Goal: Task Accomplishment & Management: Complete application form

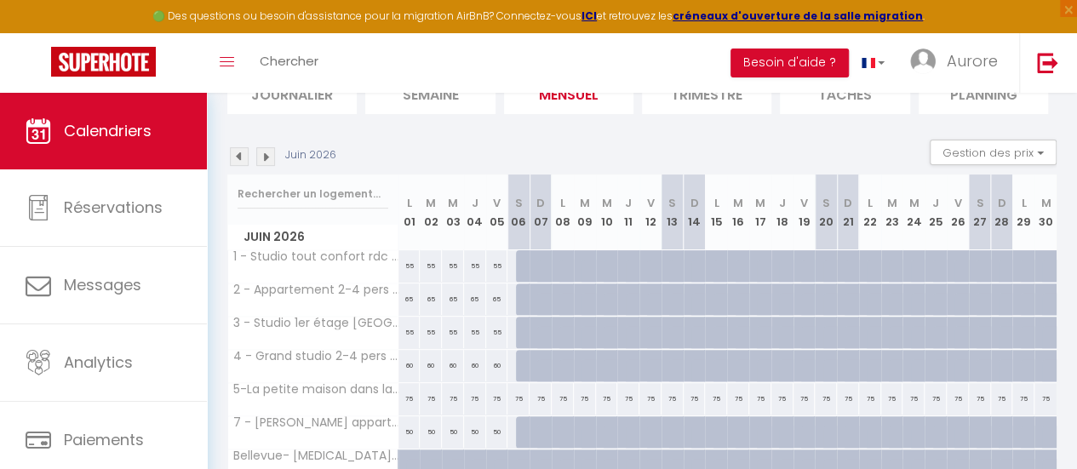
scroll to position [138, 0]
click at [521, 261] on div at bounding box center [527, 266] width 22 height 32
select select "1"
type input "[PERSON_NAME] 06 Juin 2026"
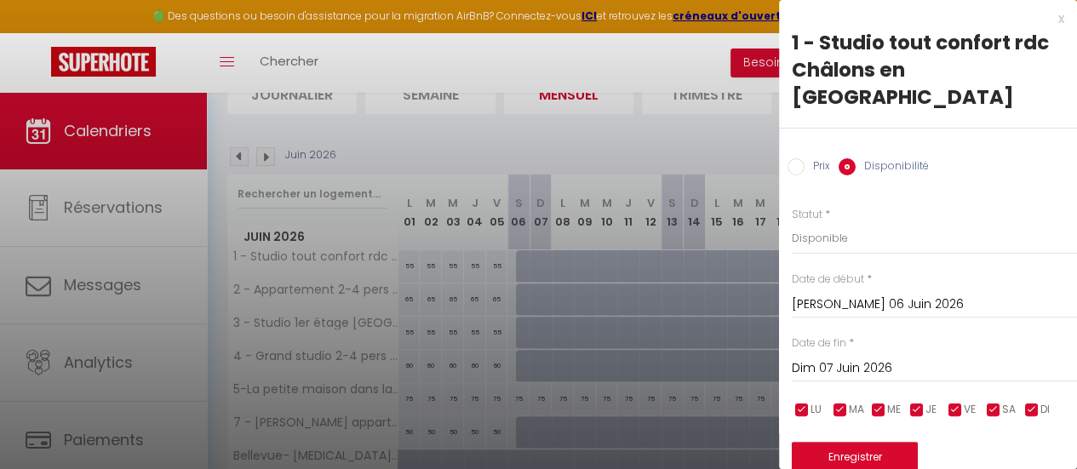
click at [866, 358] on input "Dim 07 Juin 2026" at bounding box center [934, 369] width 285 height 22
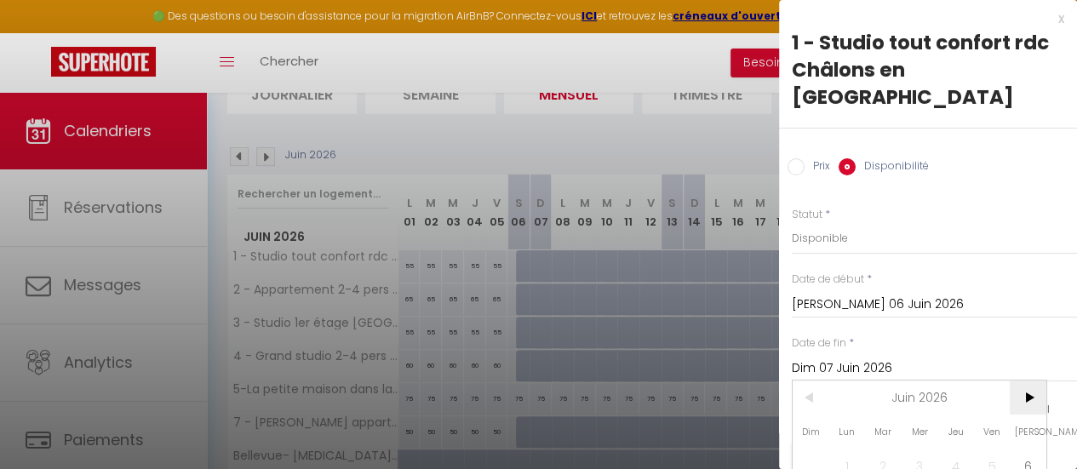
click at [1029, 381] on span ">" at bounding box center [1028, 398] width 37 height 34
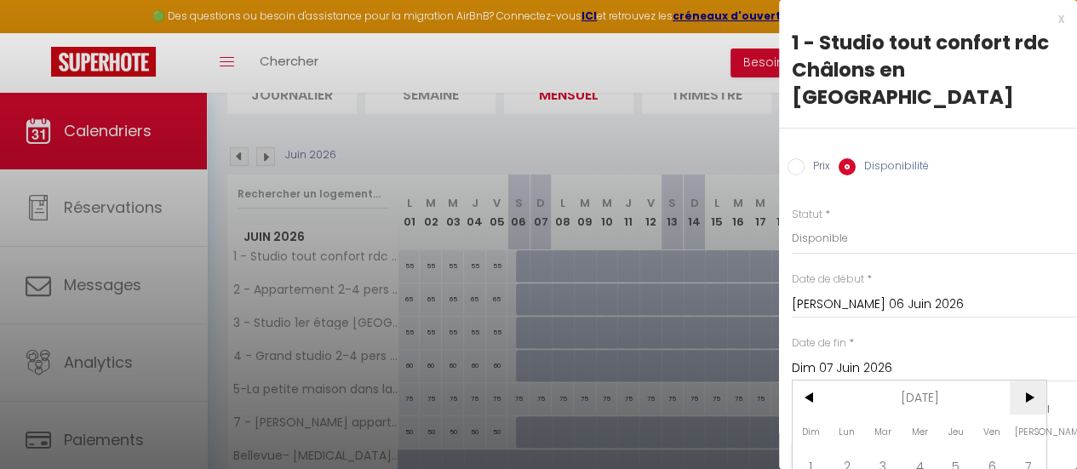
click at [1029, 381] on span ">" at bounding box center [1028, 398] width 37 height 34
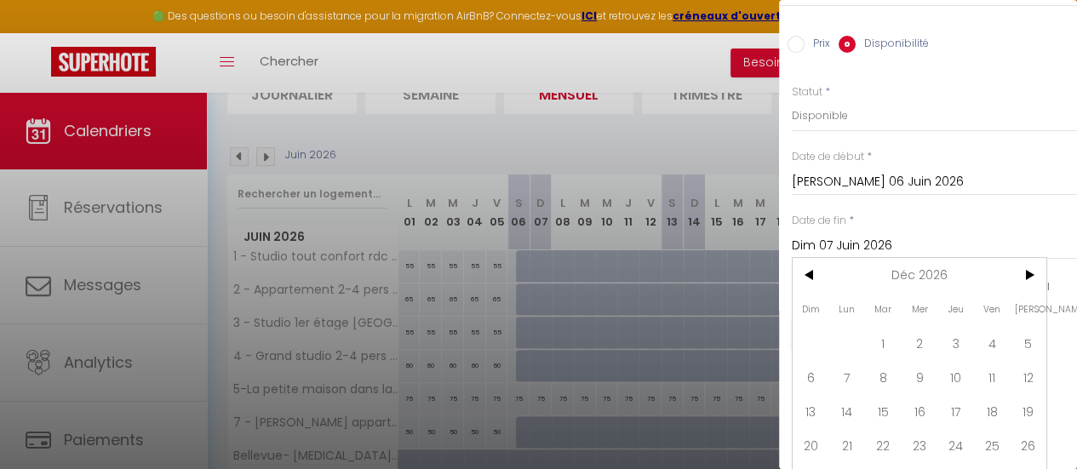
scroll to position [135, 0]
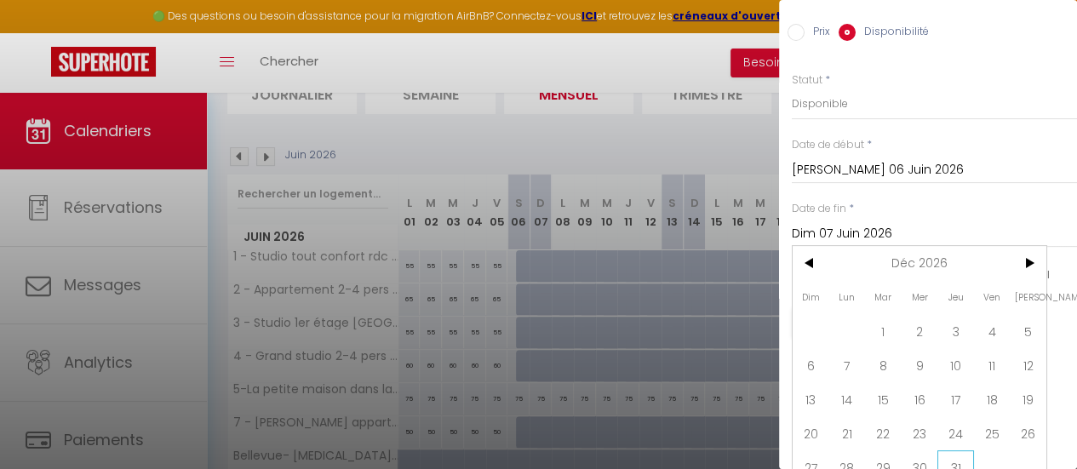
click at [954, 450] on span "31" at bounding box center [955, 467] width 37 height 34
type input "Jeu 31 Décembre 2026"
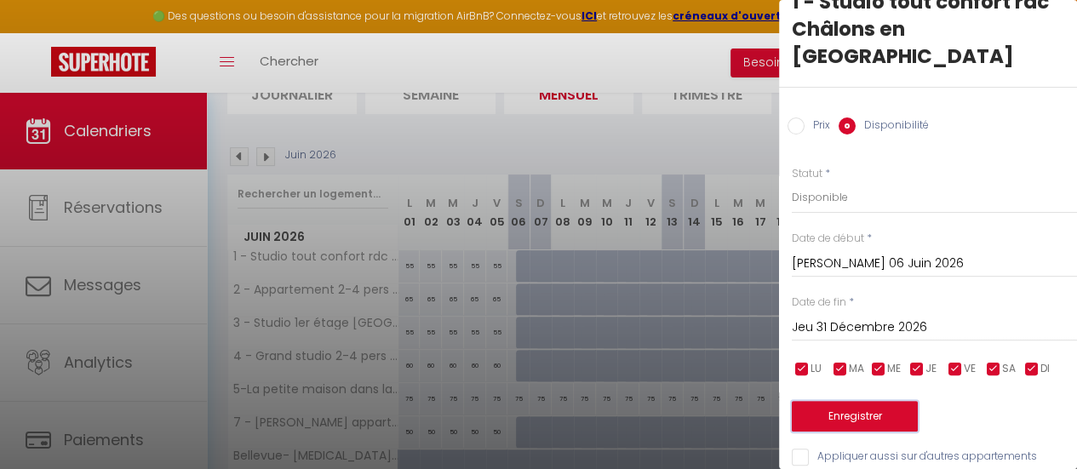
click at [897, 401] on button "Enregistrer" at bounding box center [855, 416] width 126 height 31
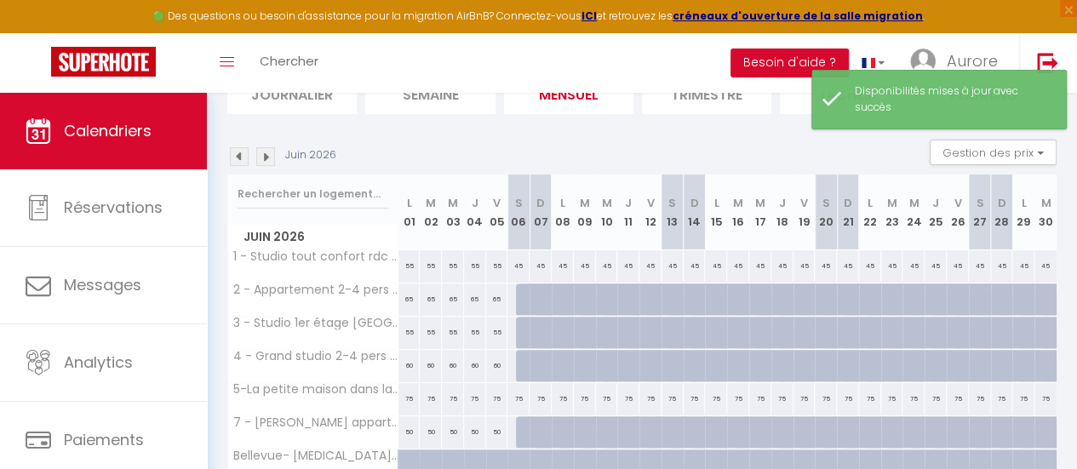
click at [518, 292] on div at bounding box center [527, 300] width 22 height 32
select select "1"
type input "[PERSON_NAME] 06 Juin 2026"
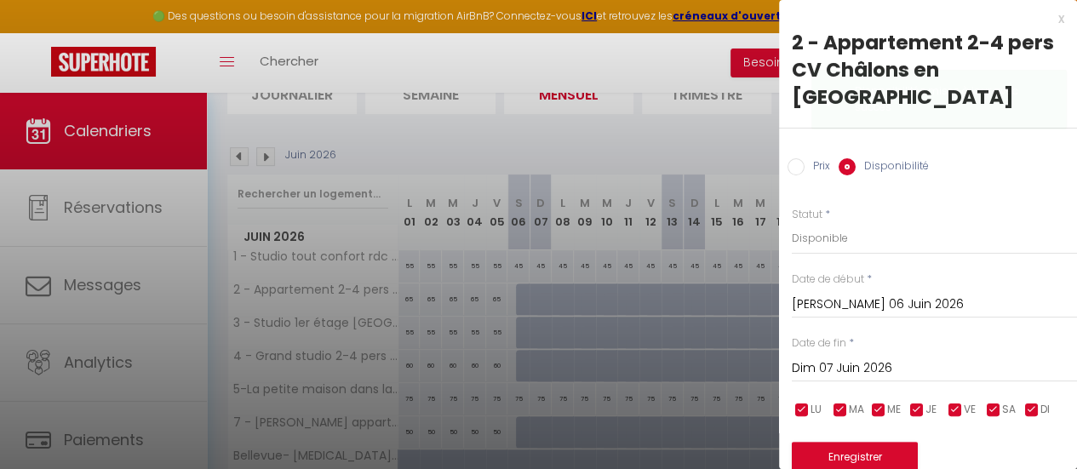
click at [943, 358] on input "Dim 07 Juin 2026" at bounding box center [934, 369] width 285 height 22
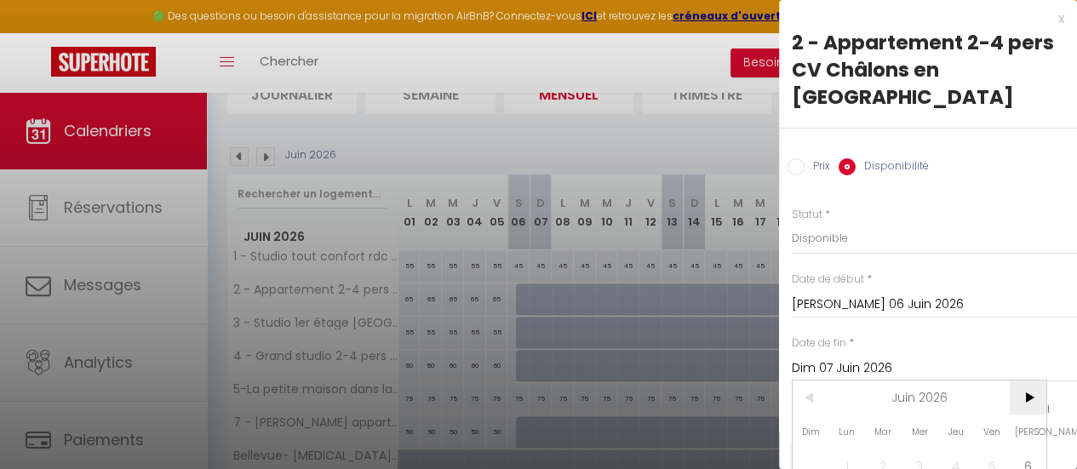
click at [1037, 381] on span ">" at bounding box center [1028, 398] width 37 height 34
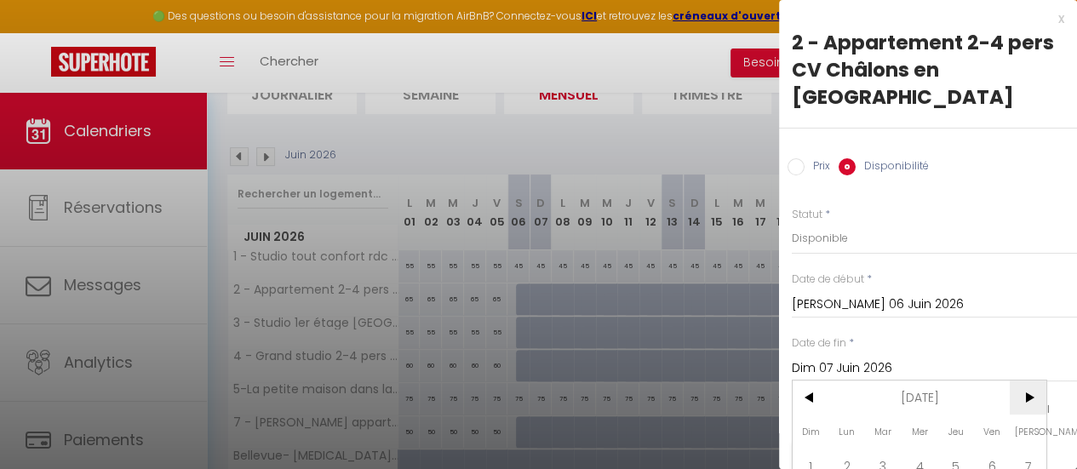
click at [1037, 381] on span ">" at bounding box center [1028, 398] width 37 height 34
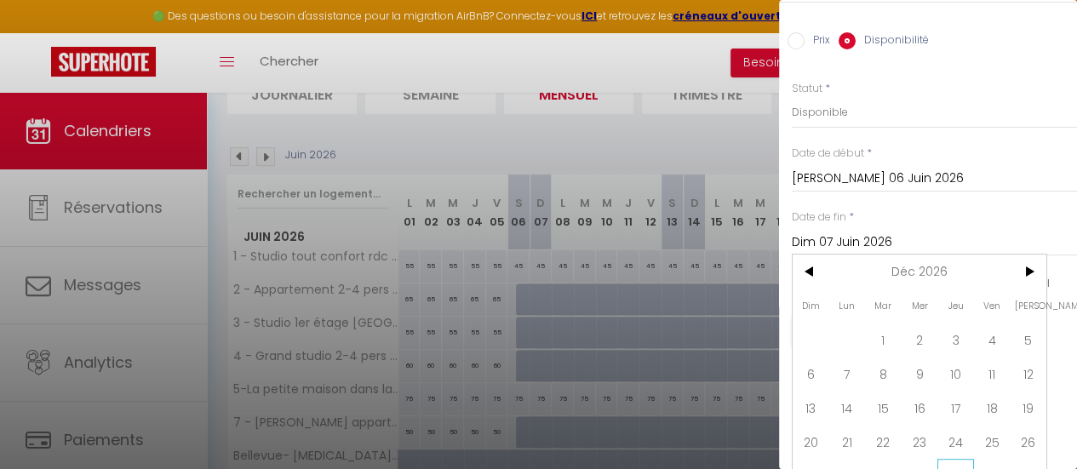
click at [953, 459] on span "31" at bounding box center [955, 476] width 37 height 34
type input "Jeu 31 Décembre 2026"
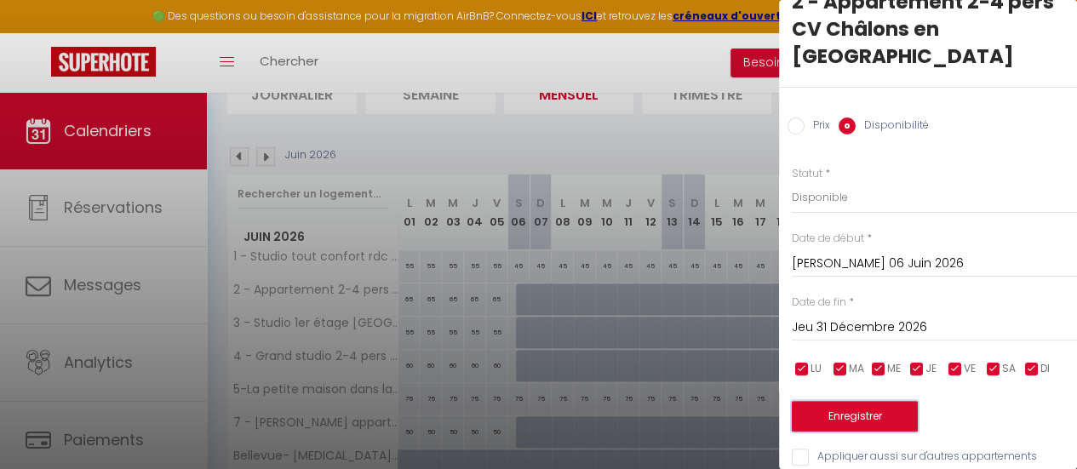
click at [877, 401] on button "Enregistrer" at bounding box center [855, 416] width 126 height 31
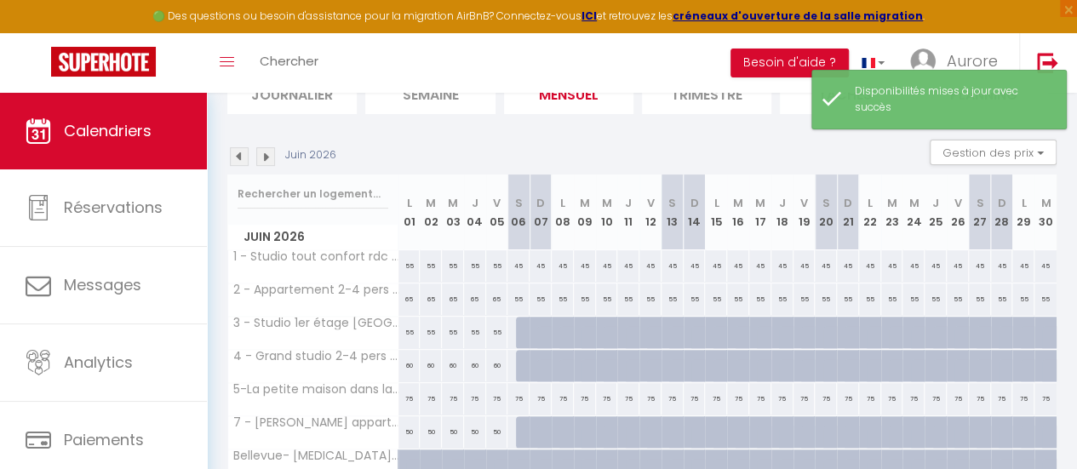
click at [576, 326] on div at bounding box center [585, 333] width 22 height 32
select select "1"
type input "[DATE] Juin 2026"
type input "Mer 10 Juin 2026"
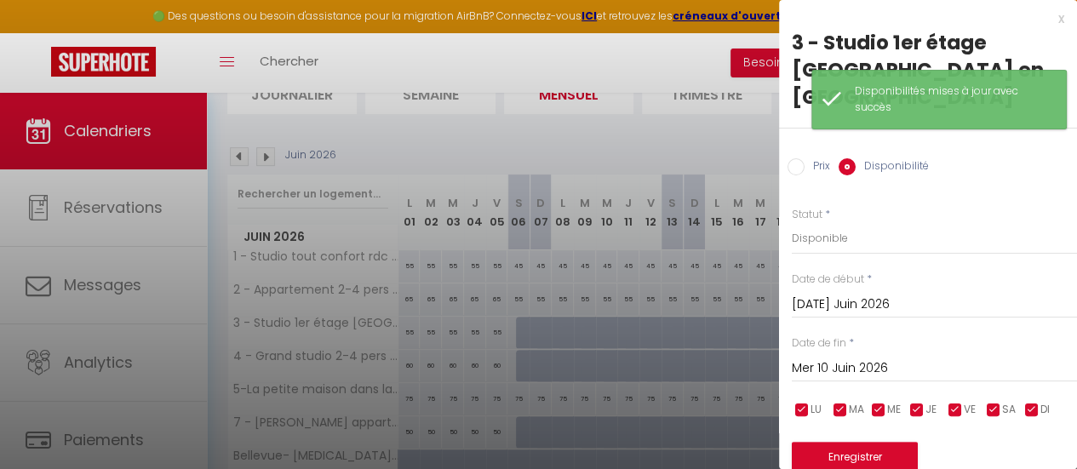
click at [526, 322] on div at bounding box center [538, 234] width 1077 height 469
select select
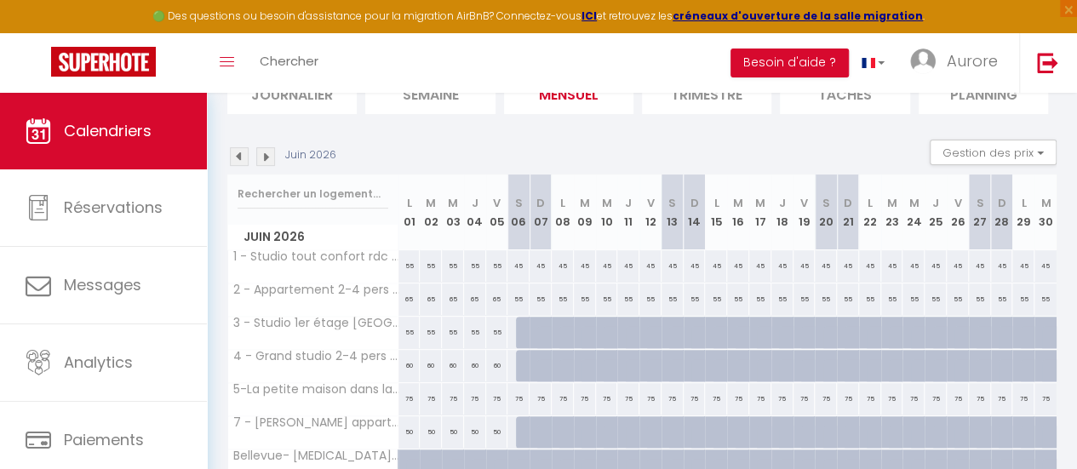
click at [521, 330] on div at bounding box center [527, 333] width 22 height 32
select select "1"
type input "[PERSON_NAME] 06 Juin 2026"
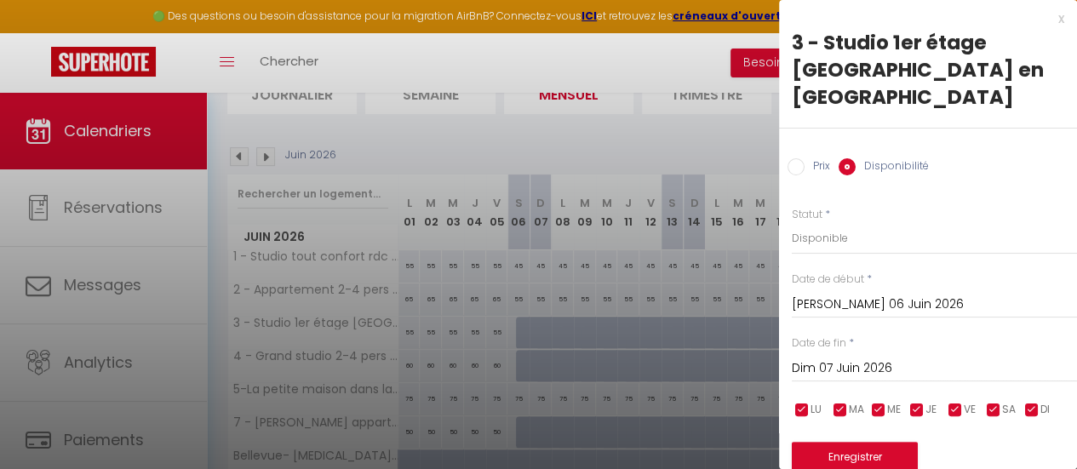
click at [836, 357] on div "Prix * 45 Statut * Disponible Indisponible Date de début * [PERSON_NAME] 06 Jui…" at bounding box center [928, 348] width 298 height 324
click at [839, 358] on input "Dim 07 Juin 2026" at bounding box center [934, 369] width 285 height 22
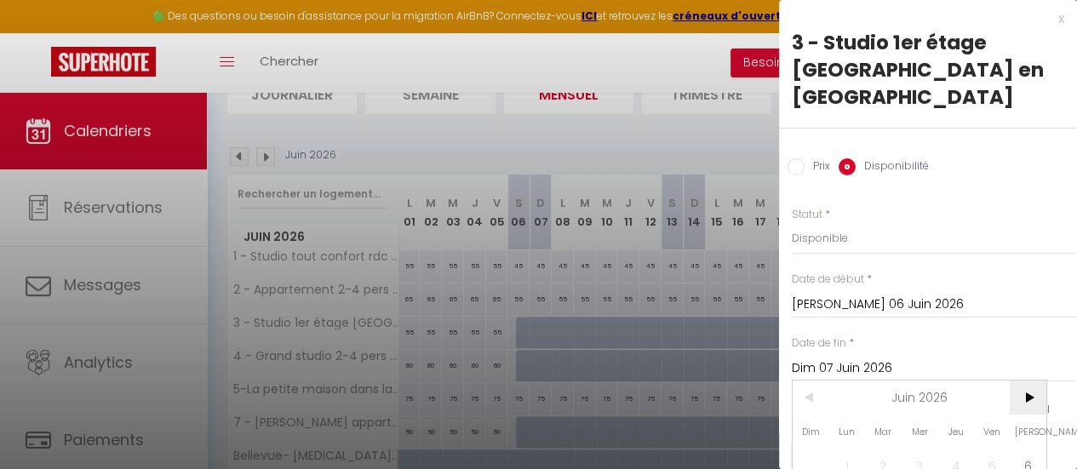
click at [1026, 381] on span ">" at bounding box center [1028, 398] width 37 height 34
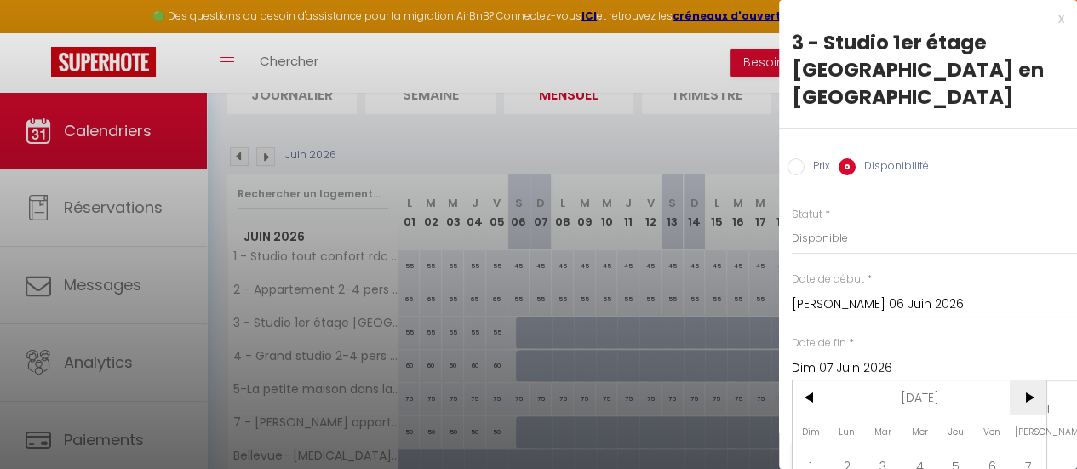
click at [1026, 381] on span ">" at bounding box center [1028, 398] width 37 height 34
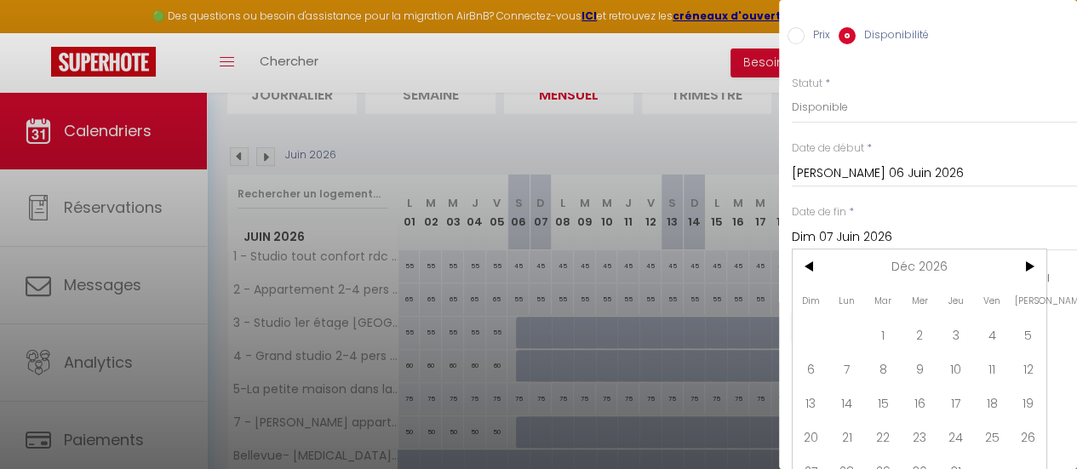
scroll to position [135, 0]
click at [954, 450] on span "31" at bounding box center [955, 467] width 37 height 34
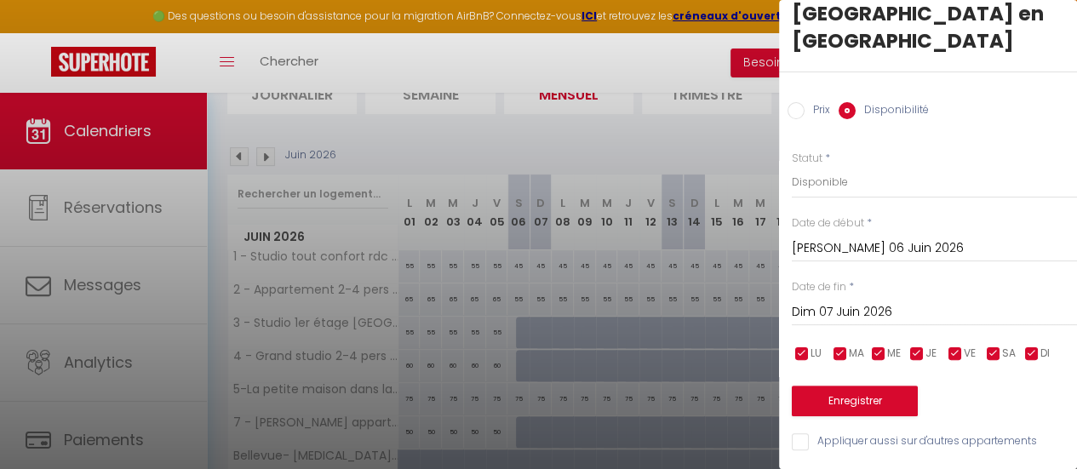
type input "Jeu 31 Décembre 2026"
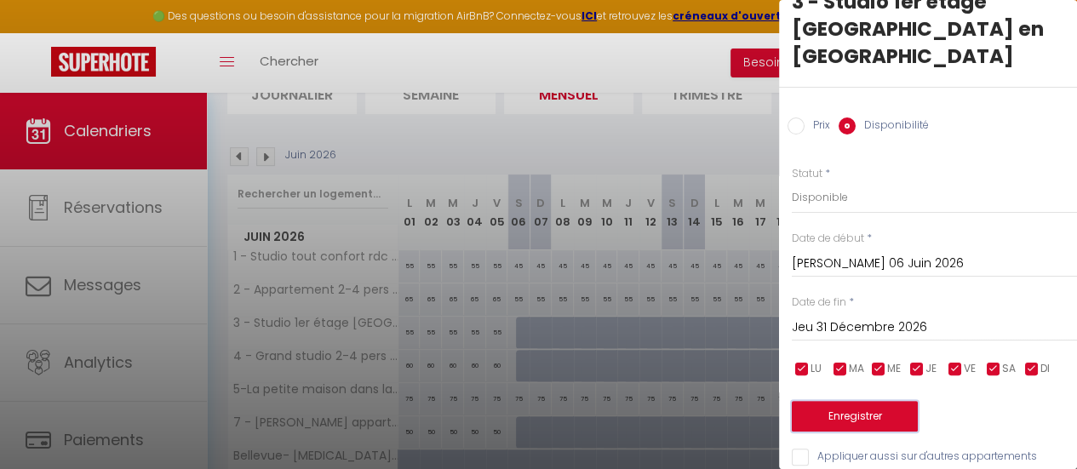
click at [879, 401] on button "Enregistrer" at bounding box center [855, 416] width 126 height 31
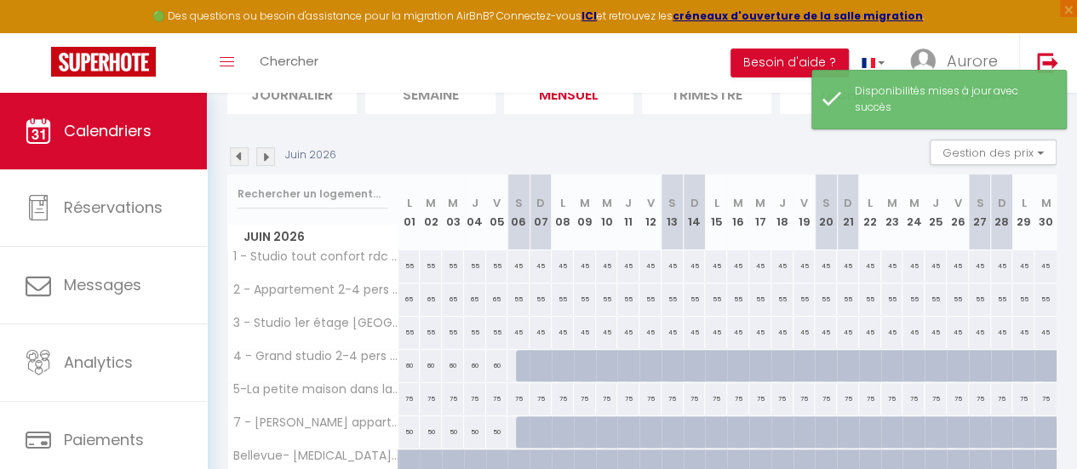
click at [516, 364] on div at bounding box center [527, 366] width 22 height 32
select select "1"
type input "[PERSON_NAME] 06 Juin 2026"
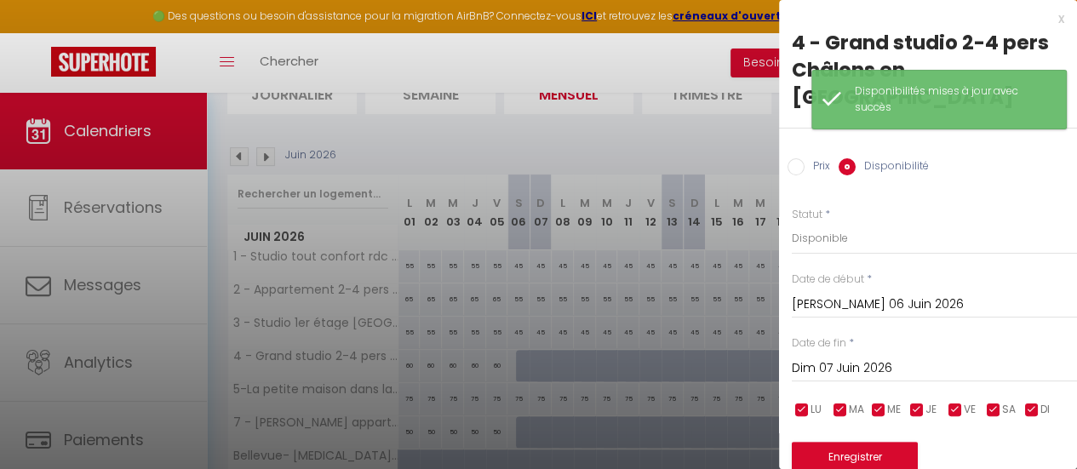
click at [993, 358] on input "Dim 07 Juin 2026" at bounding box center [934, 369] width 285 height 22
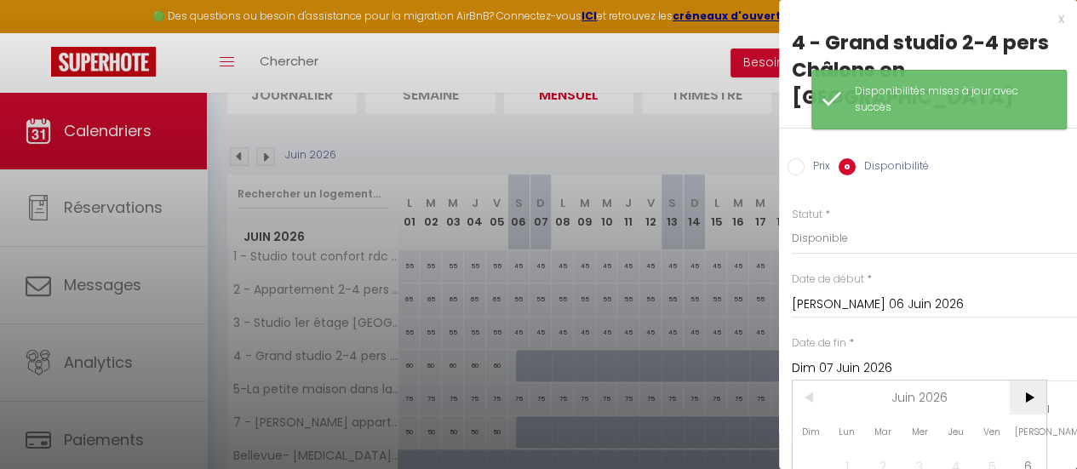
click at [1029, 381] on span ">" at bounding box center [1028, 398] width 37 height 34
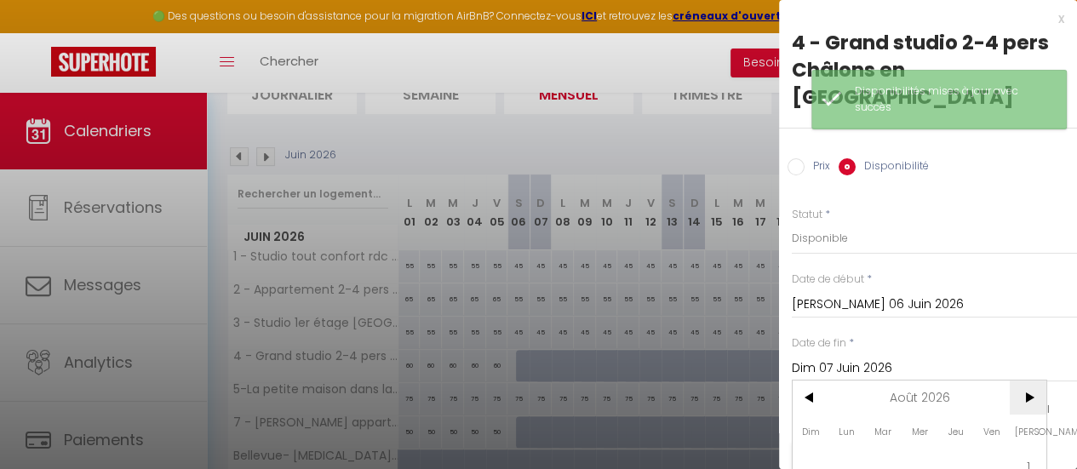
click at [1029, 381] on span ">" at bounding box center [1028, 398] width 37 height 34
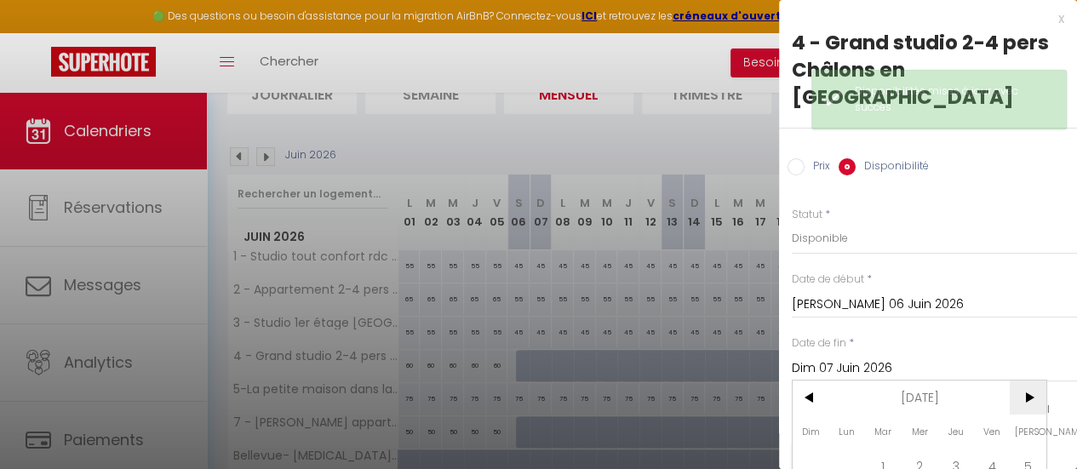
click at [1029, 381] on span ">" at bounding box center [1028, 398] width 37 height 34
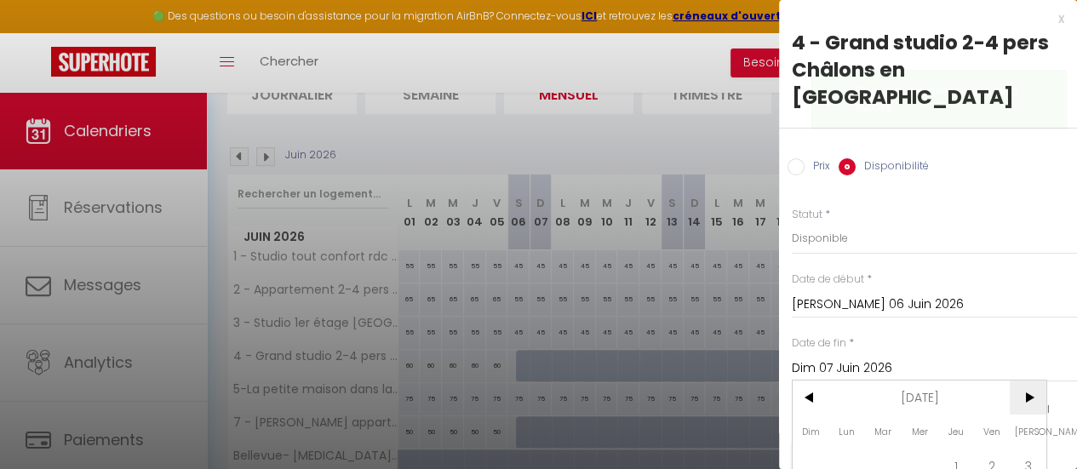
click at [1029, 381] on span ">" at bounding box center [1028, 398] width 37 height 34
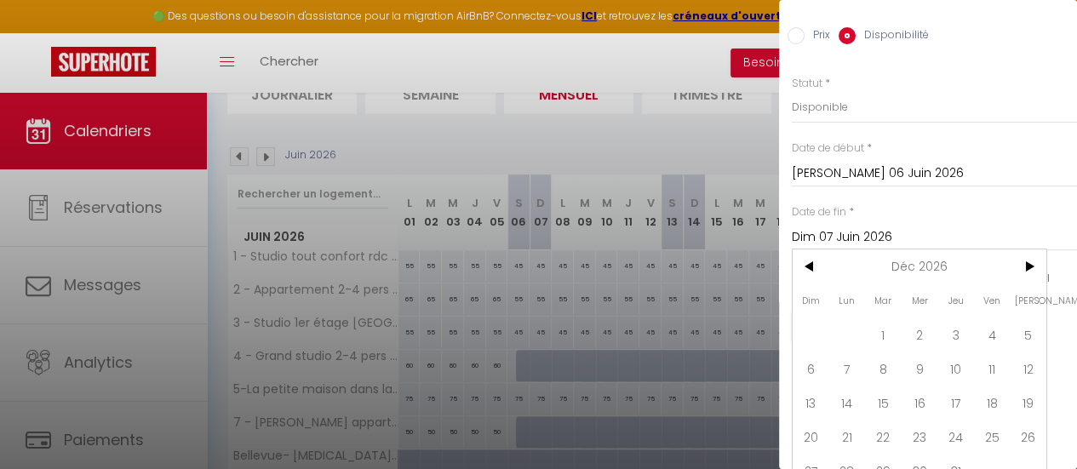
scroll to position [135, 0]
click at [950, 450] on span "31" at bounding box center [955, 467] width 37 height 34
type input "Jeu 31 Décembre 2026"
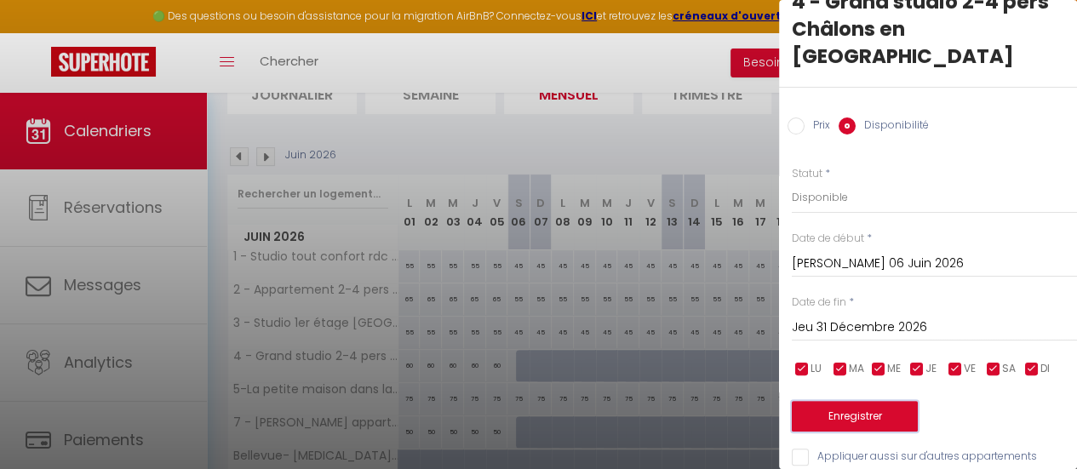
click at [831, 401] on button "Enregistrer" at bounding box center [855, 416] width 126 height 31
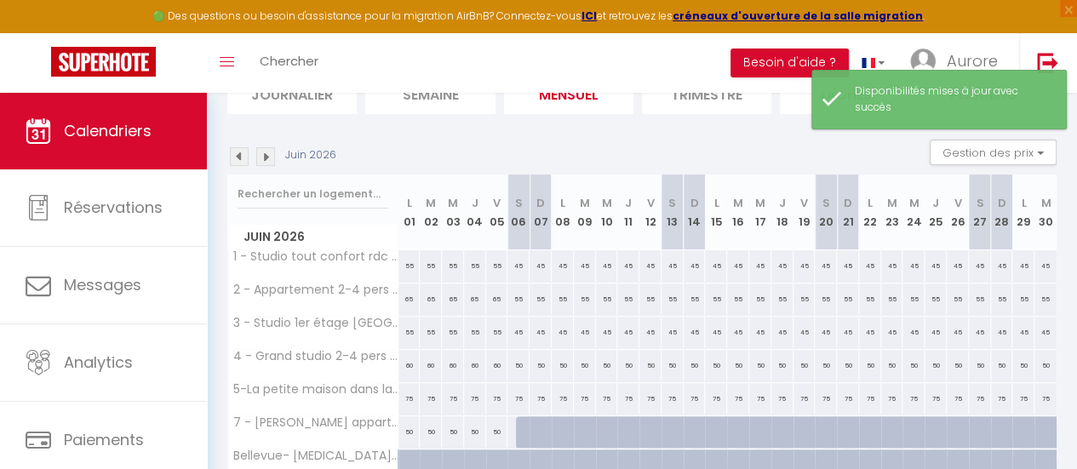
click at [521, 423] on div at bounding box center [527, 432] width 22 height 32
select select "1"
type input "[PERSON_NAME] 06 Juin 2026"
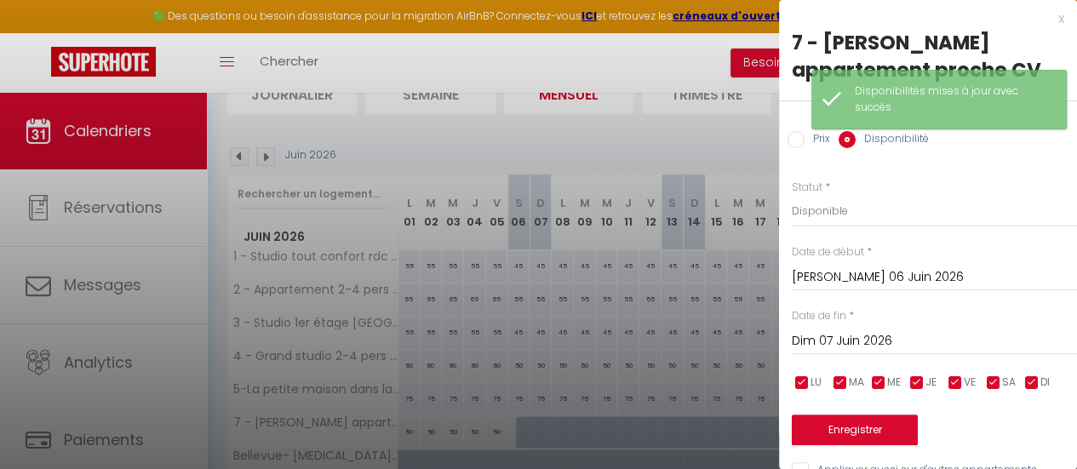
click at [925, 335] on input "Dim 07 Juin 2026" at bounding box center [934, 341] width 285 height 22
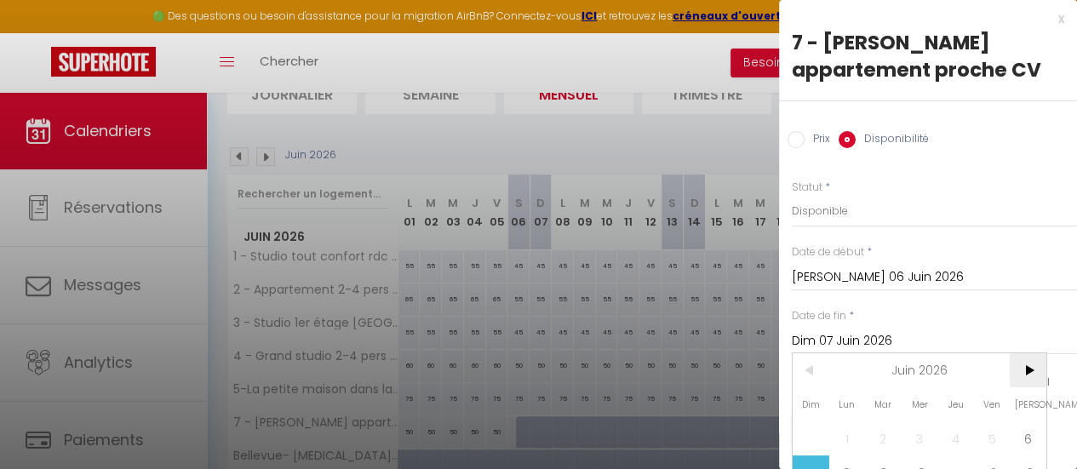
click at [1027, 374] on span ">" at bounding box center [1028, 370] width 37 height 34
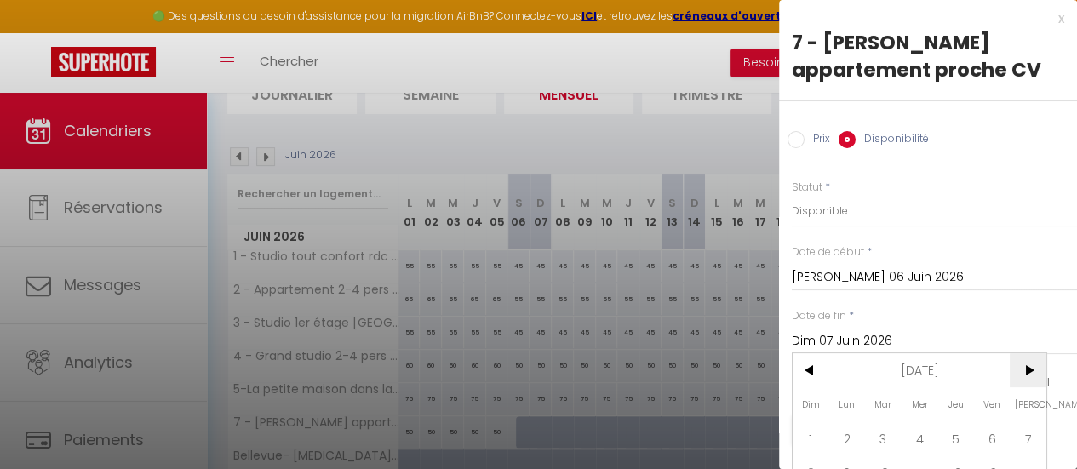
click at [1027, 374] on span ">" at bounding box center [1028, 370] width 37 height 34
click at [809, 367] on span "<" at bounding box center [811, 370] width 37 height 34
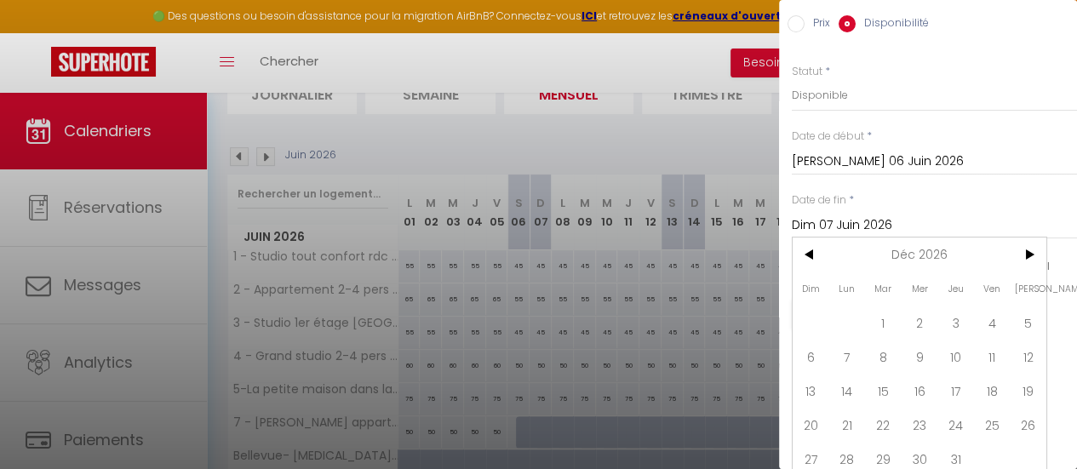
scroll to position [135, 0]
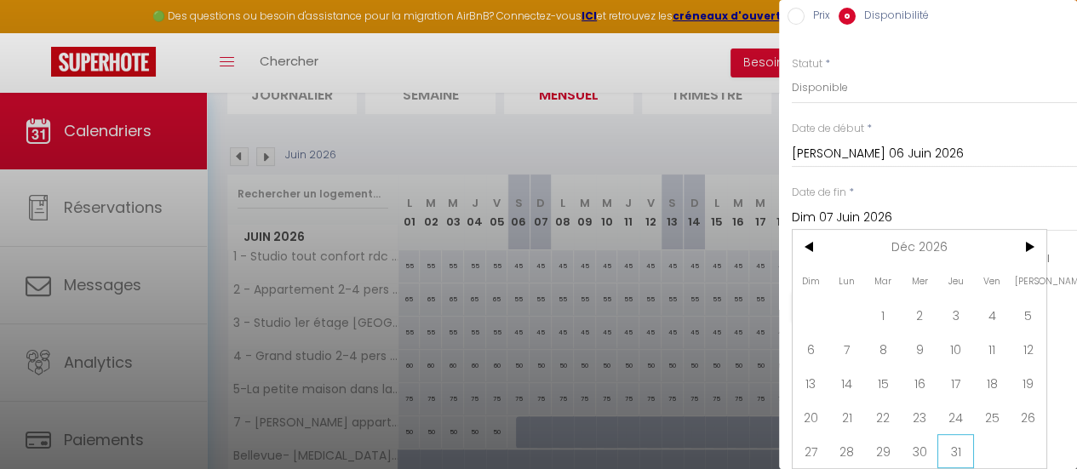
click at [959, 434] on span "31" at bounding box center [955, 451] width 37 height 34
type input "Jeu 31 Décembre 2026"
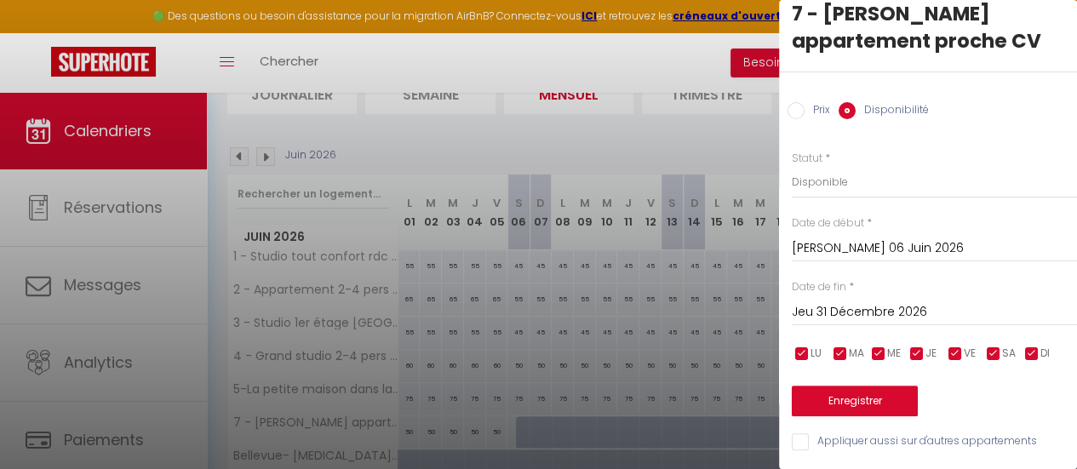
scroll to position [41, 0]
click at [844, 386] on button "Enregistrer" at bounding box center [855, 401] width 126 height 31
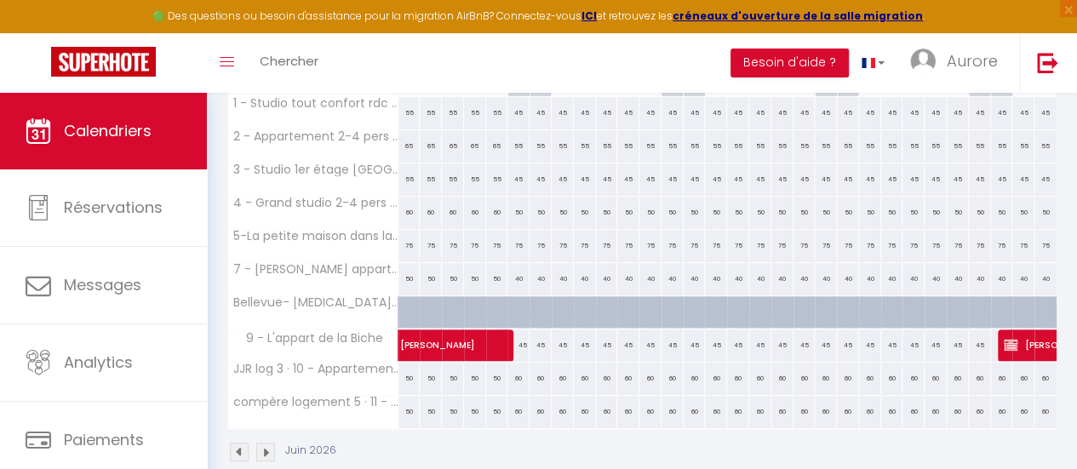
scroll to position [294, 0]
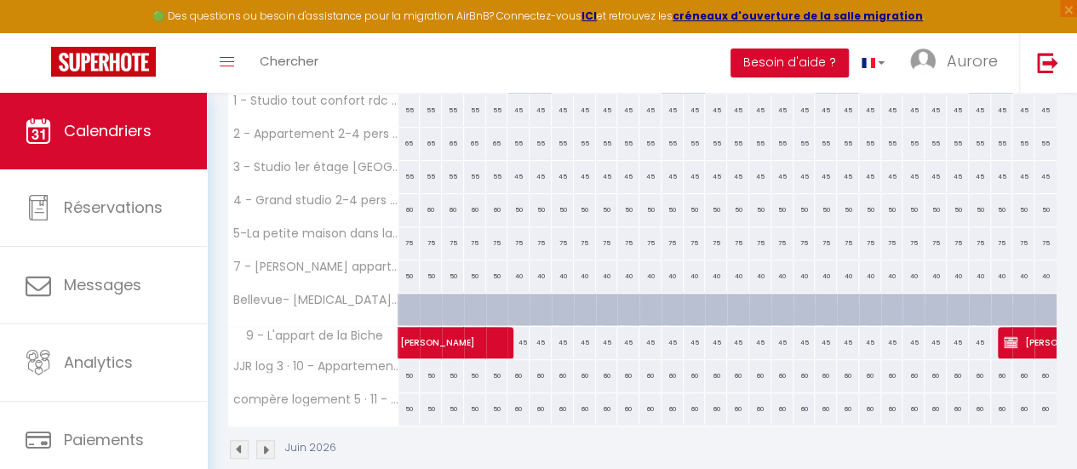
click at [240, 442] on img at bounding box center [239, 449] width 19 height 19
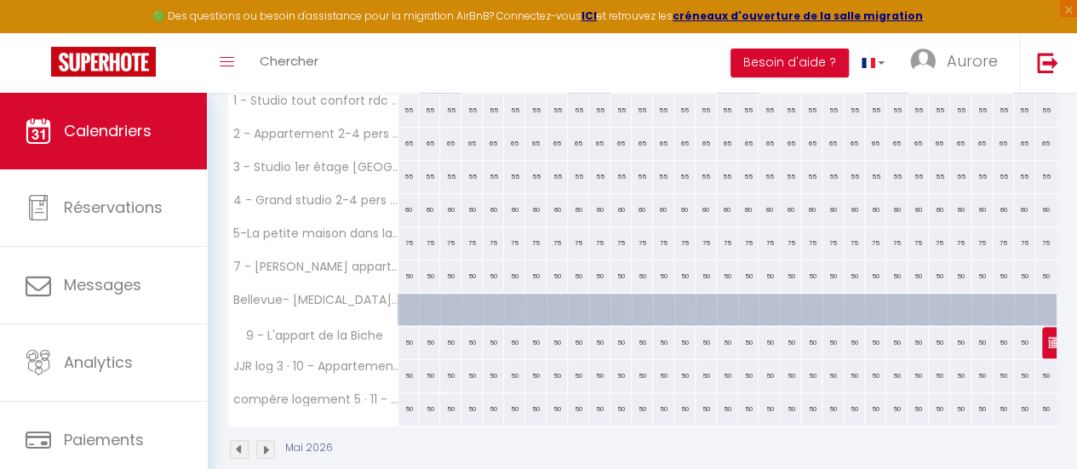
click at [240, 442] on img at bounding box center [239, 449] width 19 height 19
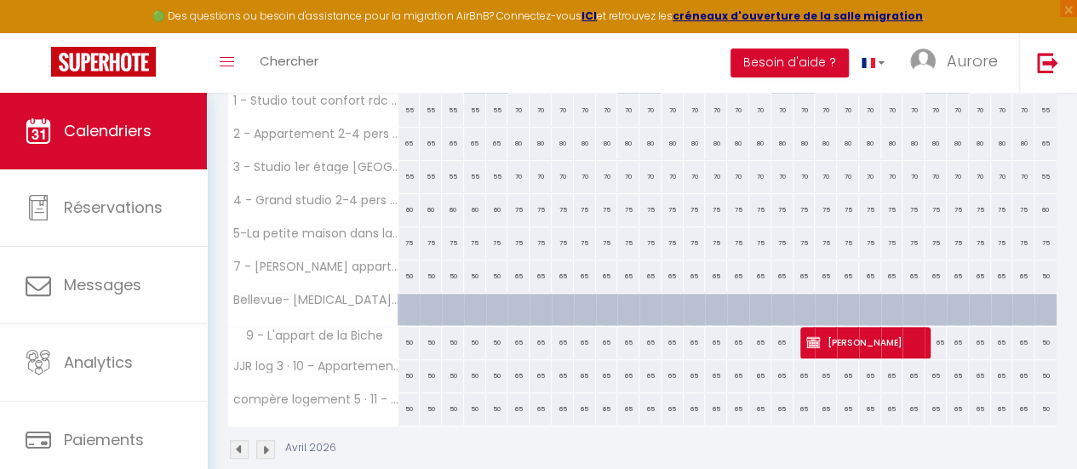
click at [240, 442] on img at bounding box center [239, 449] width 19 height 19
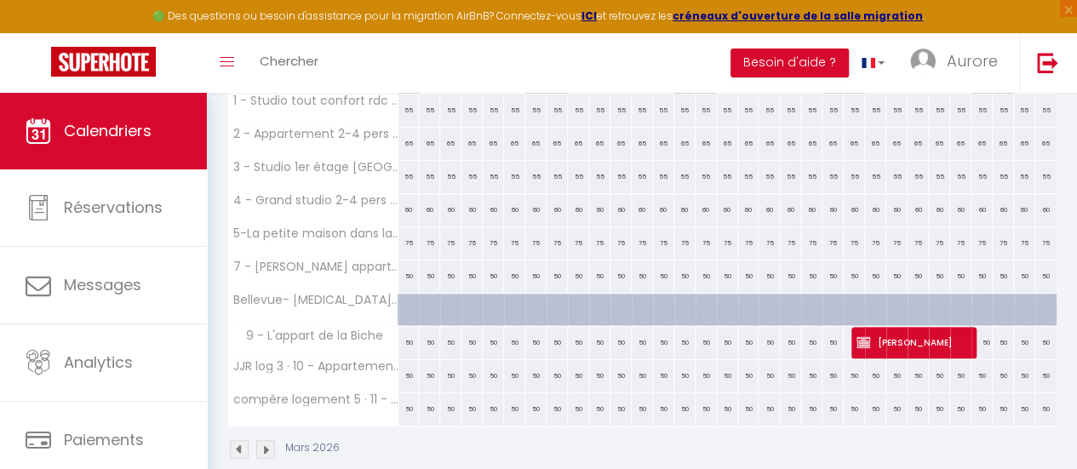
click at [240, 442] on img at bounding box center [239, 449] width 19 height 19
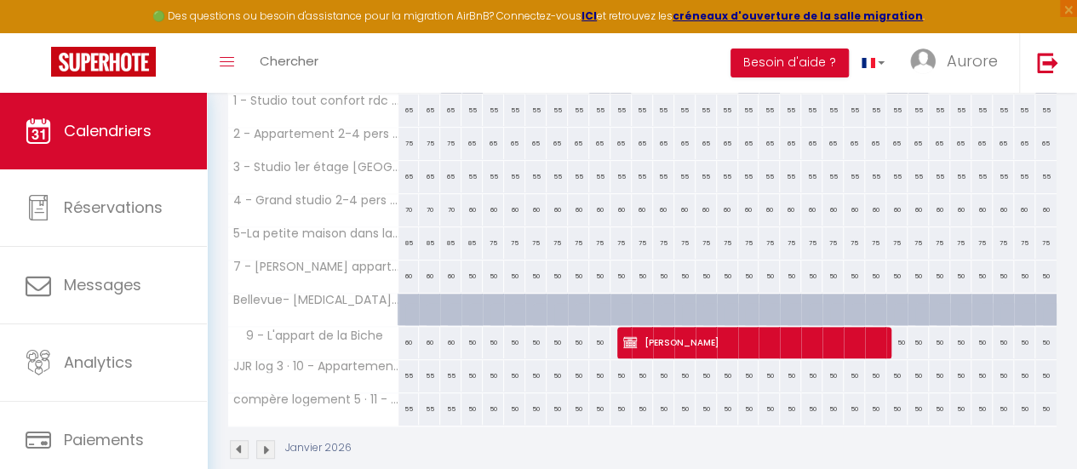
click at [240, 442] on img at bounding box center [239, 449] width 19 height 19
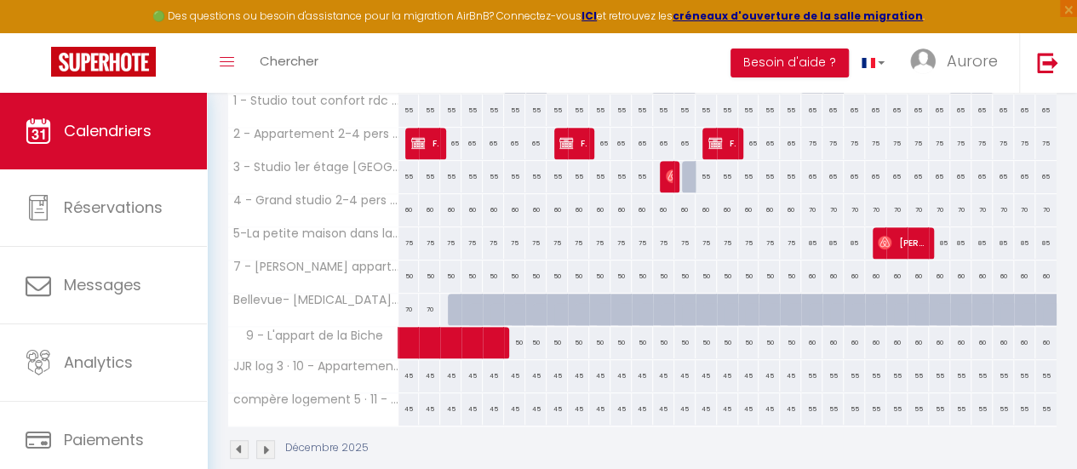
click at [455, 306] on div at bounding box center [458, 310] width 21 height 32
select select "1"
type input "Mer 03 Décembre 2025"
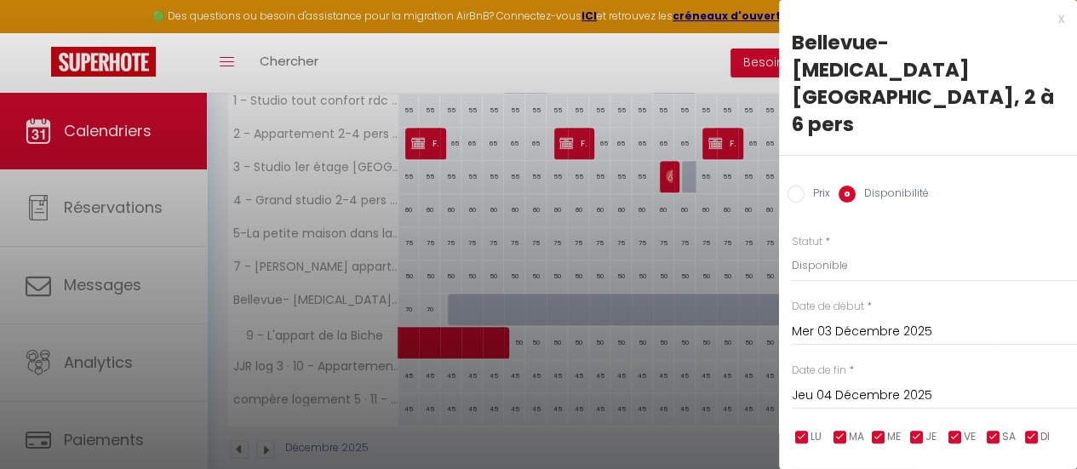
click at [891, 385] on input "Jeu 04 Décembre 2025" at bounding box center [934, 396] width 285 height 22
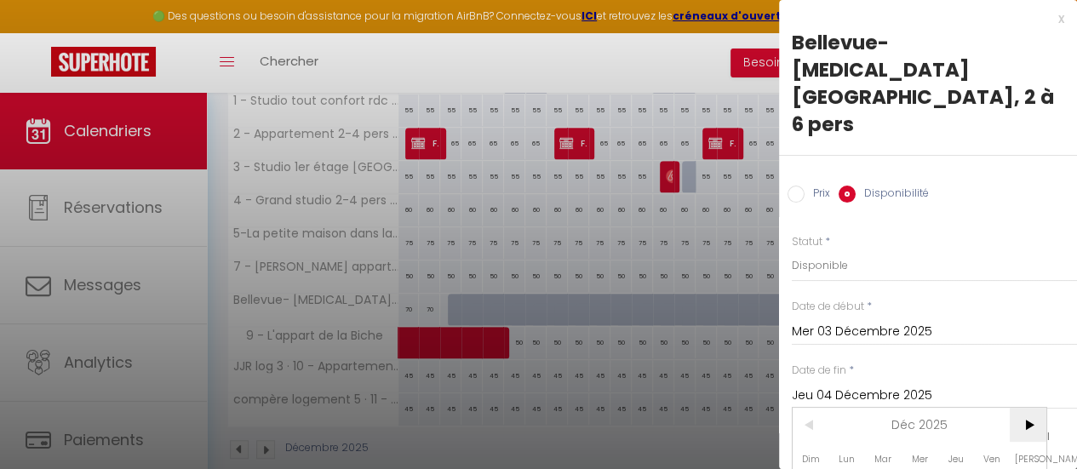
click at [1027, 408] on span ">" at bounding box center [1028, 425] width 37 height 34
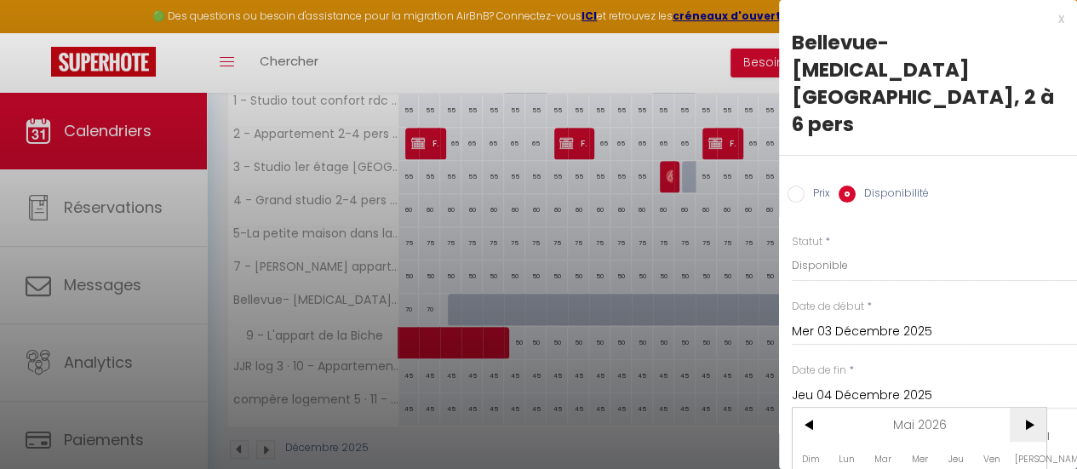
click at [1027, 408] on span ">" at bounding box center [1028, 425] width 37 height 34
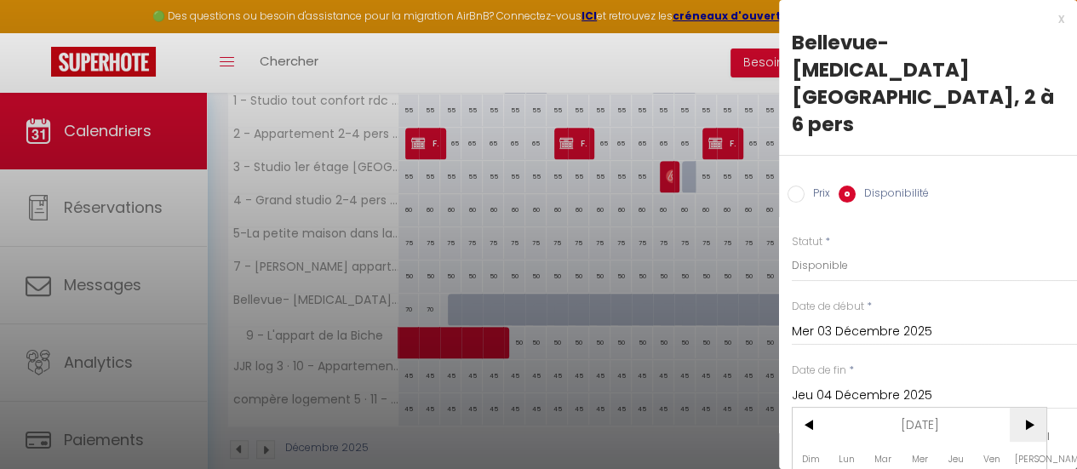
click at [1027, 408] on span ">" at bounding box center [1028, 425] width 37 height 34
click at [811, 408] on span "<" at bounding box center [811, 425] width 37 height 34
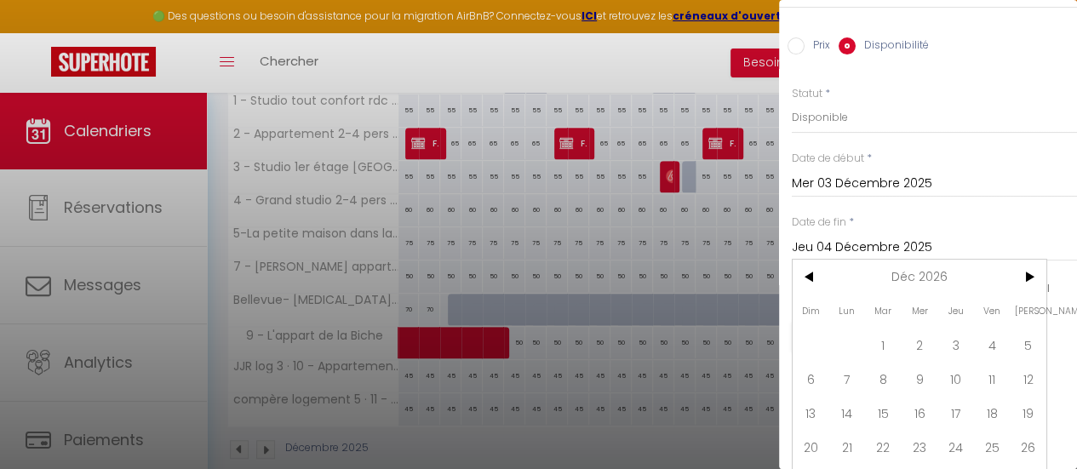
scroll to position [162, 0]
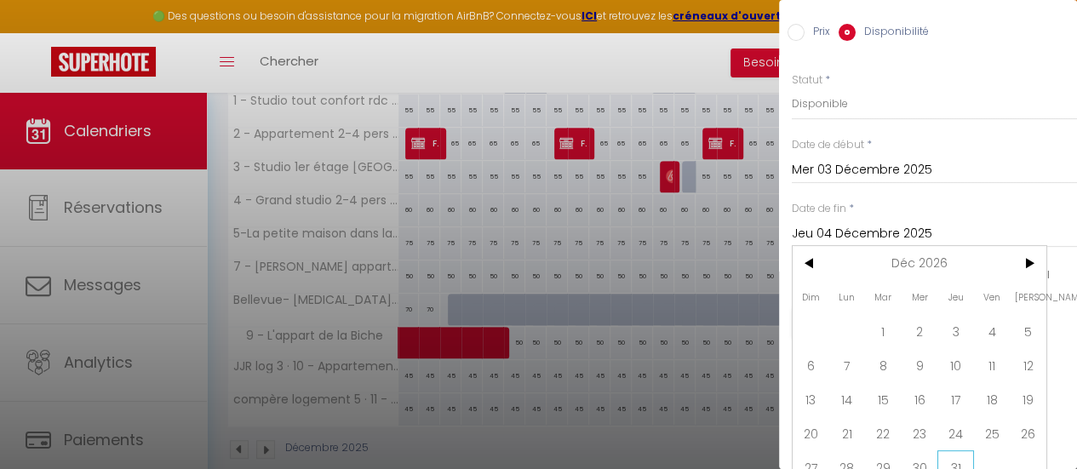
click at [950, 450] on span "31" at bounding box center [955, 467] width 37 height 34
type input "Jeu 31 Décembre 2026"
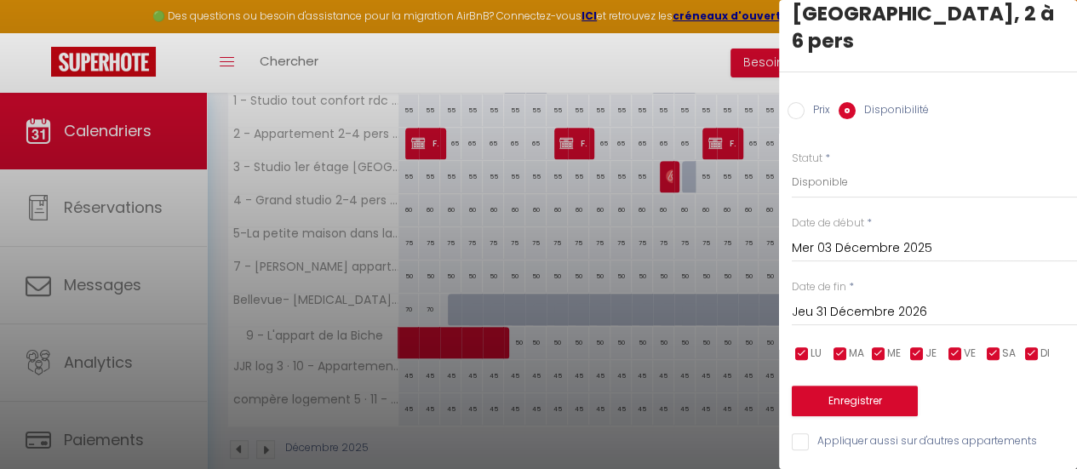
scroll to position [68, 0]
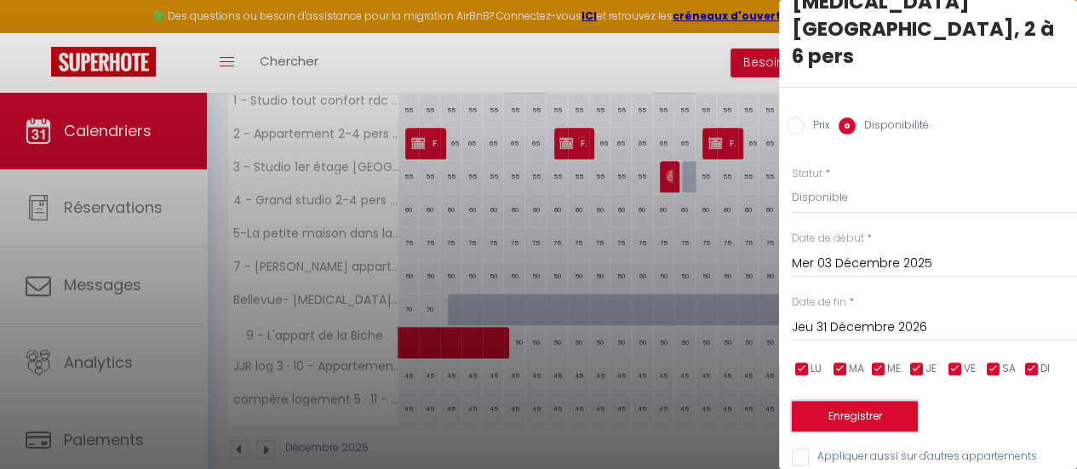
click at [882, 401] on button "Enregistrer" at bounding box center [855, 416] width 126 height 31
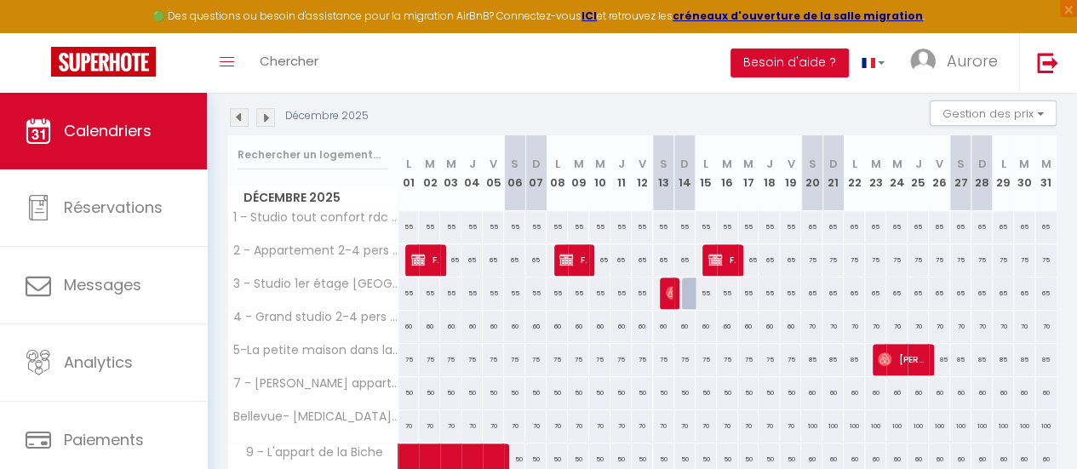
scroll to position [176, 0]
click at [270, 112] on img at bounding box center [265, 118] width 19 height 19
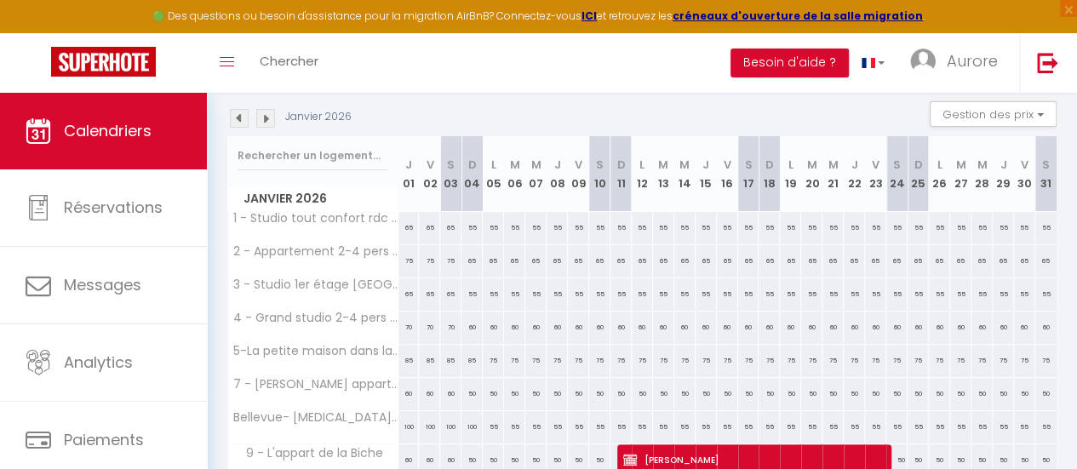
click at [270, 112] on img at bounding box center [265, 118] width 19 height 19
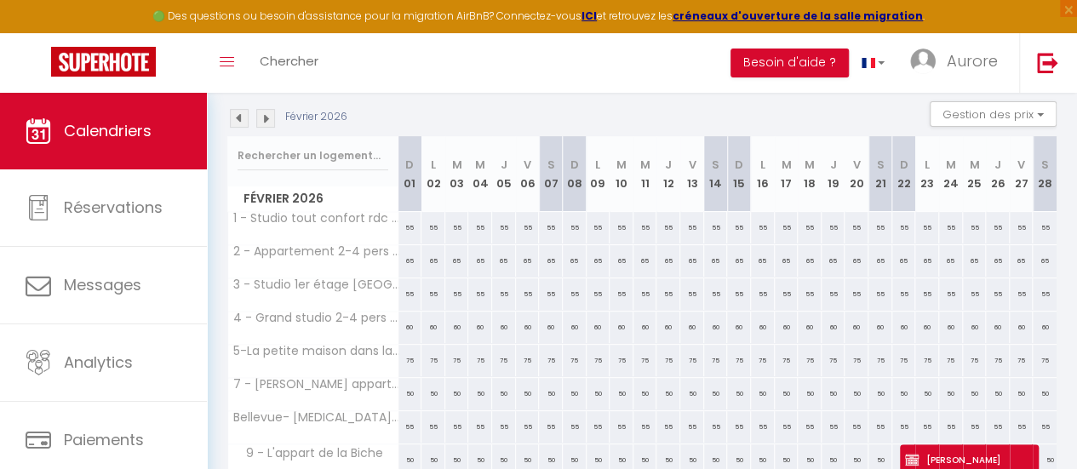
click at [270, 112] on img at bounding box center [265, 118] width 19 height 19
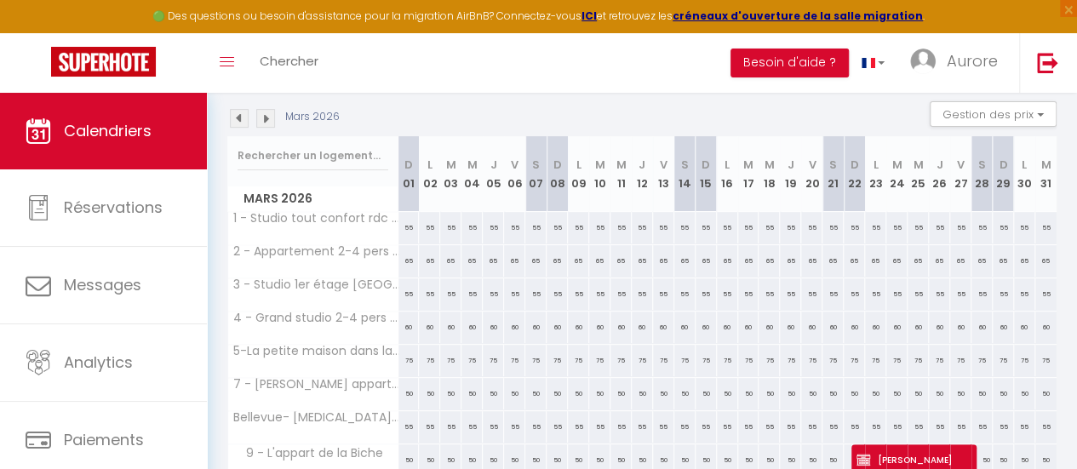
click at [270, 112] on img at bounding box center [265, 118] width 19 height 19
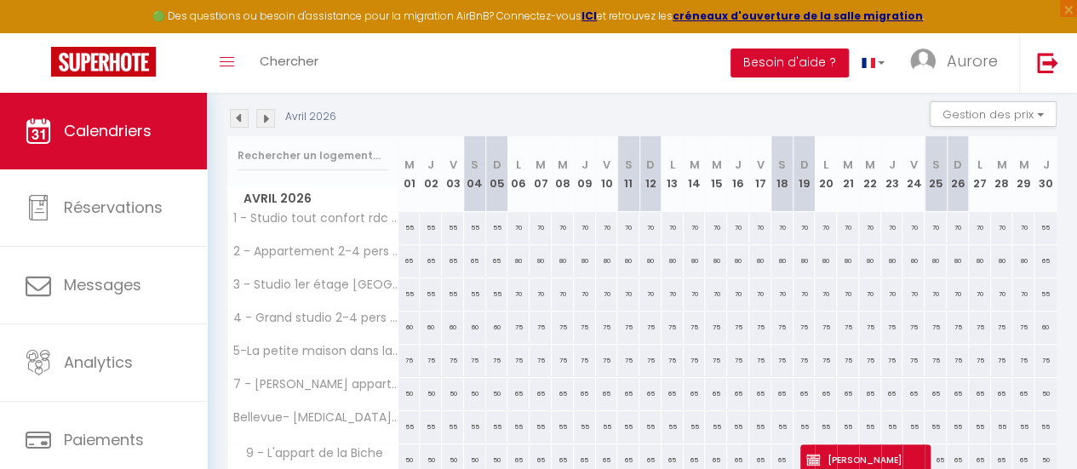
click at [270, 112] on img at bounding box center [265, 118] width 19 height 19
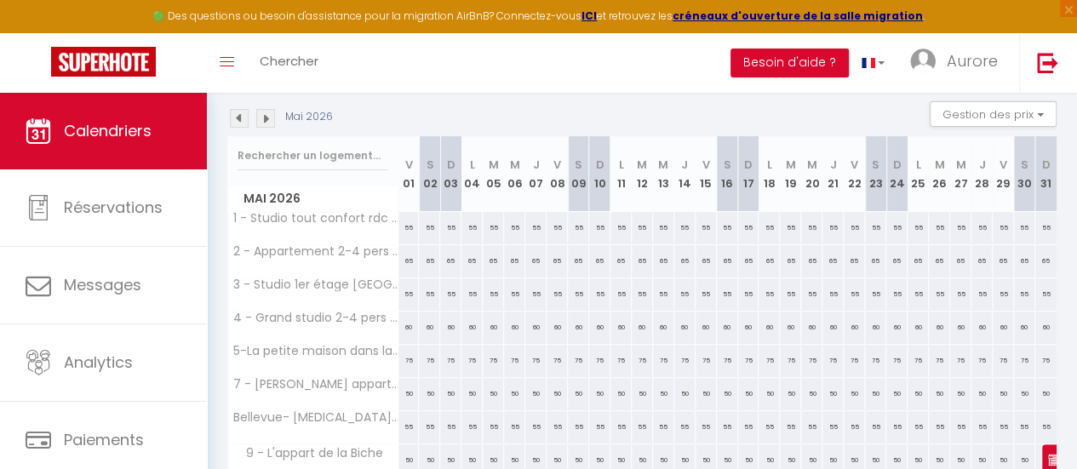
click at [270, 112] on img at bounding box center [265, 118] width 19 height 19
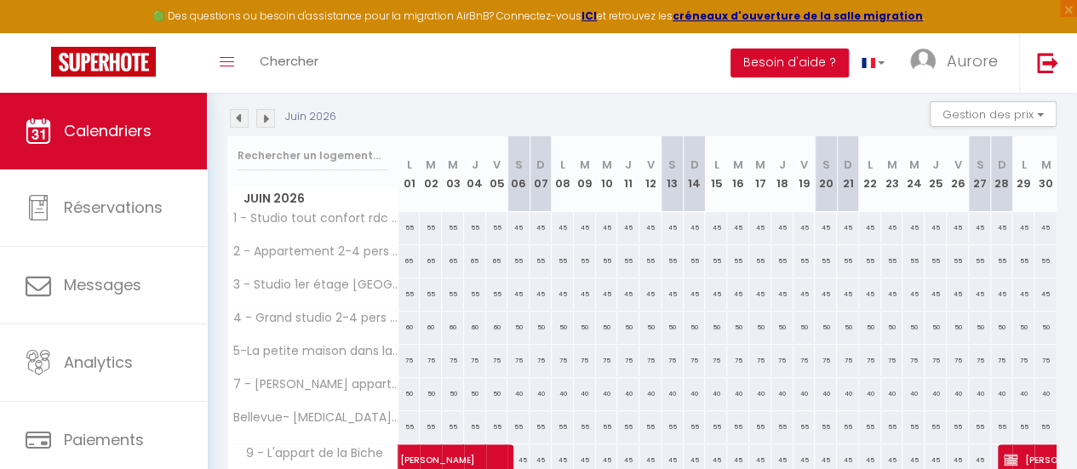
click at [270, 112] on img at bounding box center [265, 118] width 19 height 19
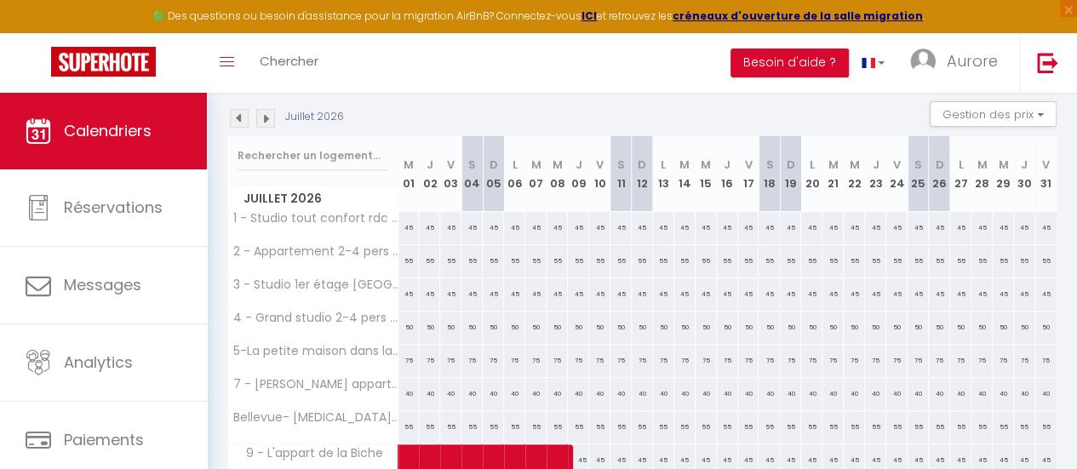
click at [238, 115] on img at bounding box center [239, 118] width 19 height 19
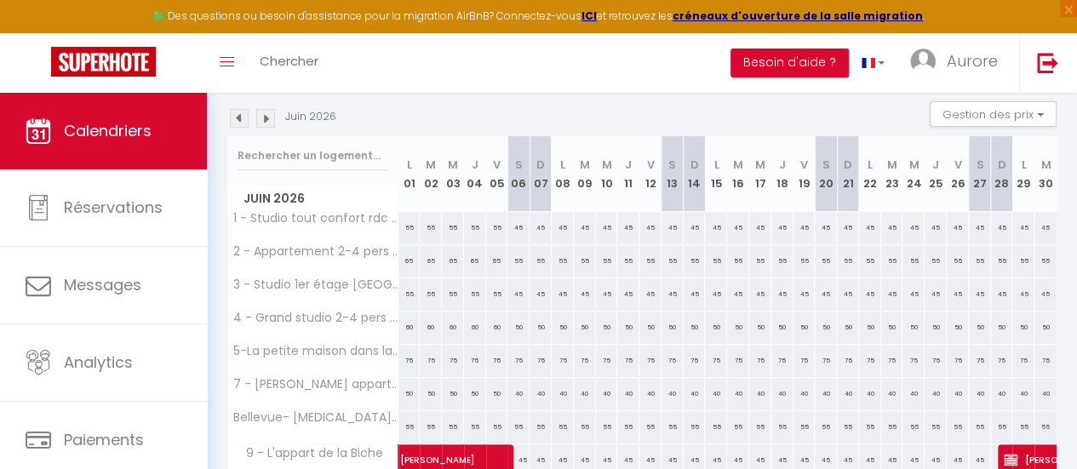
click at [238, 115] on img at bounding box center [239, 118] width 19 height 19
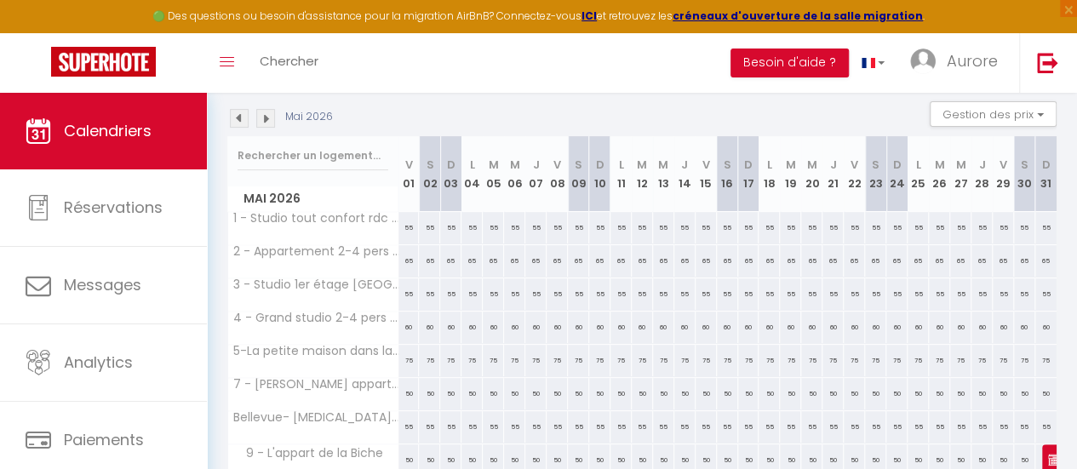
click at [264, 123] on img at bounding box center [265, 118] width 19 height 19
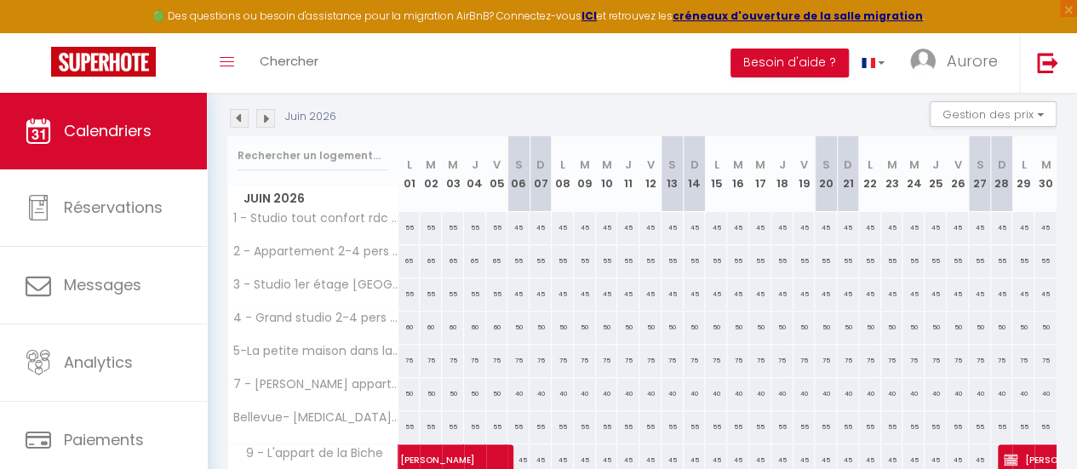
click at [516, 226] on div "45" at bounding box center [518, 228] width 22 height 32
select select "1"
type input "[PERSON_NAME] 06 Juin 2026"
type input "Dim 07 Juin 2026"
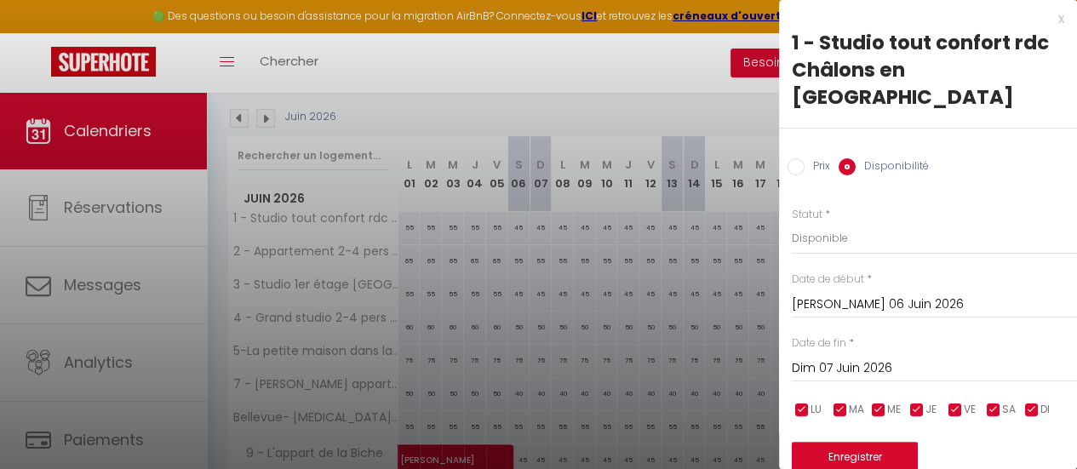
click at [794, 158] on input "Prix" at bounding box center [796, 166] width 17 height 17
radio input "true"
radio input "false"
click at [891, 356] on input "Dim 07 Juin 2026" at bounding box center [934, 367] width 285 height 22
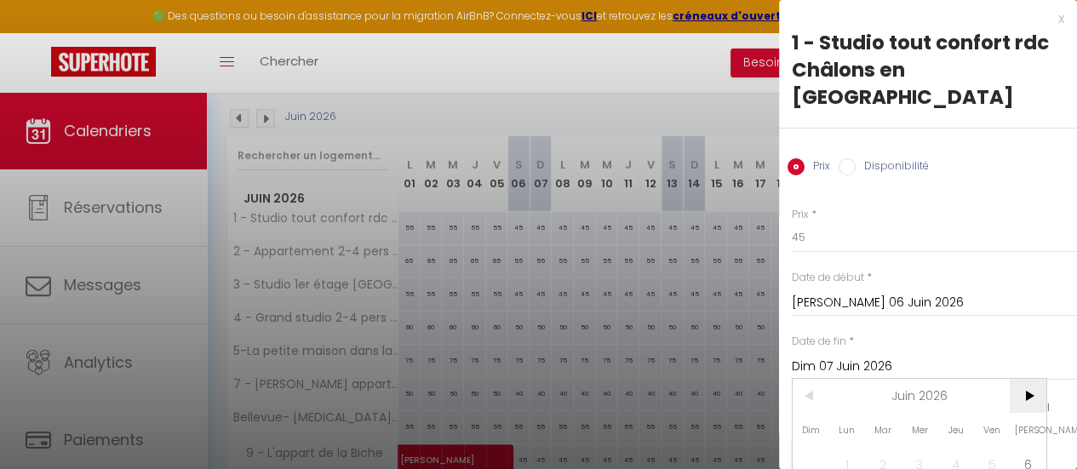
click at [1029, 379] on span ">" at bounding box center [1028, 396] width 37 height 34
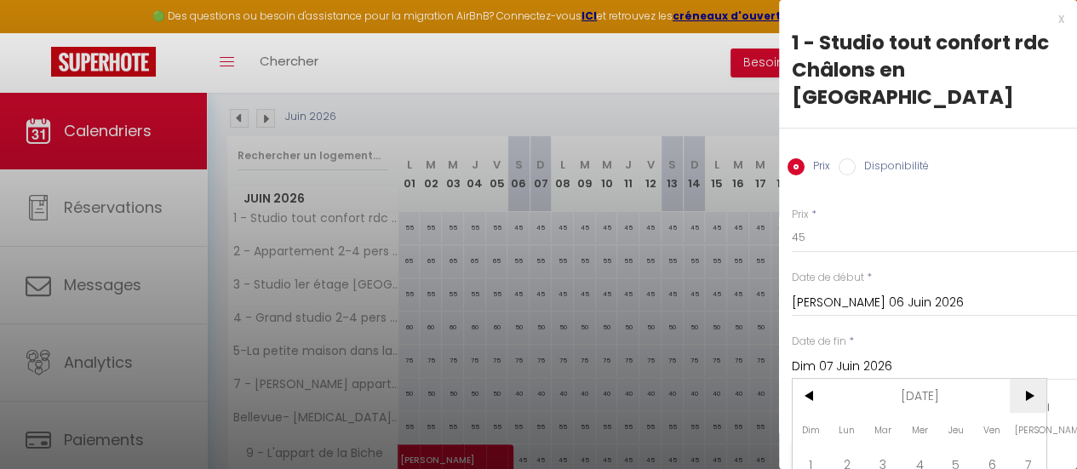
click at [1029, 379] on span ">" at bounding box center [1028, 396] width 37 height 34
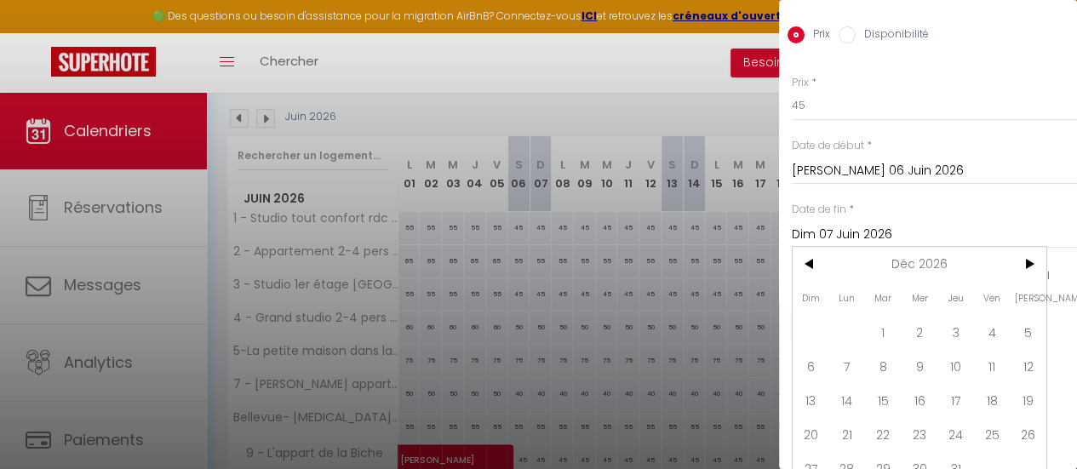
scroll to position [133, 0]
click at [954, 450] on span "31" at bounding box center [955, 467] width 37 height 34
type input "Jeu 31 Décembre 2026"
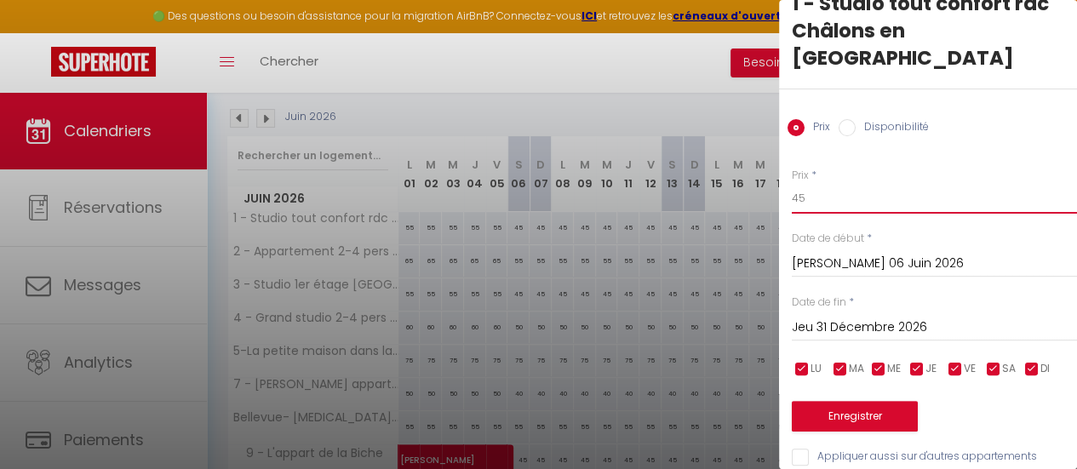
click at [828, 183] on input "45" at bounding box center [934, 198] width 285 height 31
type input "55"
click at [851, 401] on button "Enregistrer" at bounding box center [855, 416] width 126 height 31
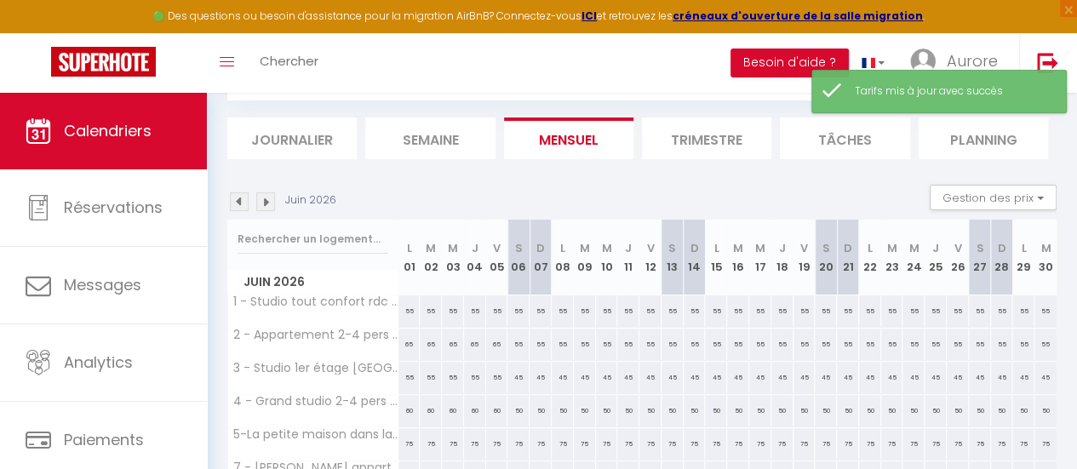
scroll to position [176, 0]
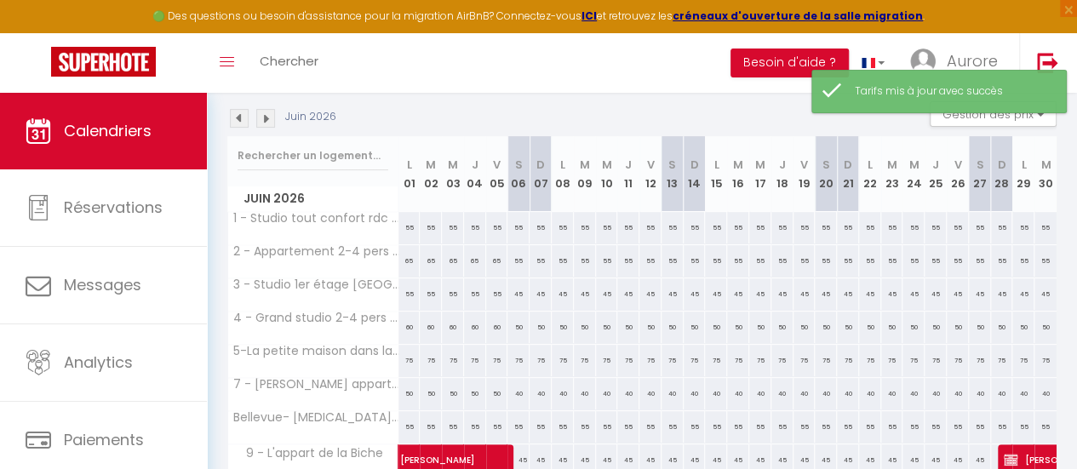
click at [514, 261] on div "55" at bounding box center [518, 261] width 22 height 32
type input "55"
type input "[PERSON_NAME] 06 Juin 2026"
type input "Dim 07 Juin 2026"
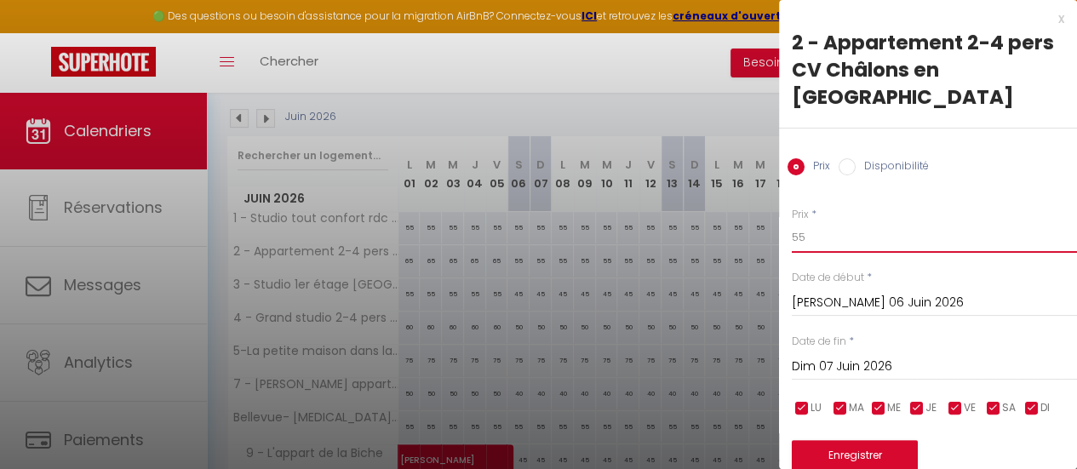
click at [838, 222] on input "55" at bounding box center [934, 237] width 285 height 31
type input "65"
click at [897, 356] on input "Dim 07 Juin 2026" at bounding box center [934, 367] width 285 height 22
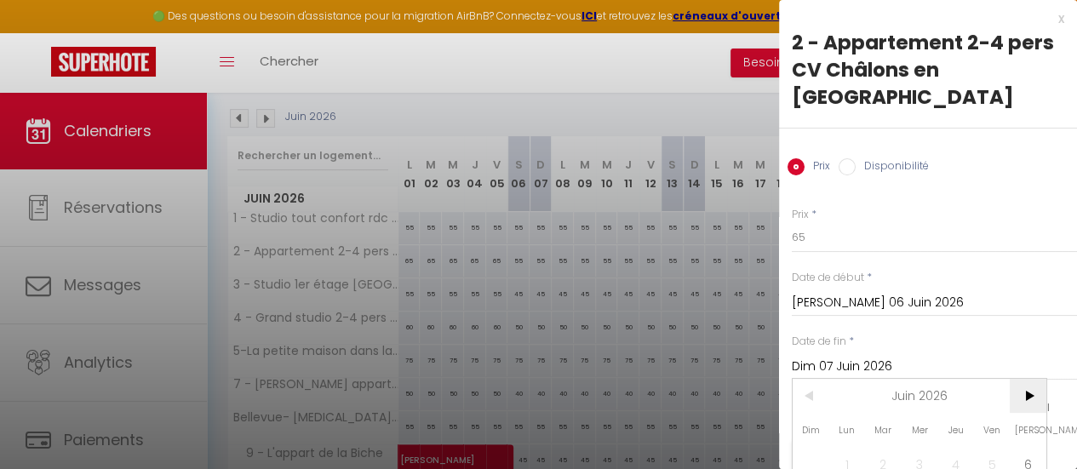
click at [1035, 379] on span ">" at bounding box center [1028, 396] width 37 height 34
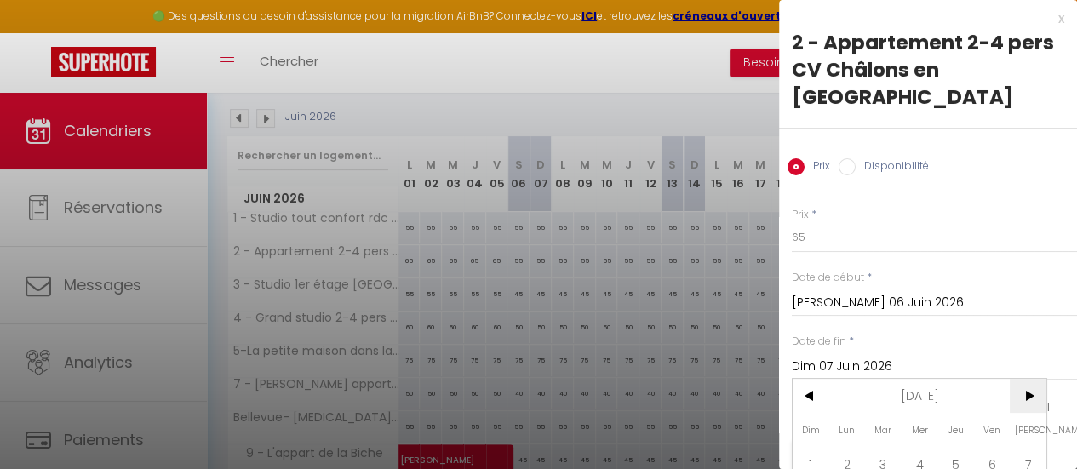
click at [1035, 379] on span ">" at bounding box center [1028, 396] width 37 height 34
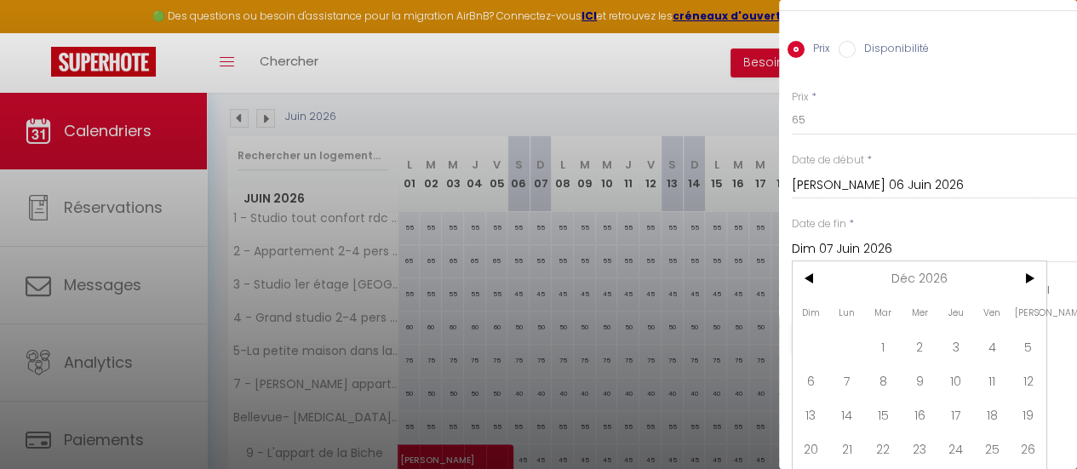
scroll to position [133, 0]
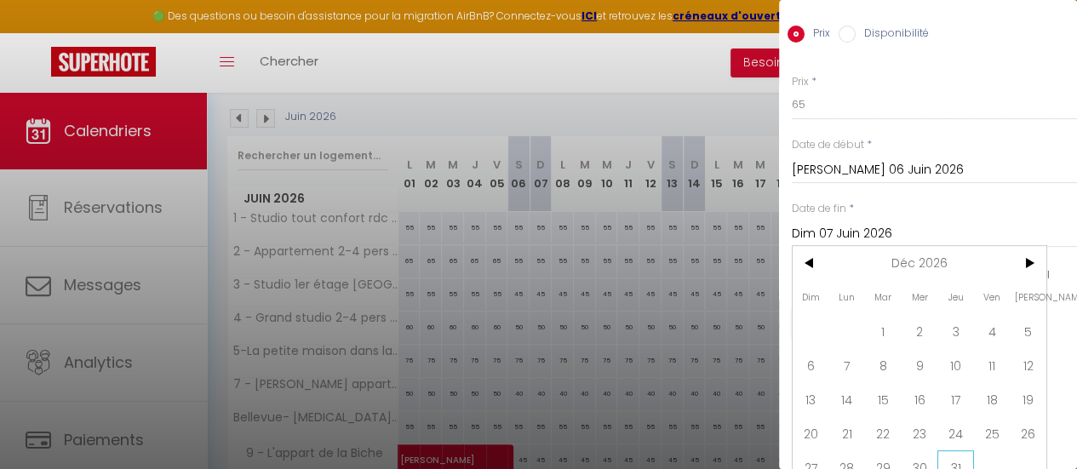
click at [952, 450] on span "31" at bounding box center [955, 467] width 37 height 34
type input "Jeu 31 Décembre 2026"
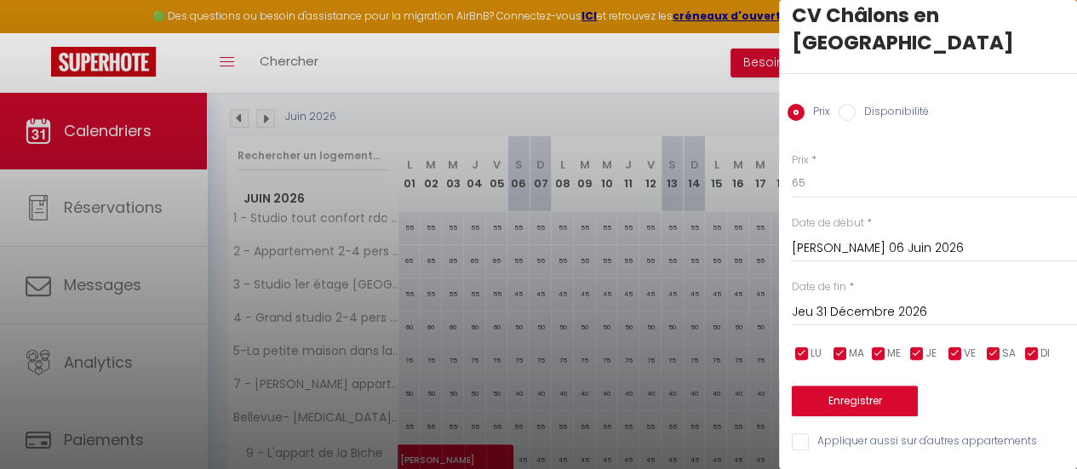
scroll to position [39, 0]
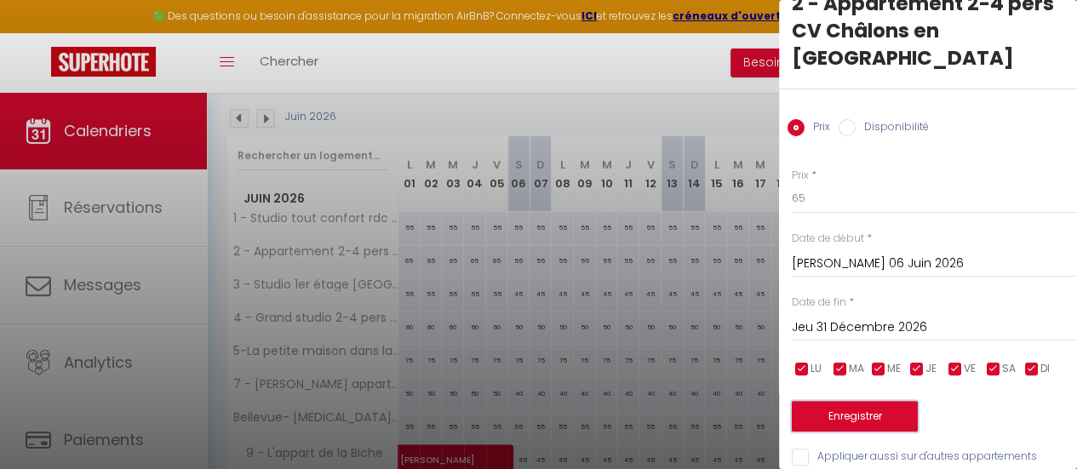
click at [892, 401] on button "Enregistrer" at bounding box center [855, 416] width 126 height 31
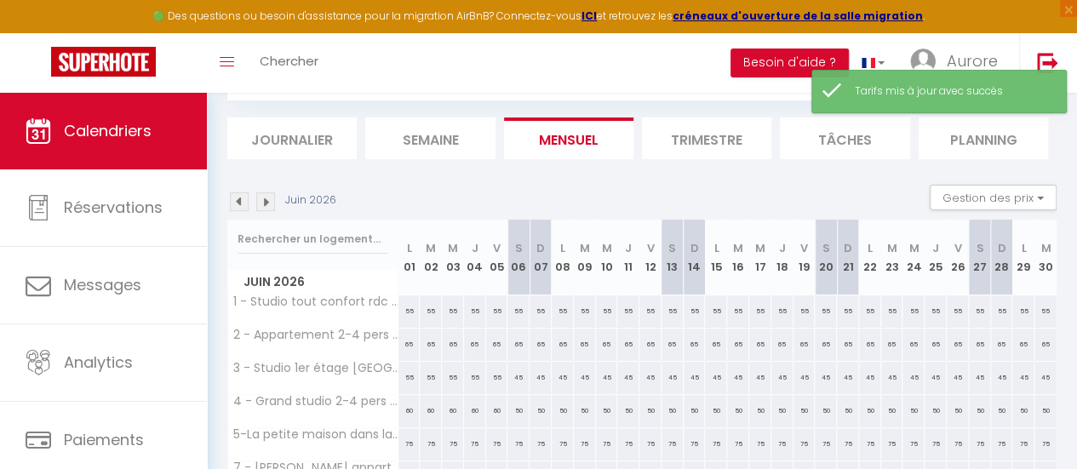
scroll to position [176, 0]
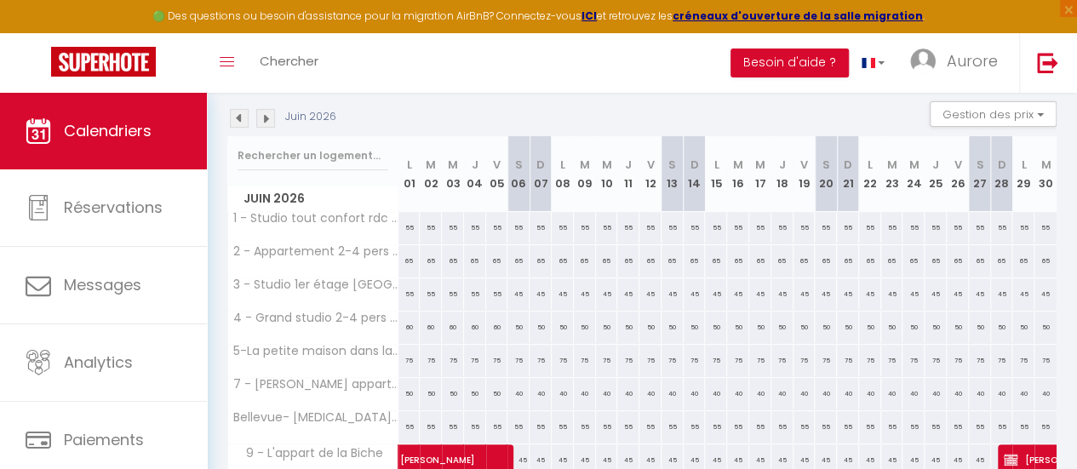
click at [515, 292] on div "45" at bounding box center [518, 294] width 22 height 32
type input "45"
type input "[PERSON_NAME] 06 Juin 2026"
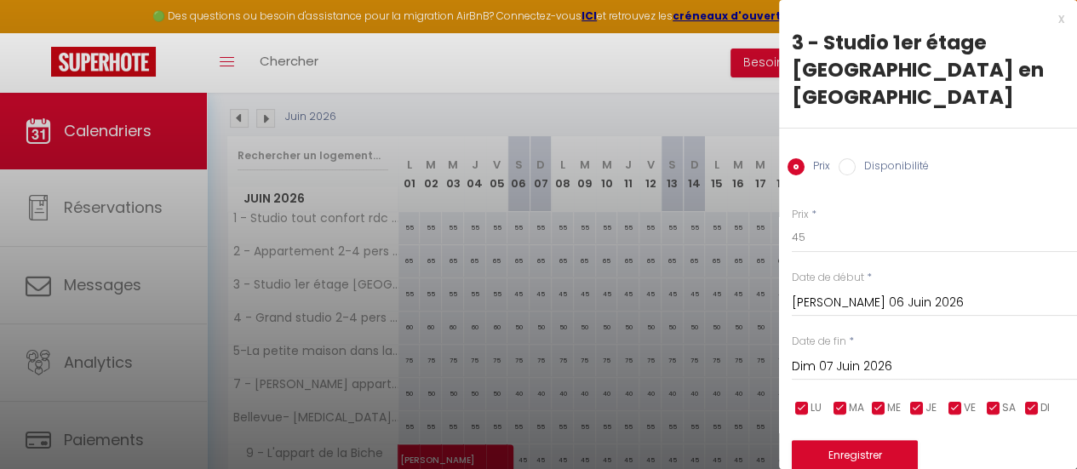
click at [900, 356] on input "Dim 07 Juin 2026" at bounding box center [934, 367] width 285 height 22
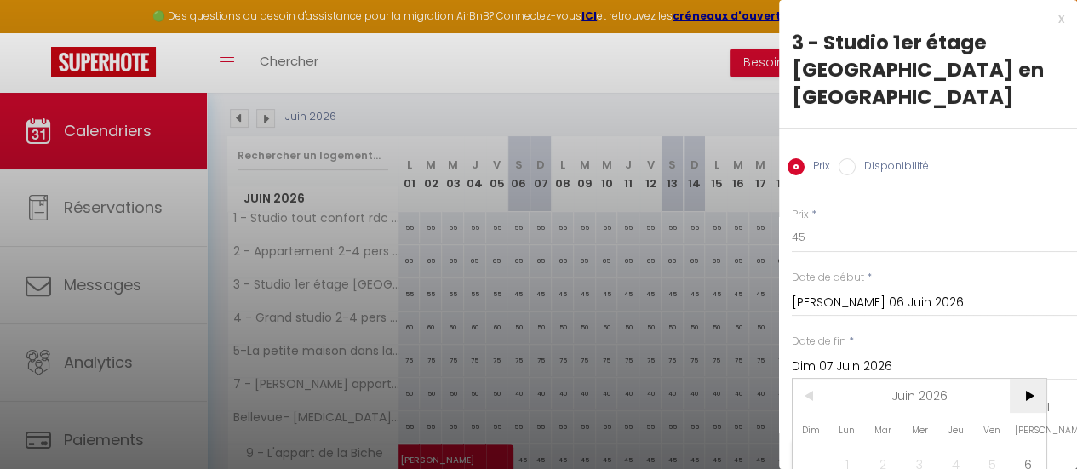
click at [1031, 379] on span ">" at bounding box center [1028, 396] width 37 height 34
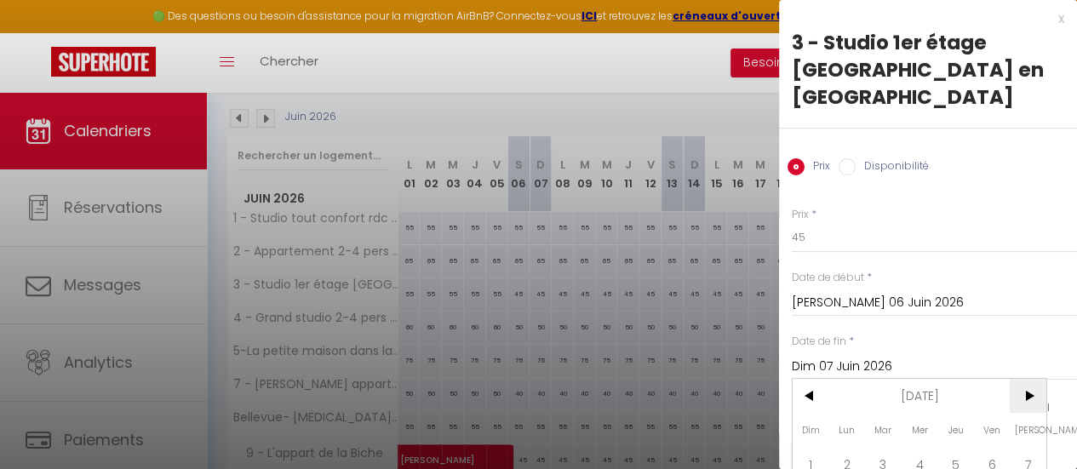
click at [1031, 379] on span ">" at bounding box center [1028, 396] width 37 height 34
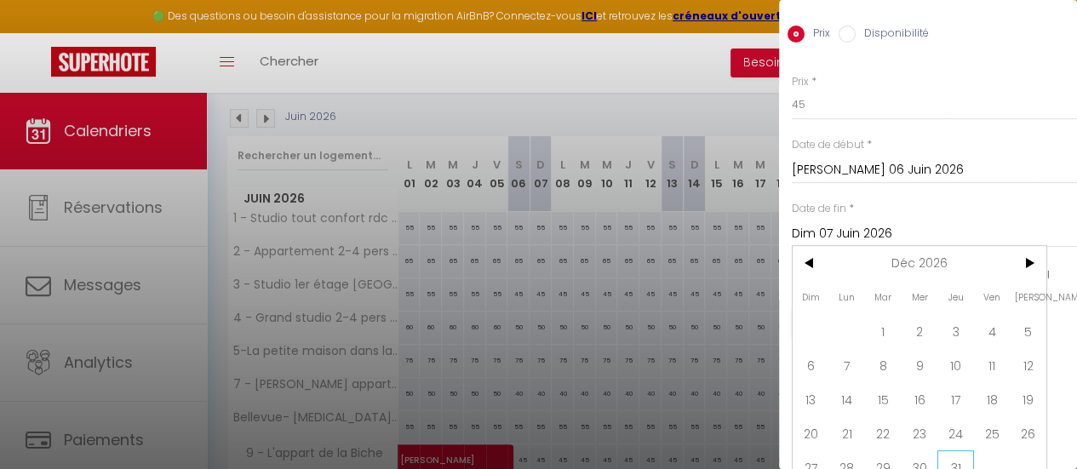
click at [948, 450] on span "31" at bounding box center [955, 467] width 37 height 34
type input "Jeu 31 Décembre 2026"
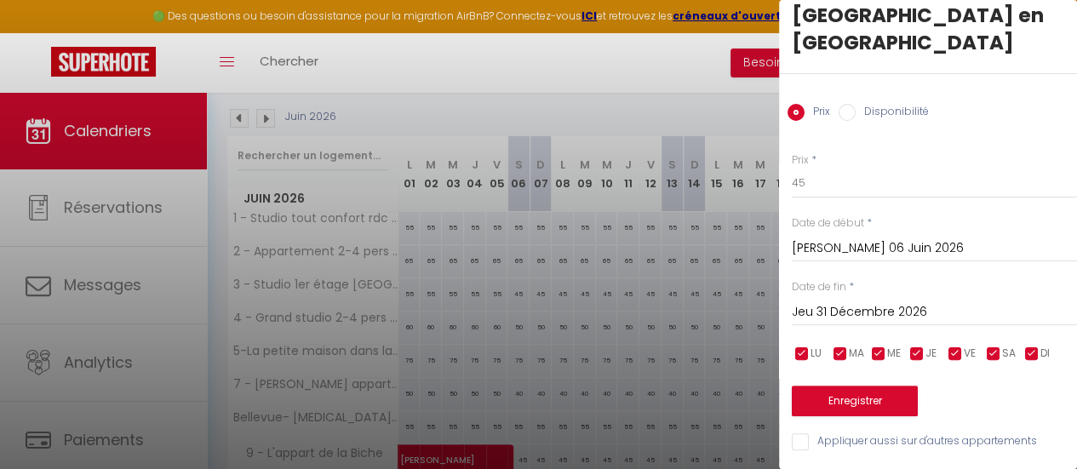
scroll to position [39, 0]
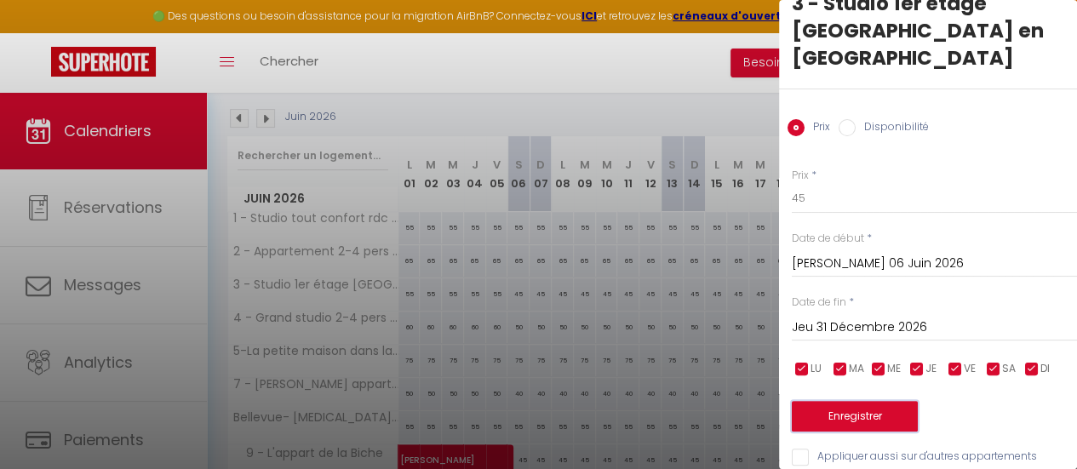
click at [892, 401] on button "Enregistrer" at bounding box center [855, 416] width 126 height 31
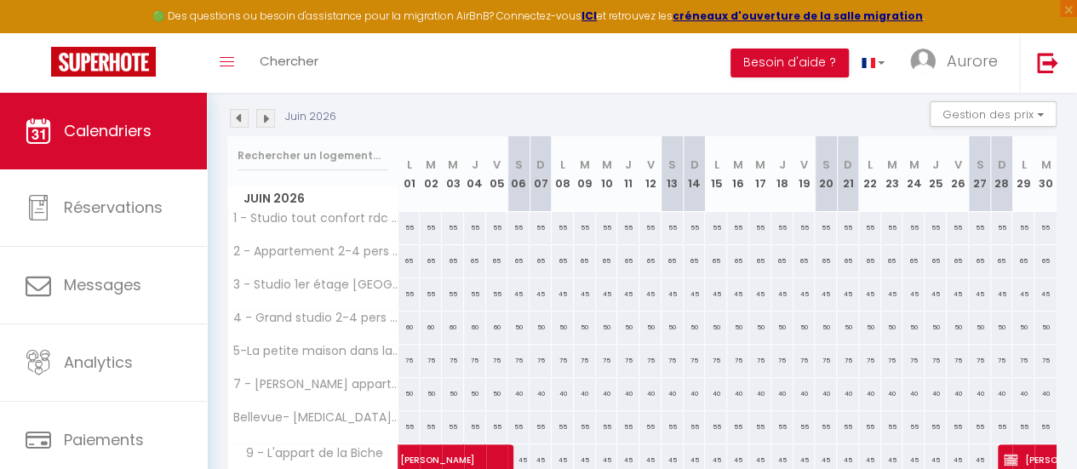
click at [514, 289] on div "45" at bounding box center [518, 294] width 22 height 32
type input "45"
type input "[PERSON_NAME] 06 Juin 2026"
type input "Dim 07 Juin 2026"
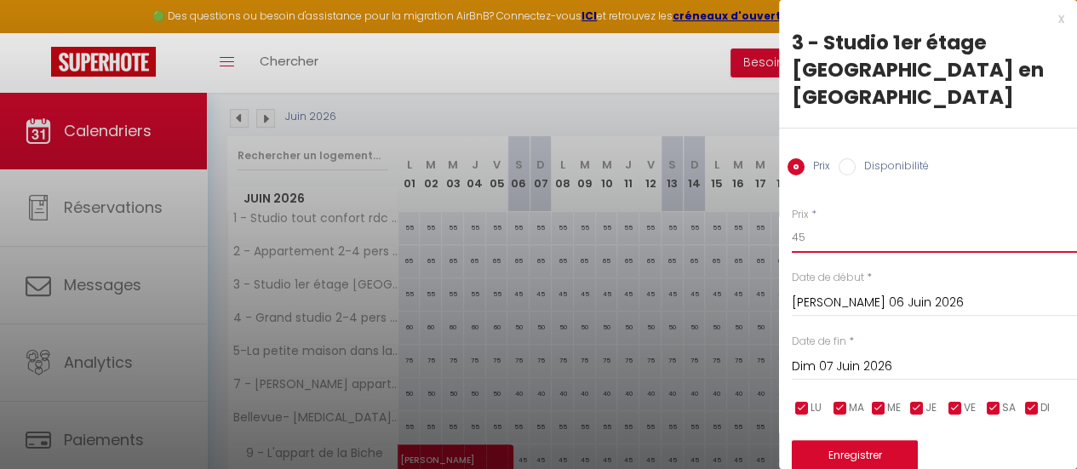
click at [807, 222] on input "45" at bounding box center [934, 237] width 285 height 31
type input "55"
click at [861, 356] on input "Dim 07 Juin 2026" at bounding box center [934, 367] width 285 height 22
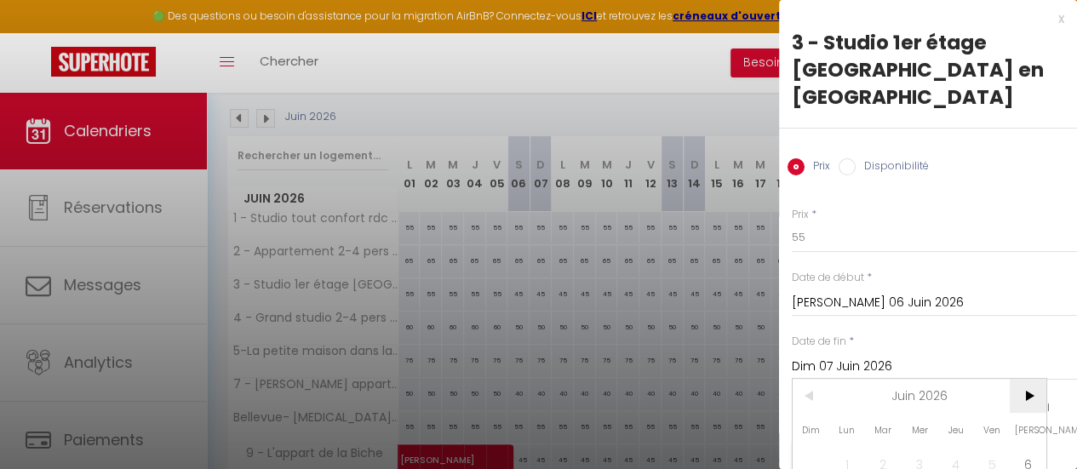
click at [1034, 379] on span ">" at bounding box center [1028, 396] width 37 height 34
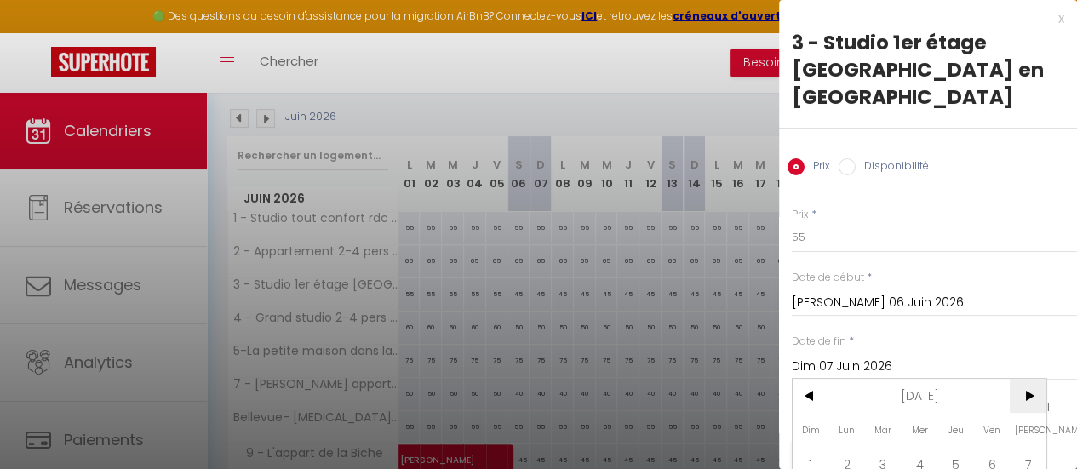
click at [1034, 379] on span ">" at bounding box center [1028, 396] width 37 height 34
click at [809, 379] on span "<" at bounding box center [811, 396] width 37 height 34
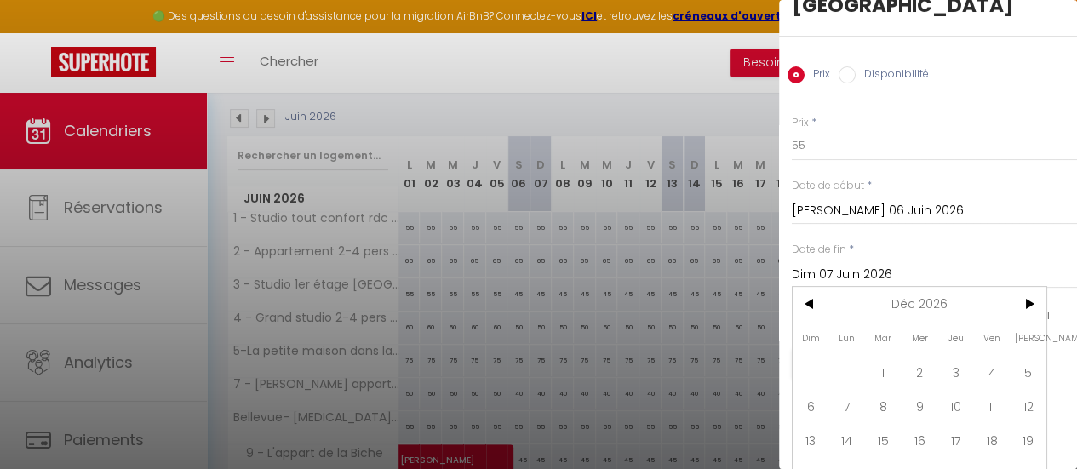
scroll to position [133, 0]
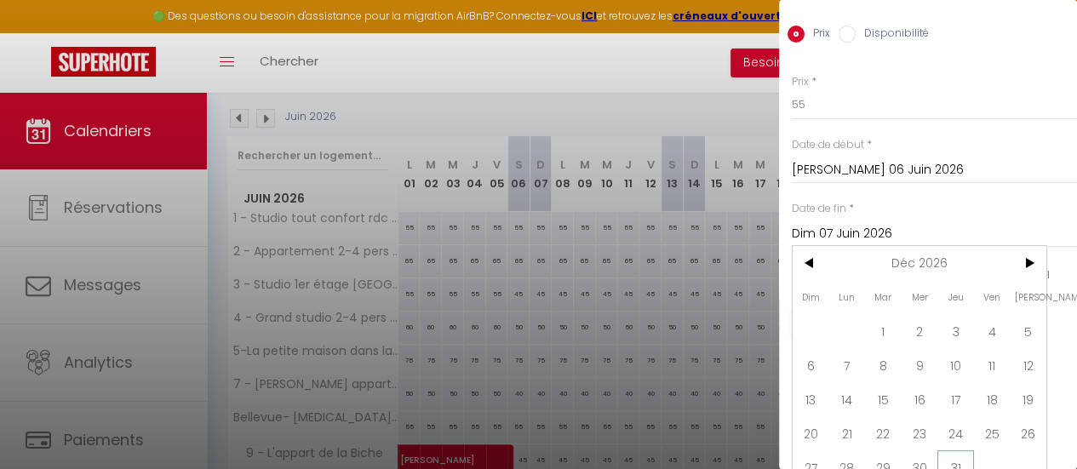
click at [960, 450] on span "31" at bounding box center [955, 467] width 37 height 34
type input "Jeu 31 Décembre 2026"
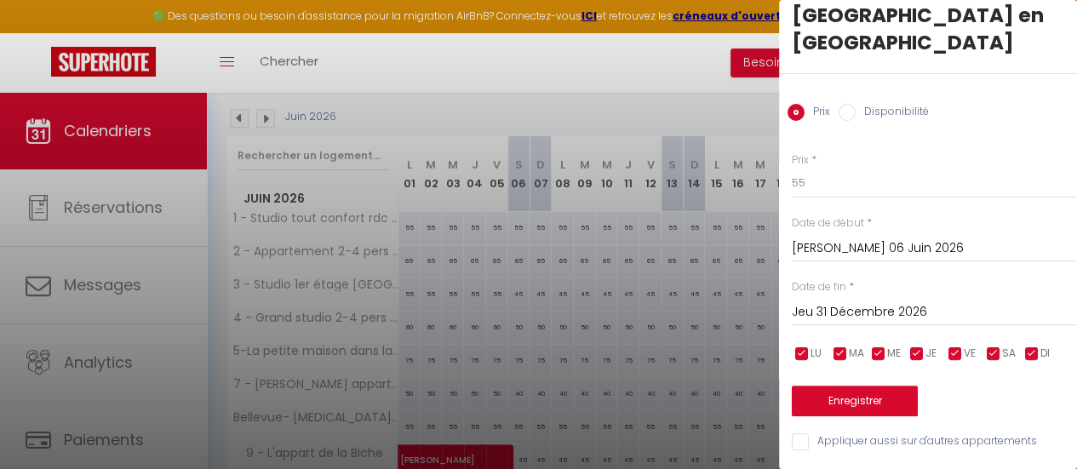
scroll to position [39, 0]
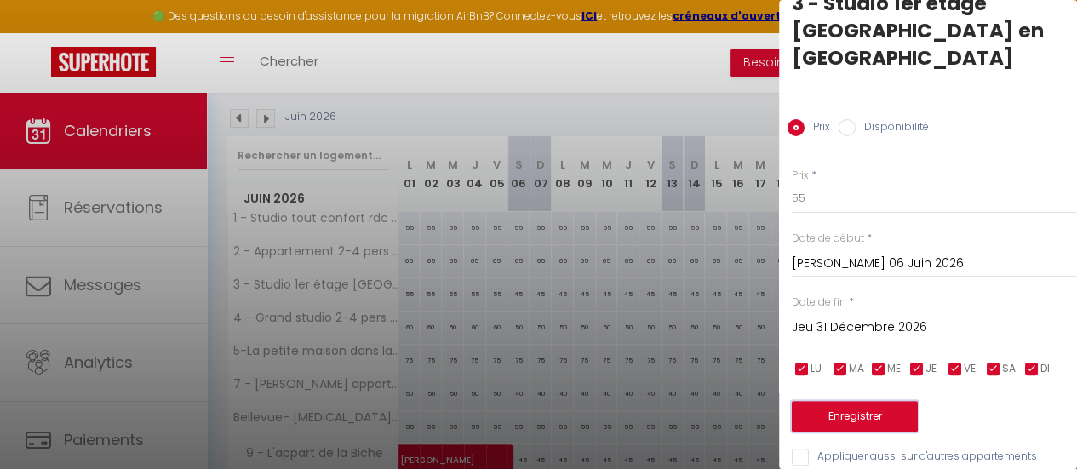
click at [887, 401] on button "Enregistrer" at bounding box center [855, 416] width 126 height 31
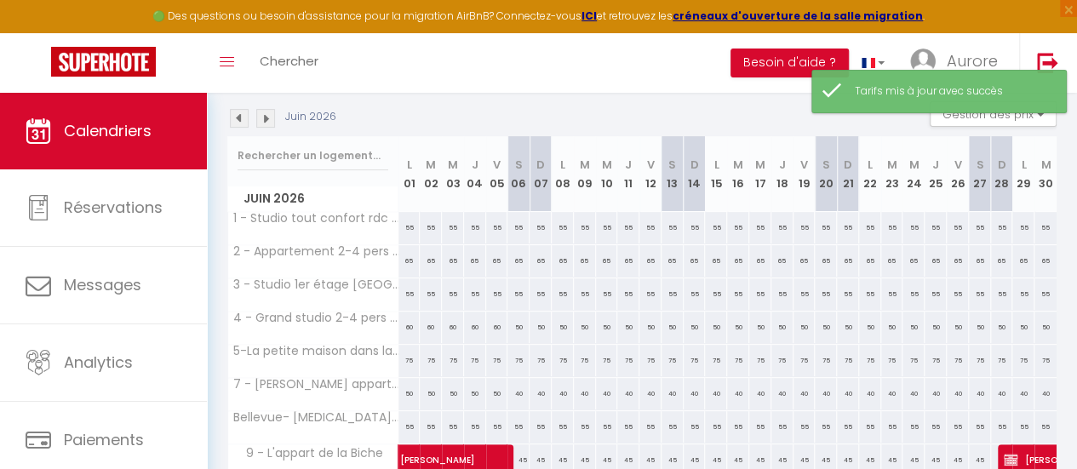
click at [514, 324] on div "50" at bounding box center [518, 328] width 22 height 32
type input "50"
type input "[PERSON_NAME] 06 Juin 2026"
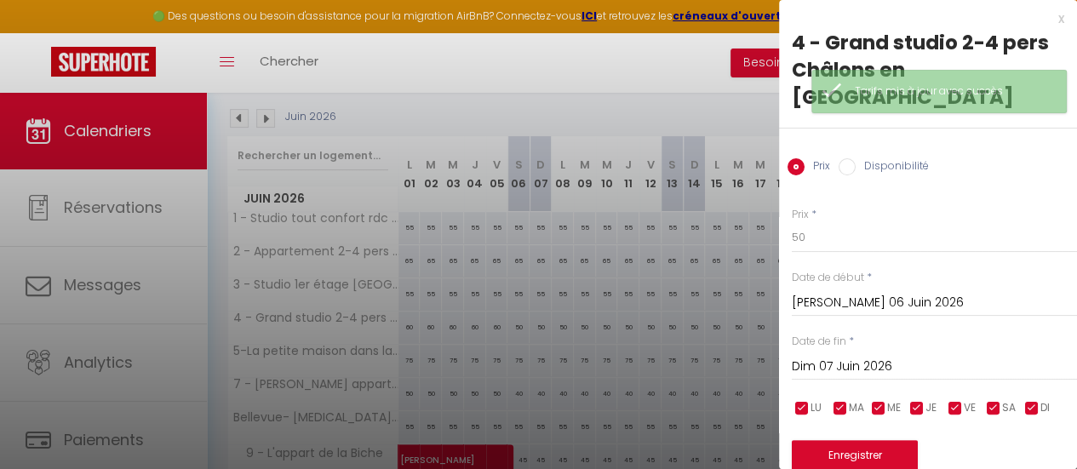
click at [906, 356] on input "Dim 07 Juin 2026" at bounding box center [934, 367] width 285 height 22
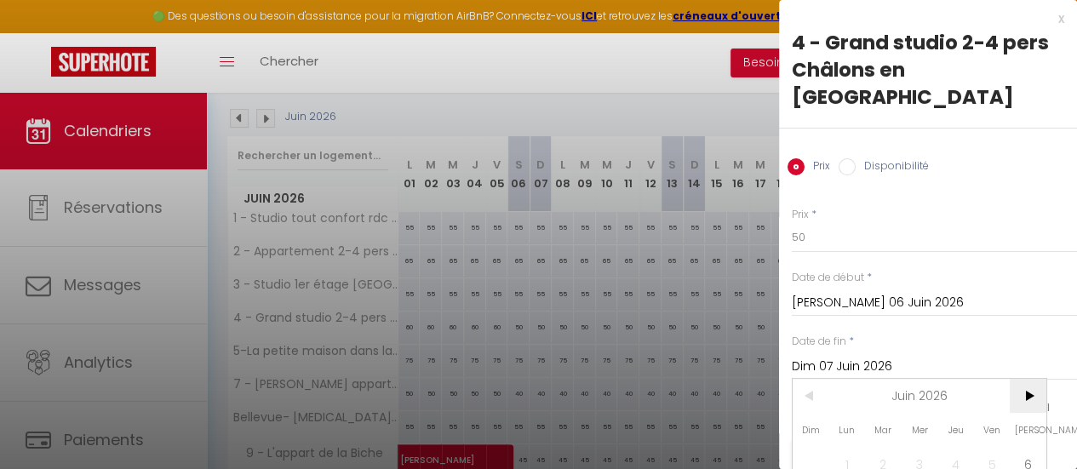
click at [1034, 379] on span ">" at bounding box center [1028, 396] width 37 height 34
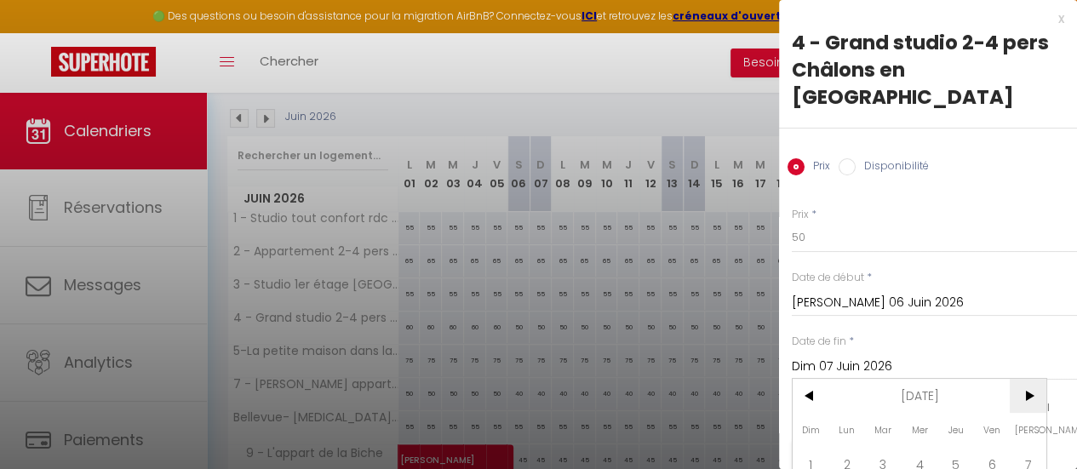
click at [1034, 379] on span ">" at bounding box center [1028, 396] width 37 height 34
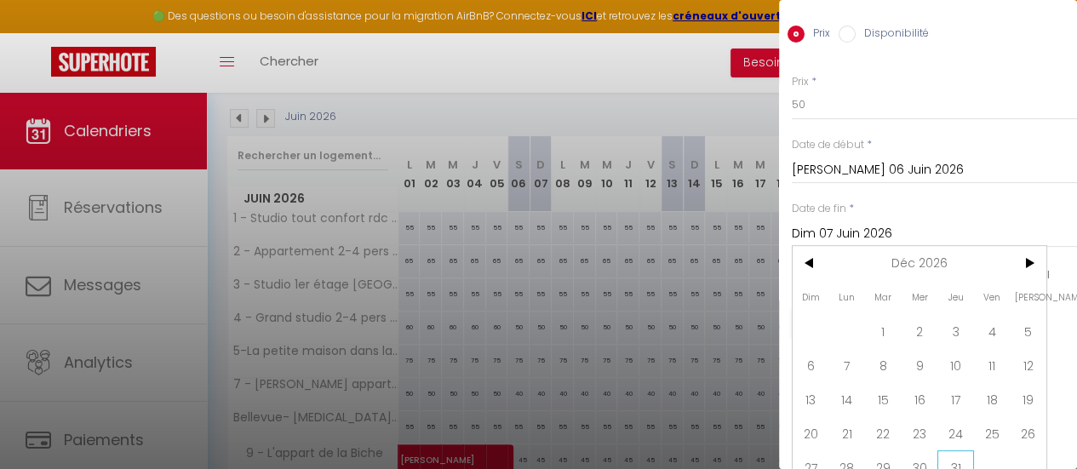
click at [948, 450] on span "31" at bounding box center [955, 467] width 37 height 34
type input "Jeu 31 Décembre 2026"
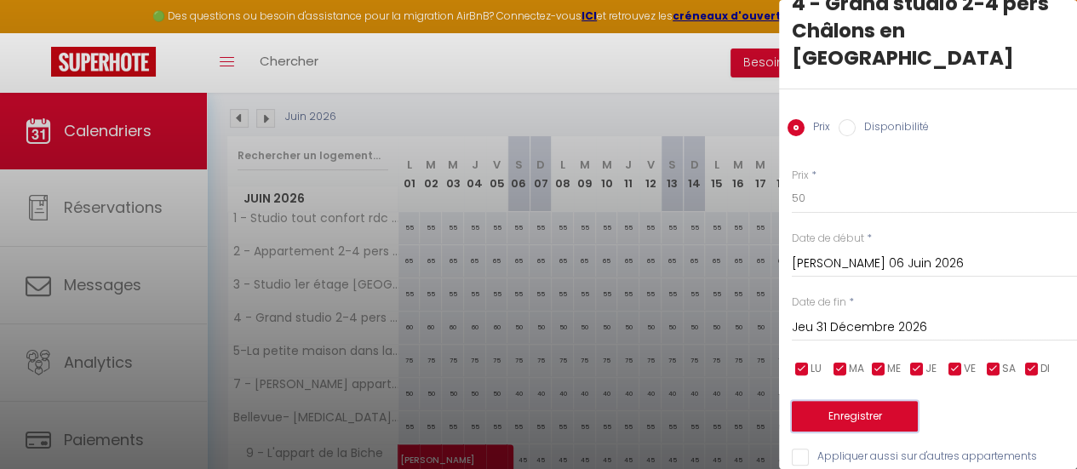
drag, startPoint x: 890, startPoint y: 382, endPoint x: 942, endPoint y: 218, distance: 172.3
click at [942, 218] on div "Prix * 50 Statut * Disponible Indisponible Date de début * [PERSON_NAME] 06 Jui…" at bounding box center [928, 307] width 298 height 322
click at [931, 183] on input "50" at bounding box center [934, 198] width 285 height 31
type input "60"
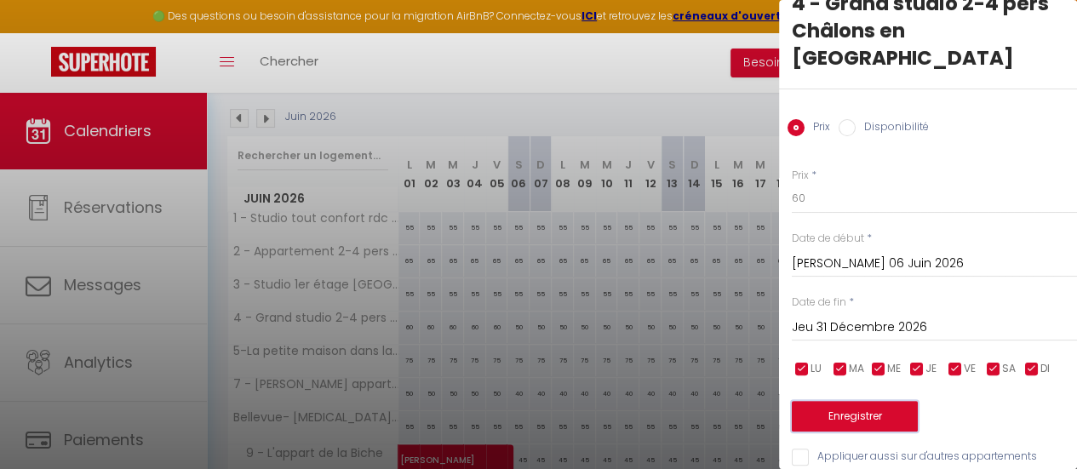
click at [857, 401] on button "Enregistrer" at bounding box center [855, 416] width 126 height 31
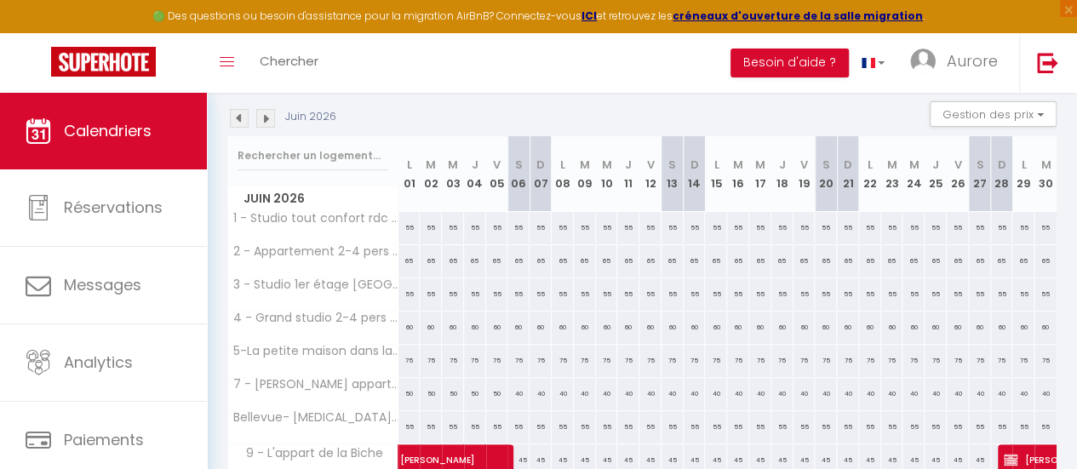
click at [273, 117] on img at bounding box center [265, 118] width 19 height 19
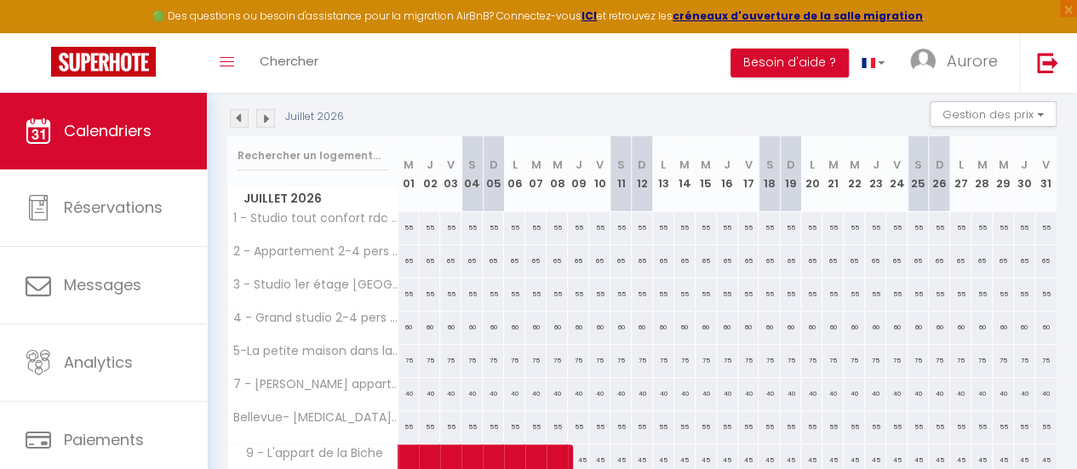
click at [273, 117] on img at bounding box center [265, 118] width 19 height 19
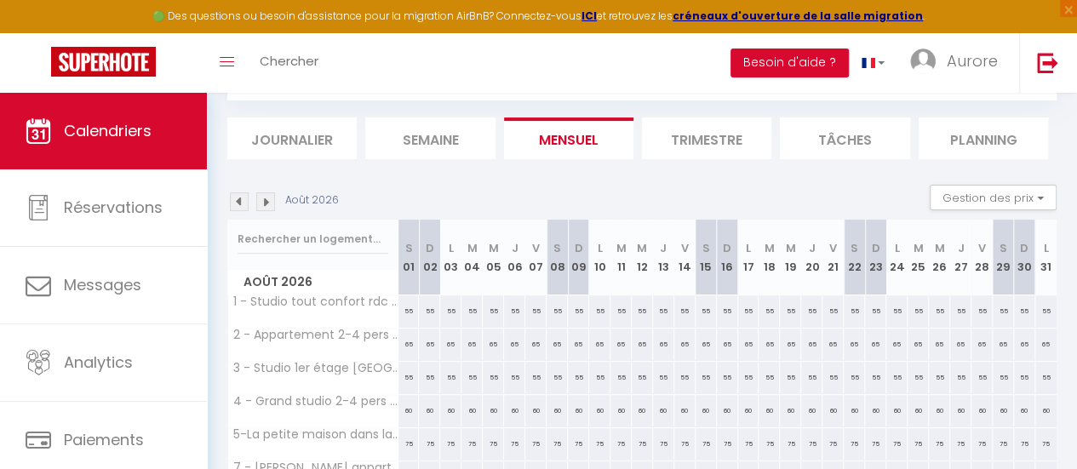
scroll to position [176, 0]
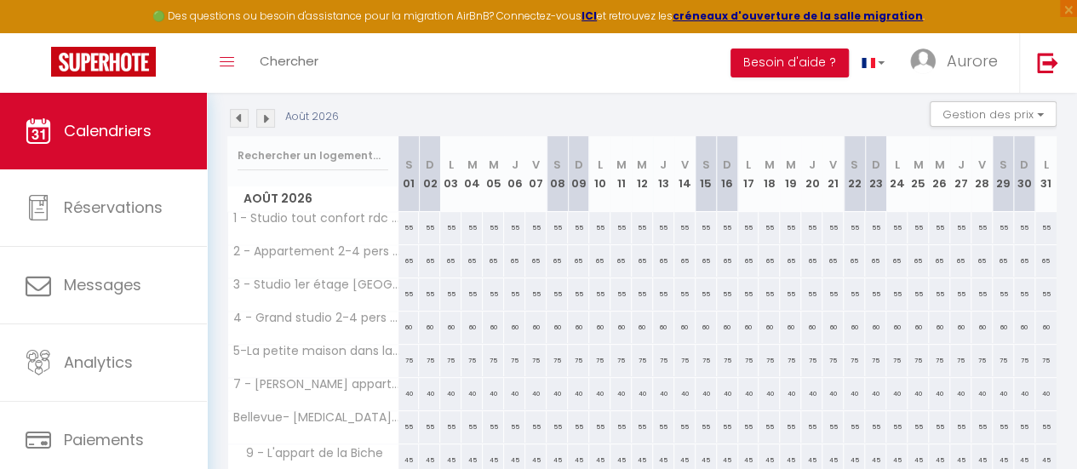
click at [273, 117] on img at bounding box center [265, 118] width 19 height 19
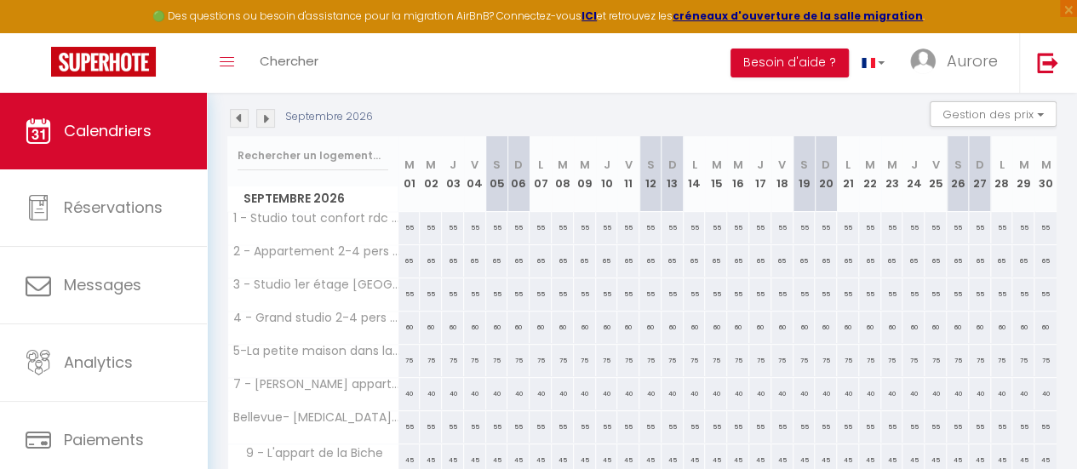
click at [273, 117] on img at bounding box center [265, 118] width 19 height 19
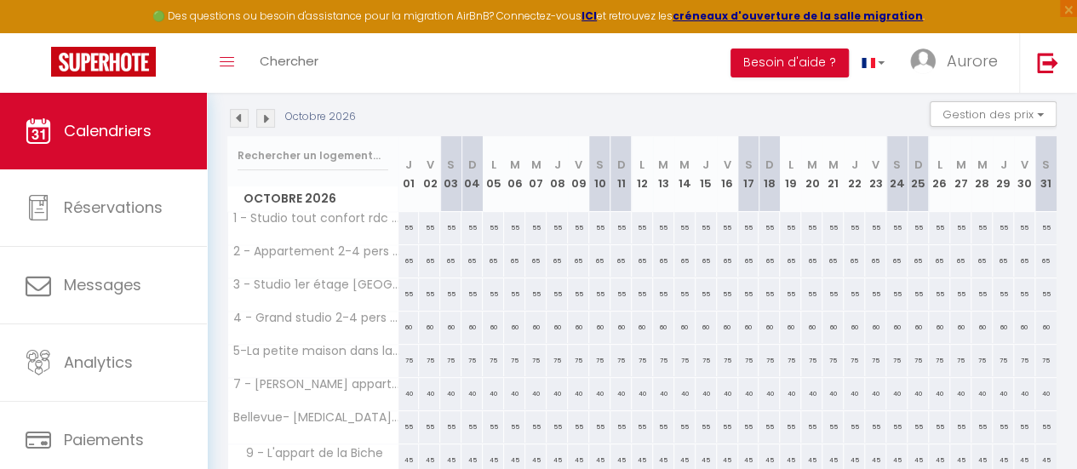
click at [273, 117] on img at bounding box center [265, 118] width 19 height 19
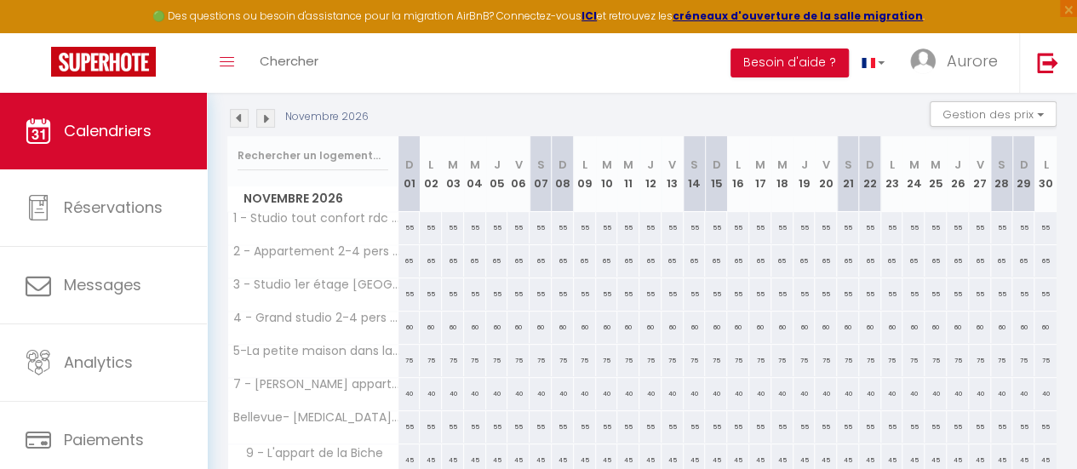
click at [273, 117] on img at bounding box center [265, 118] width 19 height 19
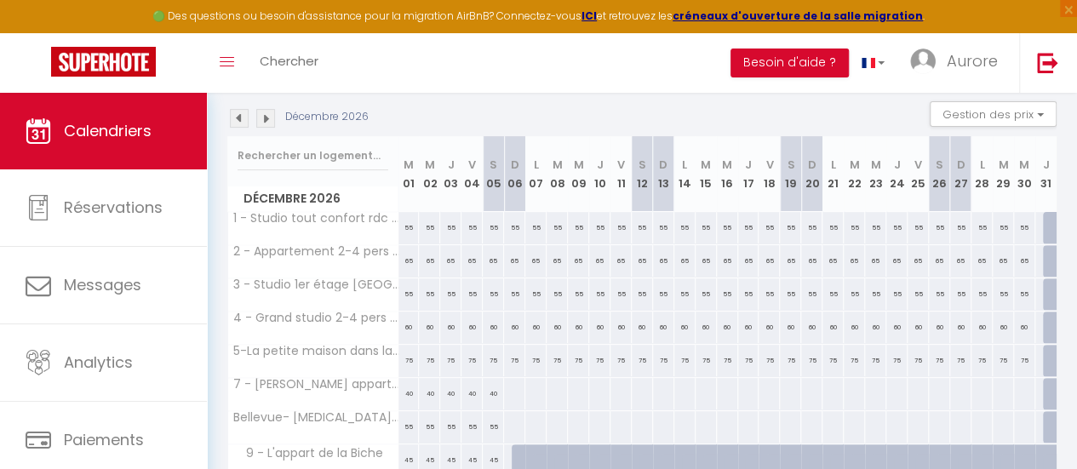
click at [235, 118] on img at bounding box center [239, 118] width 19 height 19
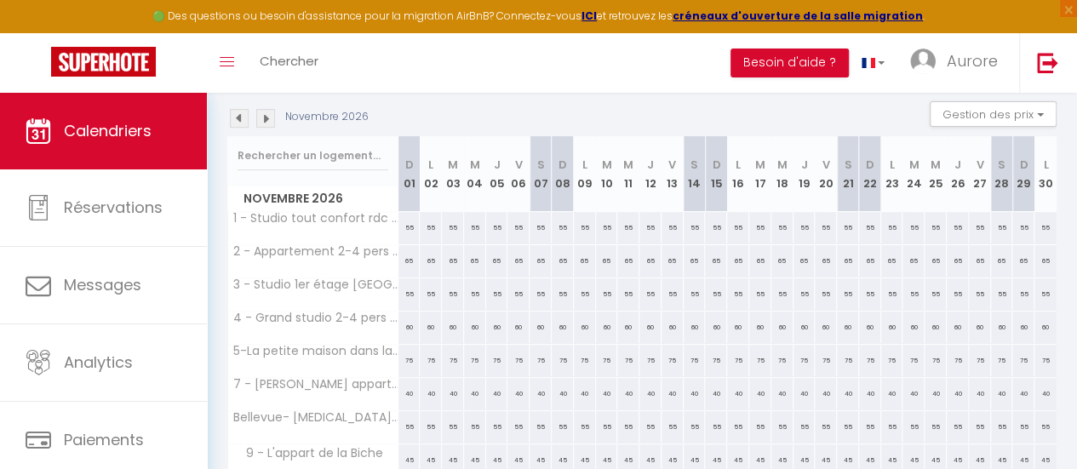
click at [235, 118] on img at bounding box center [239, 118] width 19 height 19
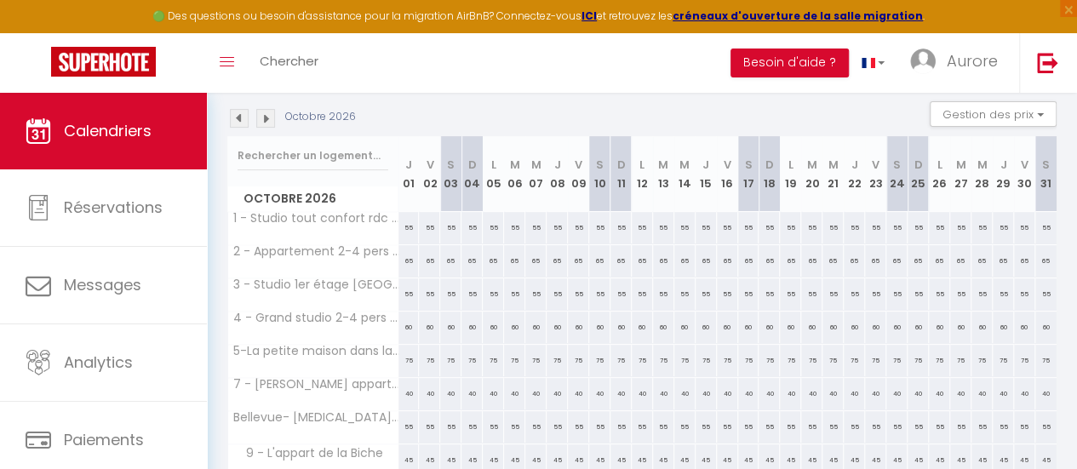
click at [235, 118] on img at bounding box center [239, 118] width 19 height 19
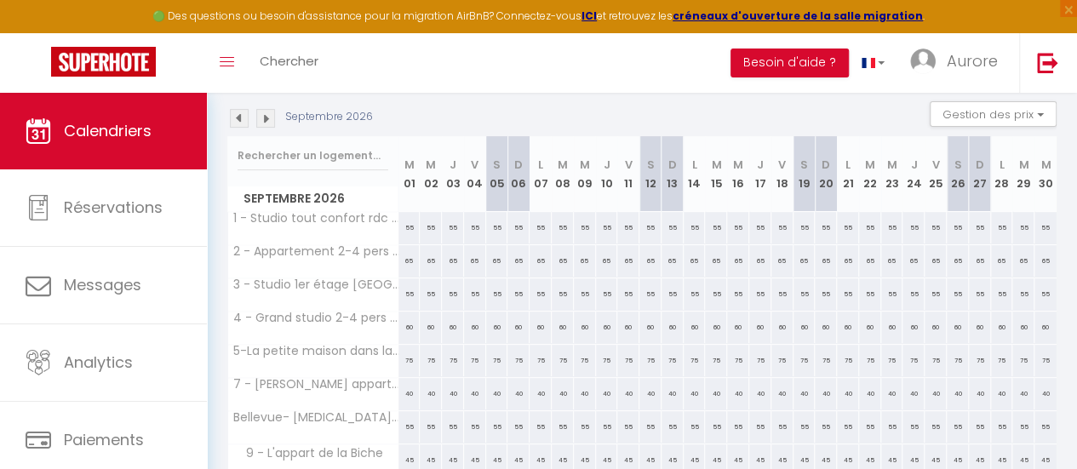
click at [235, 118] on img at bounding box center [239, 118] width 19 height 19
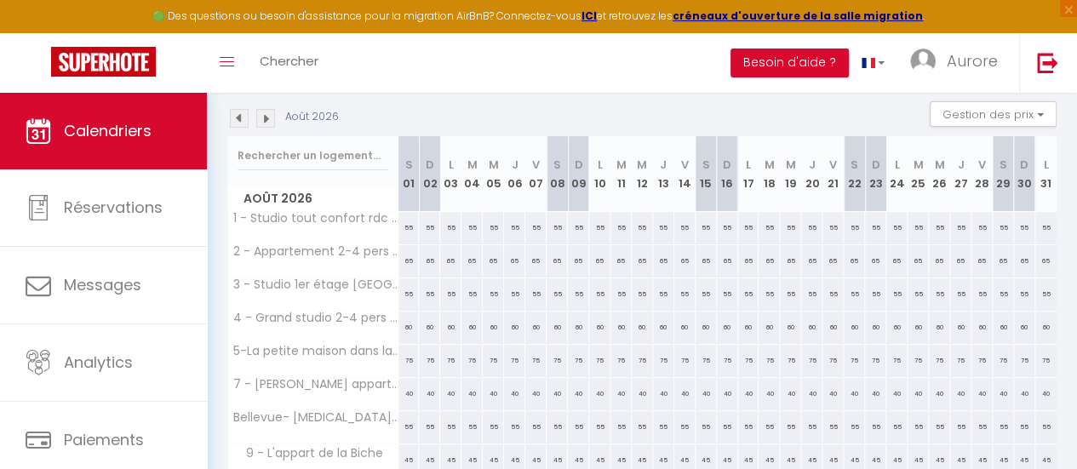
click at [235, 118] on img at bounding box center [239, 118] width 19 height 19
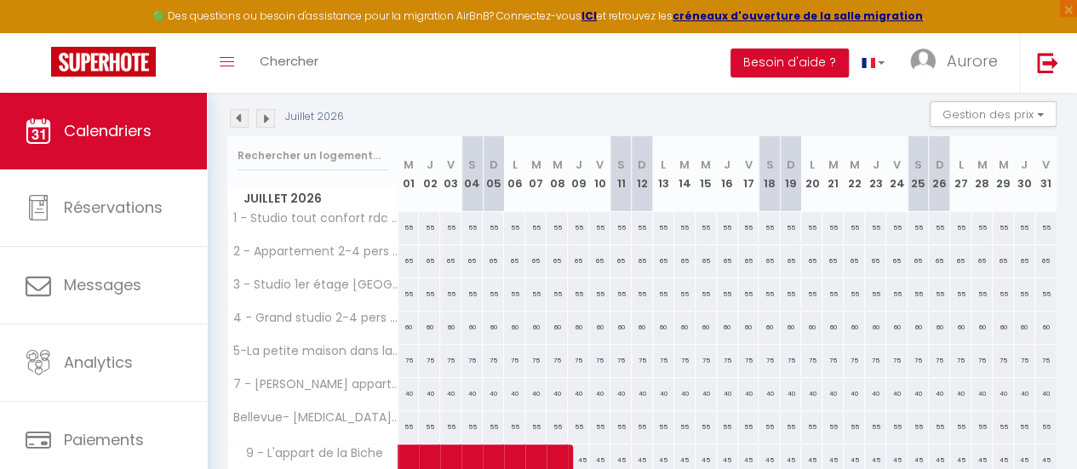
click at [235, 118] on img at bounding box center [239, 118] width 19 height 19
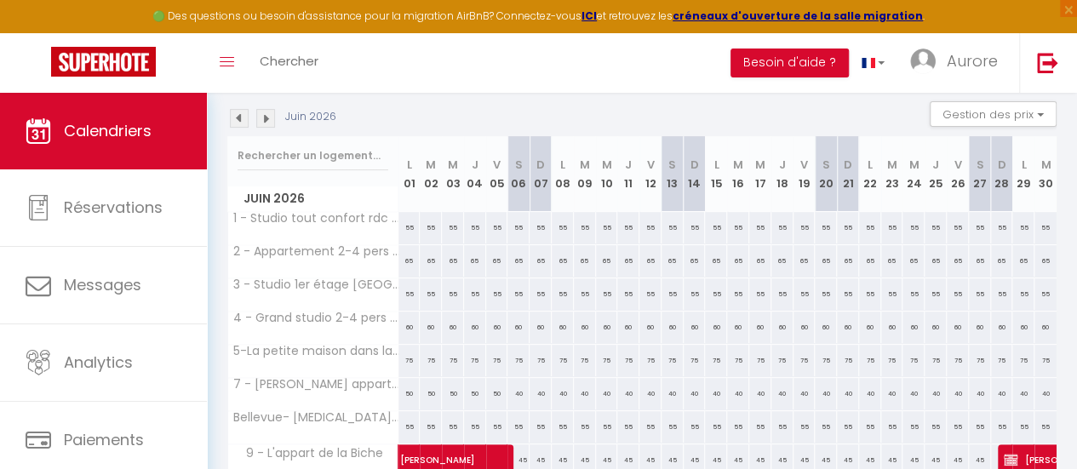
click at [235, 118] on img at bounding box center [239, 118] width 19 height 19
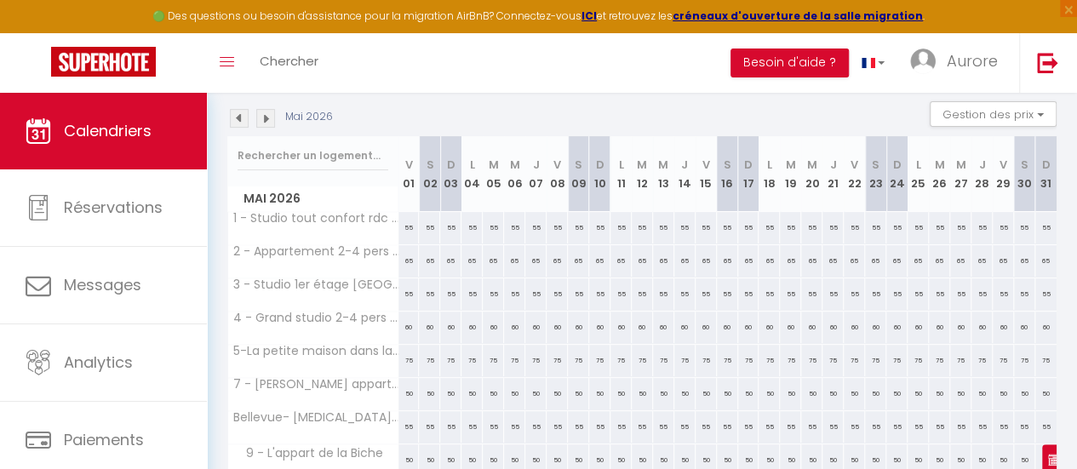
click at [268, 115] on img at bounding box center [265, 118] width 19 height 19
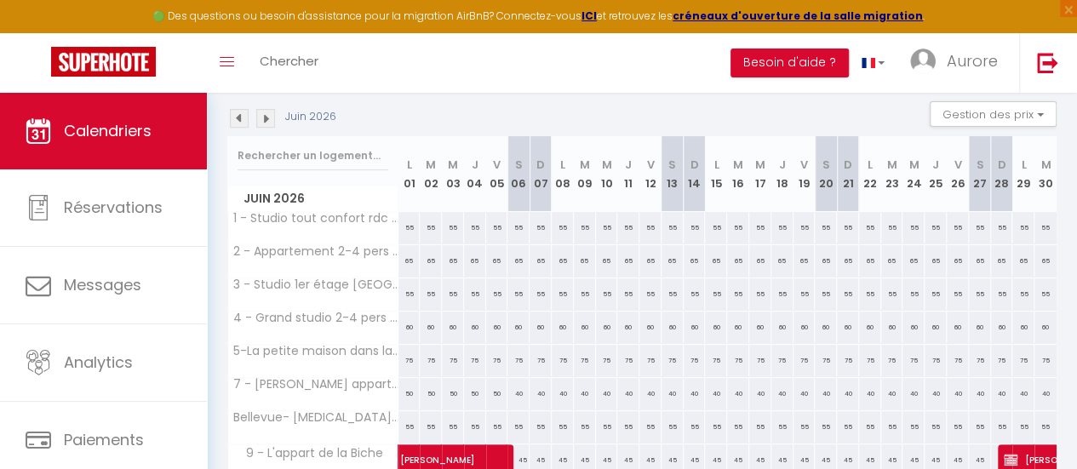
click at [518, 391] on div "40" at bounding box center [518, 394] width 22 height 32
type input "40"
type input "[PERSON_NAME] 06 Juin 2026"
type input "Dim 07 Juin 2026"
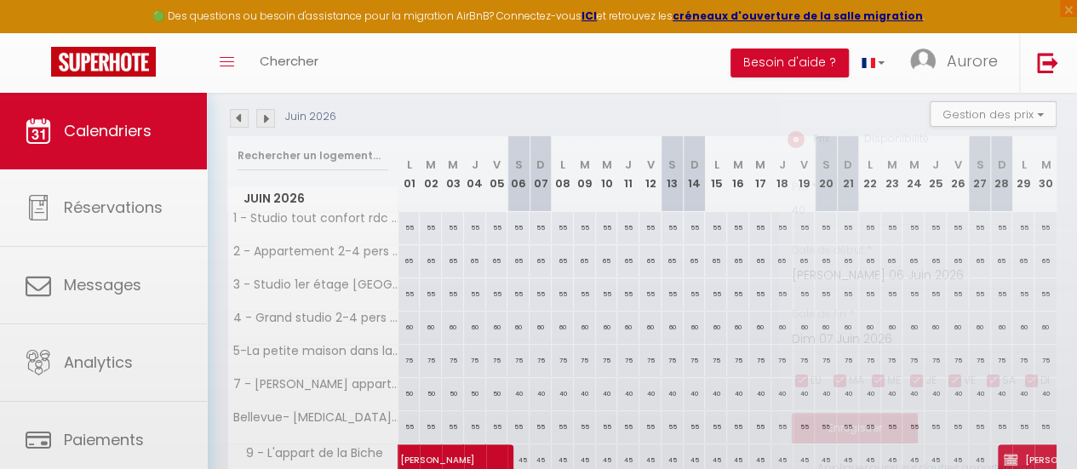
click at [518, 391] on div at bounding box center [538, 234] width 1077 height 469
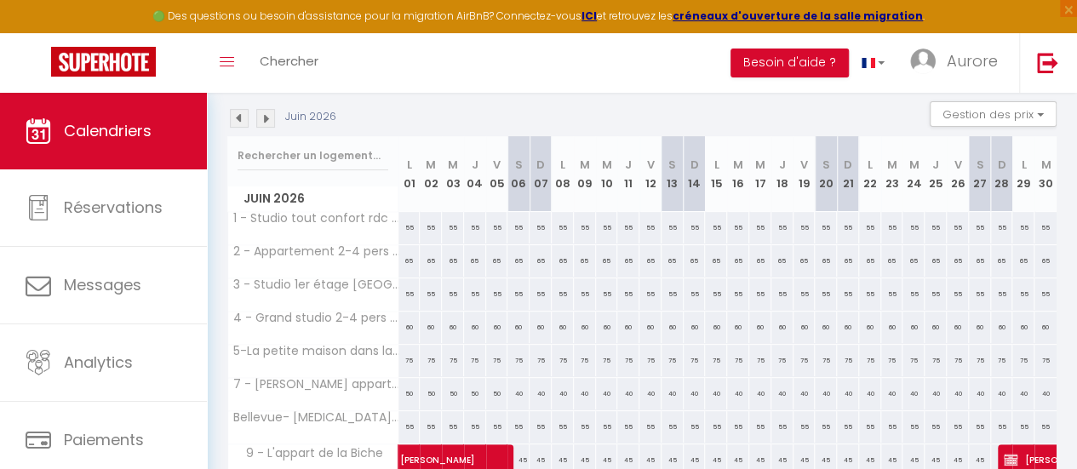
click at [518, 391] on div "40" at bounding box center [518, 394] width 22 height 32
type input "40"
type input "[PERSON_NAME] 06 Juin 2026"
type input "Dim 07 Juin 2026"
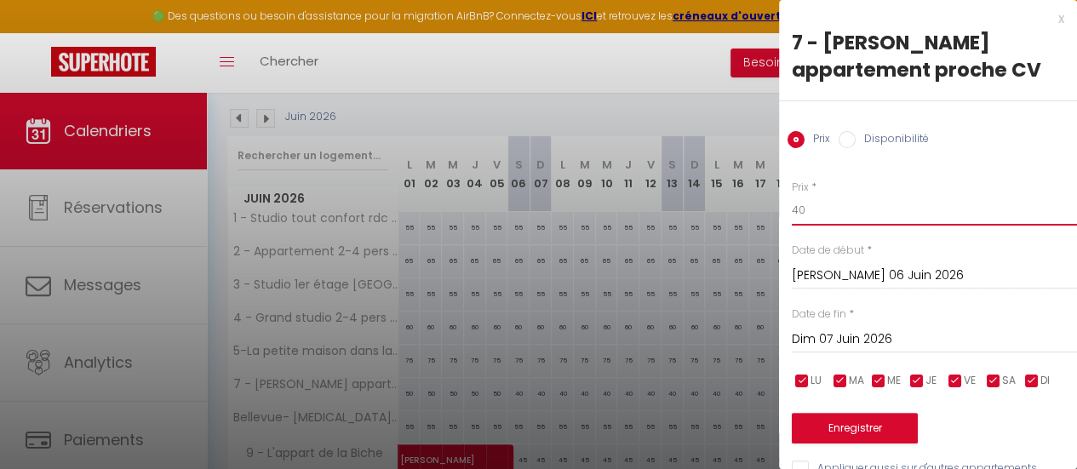
click at [833, 215] on input "40" at bounding box center [934, 210] width 285 height 31
type input "50"
click at [849, 342] on input "Dim 07 Juin 2026" at bounding box center [934, 340] width 285 height 22
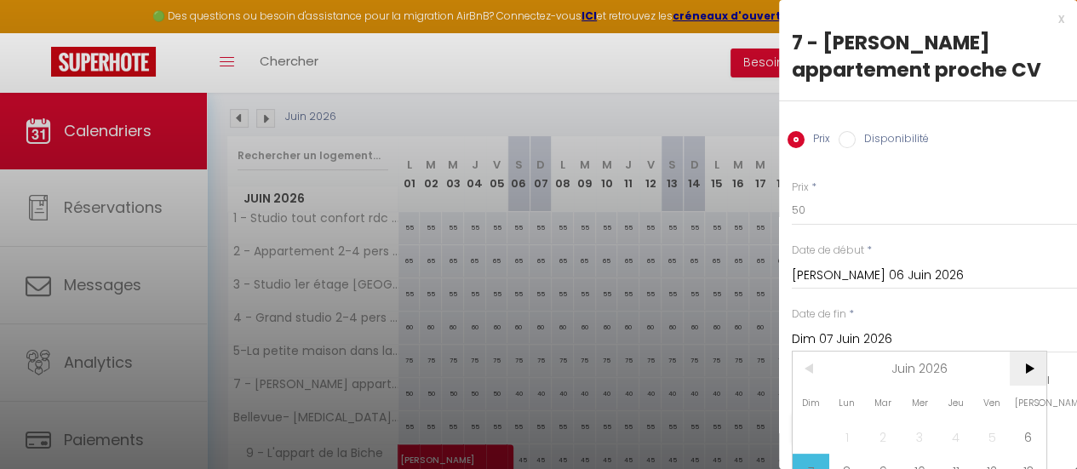
click at [1029, 370] on span ">" at bounding box center [1028, 369] width 37 height 34
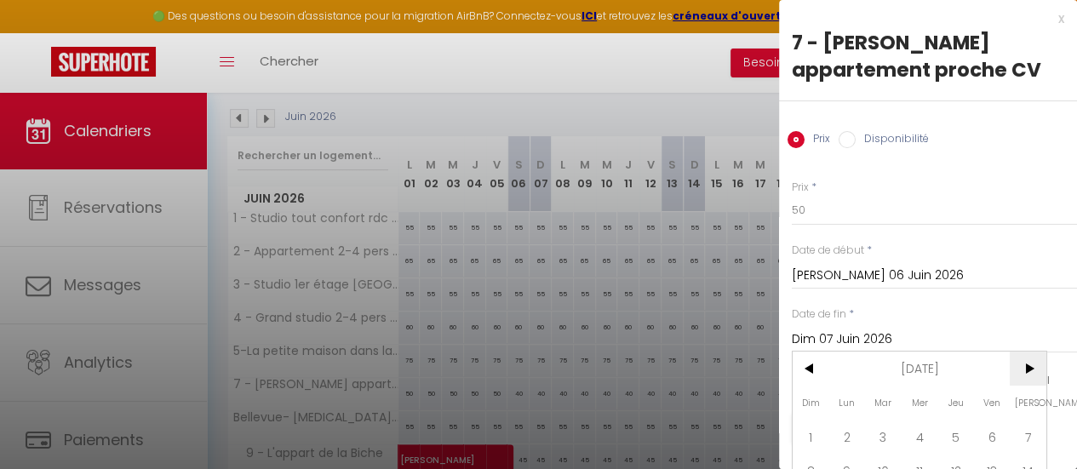
click at [1029, 370] on span ">" at bounding box center [1028, 369] width 37 height 34
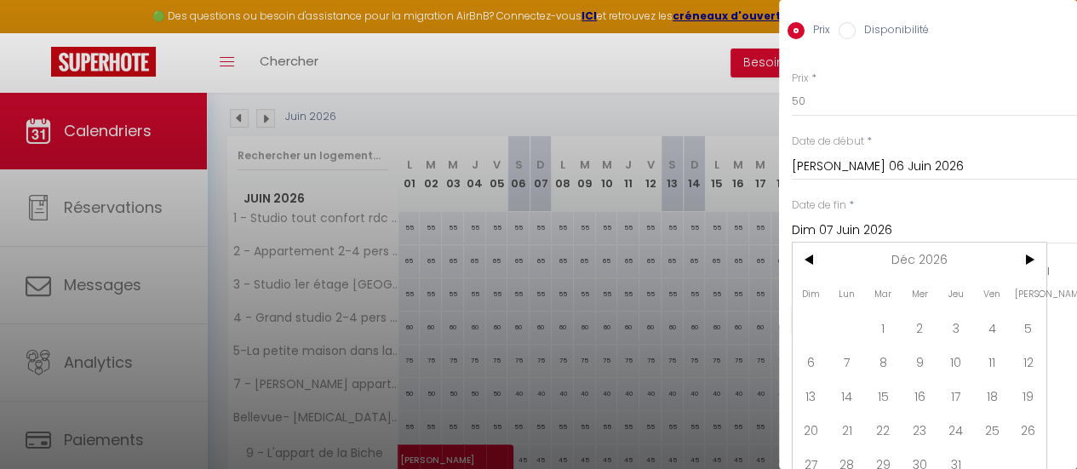
scroll to position [133, 0]
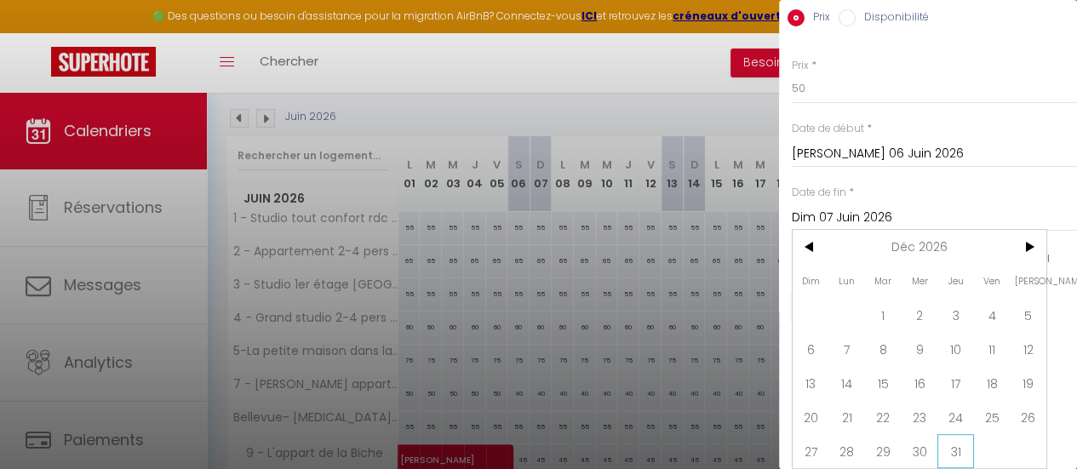
click at [948, 436] on span "31" at bounding box center [955, 451] width 37 height 34
type input "Jeu 31 Décembre 2026"
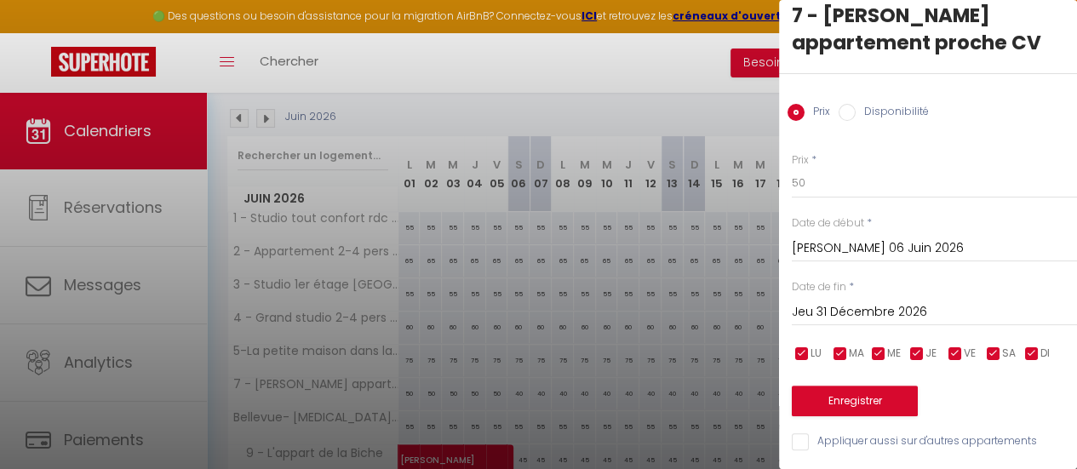
scroll to position [39, 0]
click at [887, 398] on button "Enregistrer" at bounding box center [855, 401] width 126 height 31
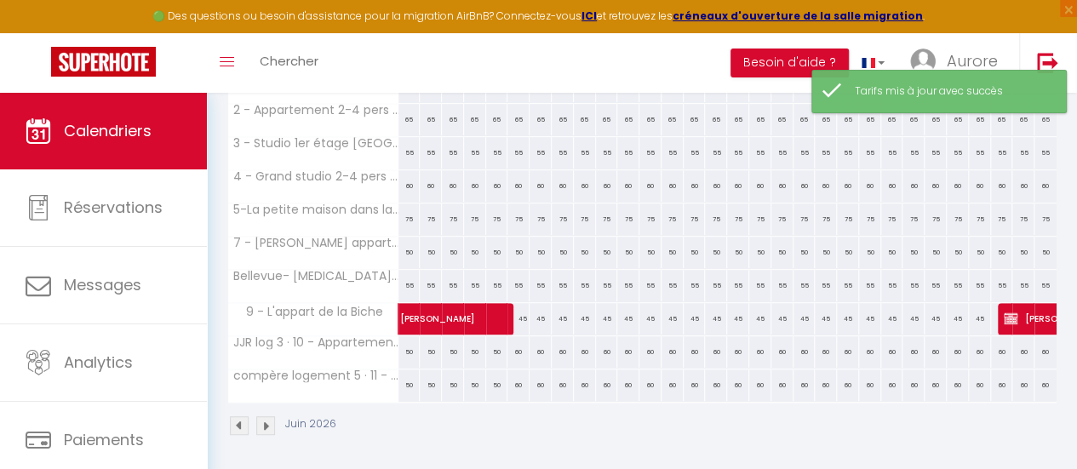
scroll to position [330, 0]
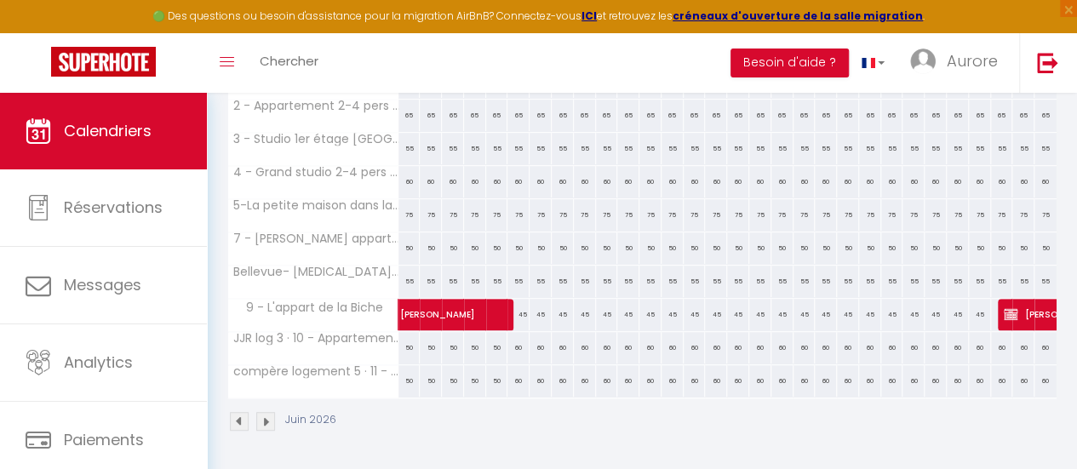
click at [236, 412] on img at bounding box center [239, 421] width 19 height 19
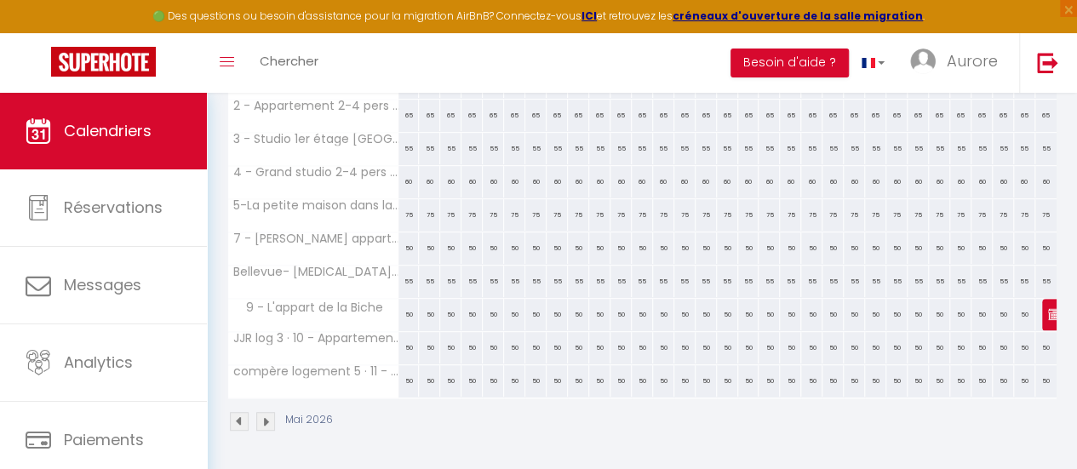
click at [236, 412] on img at bounding box center [239, 421] width 19 height 19
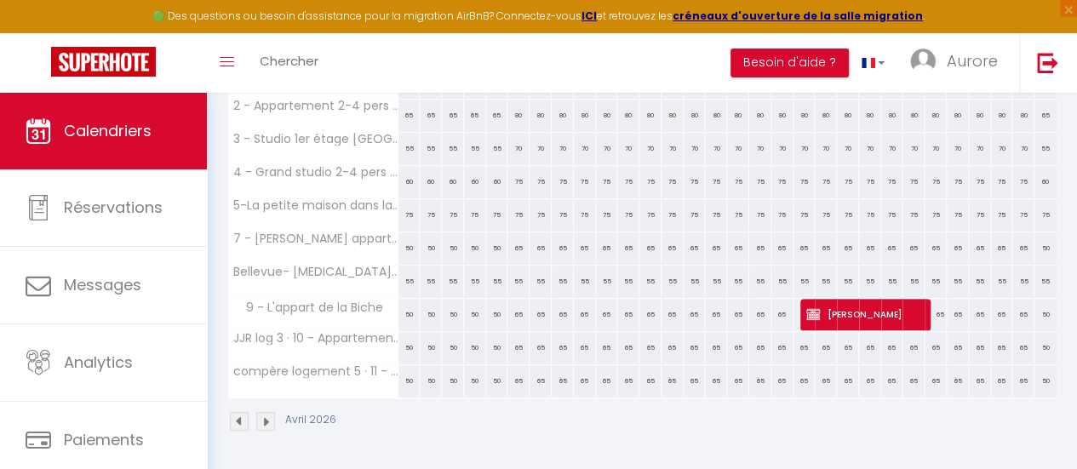
click at [236, 412] on img at bounding box center [239, 421] width 19 height 19
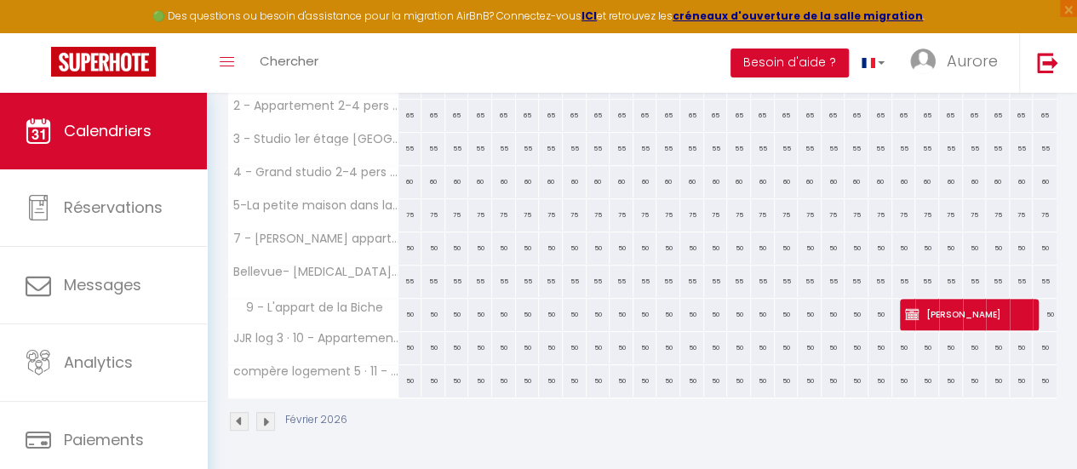
click at [236, 412] on img at bounding box center [239, 421] width 19 height 19
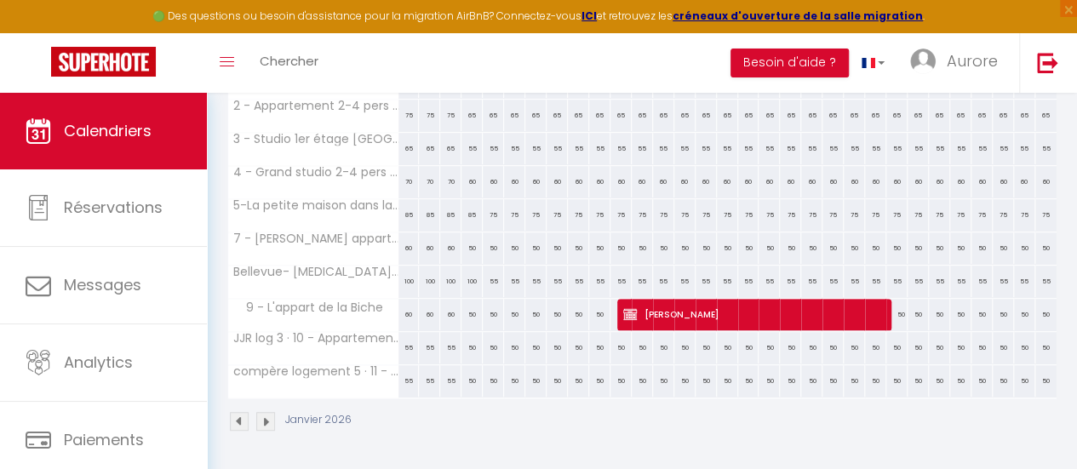
click at [236, 412] on img at bounding box center [239, 421] width 19 height 19
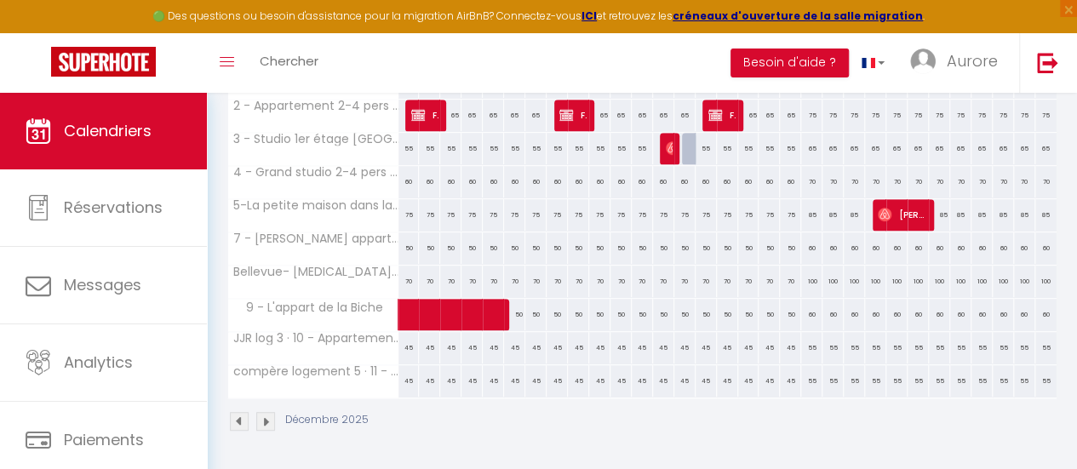
click at [262, 412] on img at bounding box center [265, 421] width 19 height 19
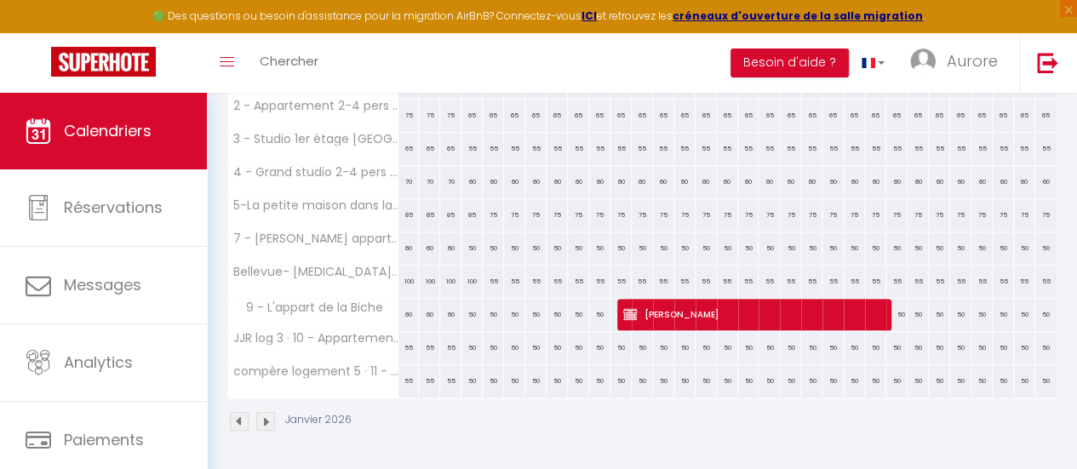
click at [490, 269] on div "55" at bounding box center [493, 282] width 21 height 32
type input "55"
type input "Lun 05 Janvier 2026"
type input "[DATE] Janvier 2026"
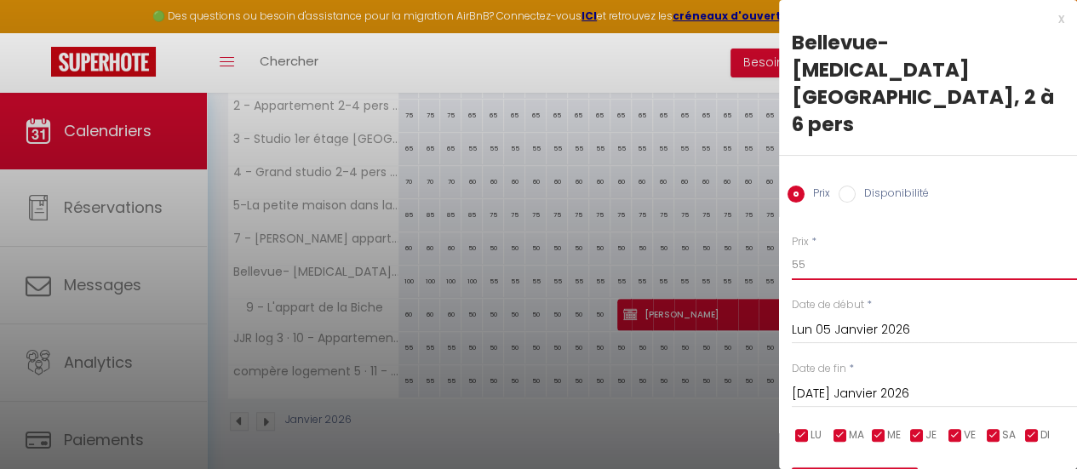
click at [811, 249] on input "55" at bounding box center [934, 264] width 285 height 31
type input "70"
click at [902, 379] on div "[DATE] Janvier 2026 < [DATE] > Dim Lun Mar Mer Jeu Ven Sam 1 2 3 4 5 6 7 8 9 10…" at bounding box center [934, 392] width 285 height 31
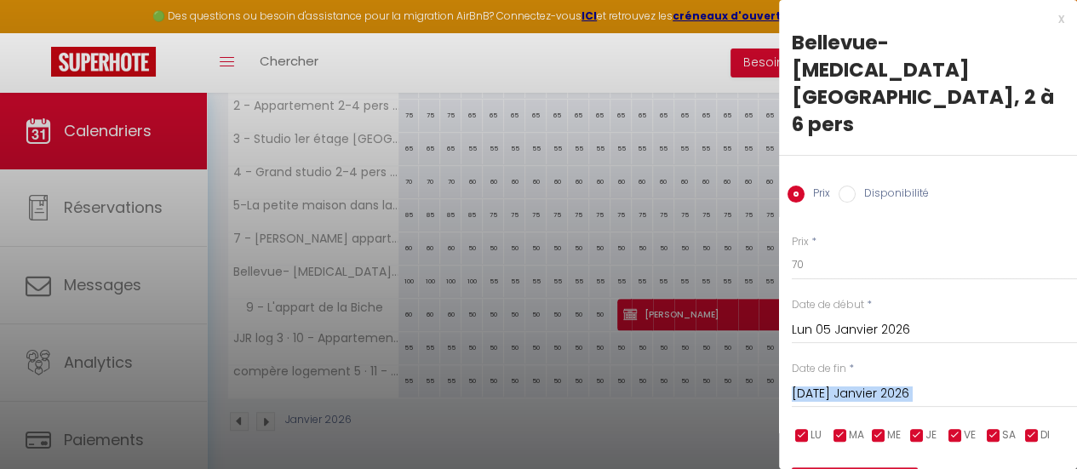
click at [902, 378] on div "[DATE] Janvier 2026 < [DATE] > Dim Lun Mar Mer Jeu Ven Sam 1 2 3 4 5 6 7 8 9 10…" at bounding box center [934, 392] width 285 height 31
click at [961, 383] on input "[DATE] Janvier 2026" at bounding box center [934, 394] width 285 height 22
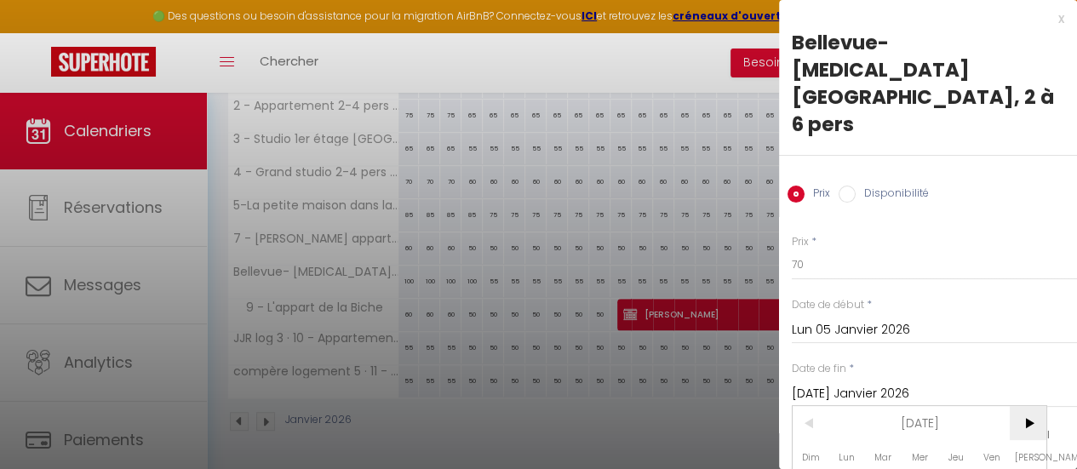
click at [1025, 406] on span ">" at bounding box center [1028, 423] width 37 height 34
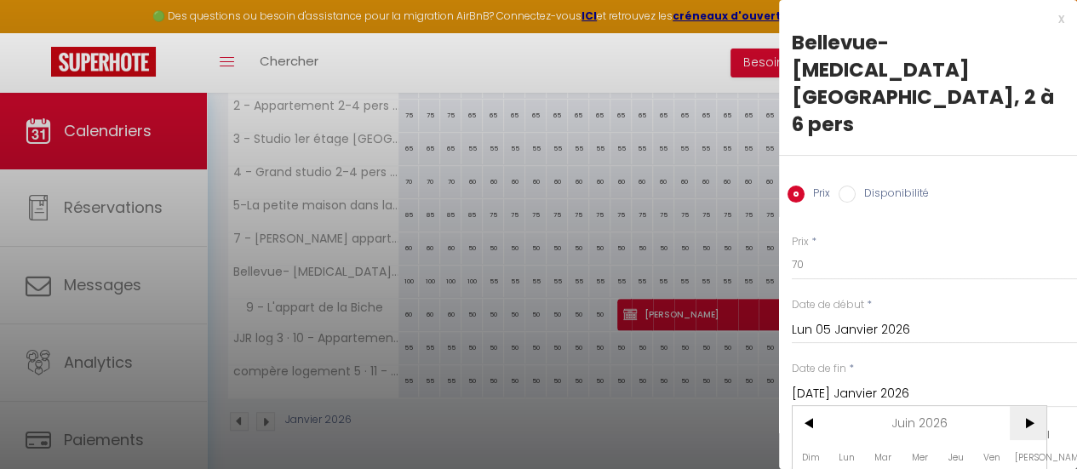
click at [1025, 406] on span ">" at bounding box center [1028, 423] width 37 height 34
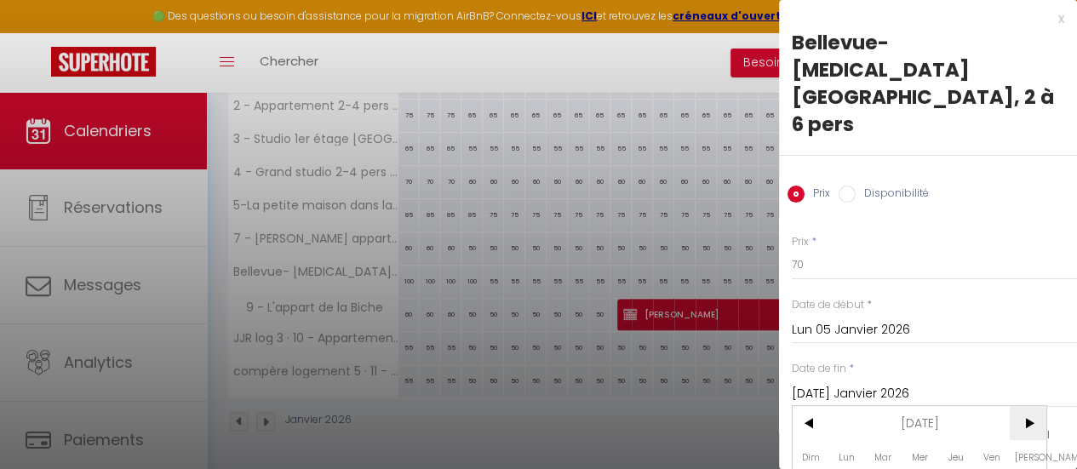
click at [1025, 406] on span ">" at bounding box center [1028, 423] width 37 height 34
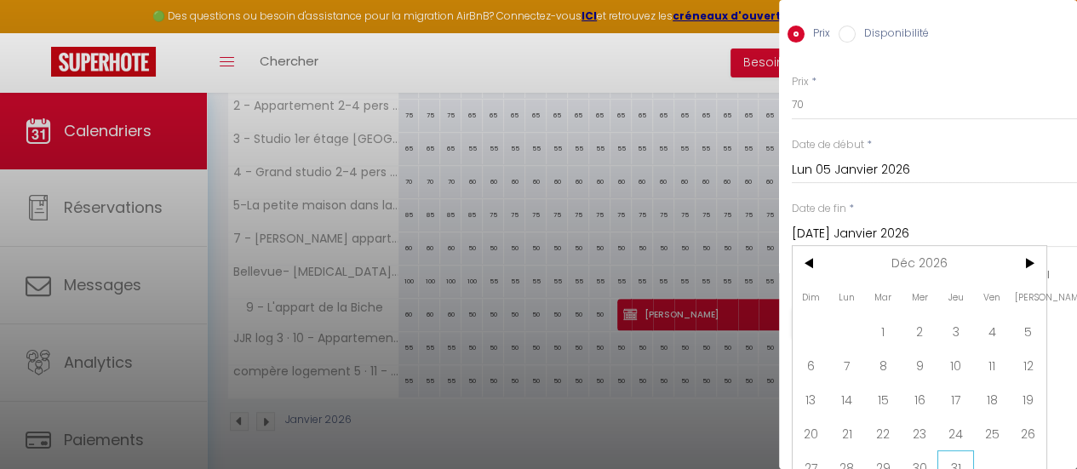
click at [970, 450] on span "31" at bounding box center [955, 467] width 37 height 34
type input "Jeu 31 Décembre 2026"
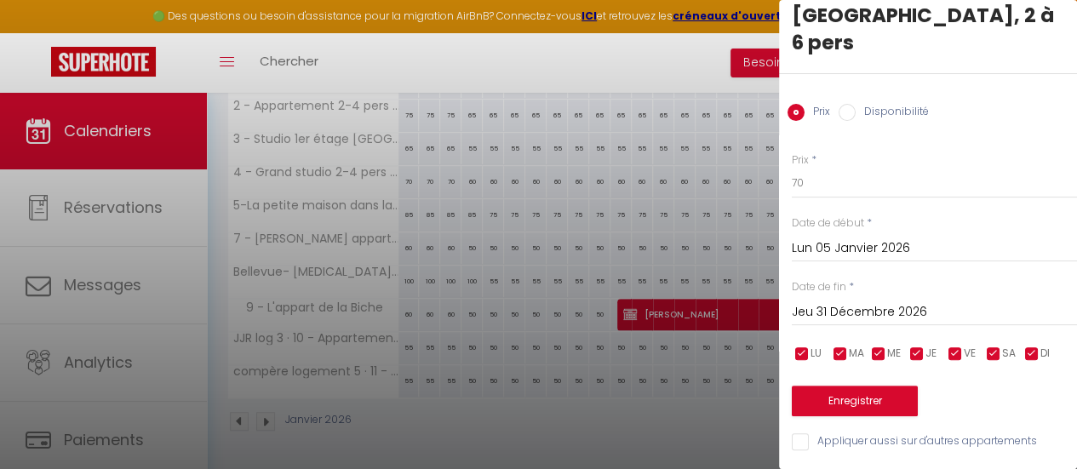
scroll to position [66, 0]
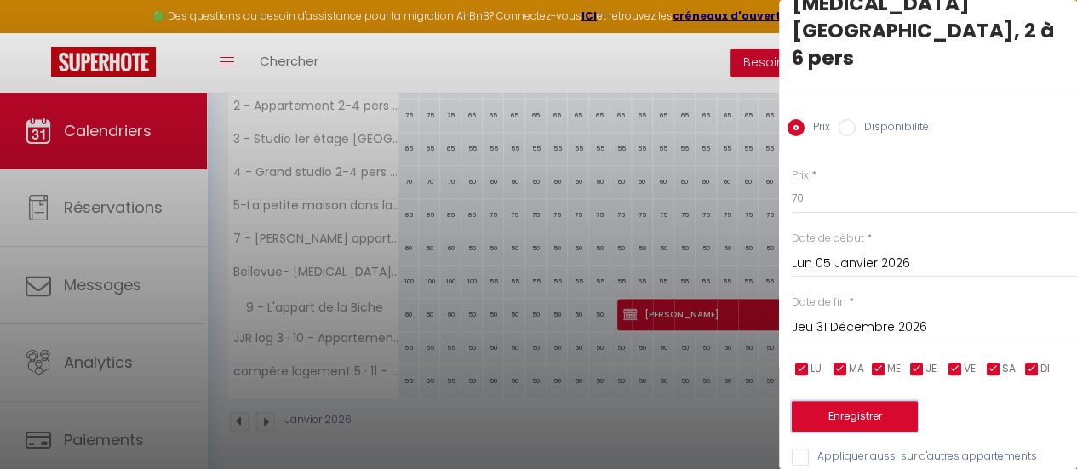
click at [893, 401] on button "Enregistrer" at bounding box center [855, 416] width 126 height 31
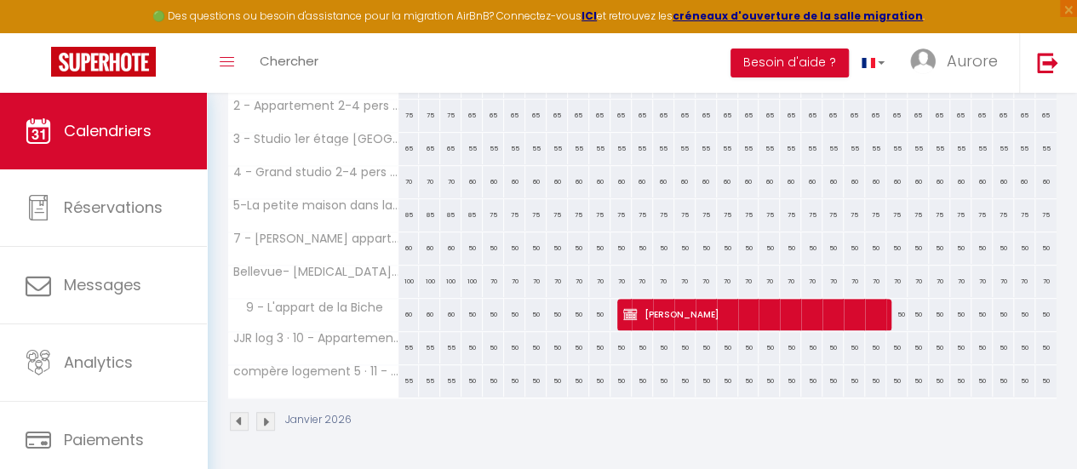
click at [267, 413] on img at bounding box center [265, 421] width 19 height 19
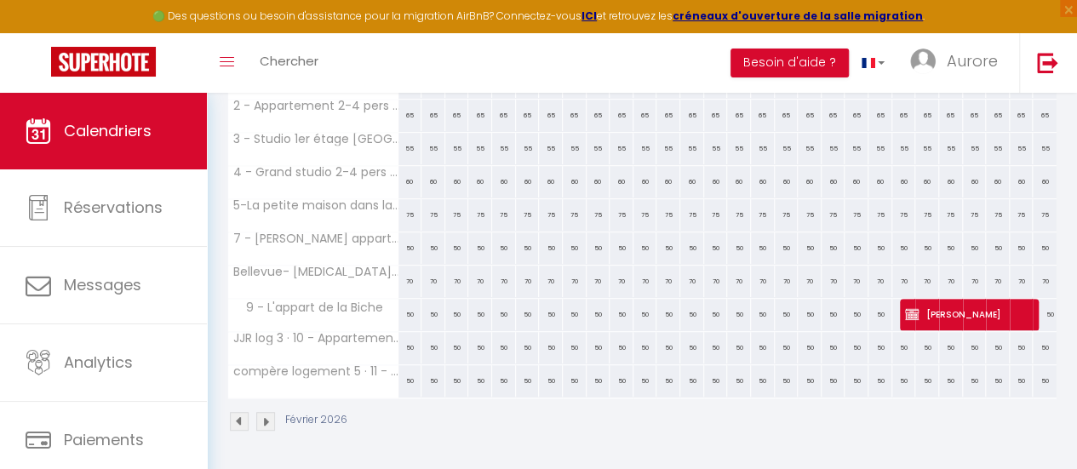
click at [267, 413] on img at bounding box center [265, 421] width 19 height 19
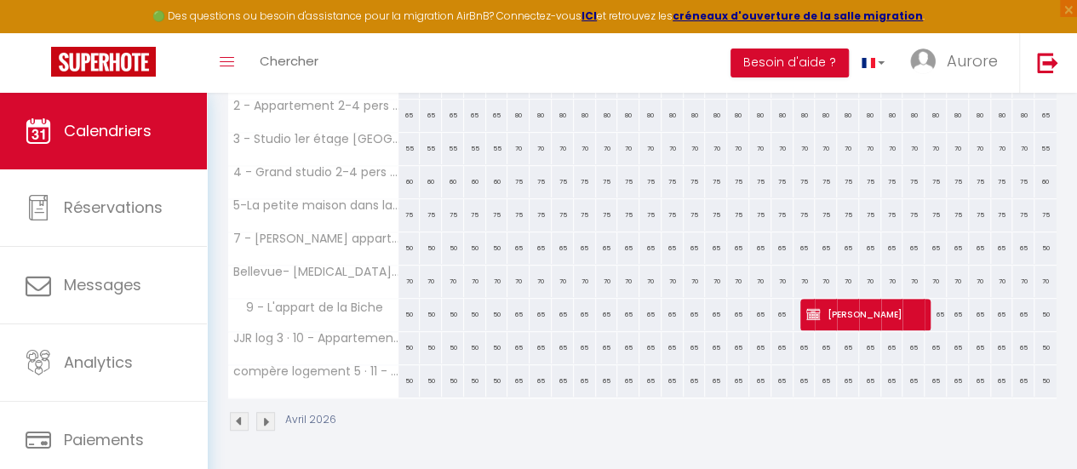
click at [267, 413] on img at bounding box center [265, 421] width 19 height 19
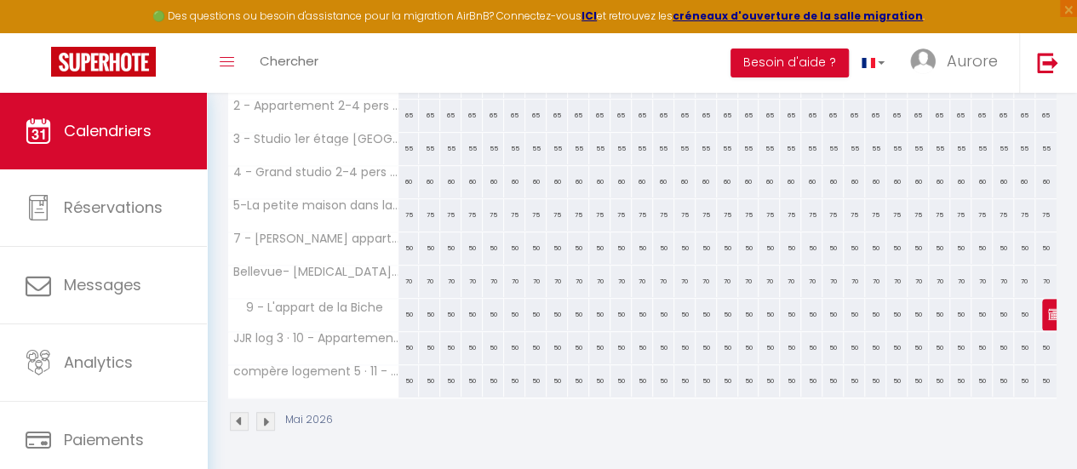
click at [267, 413] on img at bounding box center [265, 421] width 19 height 19
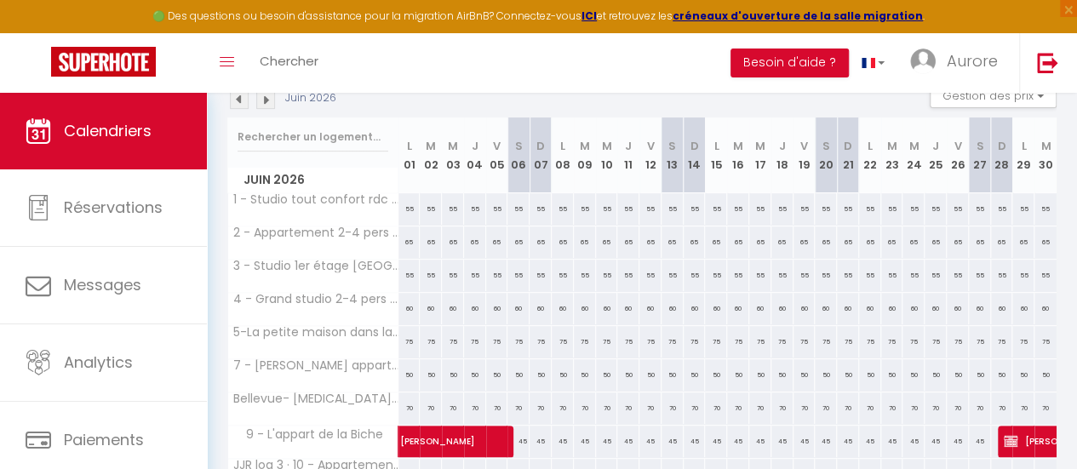
scroll to position [192, 0]
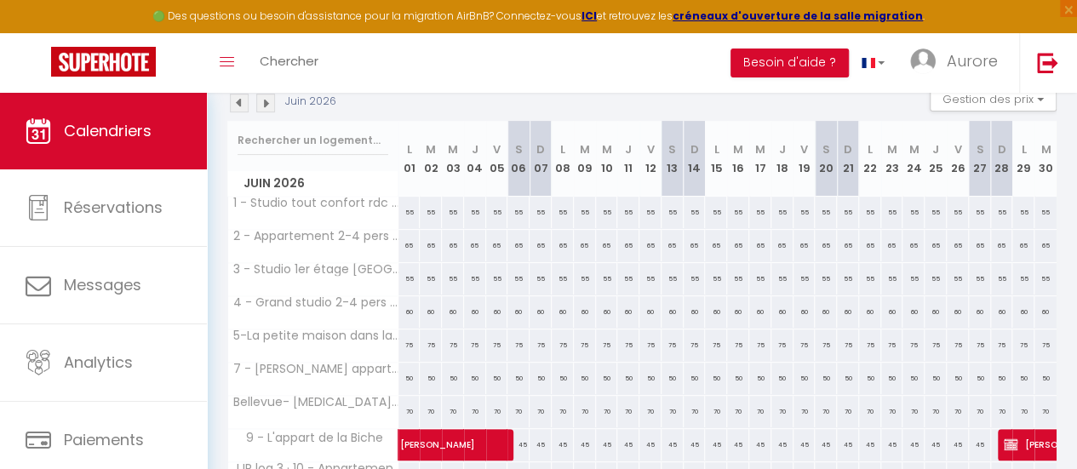
click at [516, 209] on div "55" at bounding box center [518, 213] width 22 height 32
type input "55"
type input "[PERSON_NAME] 06 Juin 2026"
type input "Dim 07 Juin 2026"
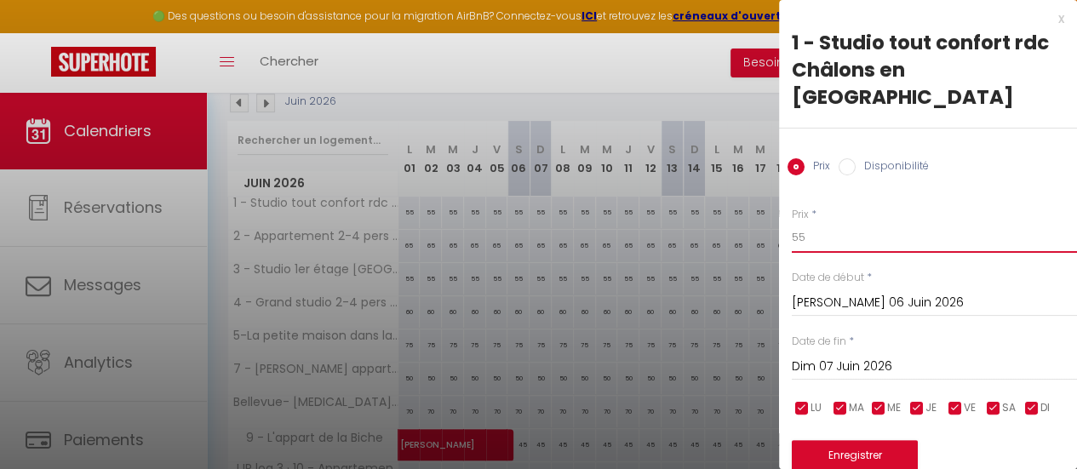
click at [846, 223] on input "55" at bounding box center [934, 237] width 285 height 31
type input "70"
click at [896, 356] on input "Dim 07 Juin 2026" at bounding box center [934, 367] width 285 height 22
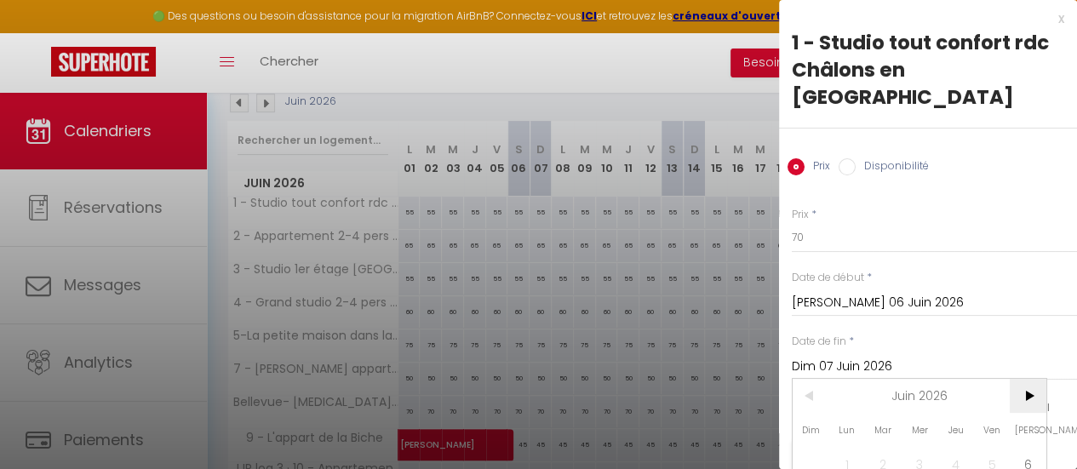
click at [1029, 379] on span ">" at bounding box center [1028, 396] width 37 height 34
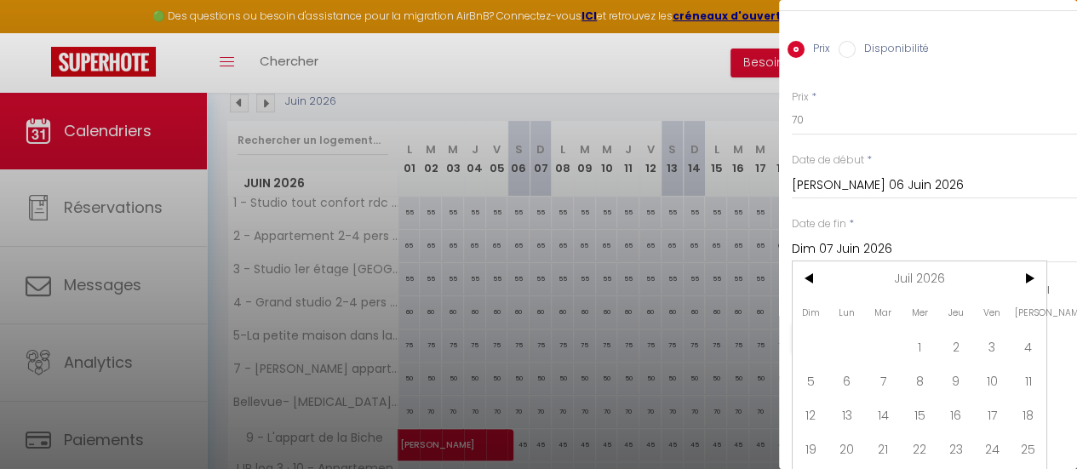
scroll to position [123, 0]
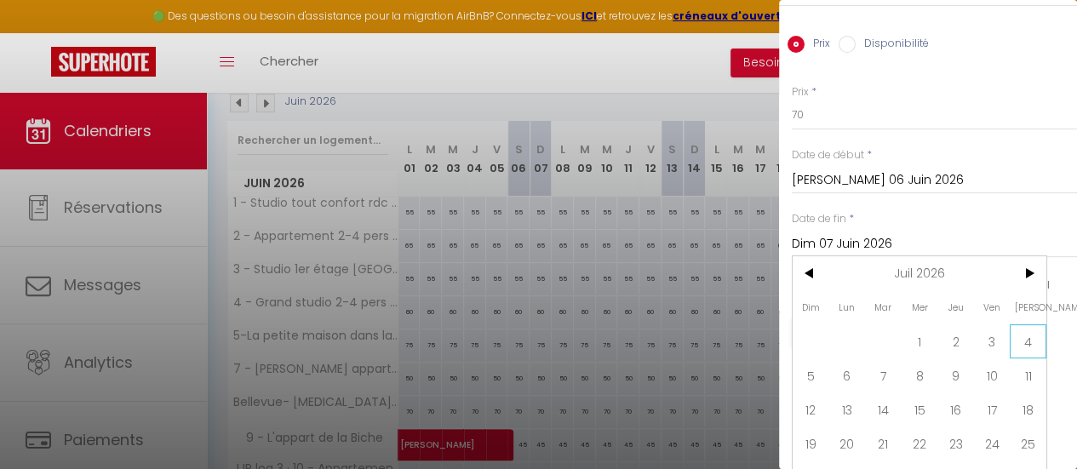
click at [1034, 324] on span "4" at bounding box center [1028, 341] width 37 height 34
type input "[PERSON_NAME] 04 Juillet 2026"
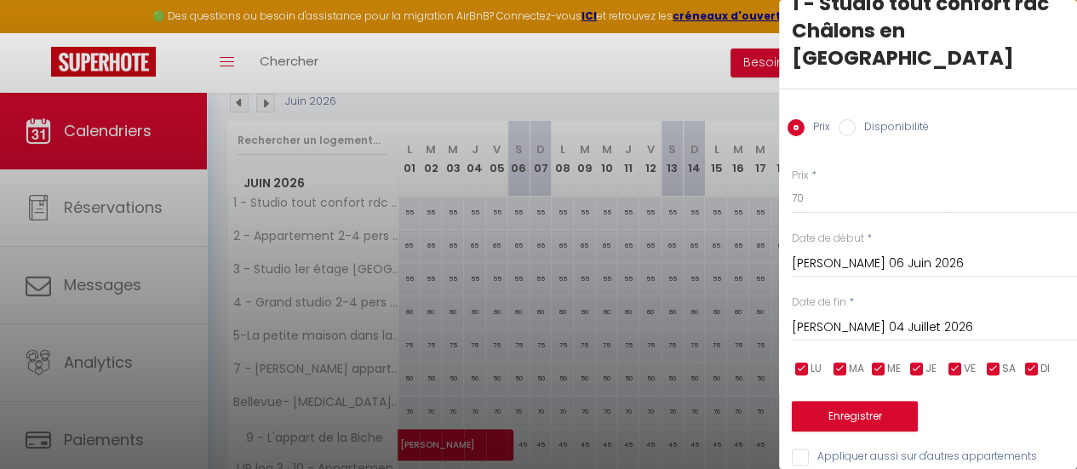
click at [986, 449] on input "Appliquer aussi sur d'autres appartements" at bounding box center [934, 457] width 285 height 17
click at [918, 449] on input "Appliquer aussi sur d'autres appartements" at bounding box center [934, 457] width 285 height 17
checkbox input "false"
click at [891, 401] on button "Enregistrer" at bounding box center [855, 416] width 126 height 31
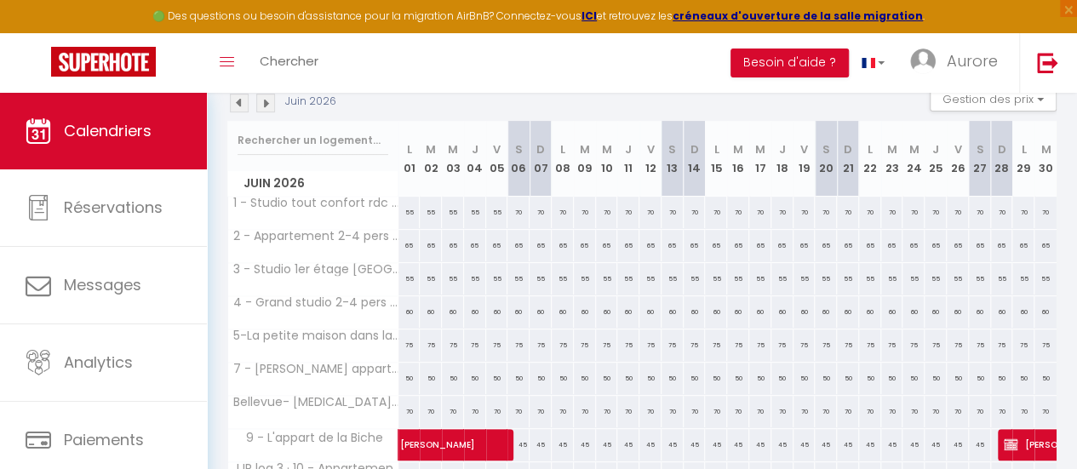
click at [515, 240] on div "65" at bounding box center [518, 246] width 22 height 32
type input "65"
type input "[PERSON_NAME] 06 Juin 2026"
type input "Dim 07 Juin 2026"
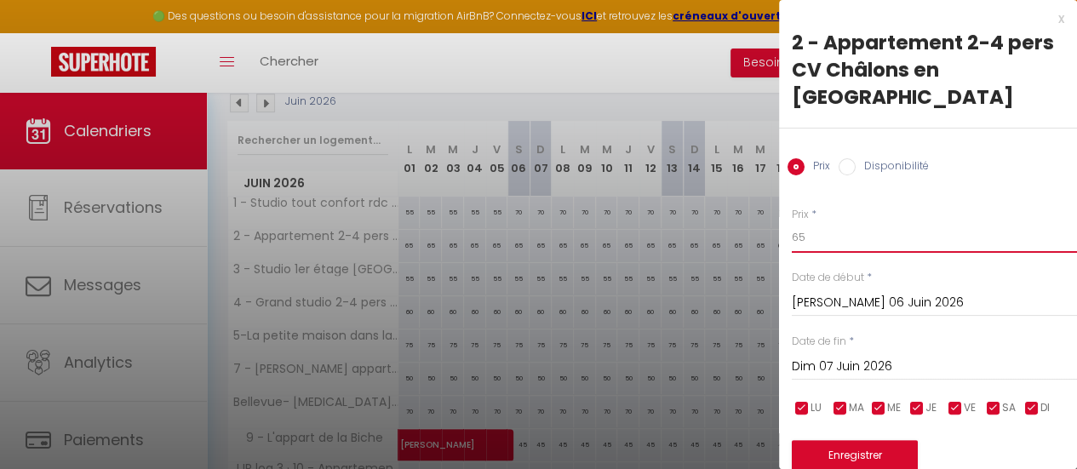
click at [819, 222] on input "65" at bounding box center [934, 237] width 285 height 31
type input "80"
click at [867, 356] on input "Dim 07 Juin 2026" at bounding box center [934, 367] width 285 height 22
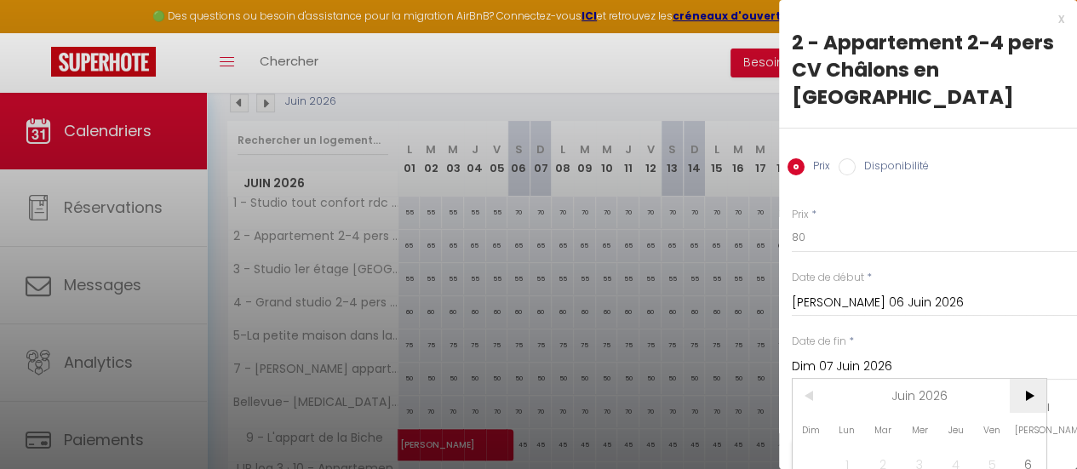
click at [1035, 379] on span ">" at bounding box center [1028, 396] width 37 height 34
click at [1023, 447] on span "4" at bounding box center [1028, 464] width 37 height 34
type input "[PERSON_NAME] 04 Juillet 2026"
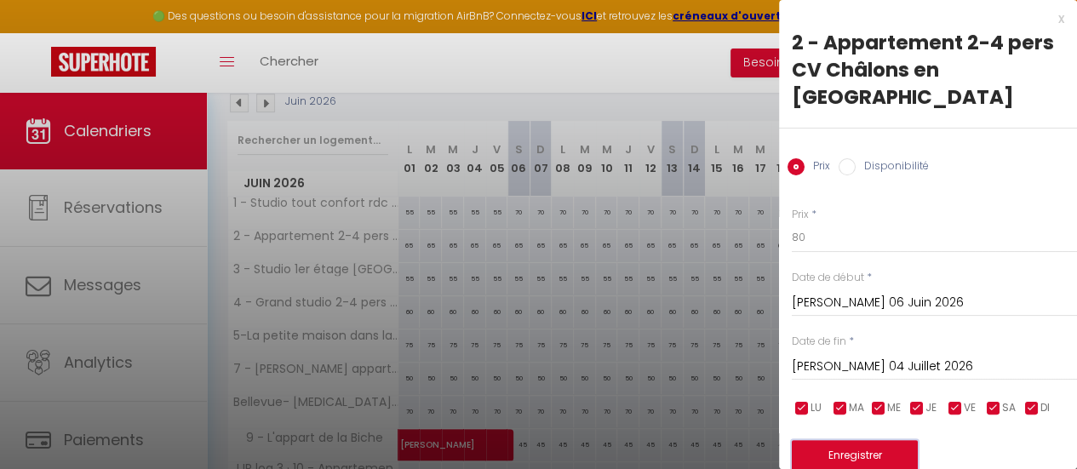
click at [867, 440] on button "Enregistrer" at bounding box center [855, 455] width 126 height 31
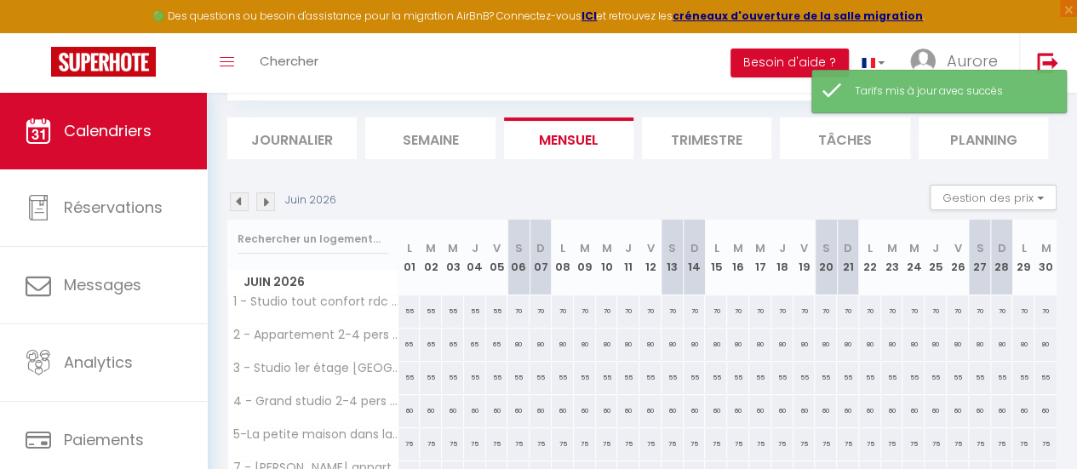
scroll to position [192, 0]
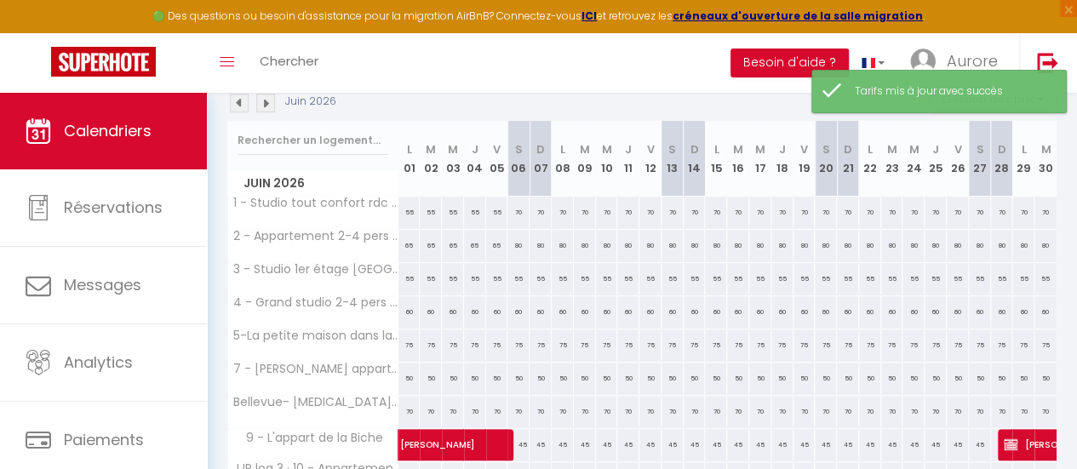
click at [515, 276] on div "55" at bounding box center [518, 279] width 22 height 32
type input "55"
type input "[PERSON_NAME] 06 Juin 2026"
type input "Dim 07 Juin 2026"
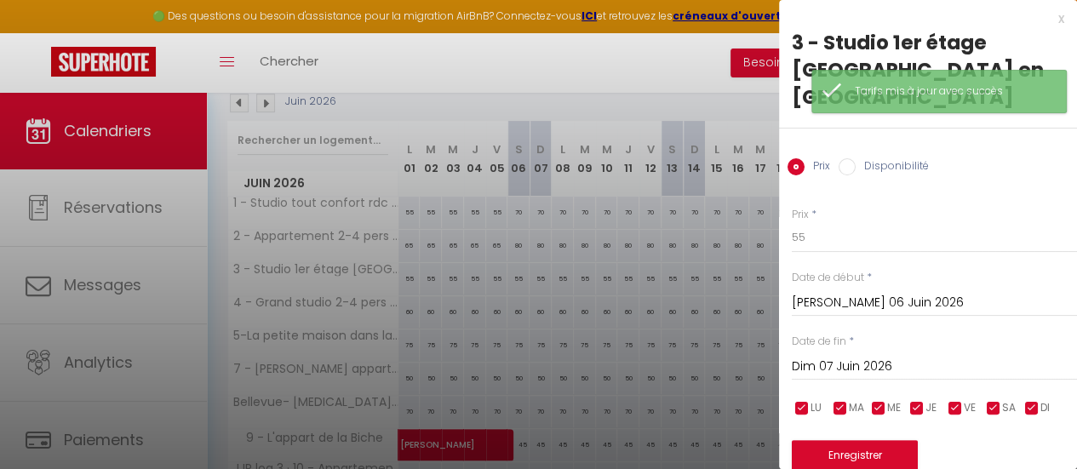
click at [807, 234] on div "Prix * 55 Statut * Disponible Indisponible Date de début * [PERSON_NAME] 06 Jui…" at bounding box center [928, 347] width 298 height 322
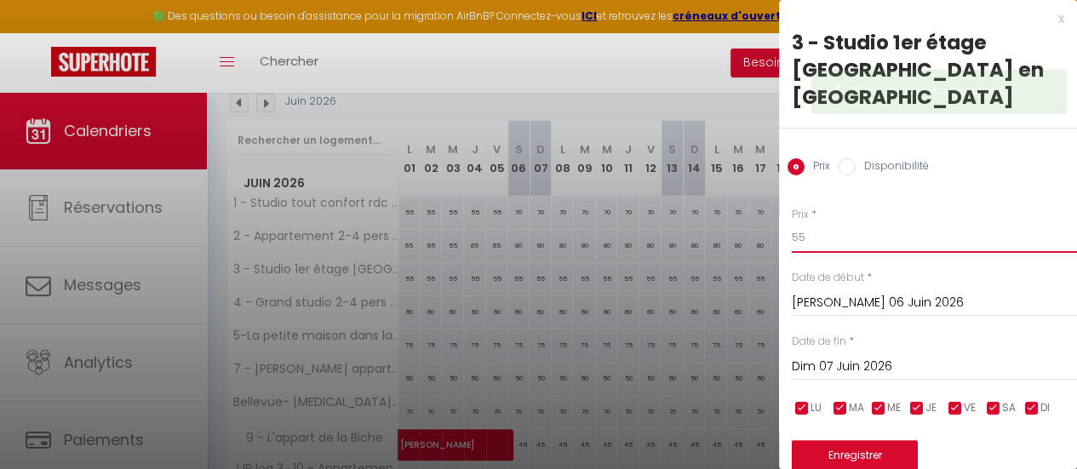
click at [814, 222] on input "55" at bounding box center [934, 237] width 285 height 31
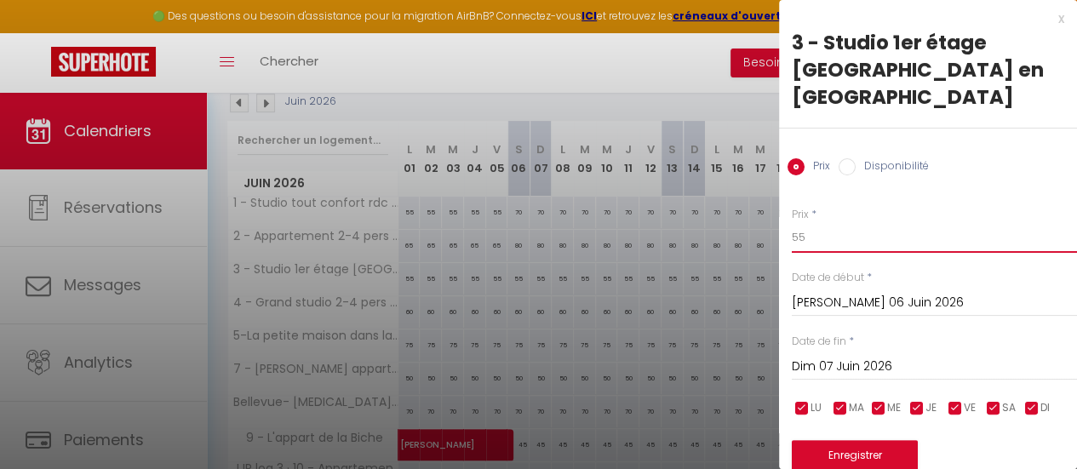
click at [814, 222] on input "55" at bounding box center [934, 237] width 285 height 31
type input "70"
click at [846, 356] on input "Dim 07 Juin 2026" at bounding box center [934, 367] width 285 height 22
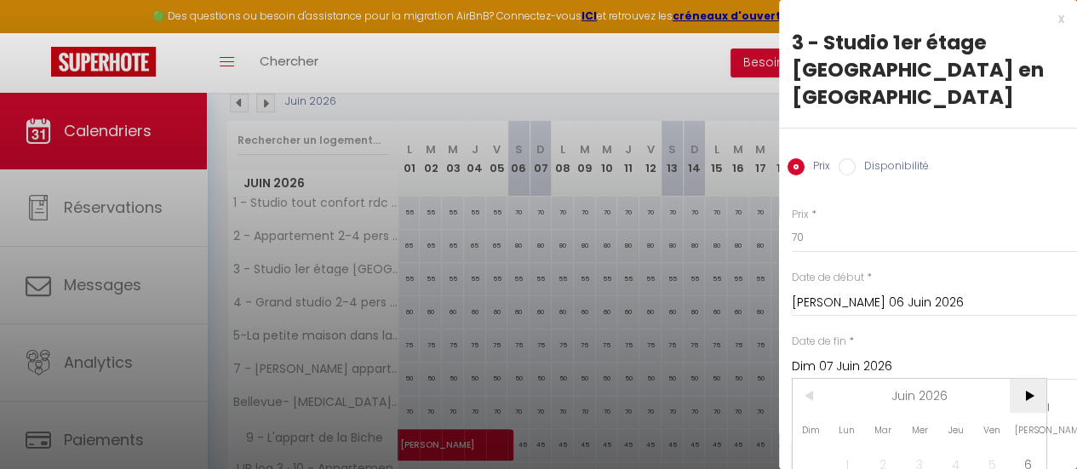
click at [1040, 379] on span ">" at bounding box center [1028, 396] width 37 height 34
click at [1016, 447] on span "4" at bounding box center [1028, 464] width 37 height 34
type input "[PERSON_NAME] 04 Juillet 2026"
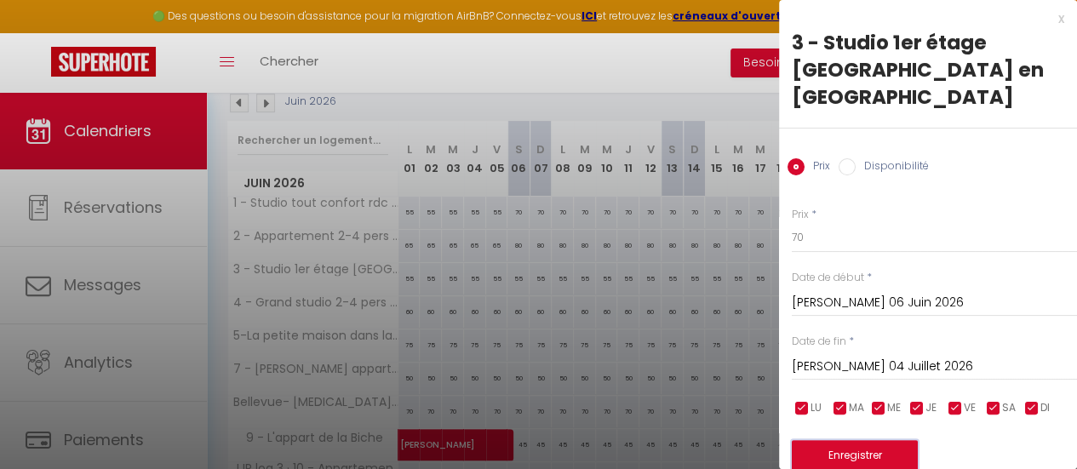
click at [855, 440] on button "Enregistrer" at bounding box center [855, 455] width 126 height 31
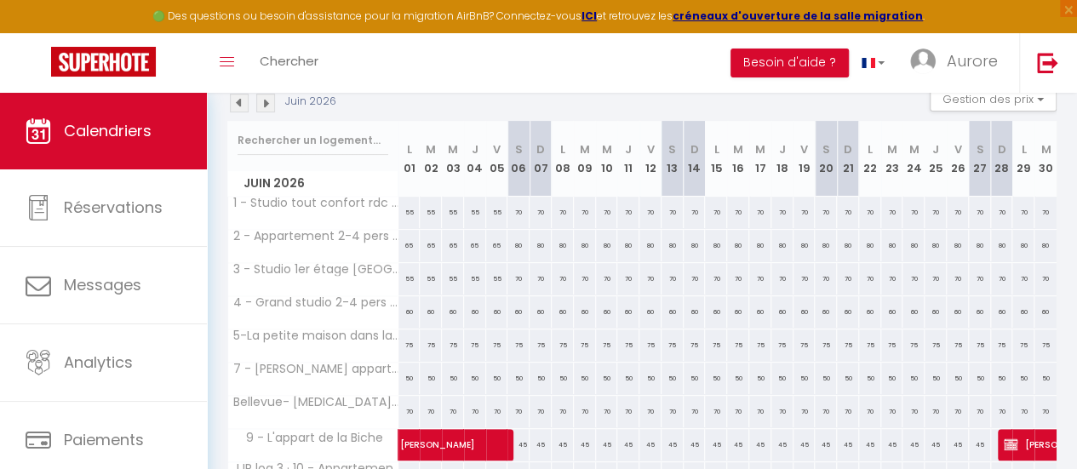
click at [514, 309] on div "60" at bounding box center [518, 312] width 22 height 32
type input "60"
type input "[PERSON_NAME] 06 Juin 2026"
type input "Dim 07 Juin 2026"
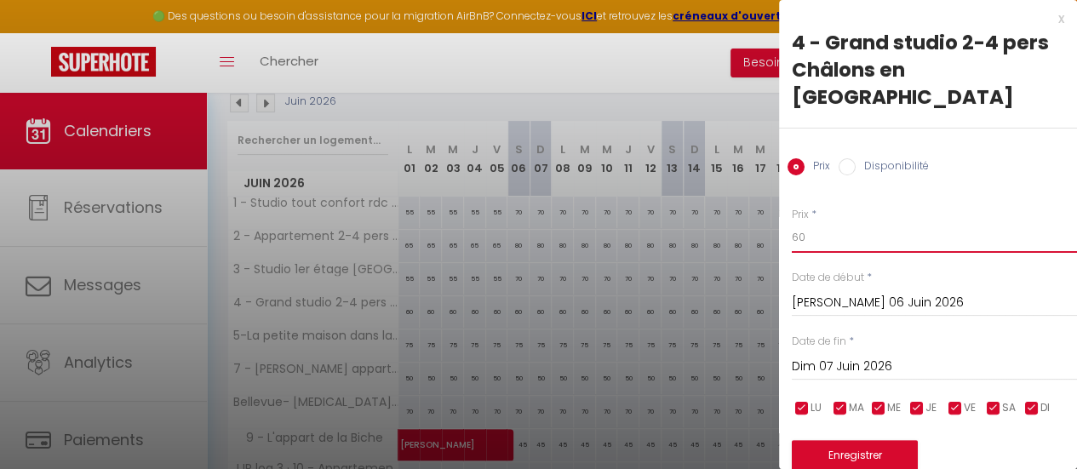
click at [845, 222] on input "60" at bounding box center [934, 237] width 285 height 31
type input "75"
click at [876, 356] on input "Dim 07 Juin 2026" at bounding box center [934, 367] width 285 height 22
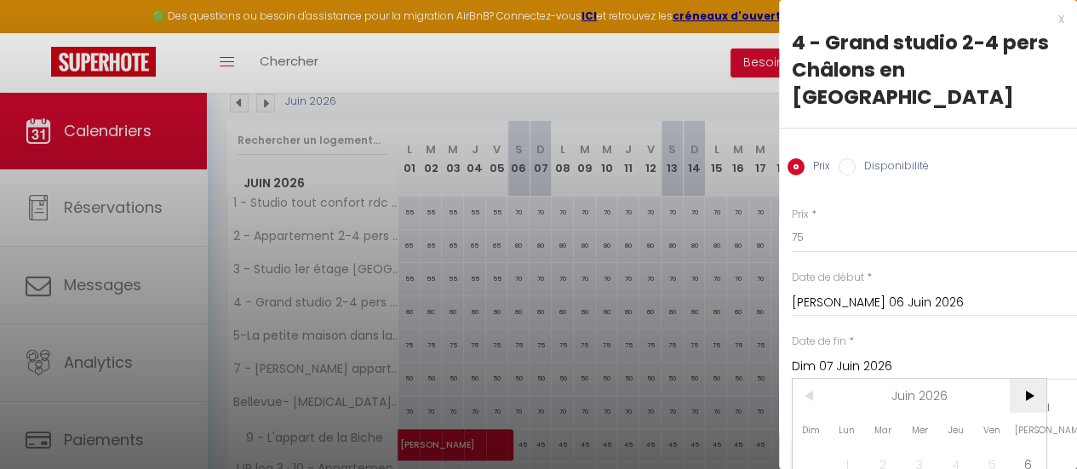
click at [1033, 379] on span ">" at bounding box center [1028, 396] width 37 height 34
click at [1028, 447] on span "4" at bounding box center [1028, 464] width 37 height 34
type input "[PERSON_NAME] 04 Juillet 2026"
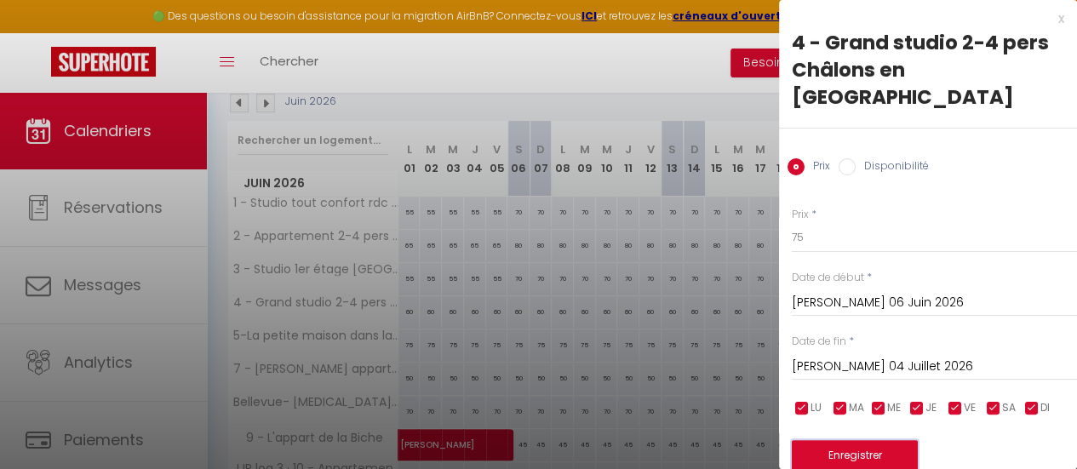
click at [836, 440] on button "Enregistrer" at bounding box center [855, 455] width 126 height 31
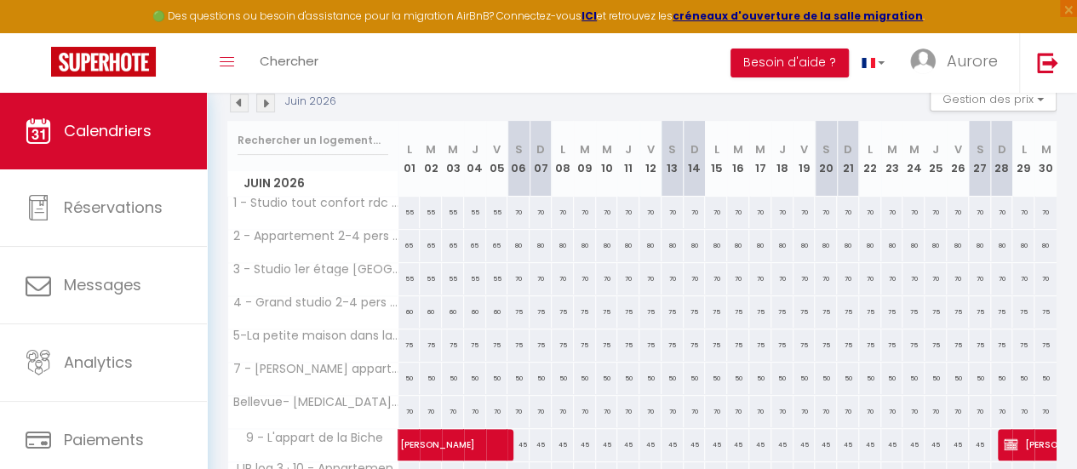
click at [514, 341] on div "75" at bounding box center [518, 345] width 22 height 32
type input "75"
type input "[PERSON_NAME] 06 Juin 2026"
type input "Dim 07 Juin 2026"
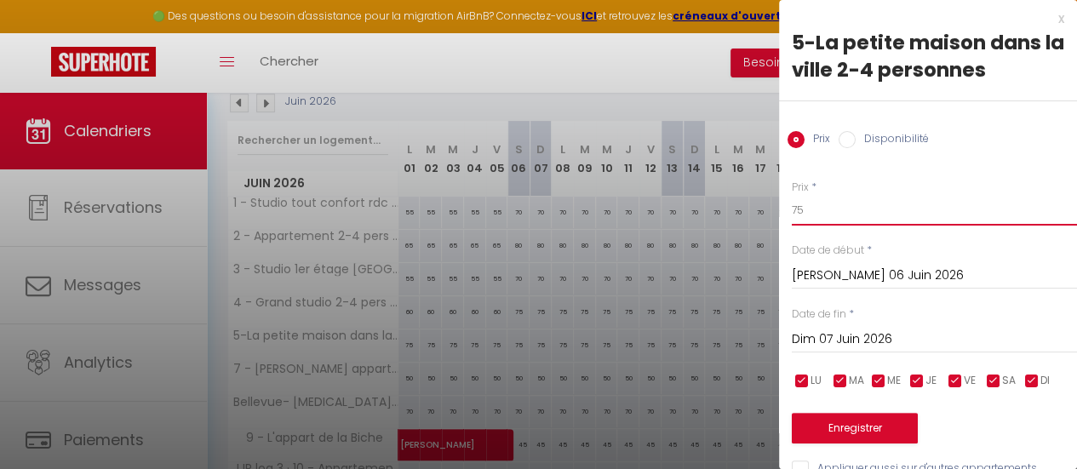
click at [879, 200] on input "75" at bounding box center [934, 210] width 285 height 31
type input "85"
click at [891, 339] on input "Dim 07 Juin 2026" at bounding box center [934, 340] width 285 height 22
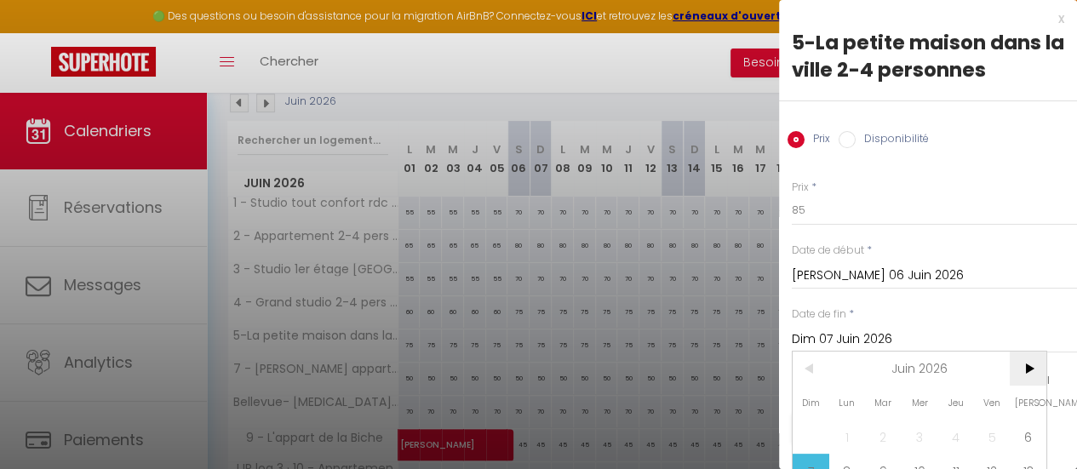
click at [1032, 370] on span ">" at bounding box center [1028, 369] width 37 height 34
click at [1023, 430] on span "4" at bounding box center [1028, 437] width 37 height 34
type input "[PERSON_NAME] 04 Juillet 2026"
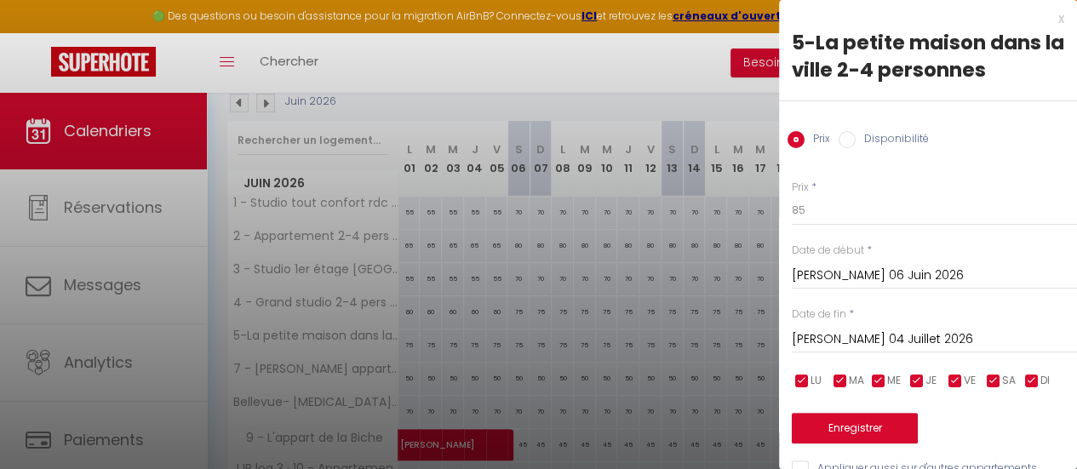
click at [898, 408] on div "Enregistrer" at bounding box center [934, 418] width 285 height 52
click at [872, 437] on button "Enregistrer" at bounding box center [855, 428] width 126 height 31
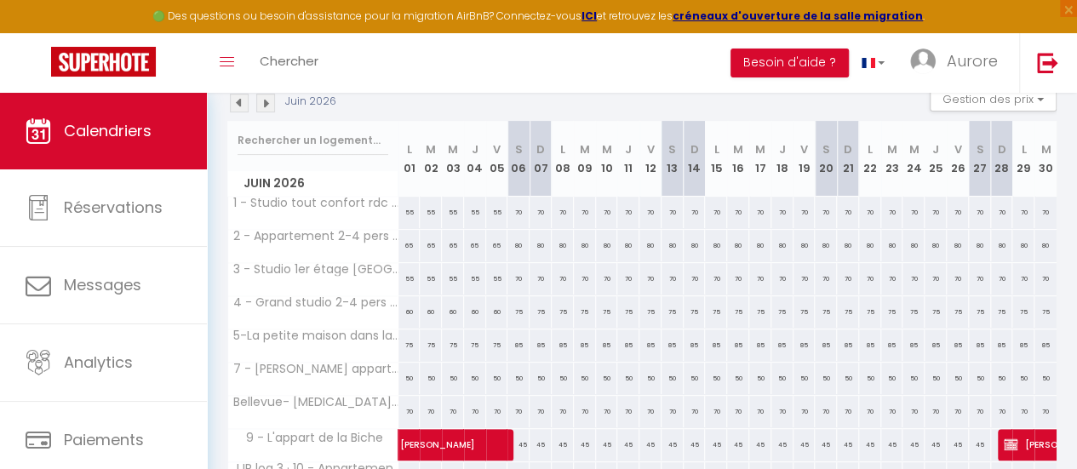
click at [513, 386] on div "50" at bounding box center [518, 379] width 22 height 32
type input "50"
type input "[PERSON_NAME] 06 Juin 2026"
type input "Dim 07 Juin 2026"
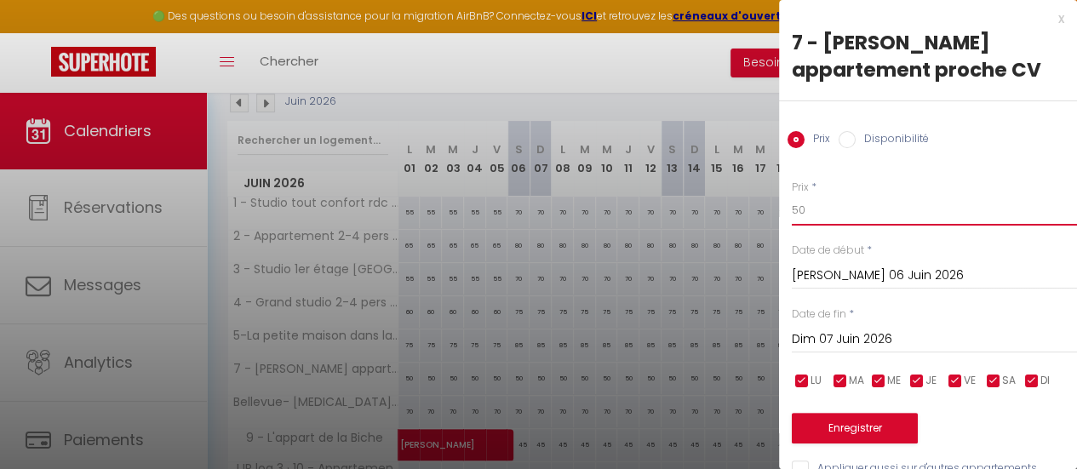
click at [816, 212] on input "50" at bounding box center [934, 210] width 285 height 31
type input "65"
click at [874, 352] on div "Dim 07 Juin 2026 < Juin 2026 > Dim Lun Mar Mer Jeu Ven Sam 1 2 3 4 5 6 7 8 9 10…" at bounding box center [934, 338] width 285 height 31
click at [877, 340] on input "Dim 07 Juin 2026" at bounding box center [934, 340] width 285 height 22
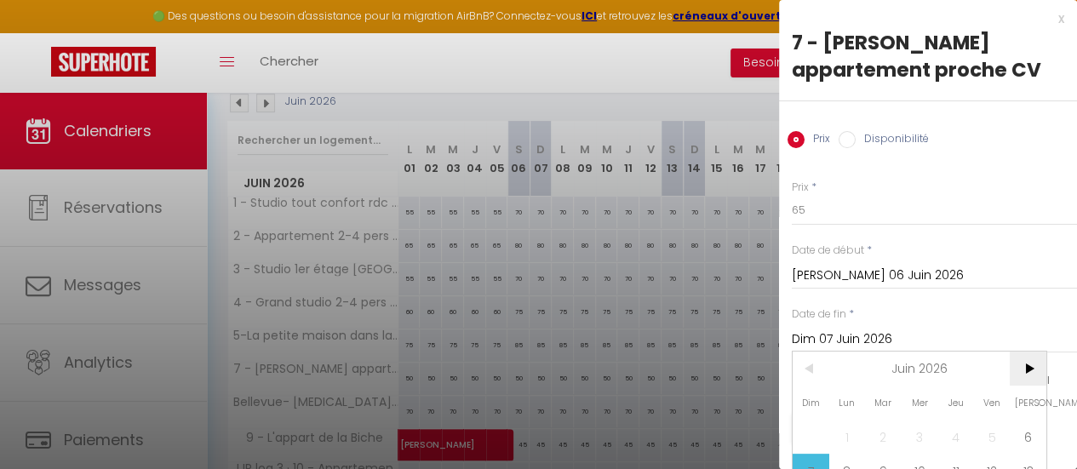
click at [1037, 357] on span ">" at bounding box center [1028, 369] width 37 height 34
click at [1026, 439] on span "4" at bounding box center [1028, 437] width 37 height 34
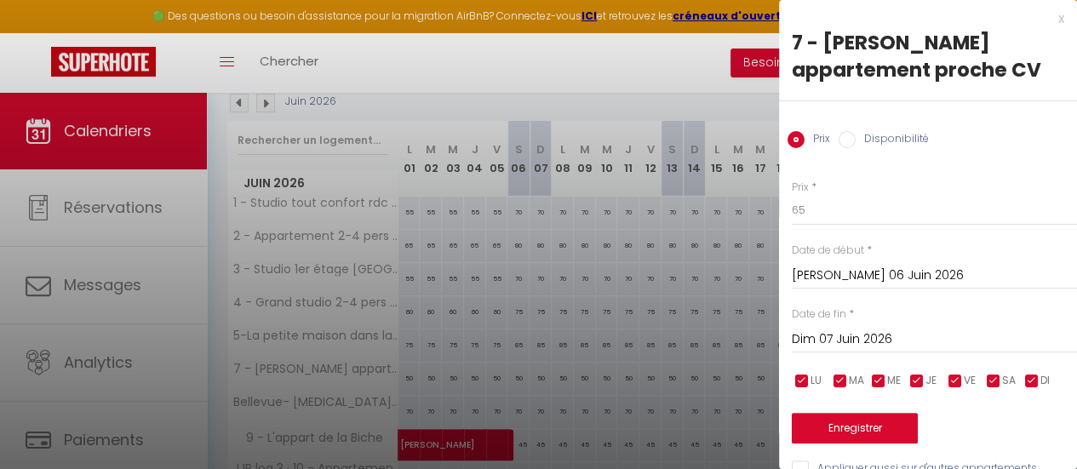
type input "[PERSON_NAME] 04 Juillet 2026"
click at [870, 415] on button "Enregistrer" at bounding box center [855, 428] width 126 height 31
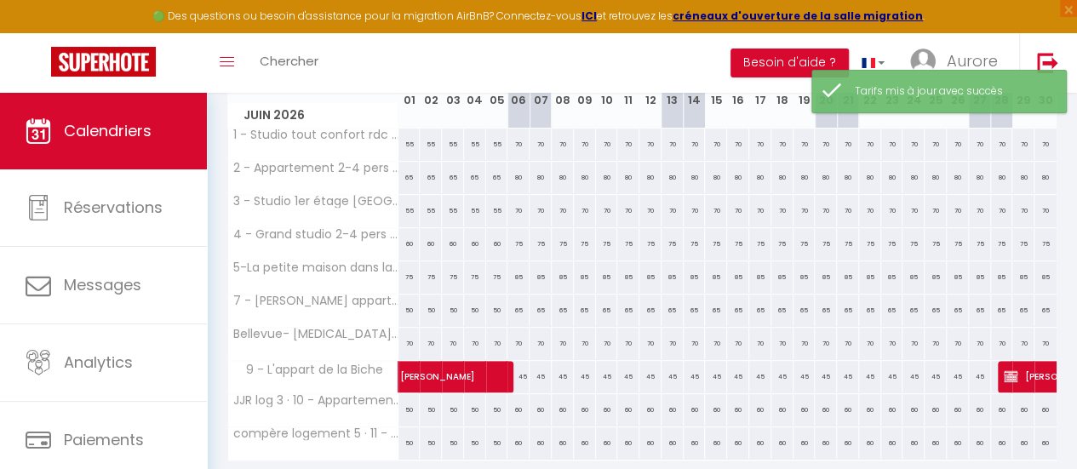
scroll to position [294, 0]
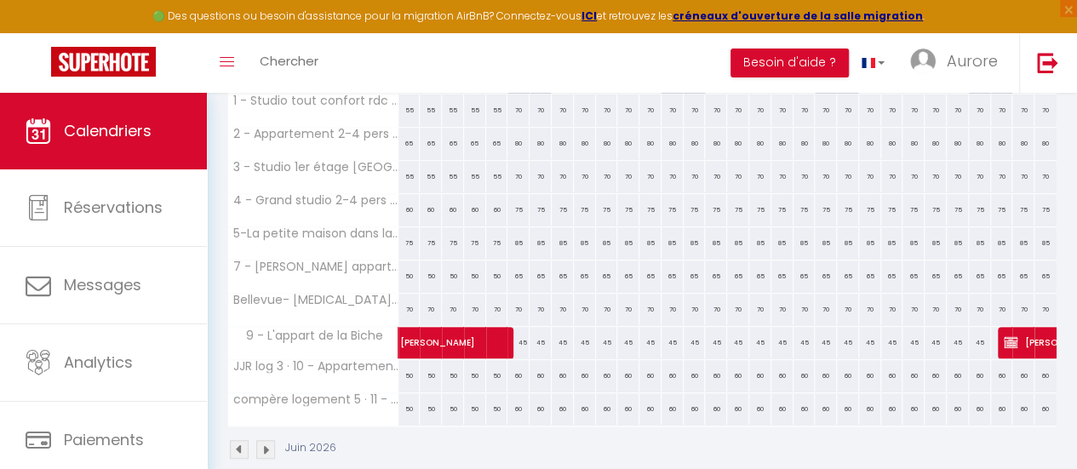
click at [516, 304] on div "70" at bounding box center [518, 310] width 22 height 32
type input "70"
type input "[PERSON_NAME] 06 Juin 2026"
type input "Dim 07 Juin 2026"
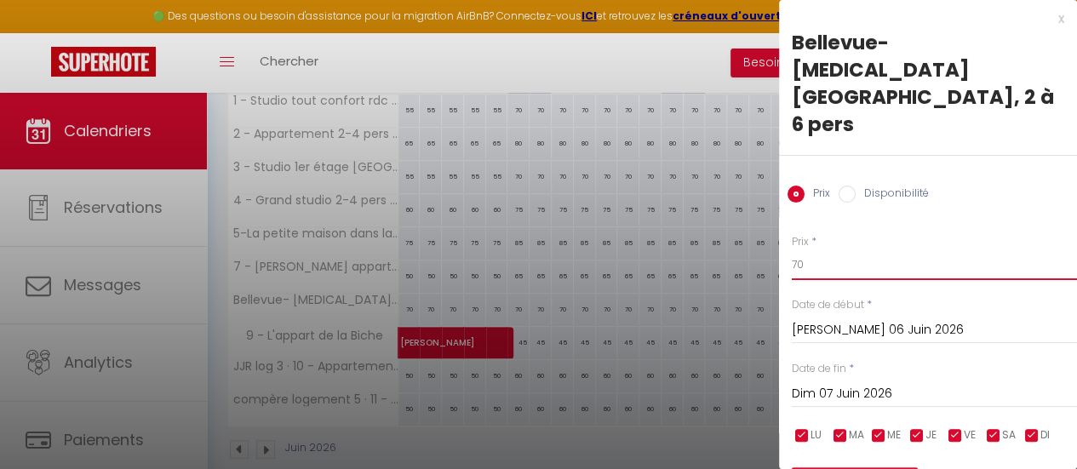
click at [818, 249] on input "70" at bounding box center [934, 264] width 285 height 31
type input "90"
click at [920, 383] on input "Dim 07 Juin 2026" at bounding box center [934, 394] width 285 height 22
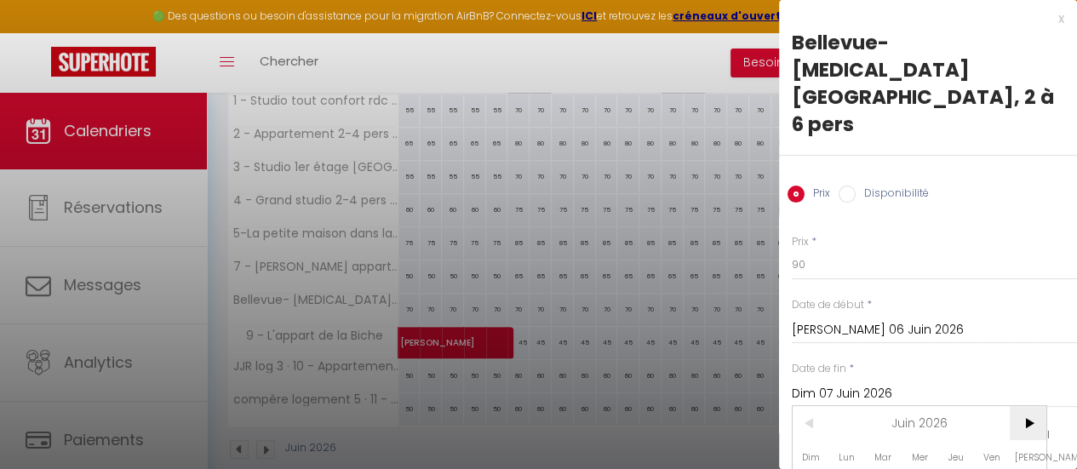
click at [1032, 406] on span ">" at bounding box center [1028, 423] width 37 height 34
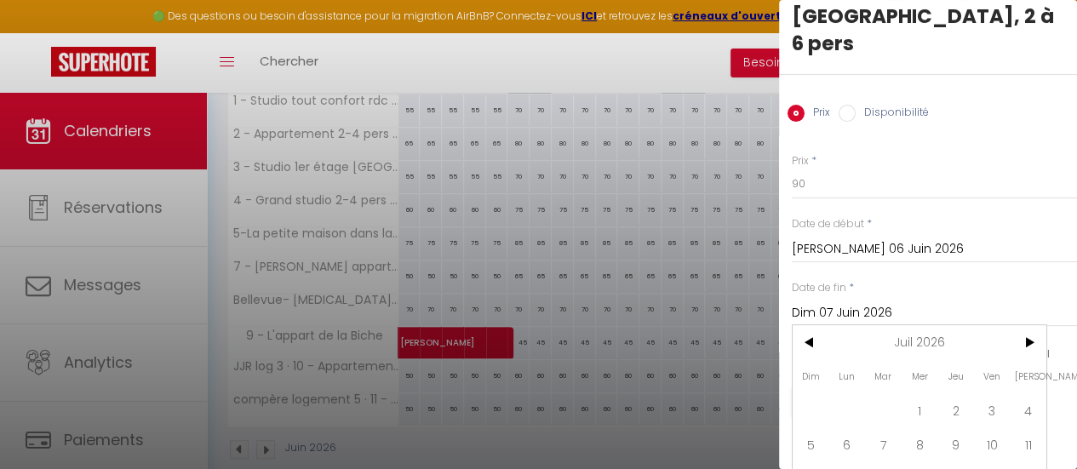
scroll to position [83, 0]
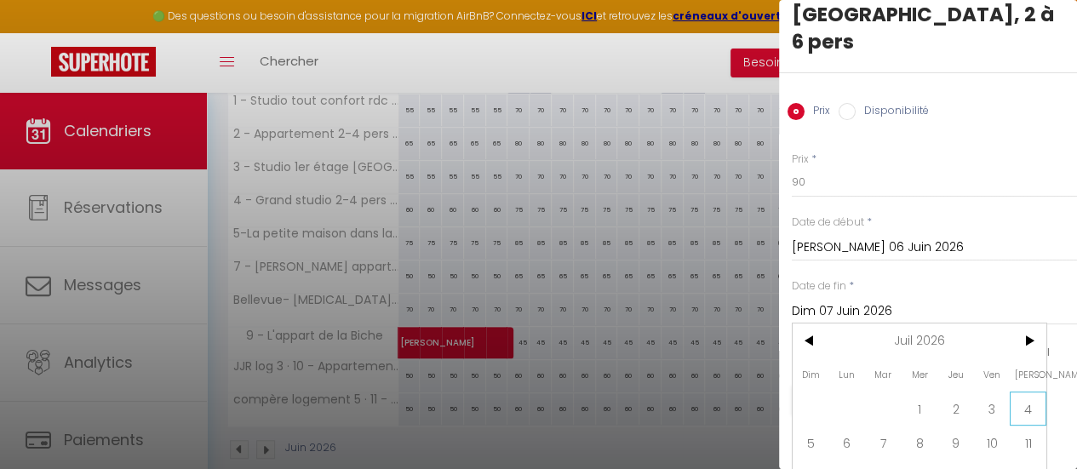
click at [1028, 392] on span "4" at bounding box center [1028, 409] width 37 height 34
type input "[PERSON_NAME] 04 Juillet 2026"
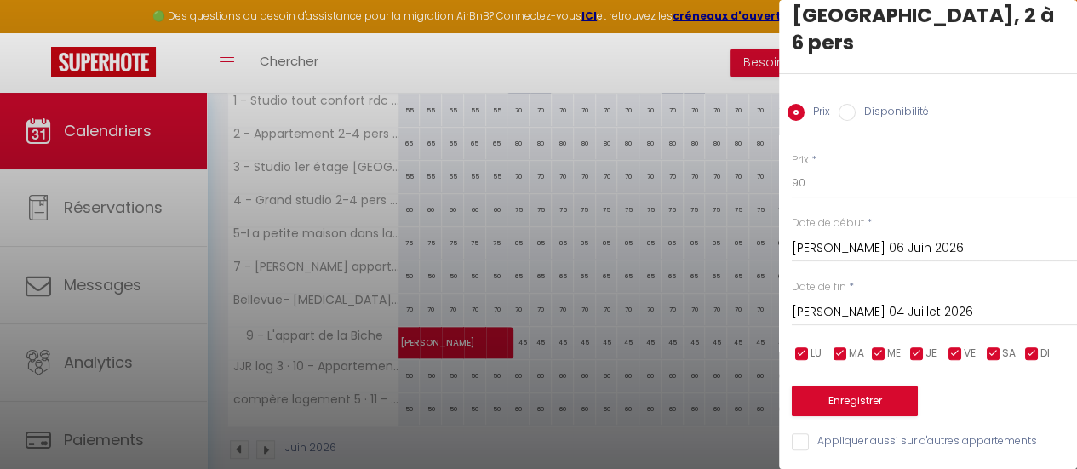
scroll to position [66, 0]
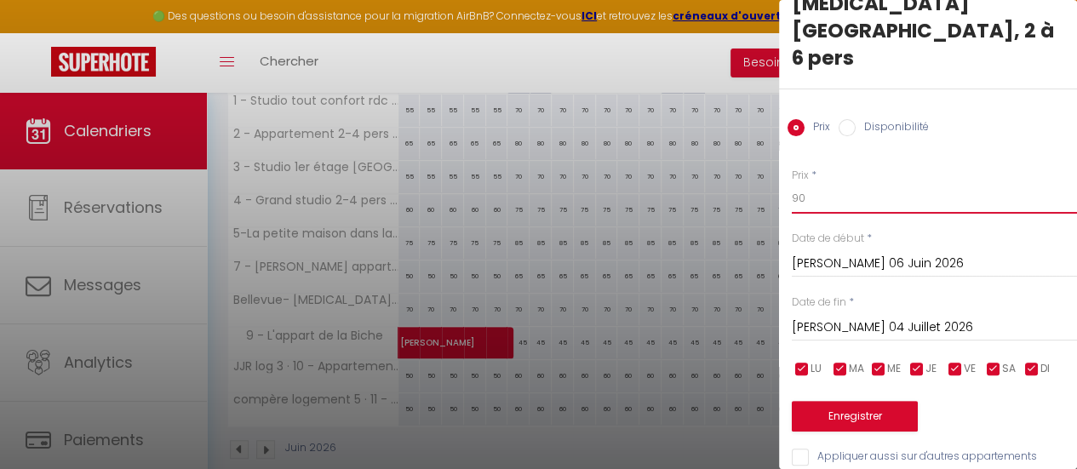
click at [828, 183] on input "90" at bounding box center [934, 198] width 285 height 31
type input "100"
click at [863, 401] on button "Enregistrer" at bounding box center [855, 416] width 126 height 31
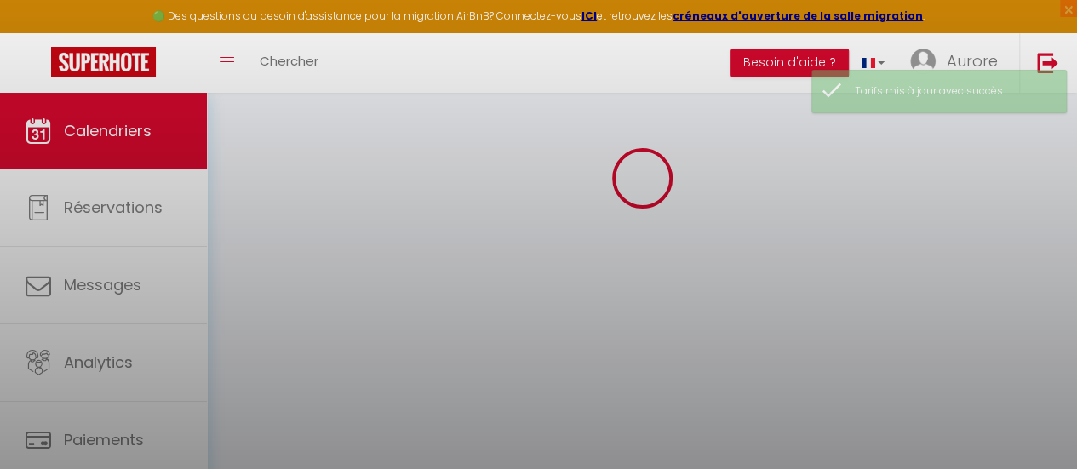
select select
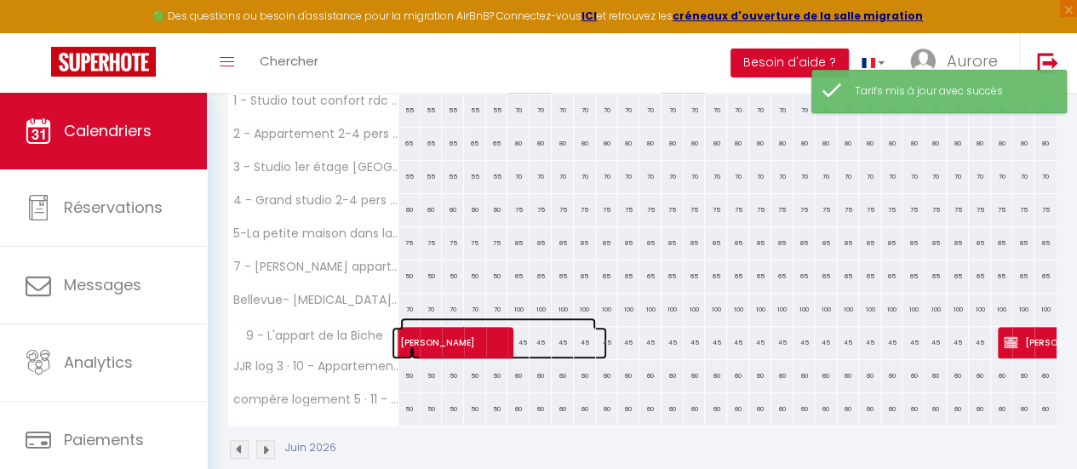
click at [523, 341] on span "[PERSON_NAME]" at bounding box center [498, 334] width 196 height 32
select select "OK"
select select "KO"
select select "0"
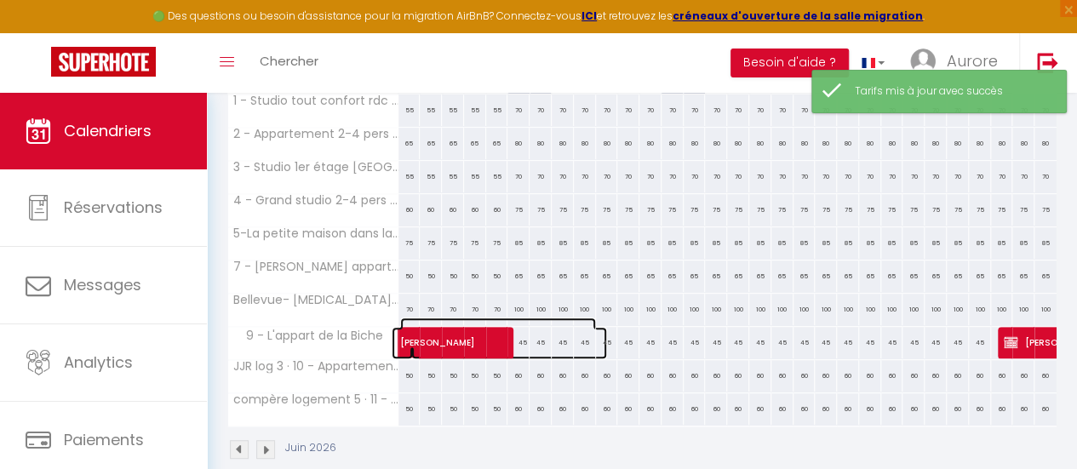
select select "1"
select select
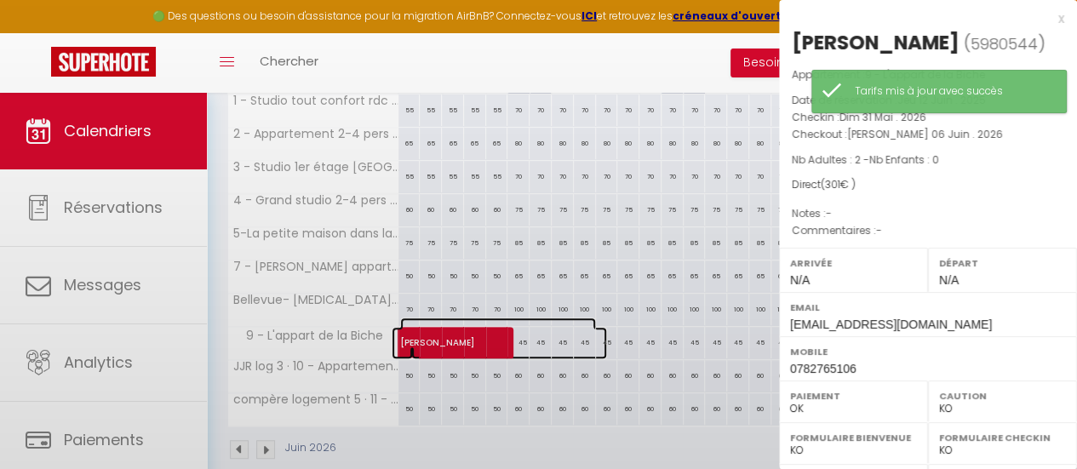
select select "47531"
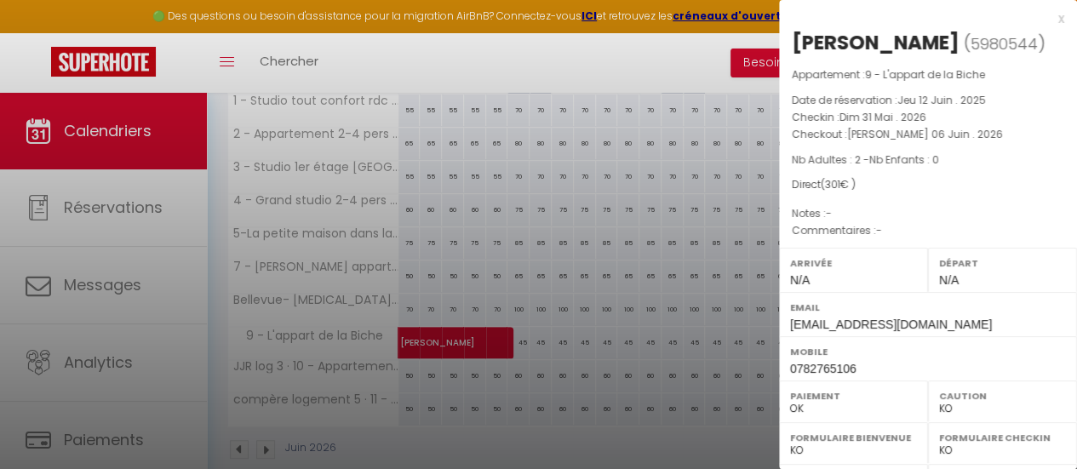
click at [1047, 20] on div "x" at bounding box center [921, 19] width 285 height 20
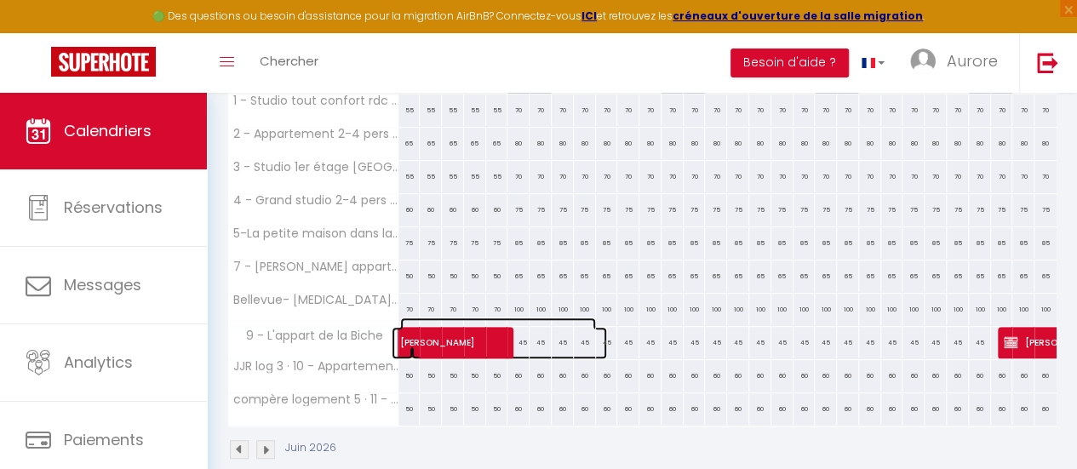
click at [538, 336] on span "[PERSON_NAME]" at bounding box center [498, 334] width 196 height 32
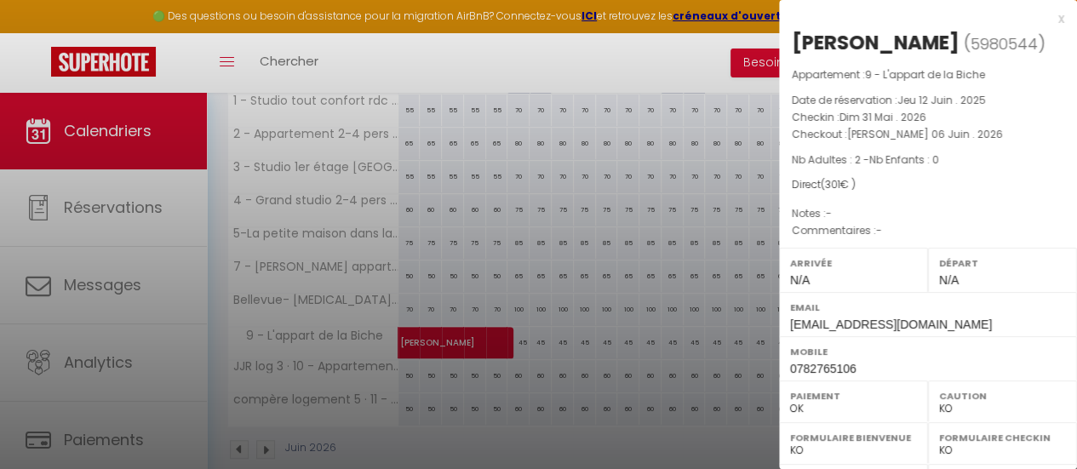
click at [1051, 16] on div "x" at bounding box center [921, 19] width 285 height 20
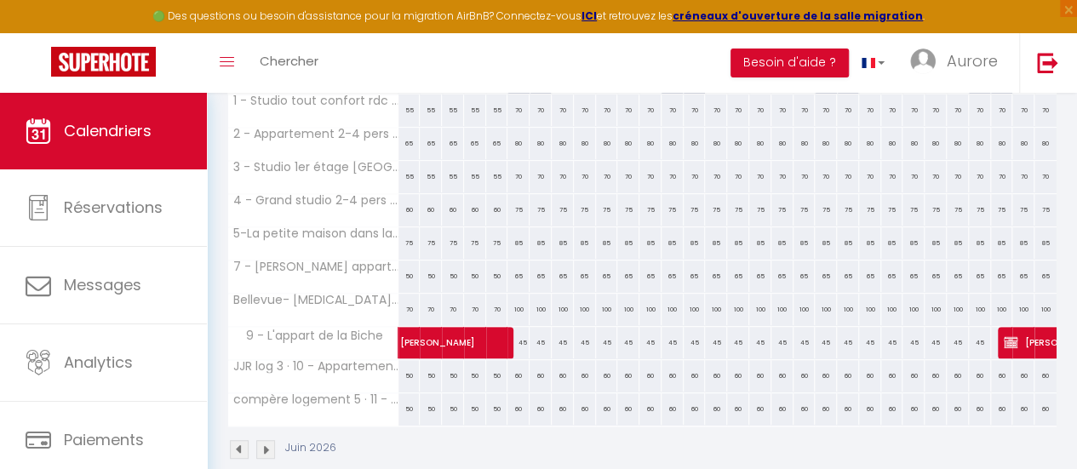
click at [622, 336] on div "45" at bounding box center [628, 343] width 22 height 32
type input "45"
type input "Jeu 11 Juin 2026"
type input "Ven 12 Juin 2026"
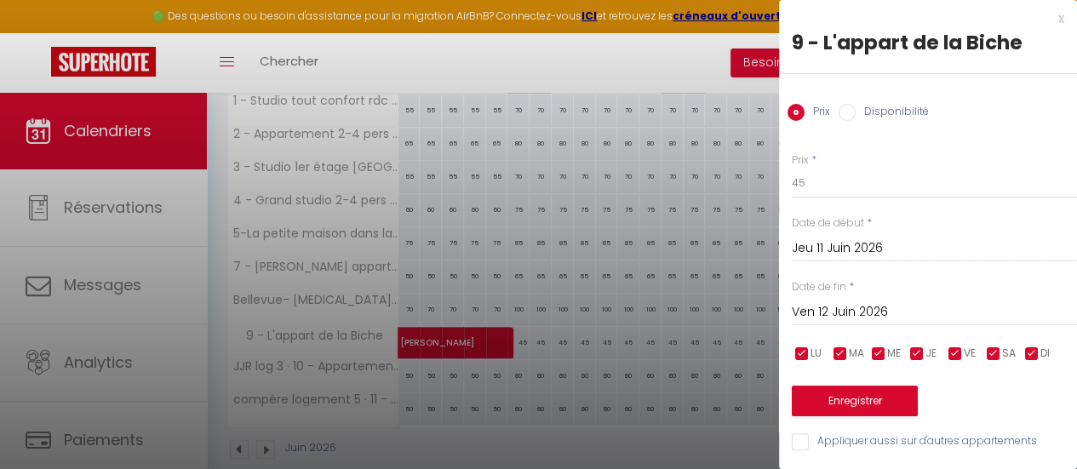
click at [842, 241] on input "Jeu 11 Juin 2026" at bounding box center [934, 249] width 285 height 22
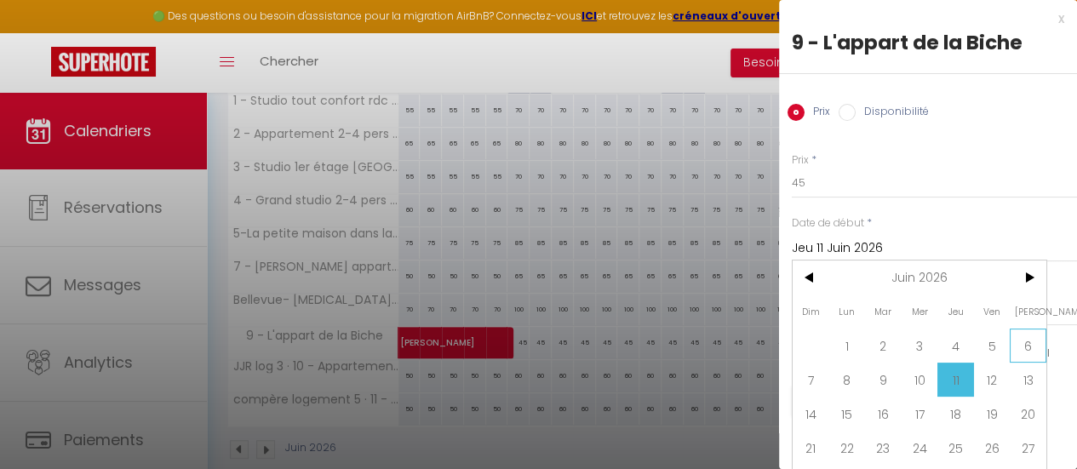
click at [1023, 335] on span "6" at bounding box center [1028, 346] width 37 height 34
type input "[PERSON_NAME] 06 Juin 2026"
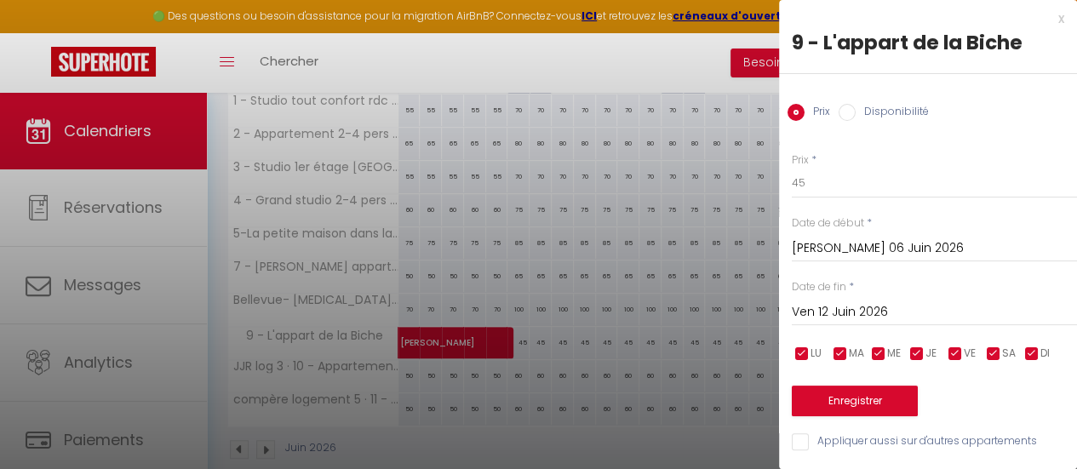
click at [822, 318] on input "Ven 12 Juin 2026" at bounding box center [934, 312] width 285 height 22
click at [1042, 20] on div "x" at bounding box center [921, 19] width 285 height 20
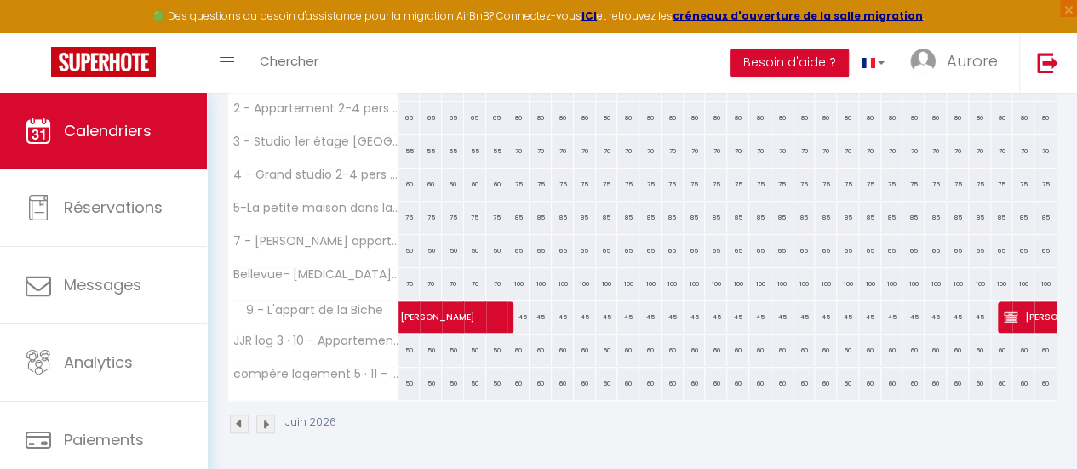
scroll to position [330, 0]
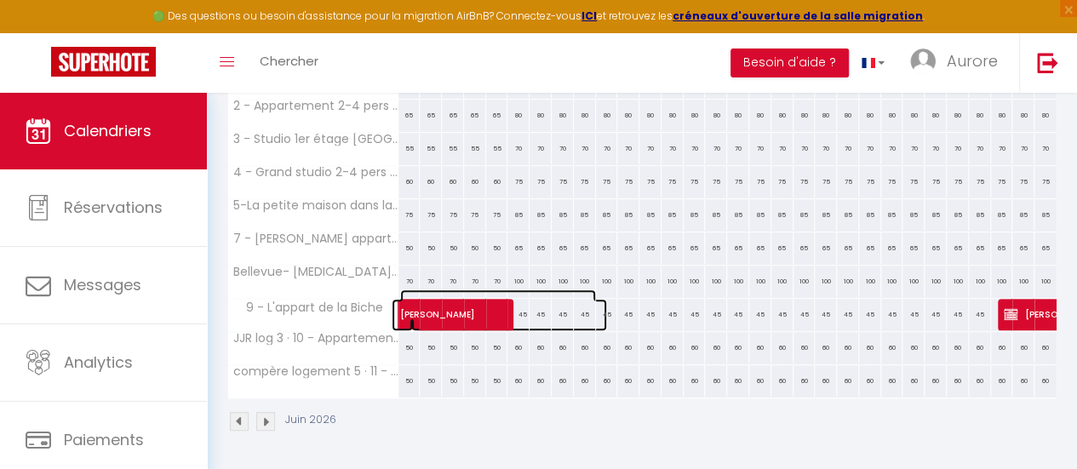
click at [586, 307] on span "[PERSON_NAME]" at bounding box center [498, 305] width 196 height 32
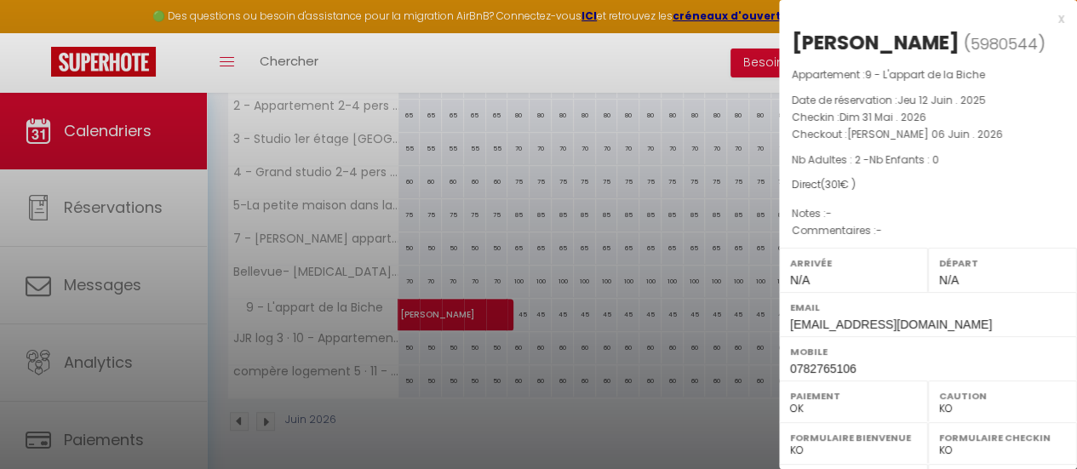
click at [1044, 20] on div "x" at bounding box center [921, 19] width 285 height 20
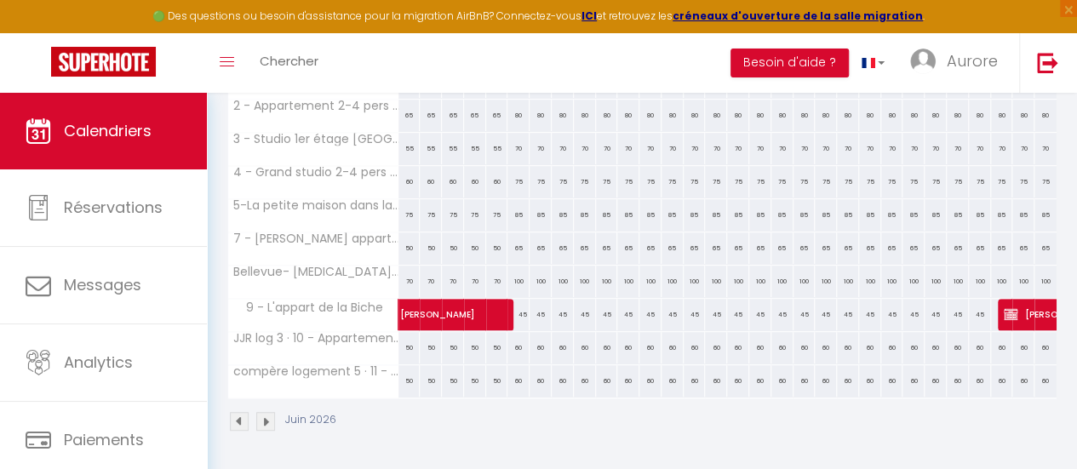
click at [627, 301] on div "45" at bounding box center [628, 315] width 22 height 32
type input "45"
type input "Jeu 11 Juin 2026"
type input "Ven 12 Juin 2026"
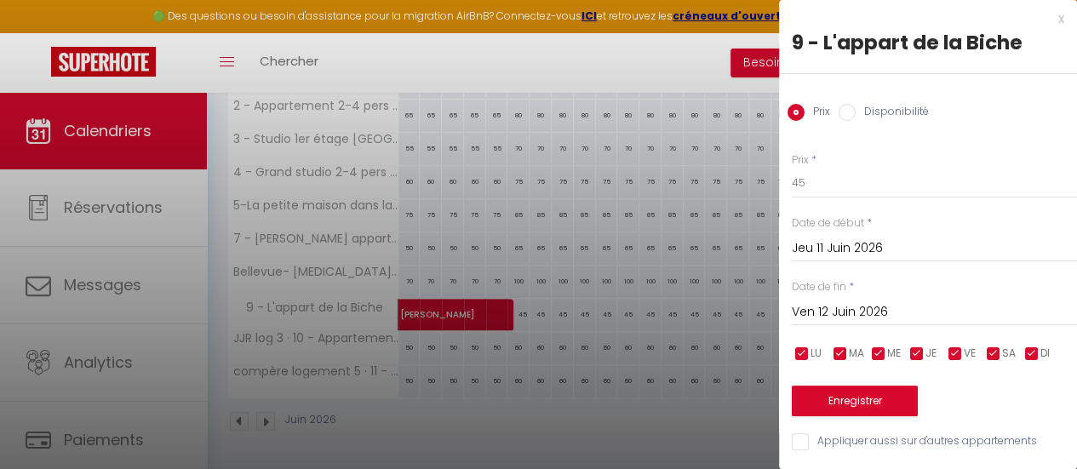
click at [933, 250] on input "Jeu 11 Juin 2026" at bounding box center [934, 249] width 285 height 22
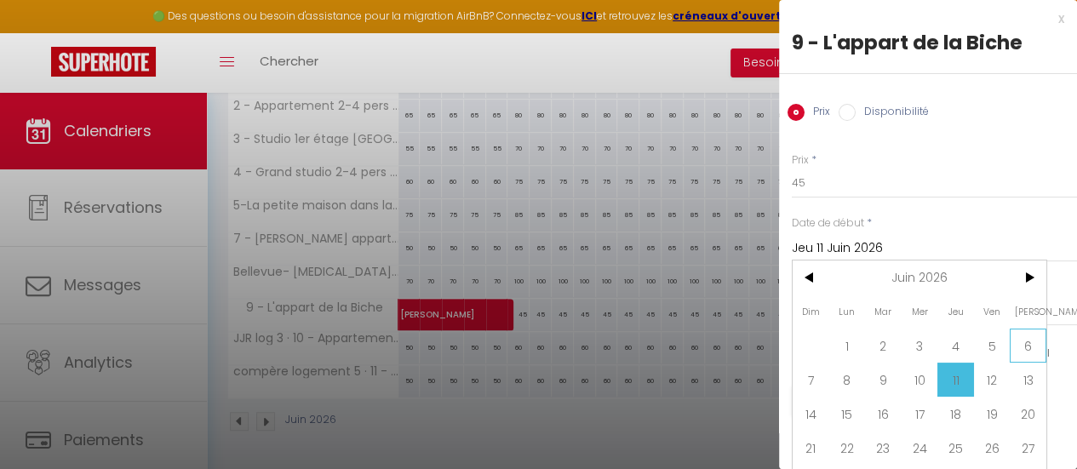
click at [1030, 337] on span "6" at bounding box center [1028, 346] width 37 height 34
type input "[PERSON_NAME] 06 Juin 2026"
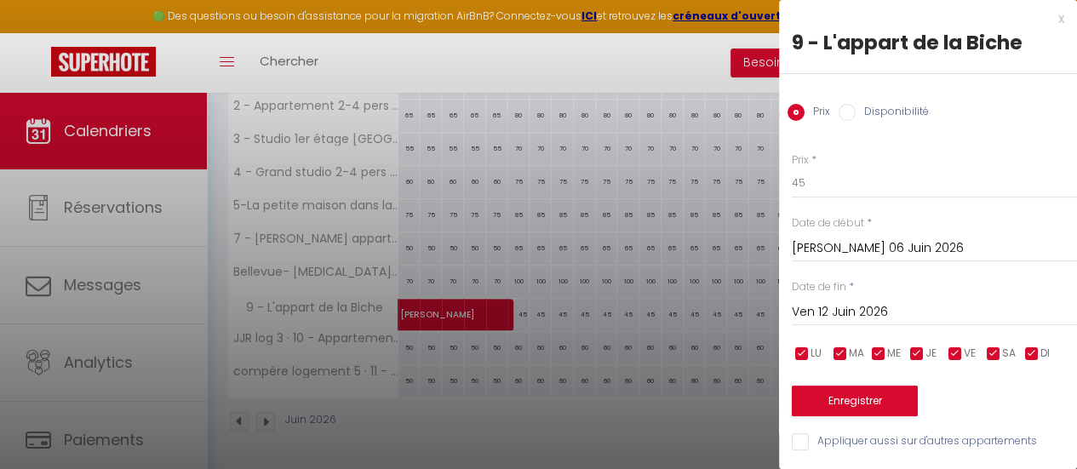
click at [839, 312] on input "Ven 12 Juin 2026" at bounding box center [934, 312] width 285 height 22
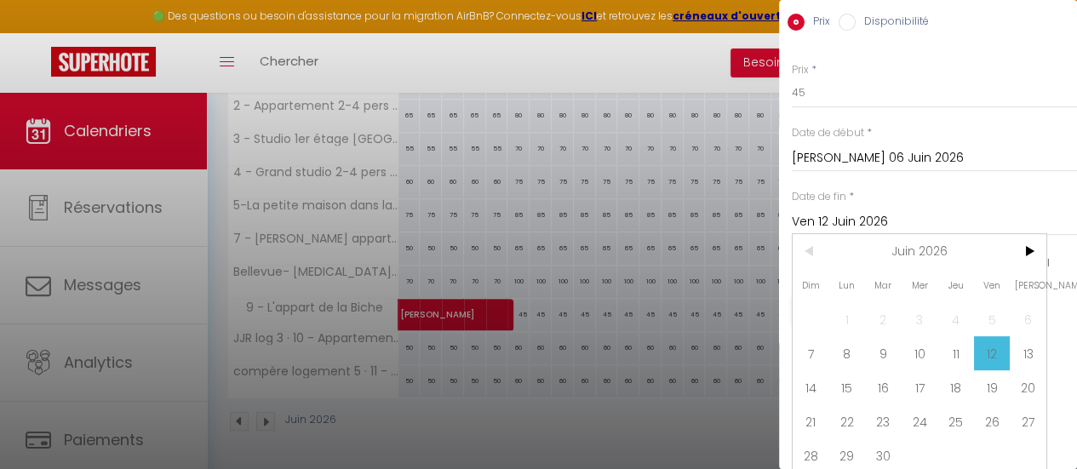
scroll to position [106, 0]
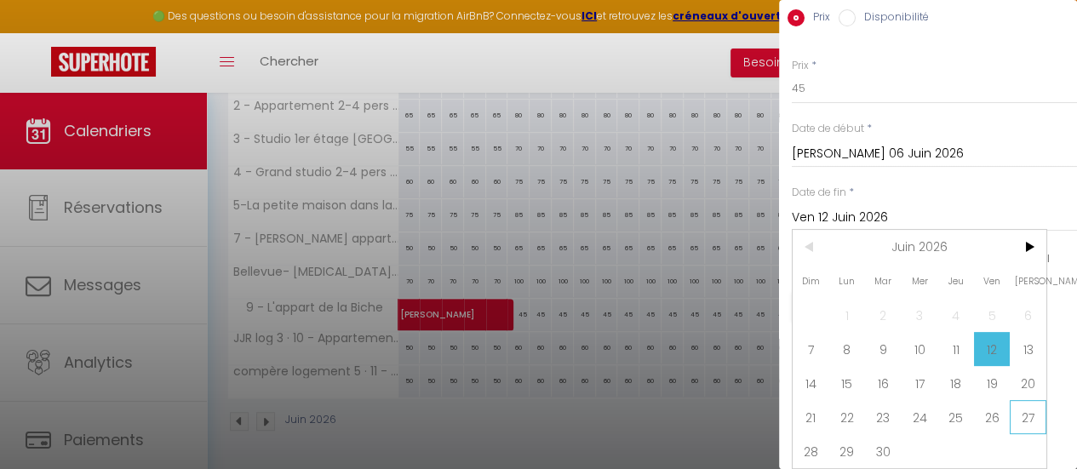
click at [1035, 404] on span "27" at bounding box center [1028, 417] width 37 height 34
type input "[PERSON_NAME] 27 Juin 2026"
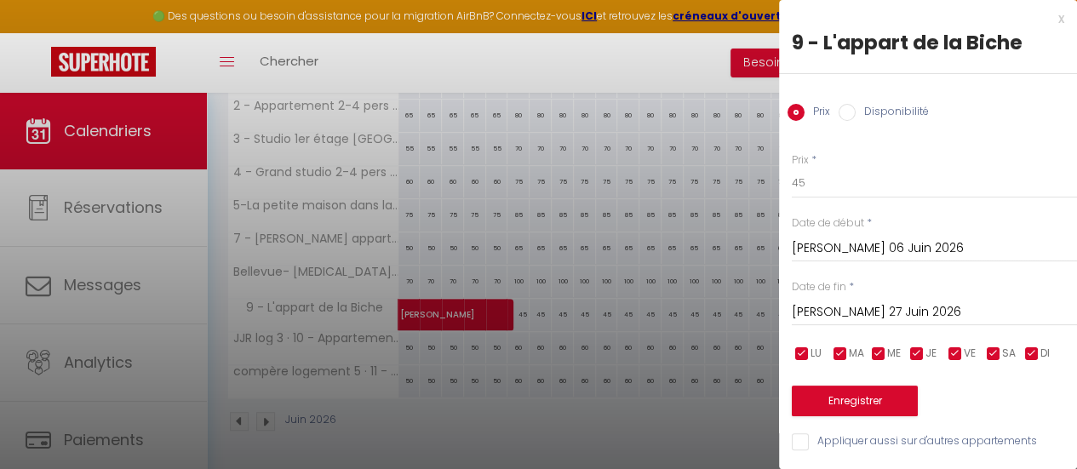
scroll to position [12, 0]
click at [808, 170] on input "45" at bounding box center [934, 183] width 285 height 31
type input "60"
click at [850, 386] on button "Enregistrer" at bounding box center [855, 401] width 126 height 31
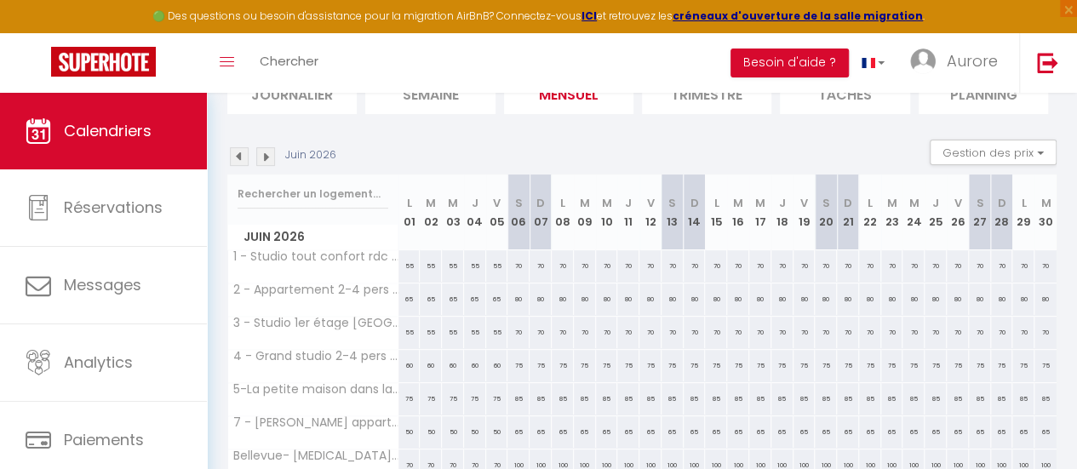
scroll to position [133, 0]
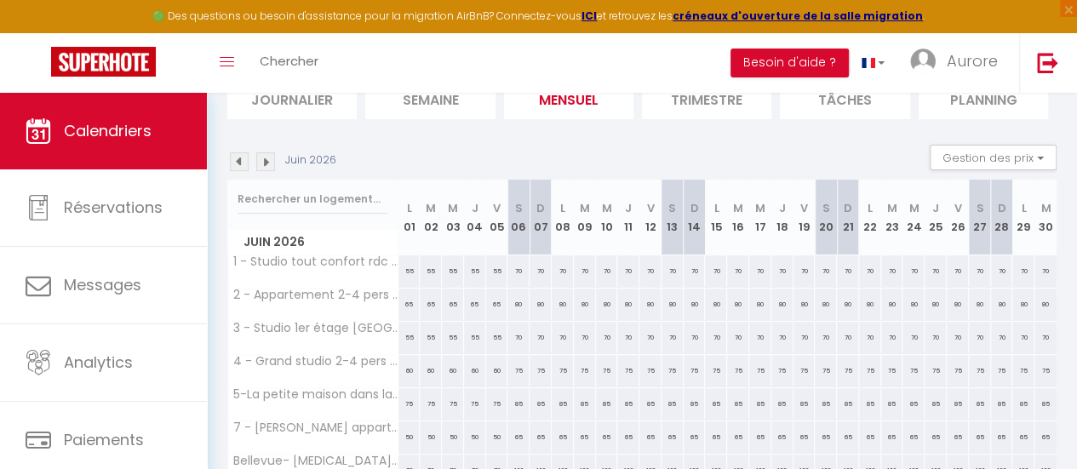
click at [265, 154] on img at bounding box center [265, 161] width 19 height 19
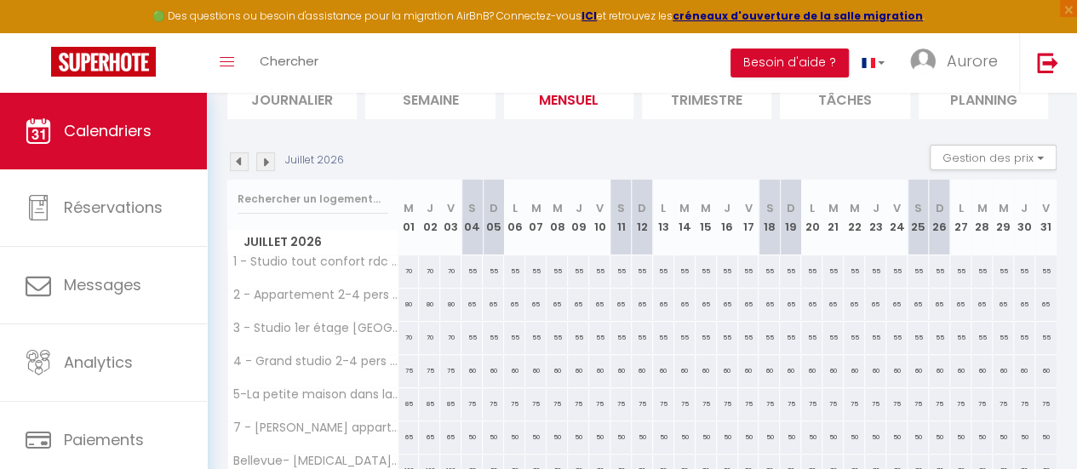
click at [265, 154] on img at bounding box center [265, 161] width 19 height 19
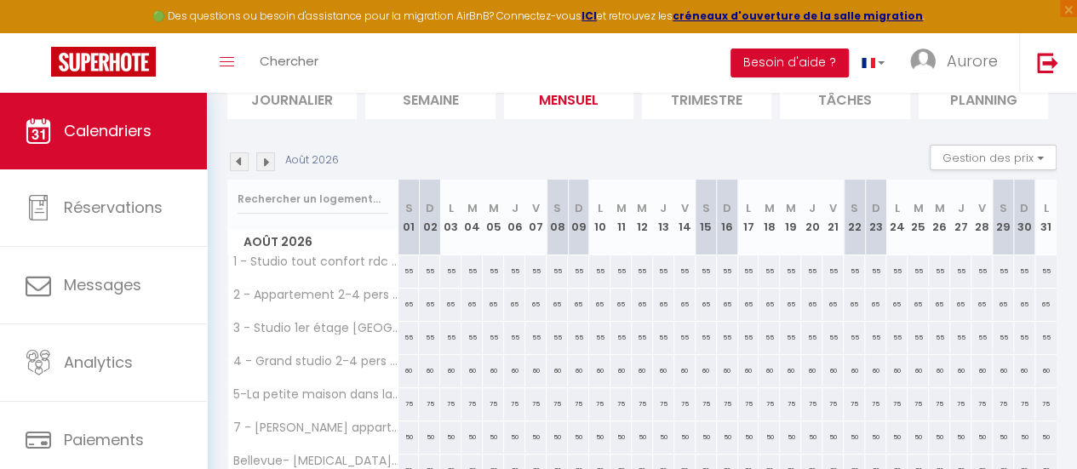
click at [265, 154] on img at bounding box center [265, 161] width 19 height 19
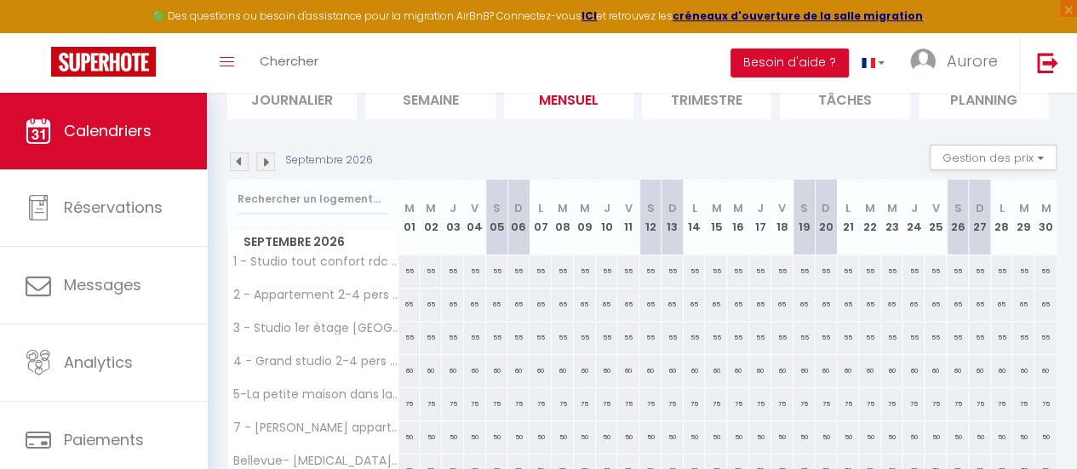
click at [237, 156] on img at bounding box center [239, 161] width 19 height 19
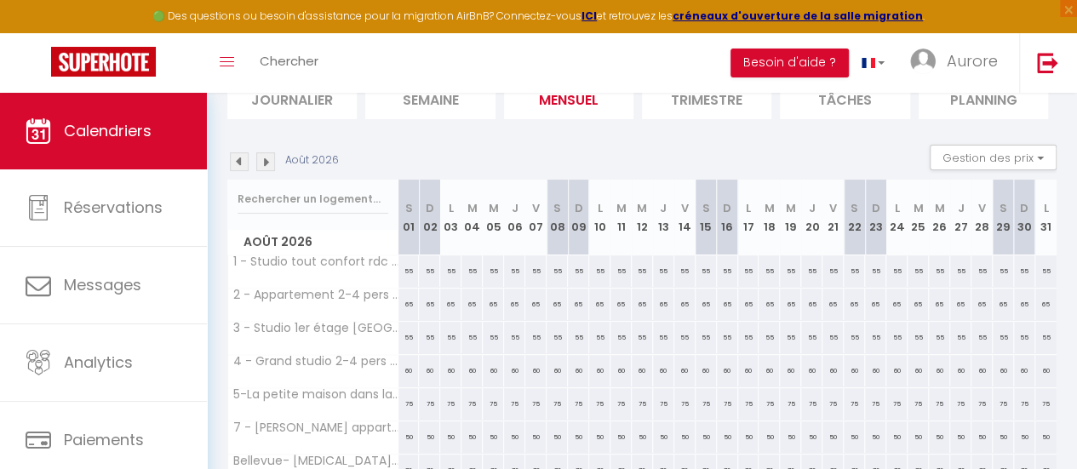
click at [258, 154] on img at bounding box center [265, 161] width 19 height 19
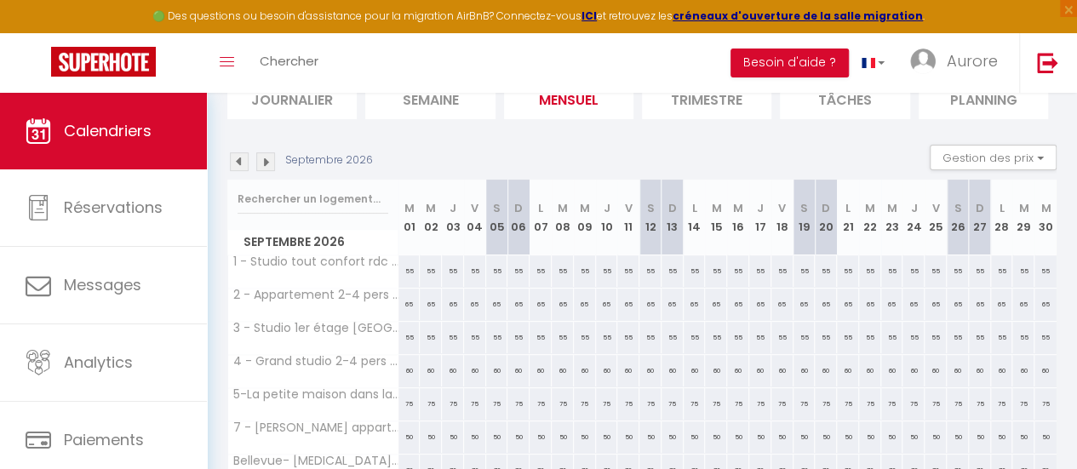
click at [236, 154] on img at bounding box center [239, 161] width 19 height 19
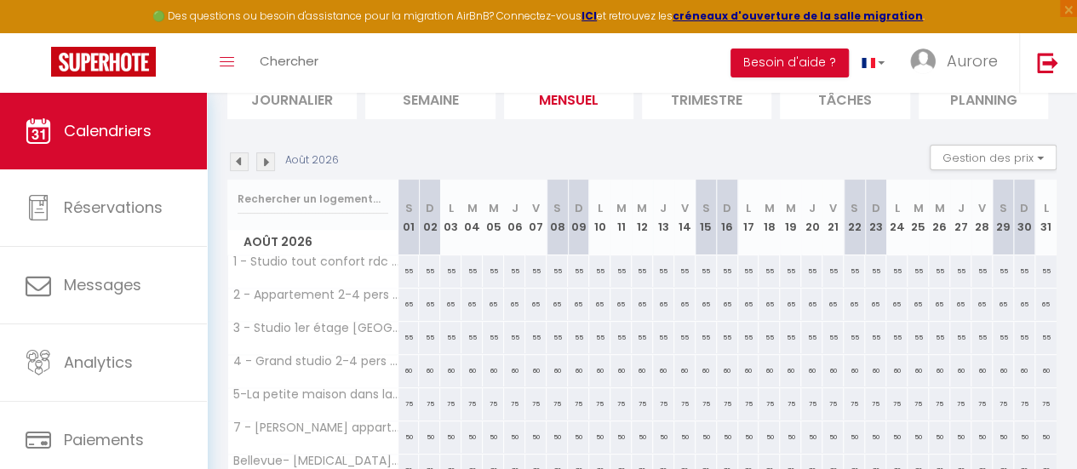
click at [950, 265] on div "55" at bounding box center [960, 271] width 21 height 32
type input "55"
type input "Jeu 27 Août 2026"
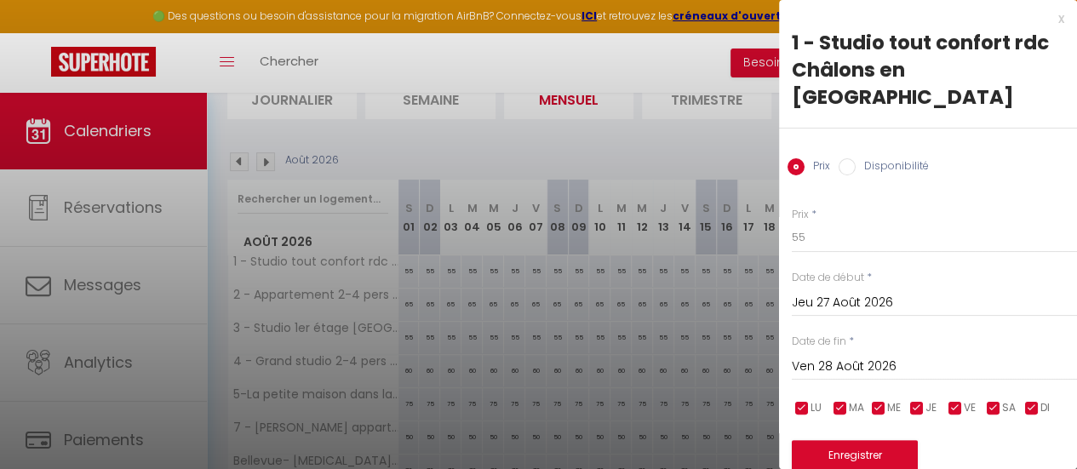
click at [894, 356] on input "Ven 28 Août 2026" at bounding box center [934, 367] width 285 height 22
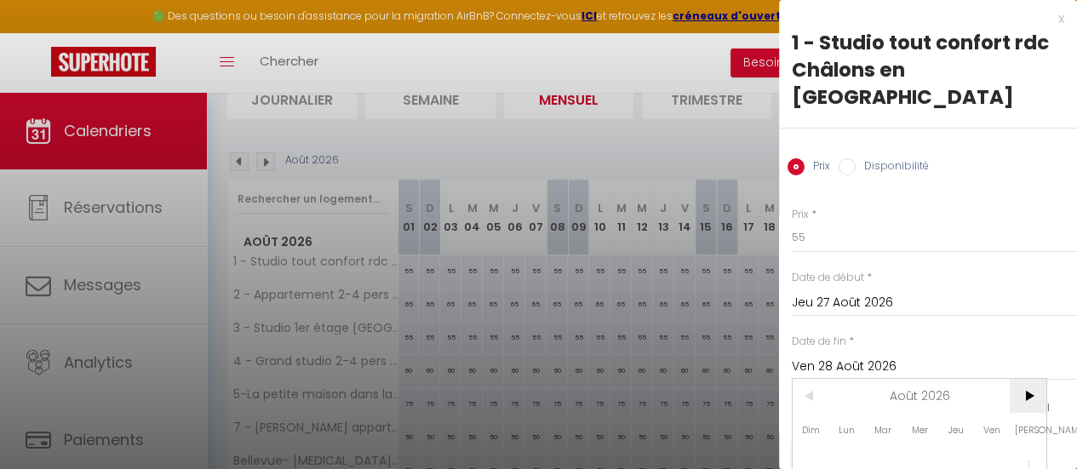
click at [1029, 379] on span ">" at bounding box center [1028, 396] width 37 height 34
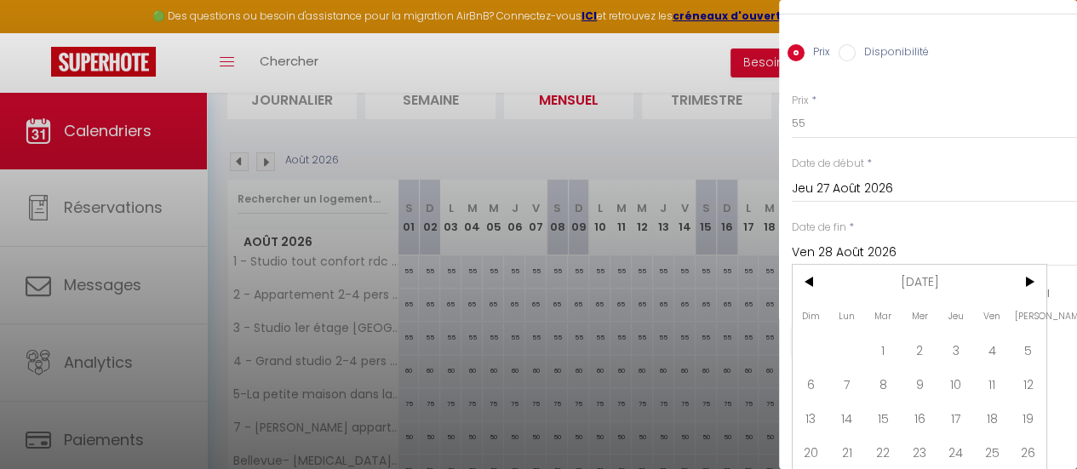
scroll to position [117, 0]
click at [880, 364] on span "8" at bounding box center [883, 381] width 37 height 34
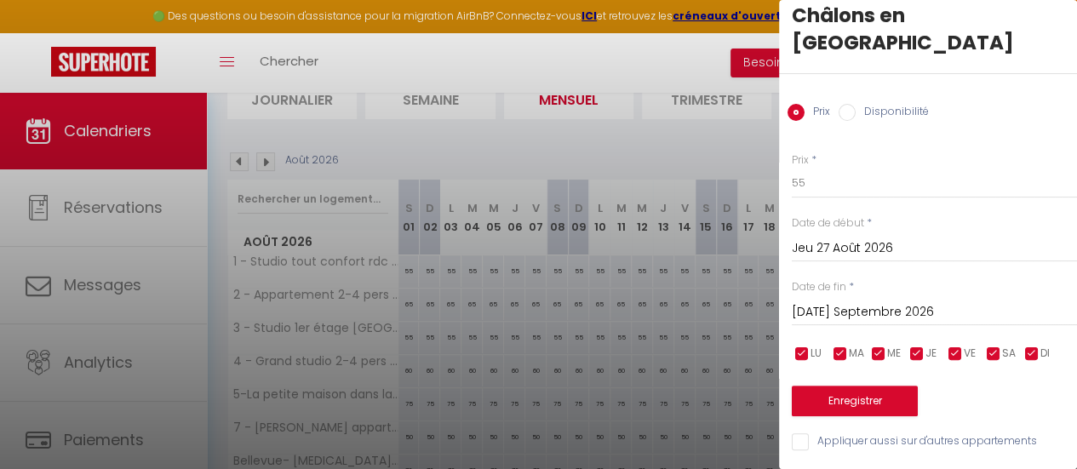
scroll to position [39, 0]
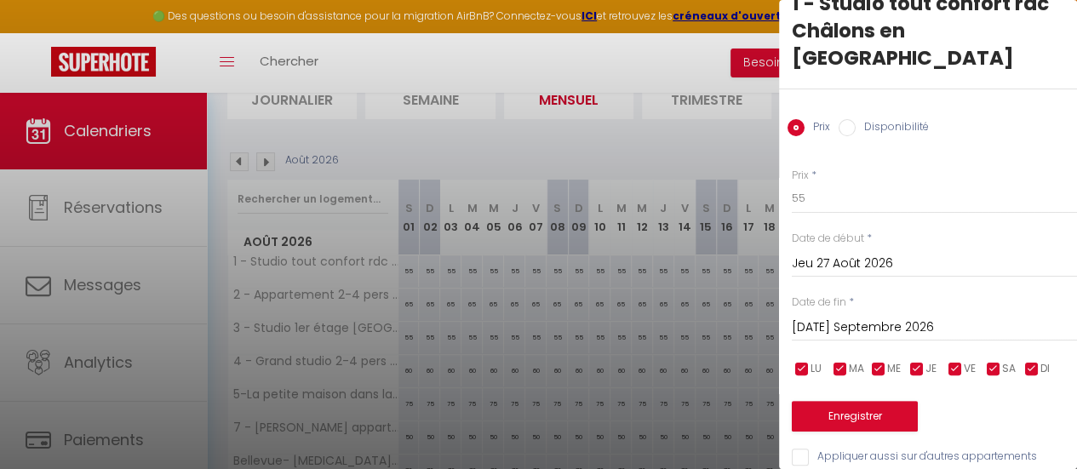
click at [904, 317] on input "[DATE] Septembre 2026" at bounding box center [934, 328] width 285 height 22
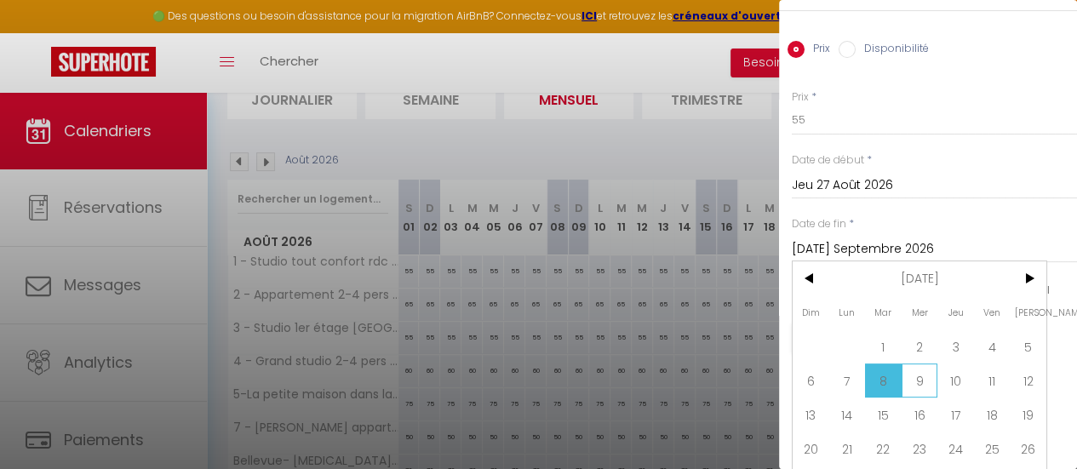
click at [920, 364] on span "9" at bounding box center [920, 381] width 37 height 34
type input "Mer 09 Septembre 2026"
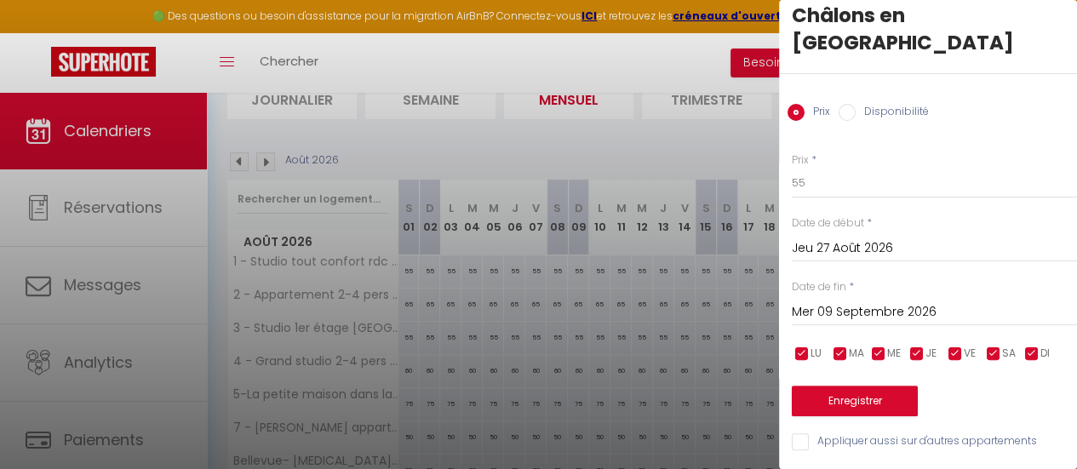
scroll to position [39, 0]
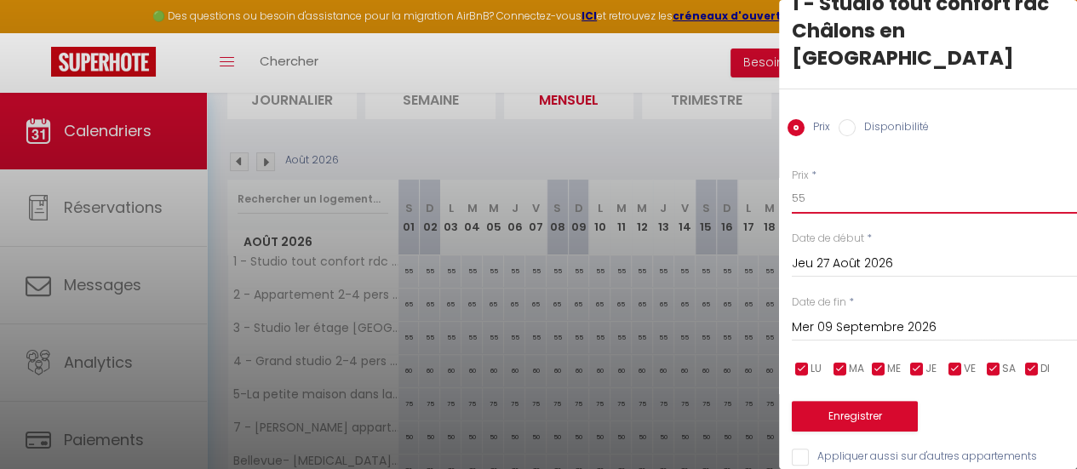
click at [869, 183] on input "55" at bounding box center [934, 198] width 285 height 31
type input "70"
click at [834, 401] on button "Enregistrer" at bounding box center [855, 416] width 126 height 31
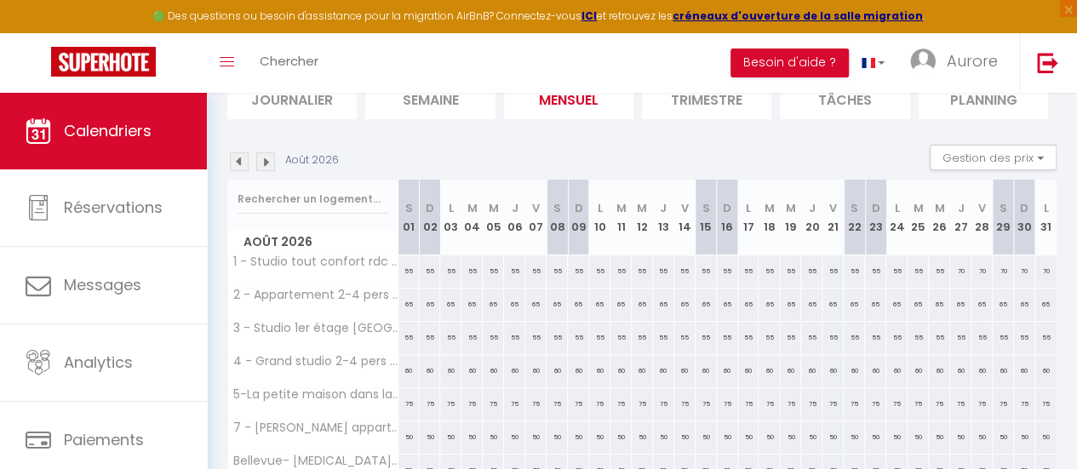
click at [950, 340] on div "55" at bounding box center [960, 338] width 21 height 32
type input "55"
type input "Jeu 27 Août 2026"
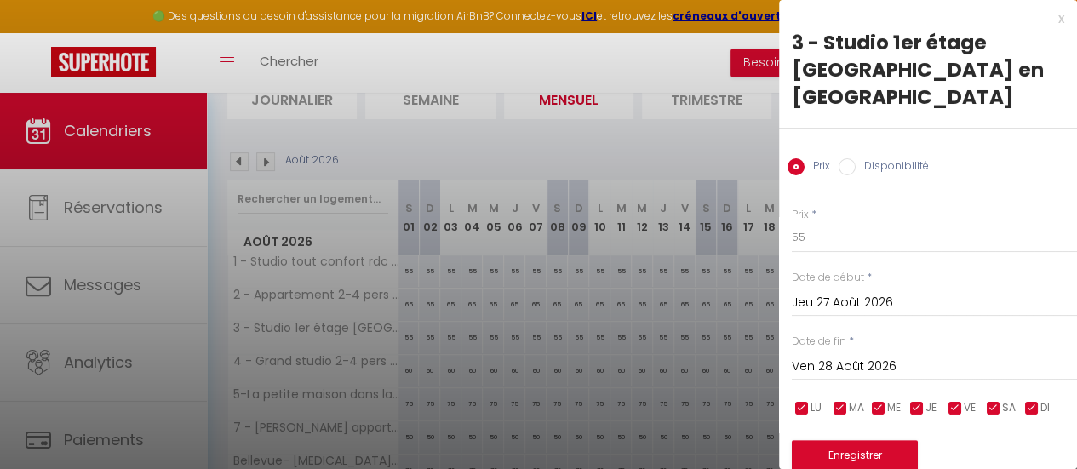
click at [943, 356] on input "Ven 28 Août 2026" at bounding box center [934, 367] width 285 height 22
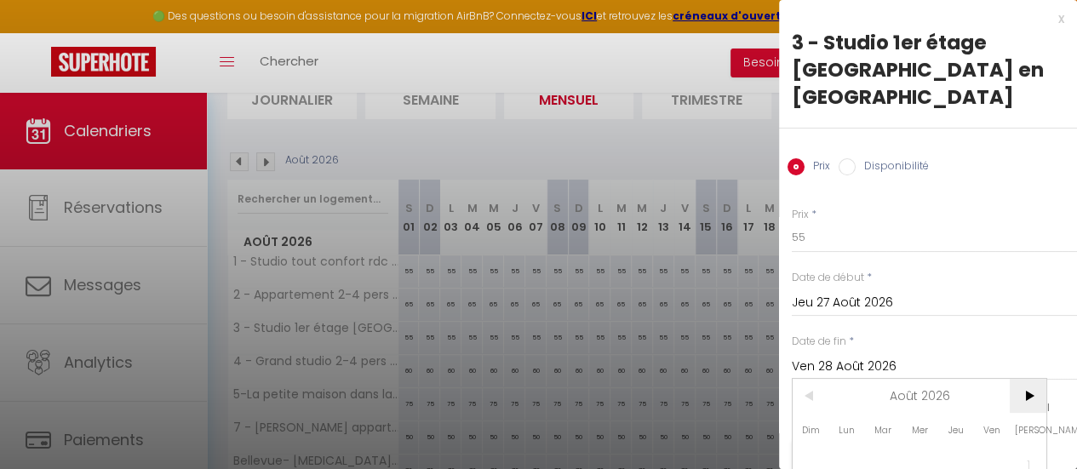
click at [1025, 379] on span ">" at bounding box center [1028, 396] width 37 height 34
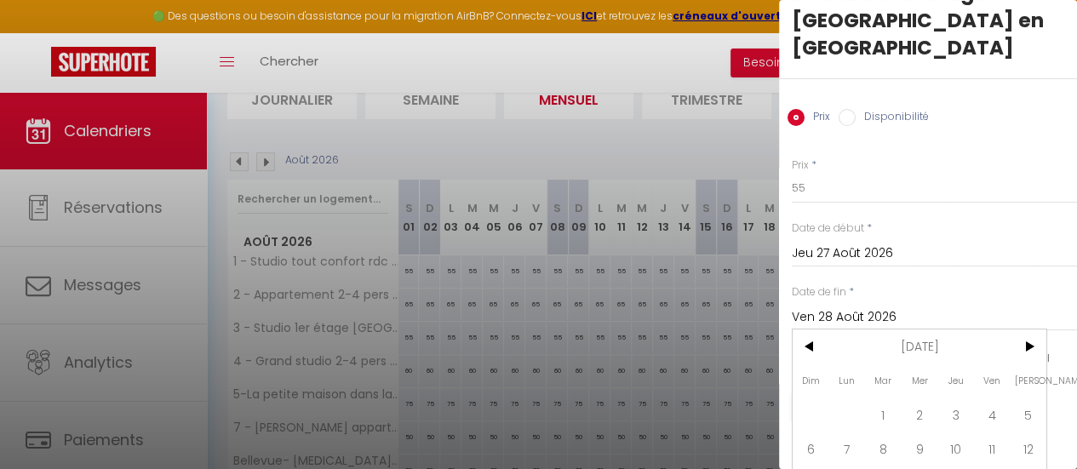
scroll to position [53, 0]
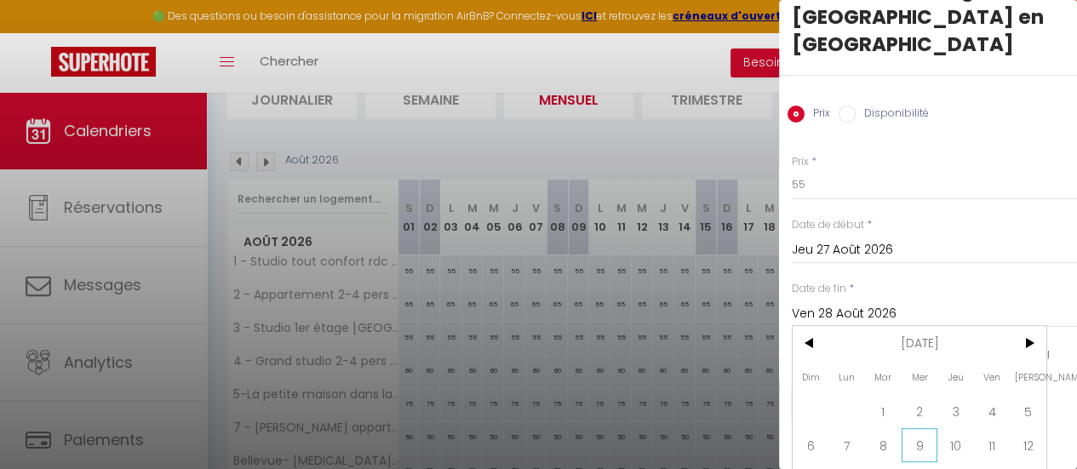
click at [913, 431] on span "9" at bounding box center [920, 445] width 37 height 34
type input "Mer 09 Septembre 2026"
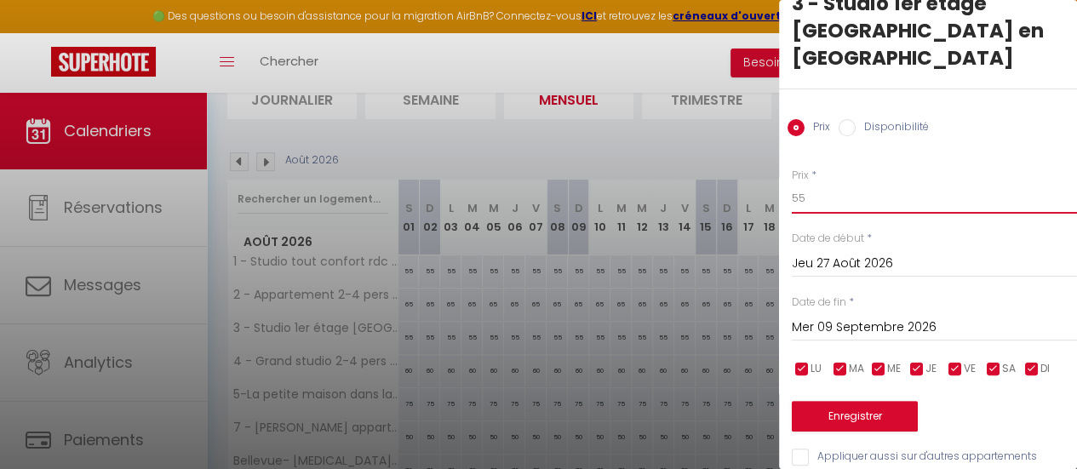
click at [925, 183] on input "55" at bounding box center [934, 198] width 285 height 31
type input "70"
click at [868, 401] on button "Enregistrer" at bounding box center [855, 416] width 126 height 31
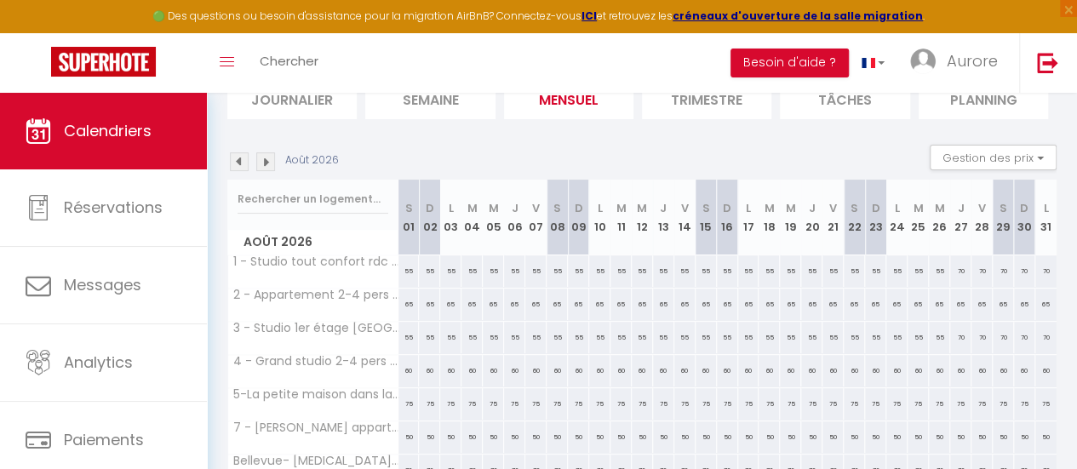
click at [950, 367] on div "60" at bounding box center [960, 371] width 21 height 32
type input "60"
type input "Jeu 27 Août 2026"
type input "Ven 28 Août 2026"
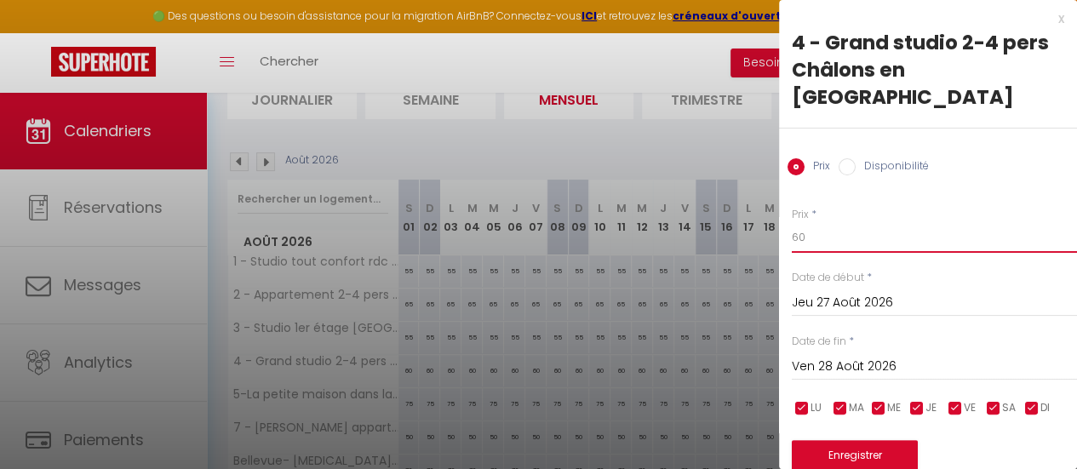
click at [866, 222] on input "60" at bounding box center [934, 237] width 285 height 31
type input "75"
click at [863, 356] on input "Ven 28 Août 2026" at bounding box center [934, 367] width 285 height 22
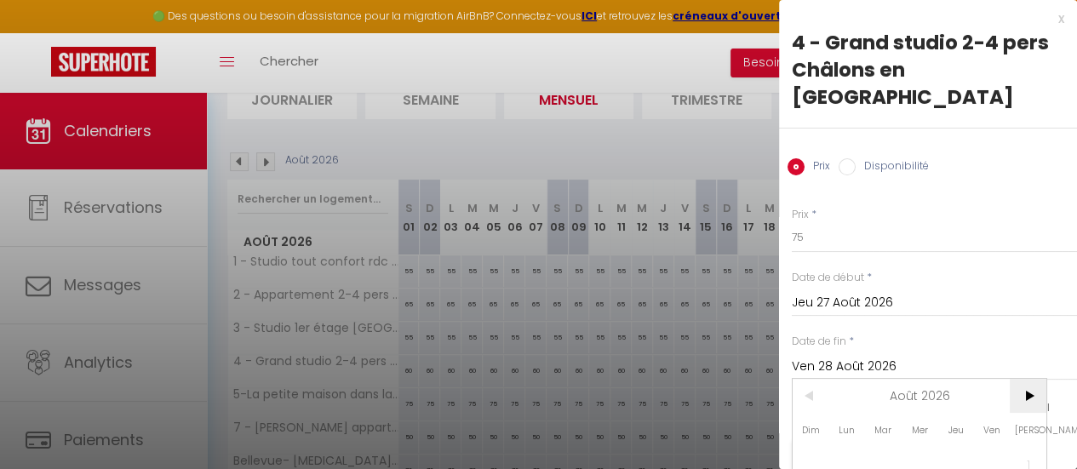
click at [1027, 379] on span ">" at bounding box center [1028, 396] width 37 height 34
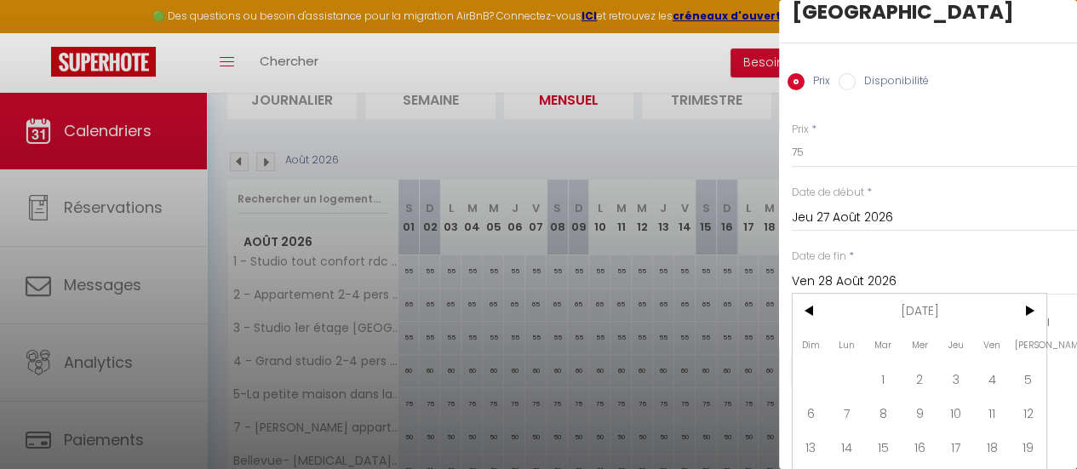
scroll to position [87, 0]
click at [926, 396] on span "9" at bounding box center [920, 411] width 37 height 34
type input "Mer 09 Septembre 2026"
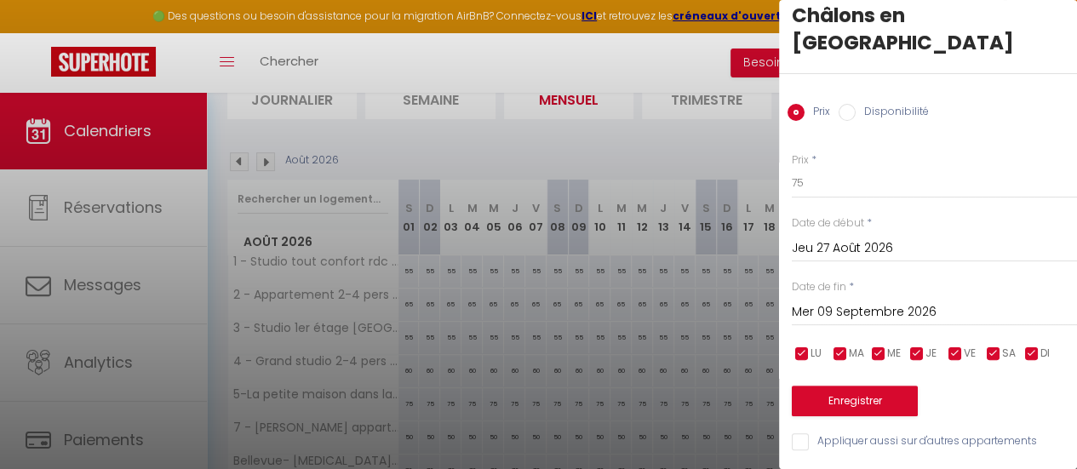
scroll to position [39, 0]
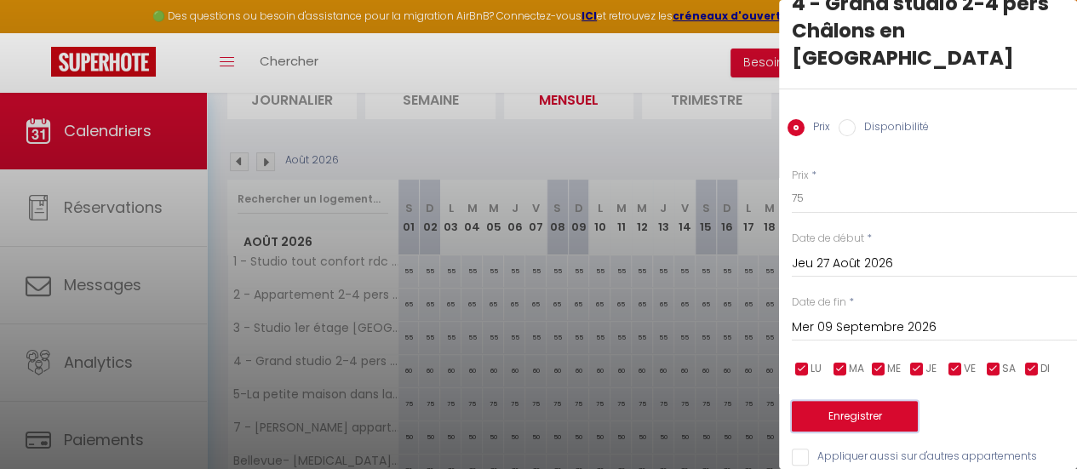
click at [896, 401] on button "Enregistrer" at bounding box center [855, 416] width 126 height 31
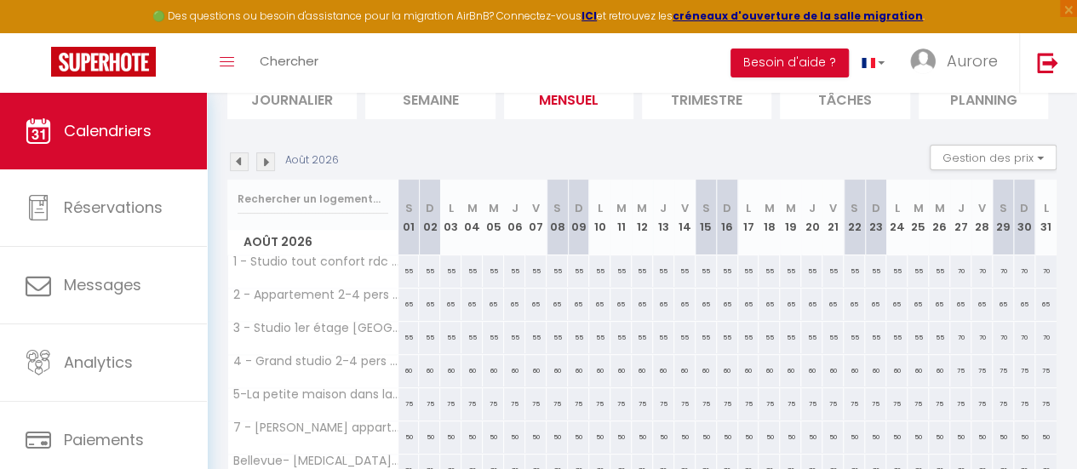
click at [950, 404] on div "75" at bounding box center [960, 404] width 21 height 32
type input "75"
type input "Jeu 27 Août 2026"
type input "Ven 28 Août 2026"
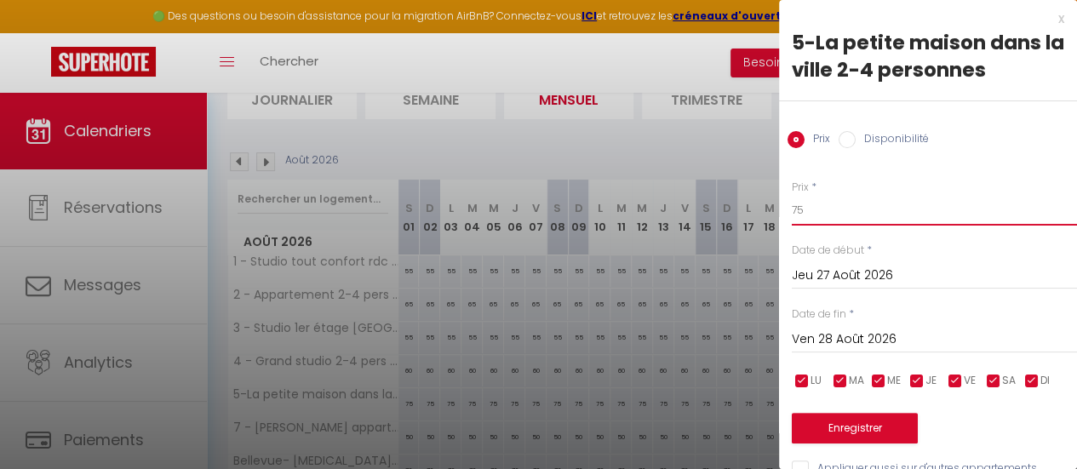
click at [832, 209] on input "75" at bounding box center [934, 210] width 285 height 31
type input "90"
click at [865, 336] on input "Ven 28 Août 2026" at bounding box center [934, 340] width 285 height 22
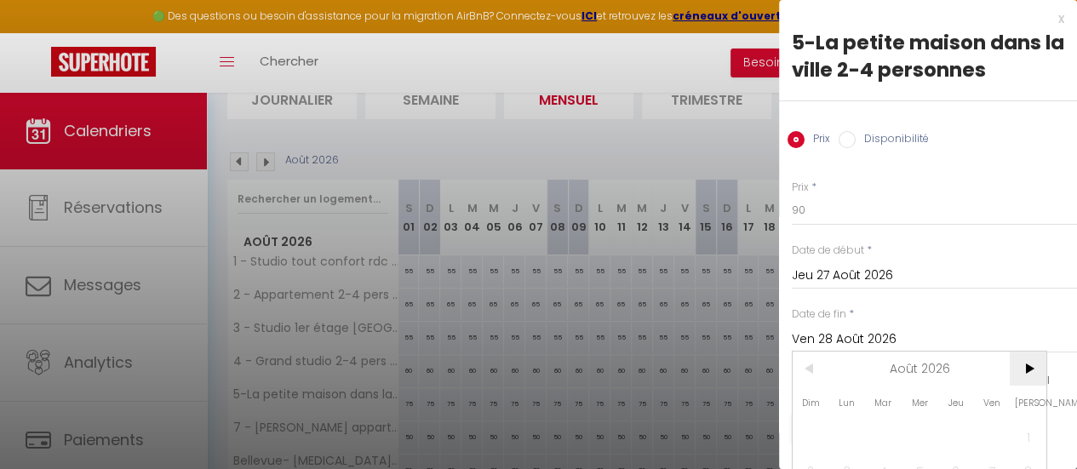
click at [1029, 370] on span ">" at bounding box center [1028, 369] width 37 height 34
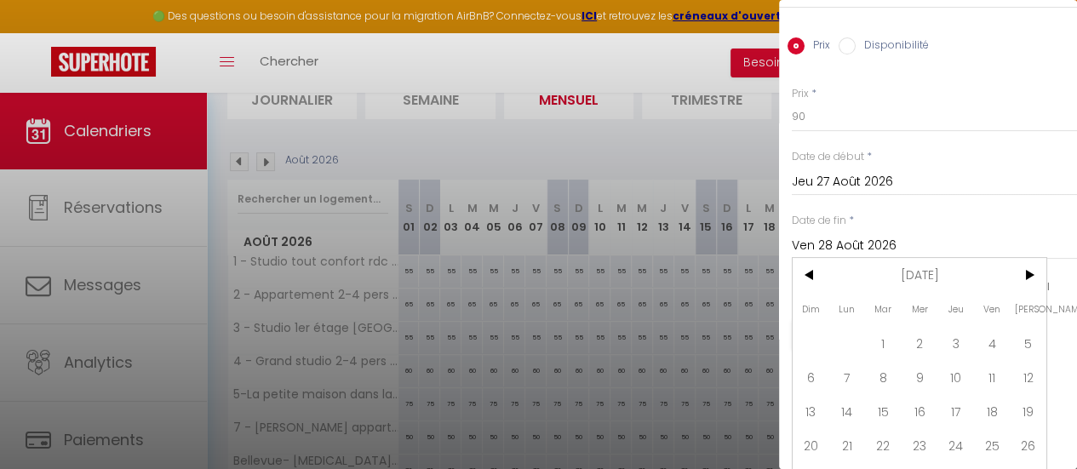
scroll to position [133, 0]
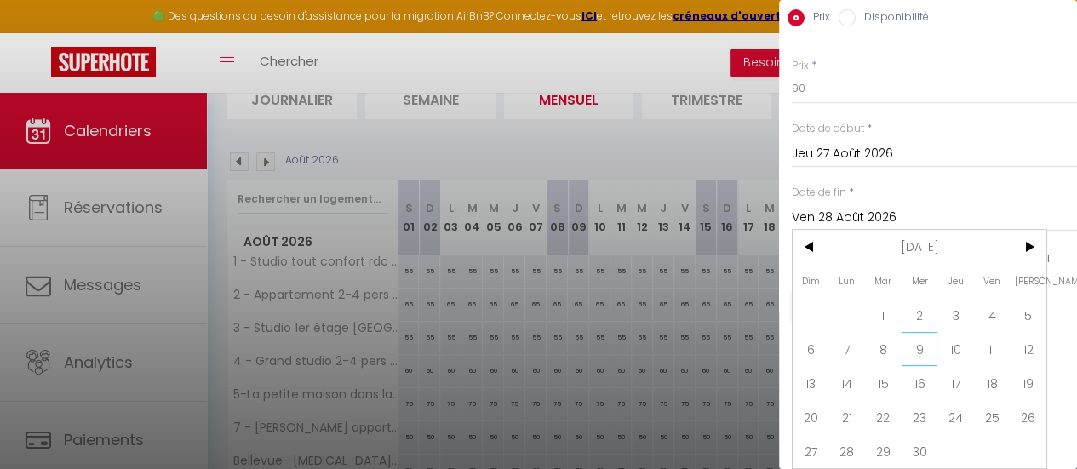
click at [921, 341] on span "9" at bounding box center [920, 349] width 37 height 34
type input "Mer 09 Septembre 2026"
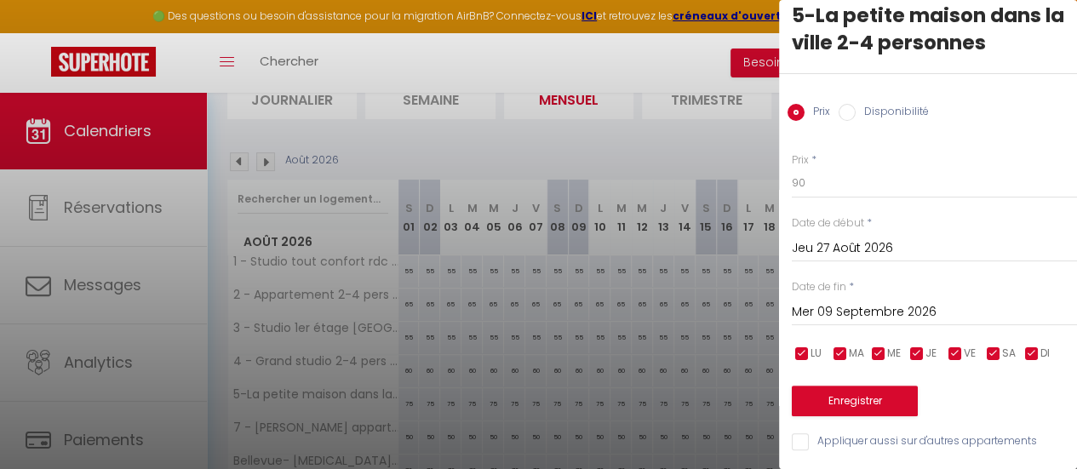
scroll to position [39, 0]
click at [856, 386] on button "Enregistrer" at bounding box center [855, 401] width 126 height 31
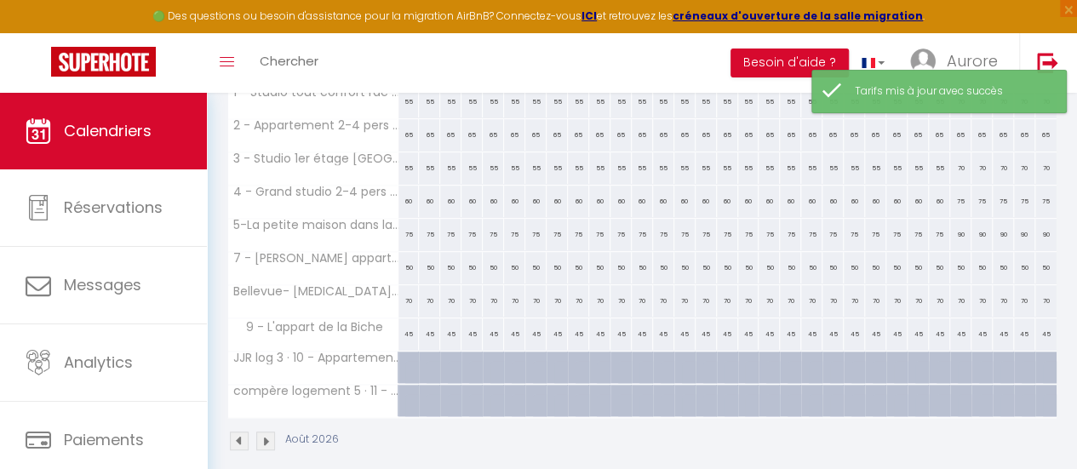
scroll to position [274, 0]
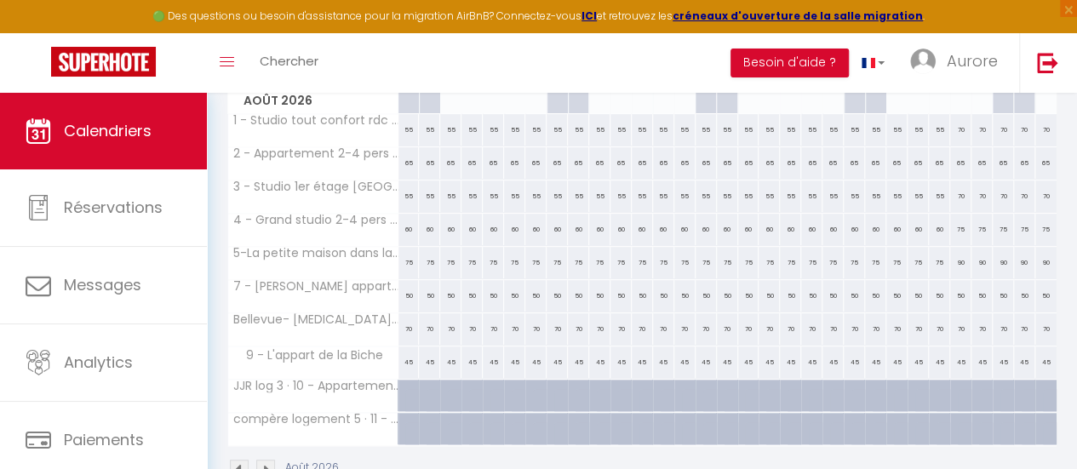
click at [950, 294] on div "50" at bounding box center [960, 296] width 21 height 32
type input "50"
type input "Jeu 27 Août 2026"
type input "Ven 28 Août 2026"
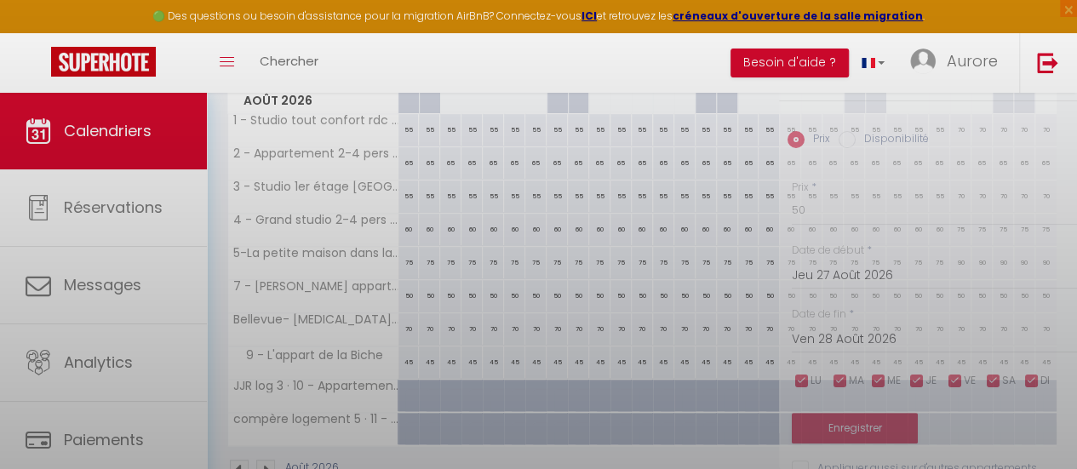
click at [948, 294] on div at bounding box center [538, 234] width 1077 height 469
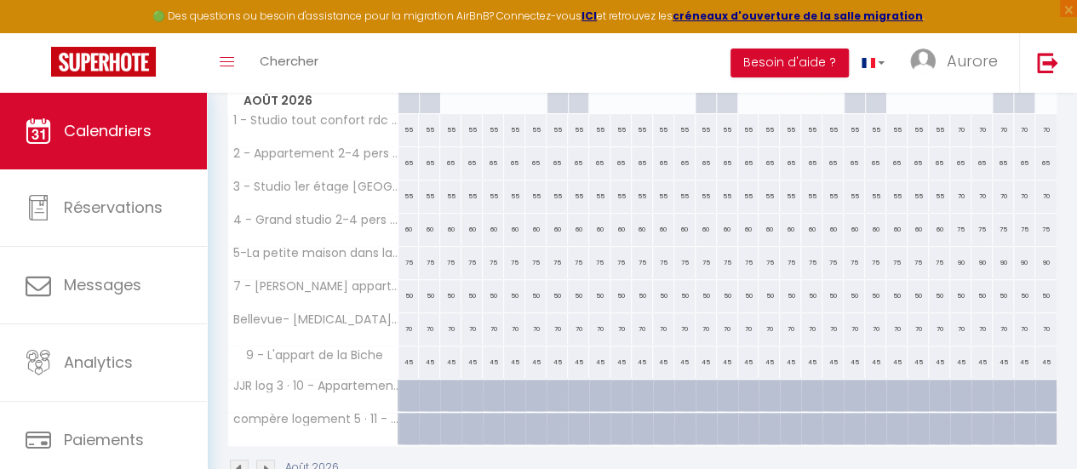
click at [950, 294] on div "50" at bounding box center [960, 296] width 21 height 32
type input "50"
type input "Jeu 27 Août 2026"
type input "Ven 28 Août 2026"
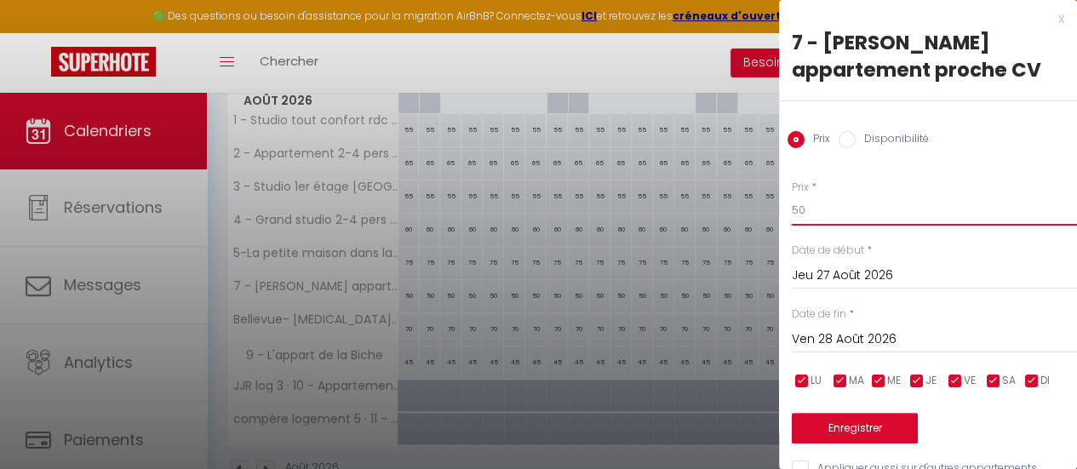
click at [863, 207] on input "50" at bounding box center [934, 210] width 285 height 31
type input "70"
click at [870, 335] on input "Ven 28 Août 2026" at bounding box center [934, 340] width 285 height 22
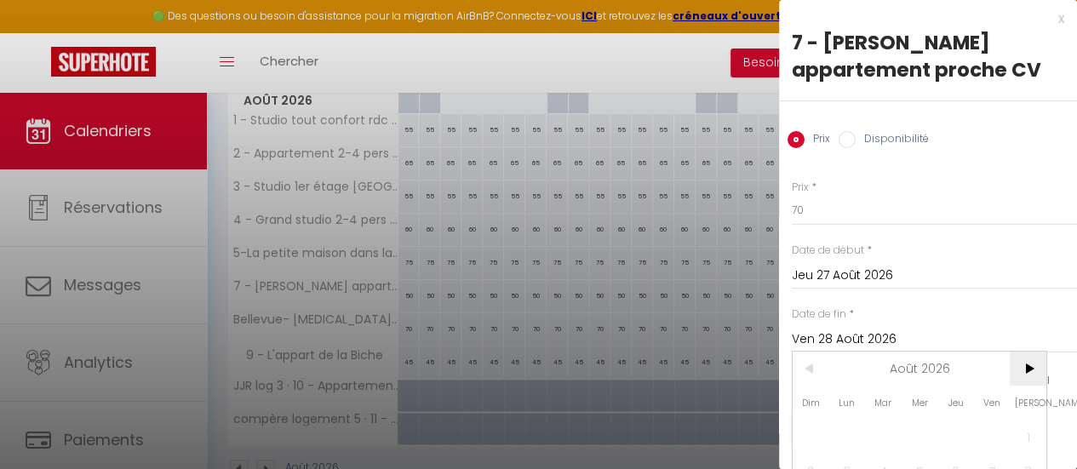
click at [1033, 360] on span ">" at bounding box center [1028, 369] width 37 height 34
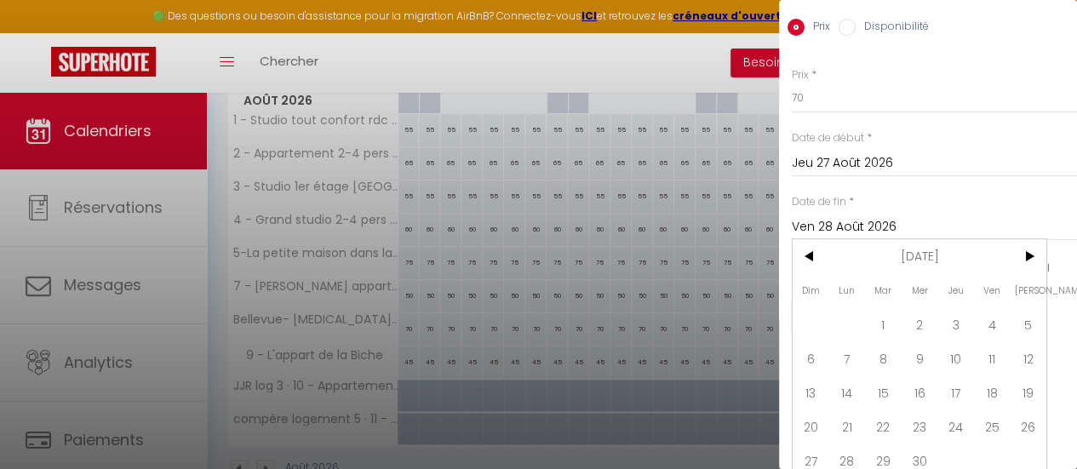
scroll to position [133, 0]
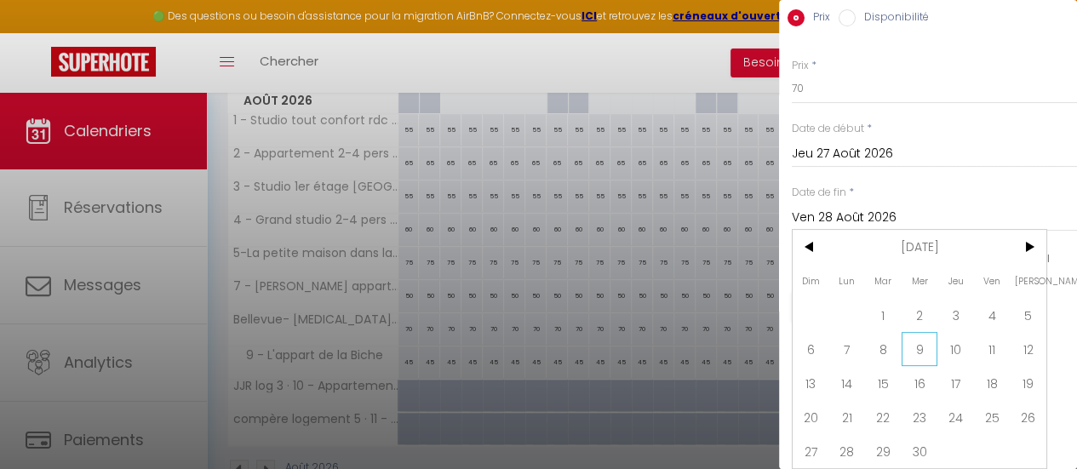
click at [931, 332] on span "9" at bounding box center [920, 349] width 37 height 34
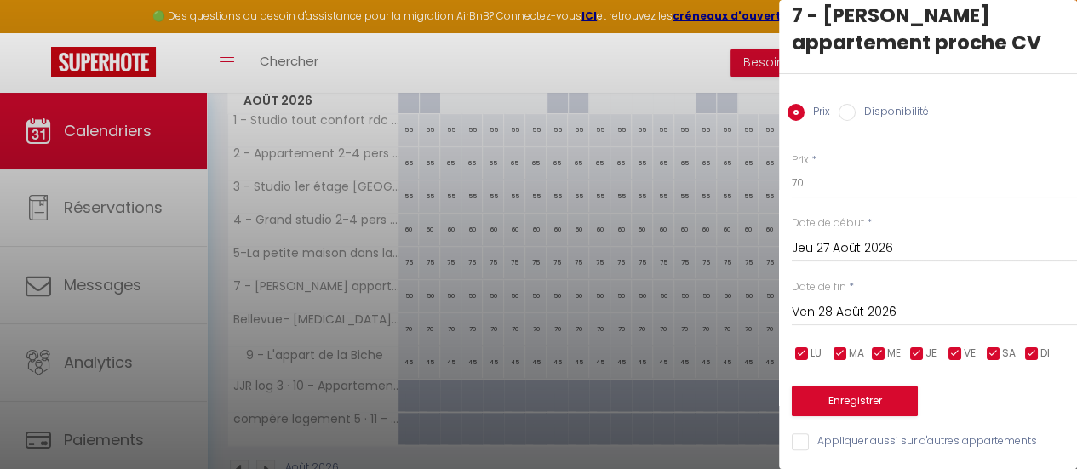
type input "Mer 09 Septembre 2026"
click at [851, 386] on button "Enregistrer" at bounding box center [855, 401] width 126 height 31
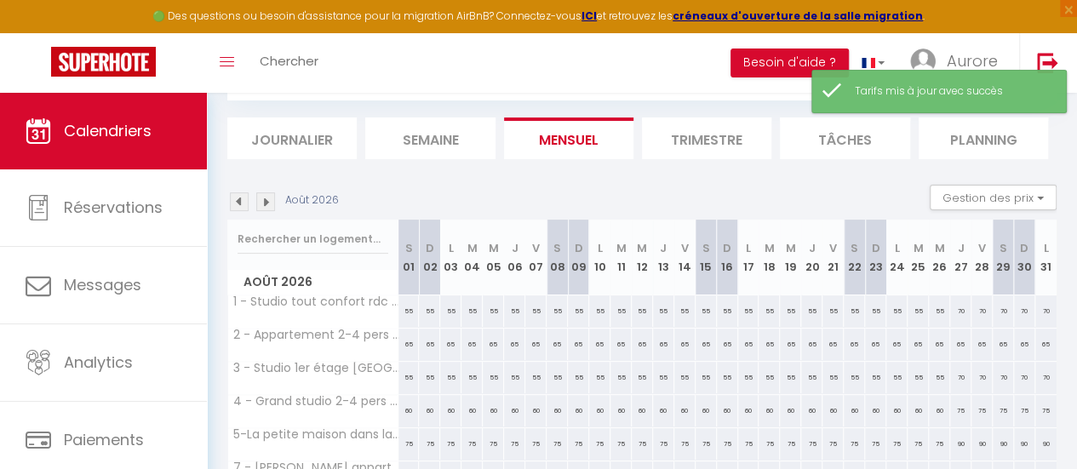
scroll to position [274, 0]
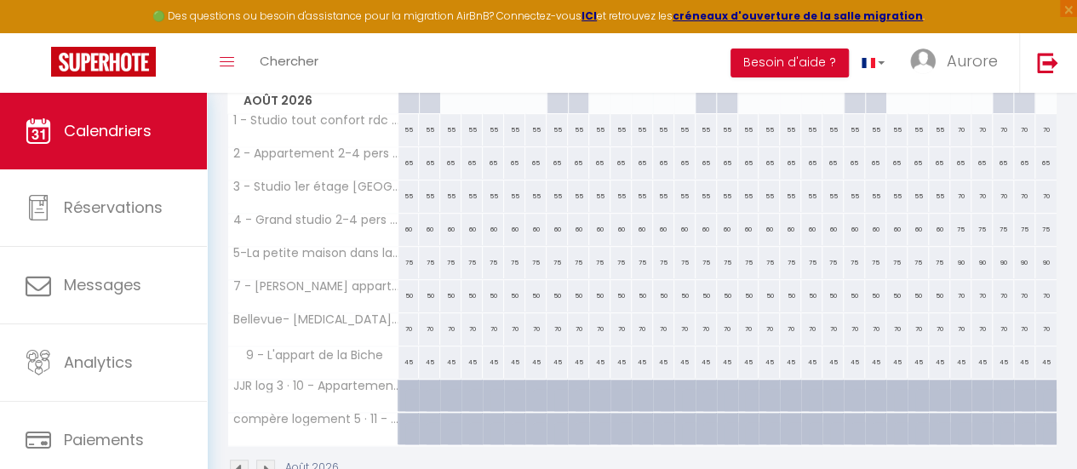
click at [950, 325] on div "70" at bounding box center [960, 329] width 21 height 32
type input "70"
type input "Jeu 27 Août 2026"
type input "Ven 28 Août 2026"
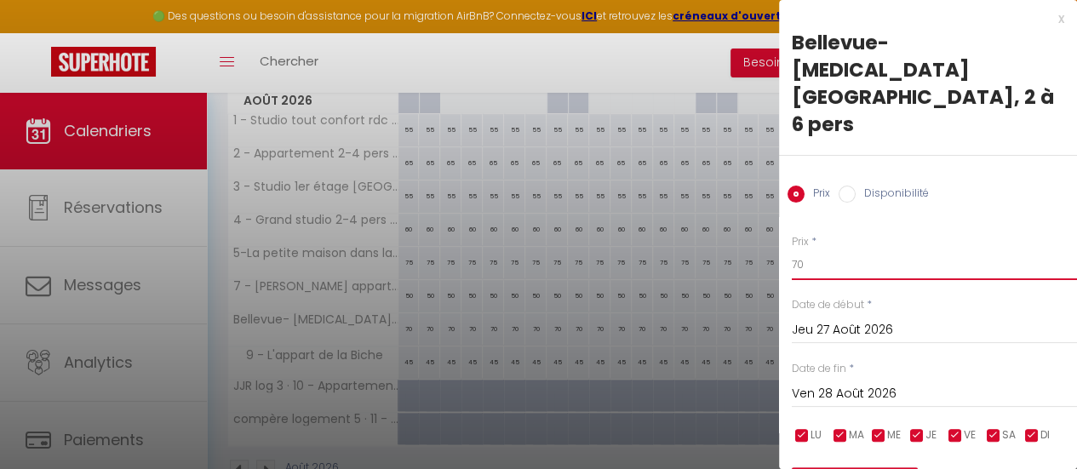
click at [887, 249] on input "70" at bounding box center [934, 264] width 285 height 31
type input "100"
click at [1017, 383] on input "Ven 28 Août 2026" at bounding box center [934, 394] width 285 height 22
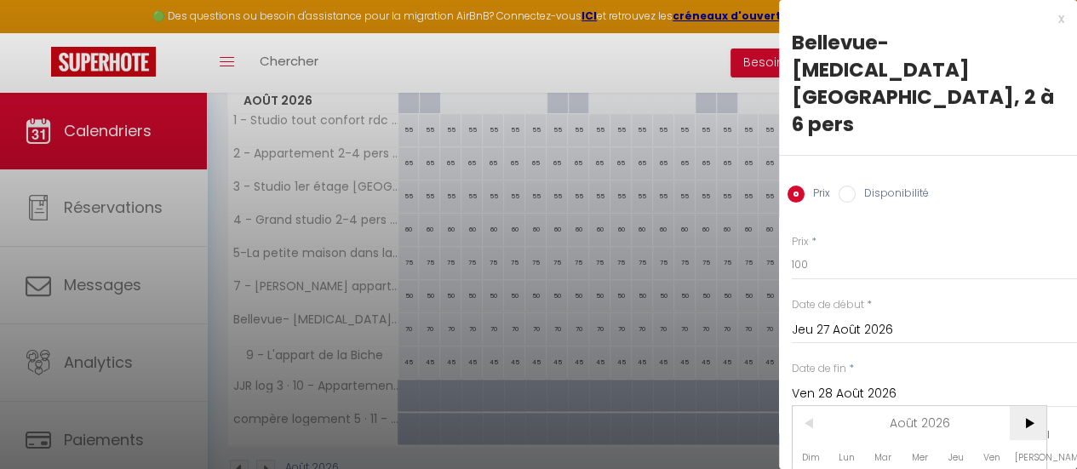
click at [1040, 406] on span ">" at bounding box center [1028, 423] width 37 height 34
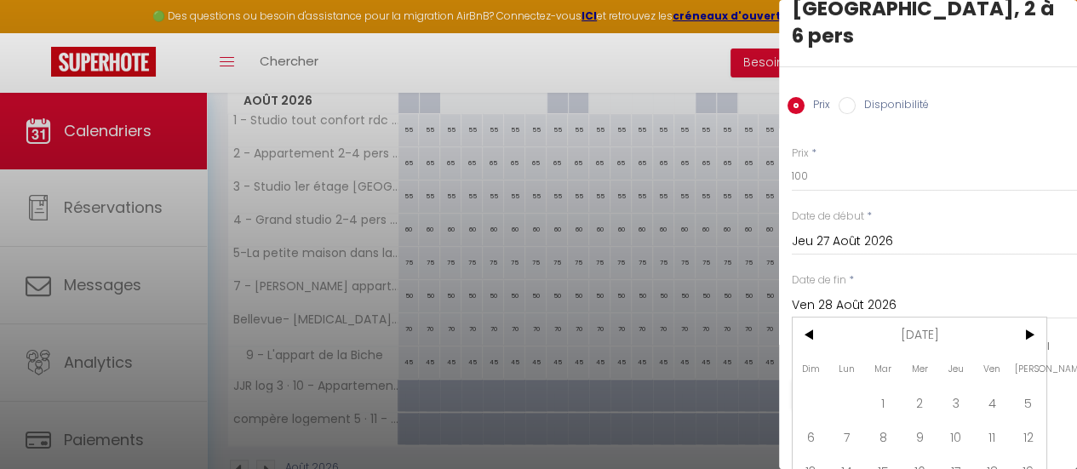
scroll to position [121, 0]
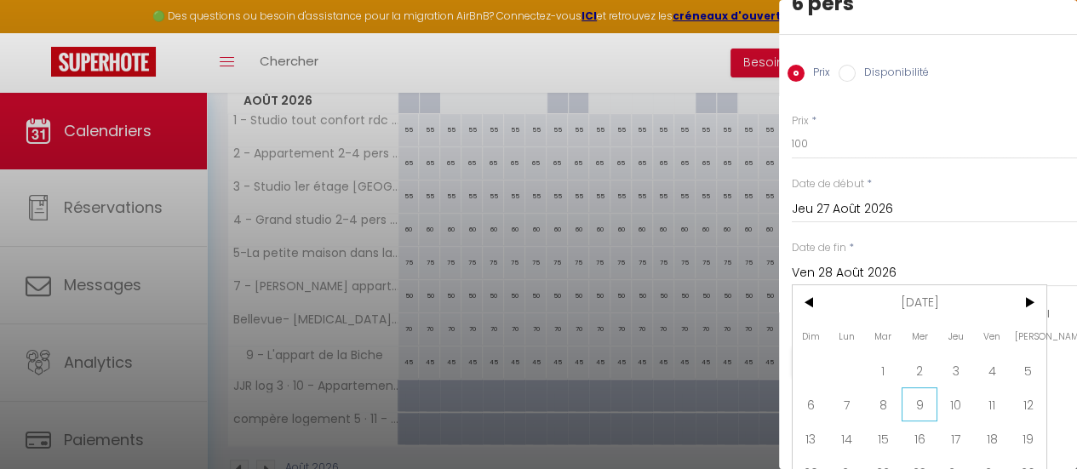
click at [917, 387] on span "9" at bounding box center [920, 404] width 37 height 34
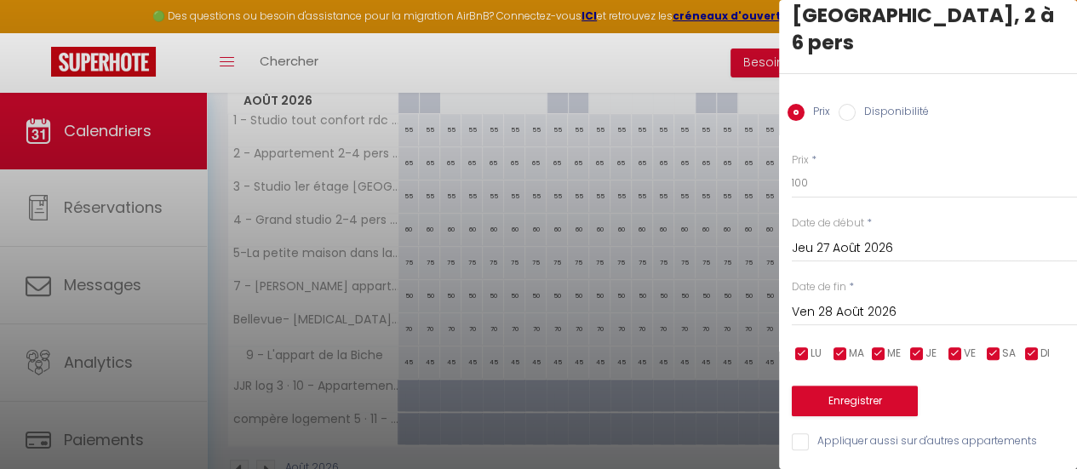
type input "Mer 09 Septembre 2026"
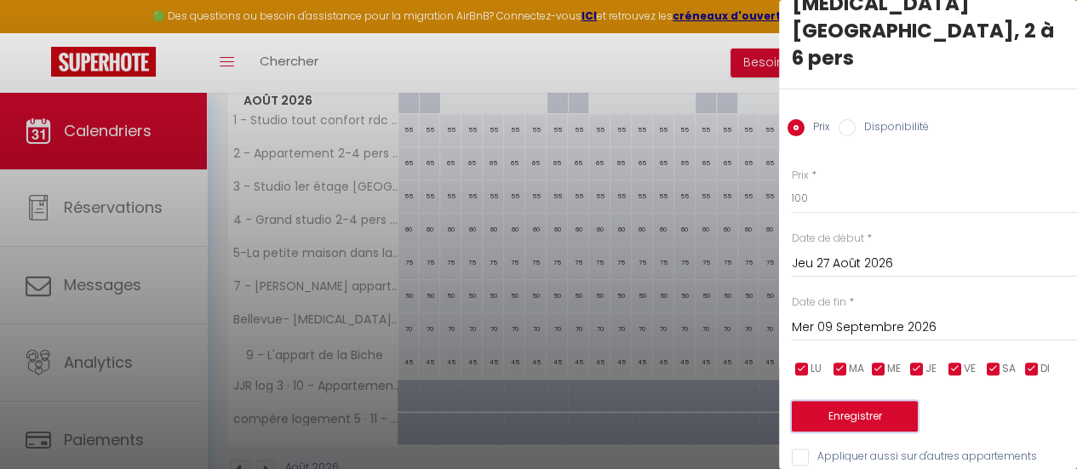
click at [902, 401] on button "Enregistrer" at bounding box center [855, 416] width 126 height 31
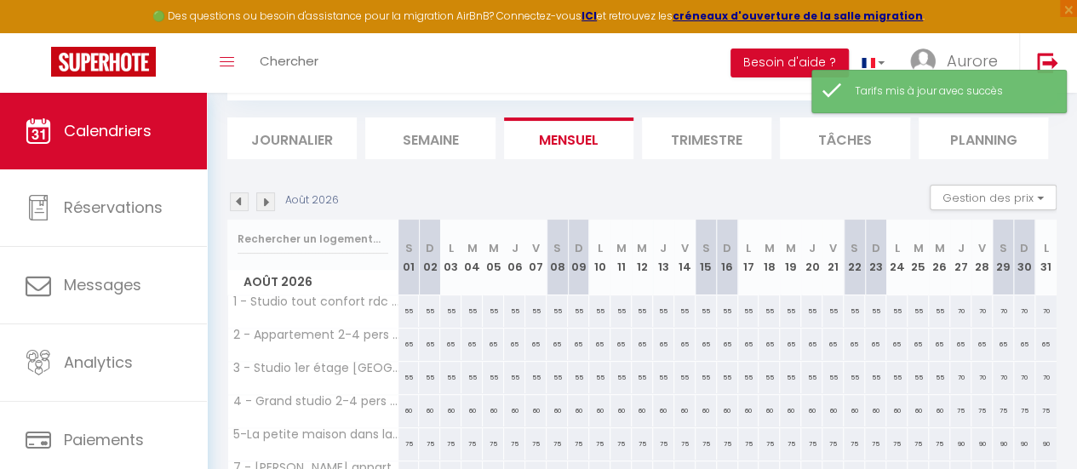
scroll to position [274, 0]
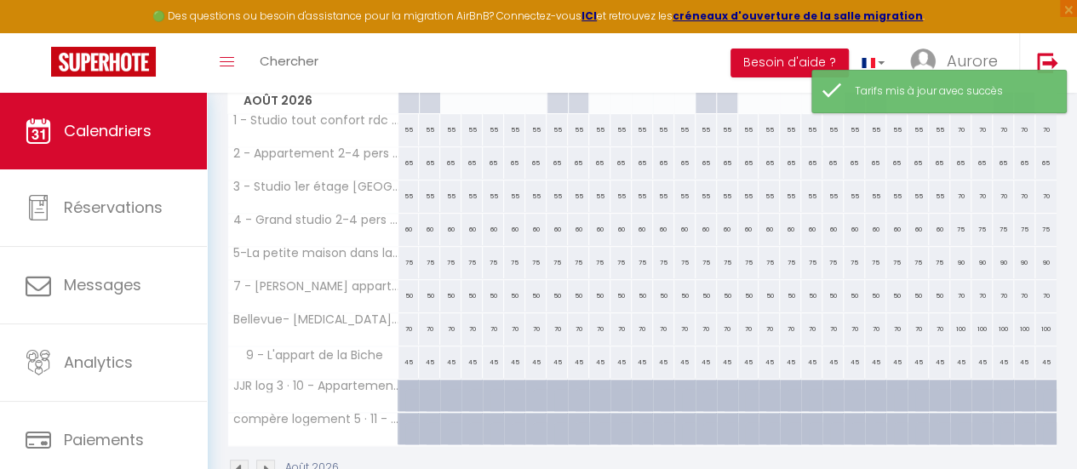
click at [950, 363] on div "45" at bounding box center [960, 363] width 21 height 32
type input "45"
type input "Jeu 27 Août 2026"
type input "Ven 28 Août 2026"
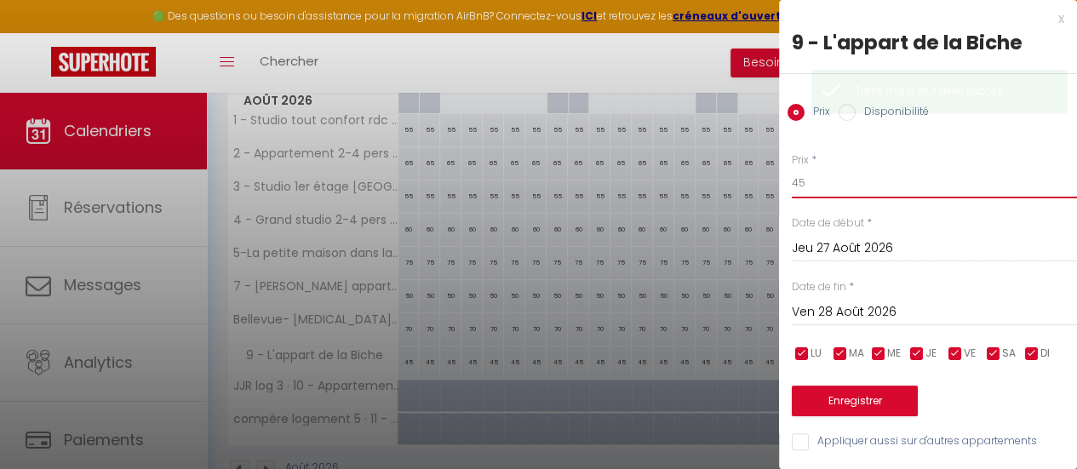
click at [935, 184] on input "45" at bounding box center [934, 183] width 285 height 31
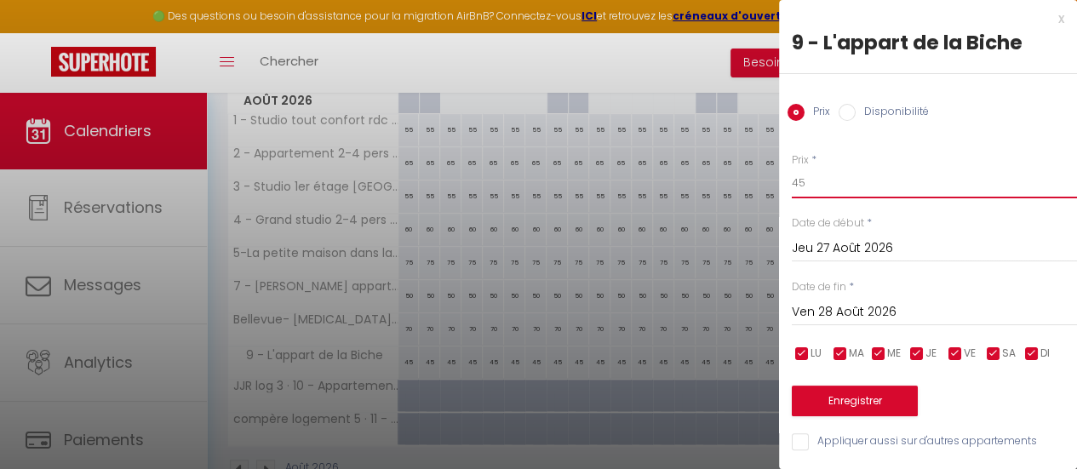
click at [935, 184] on input "45" at bounding box center [934, 183] width 285 height 31
type input "60"
click at [848, 309] on input "Ven 28 Août 2026" at bounding box center [934, 312] width 285 height 22
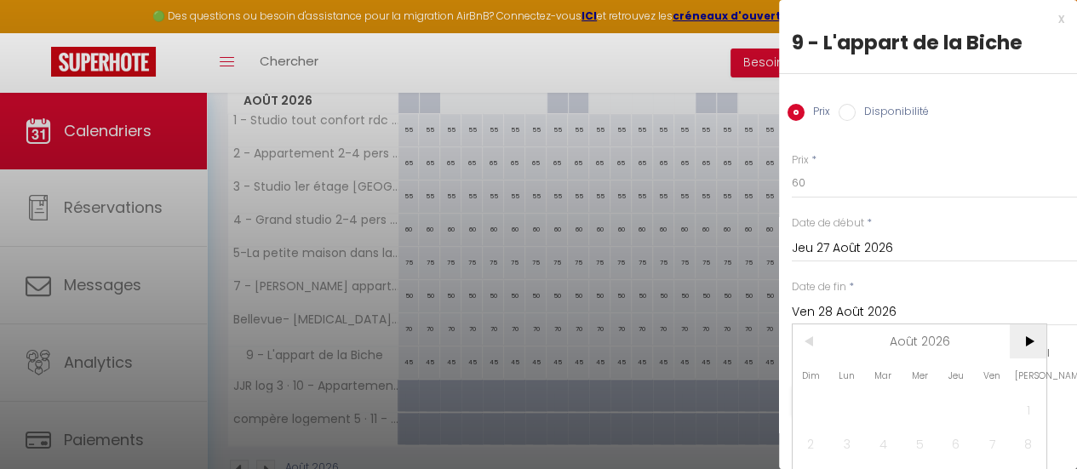
click at [1024, 341] on span ">" at bounding box center [1028, 341] width 37 height 34
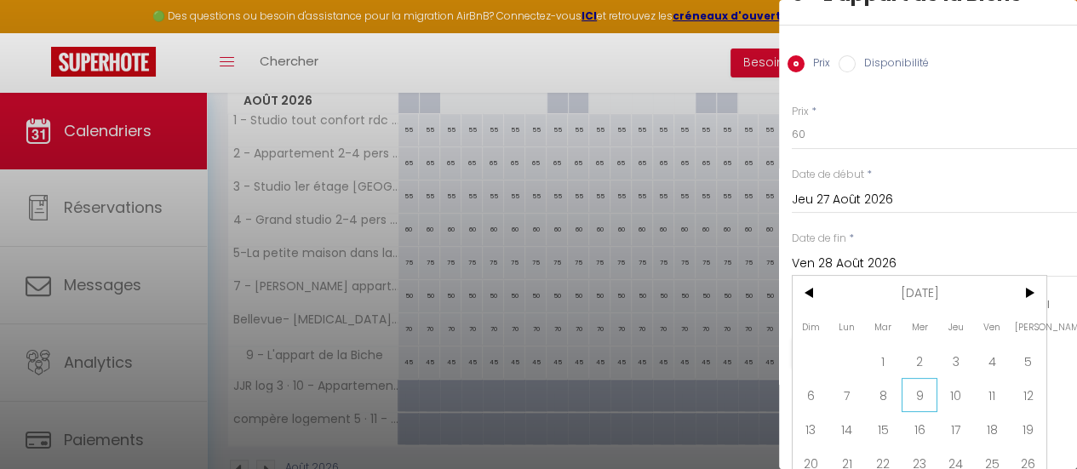
click at [929, 392] on span "9" at bounding box center [920, 395] width 37 height 34
type input "Mer 09 Septembre 2026"
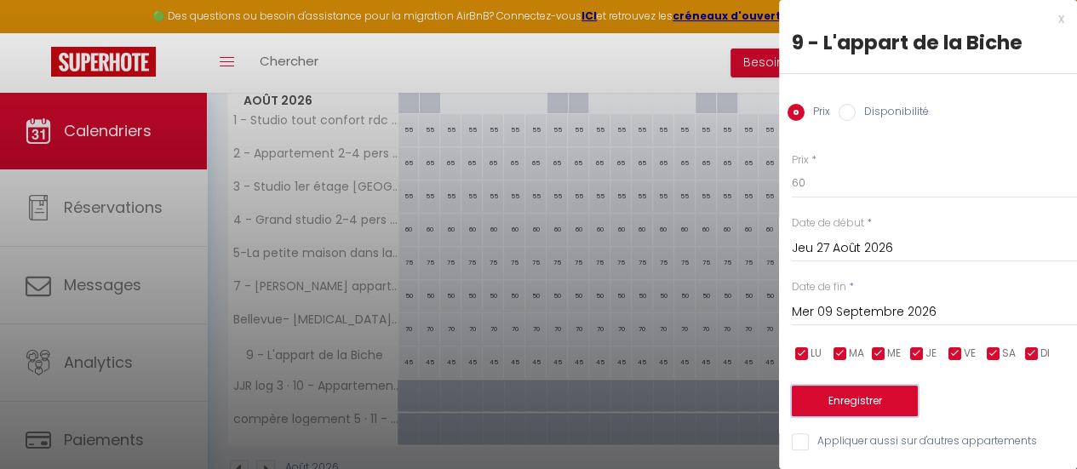
click at [894, 391] on button "Enregistrer" at bounding box center [855, 401] width 126 height 31
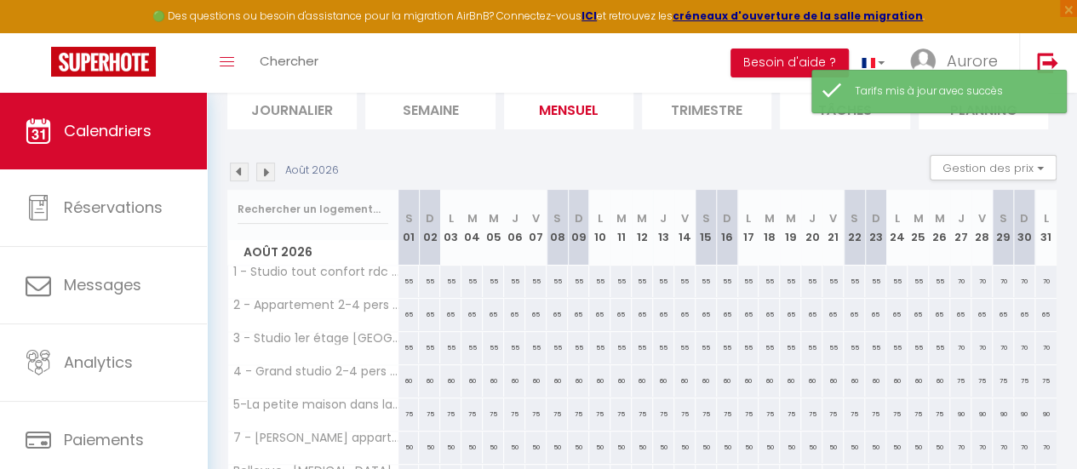
scroll to position [152, 0]
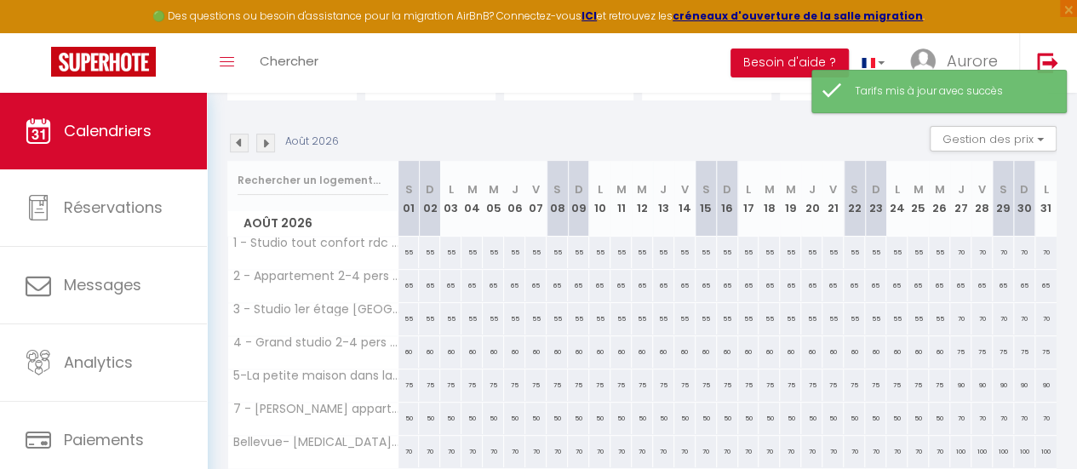
click at [952, 278] on div "65" at bounding box center [960, 286] width 21 height 32
type input "65"
type input "Jeu 27 Août 2026"
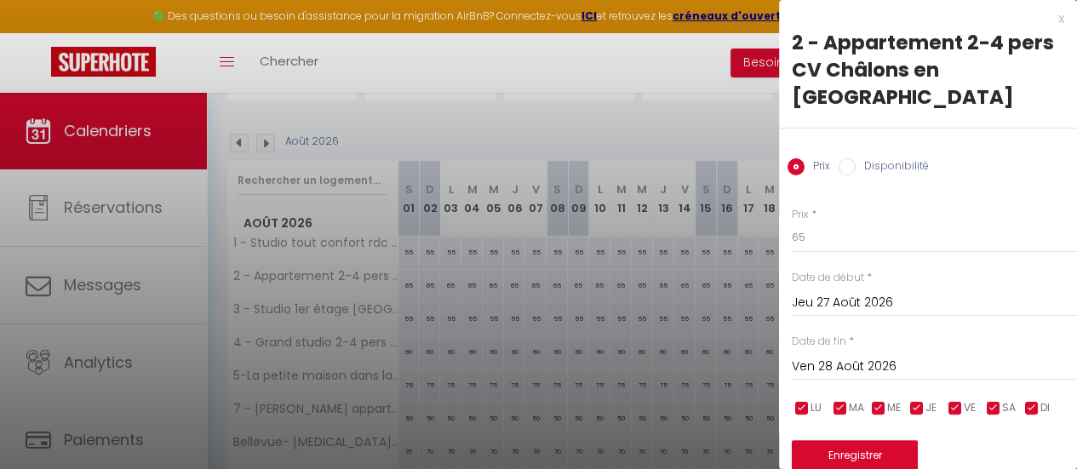
click at [909, 356] on input "Ven 28 Août 2026" at bounding box center [934, 367] width 285 height 22
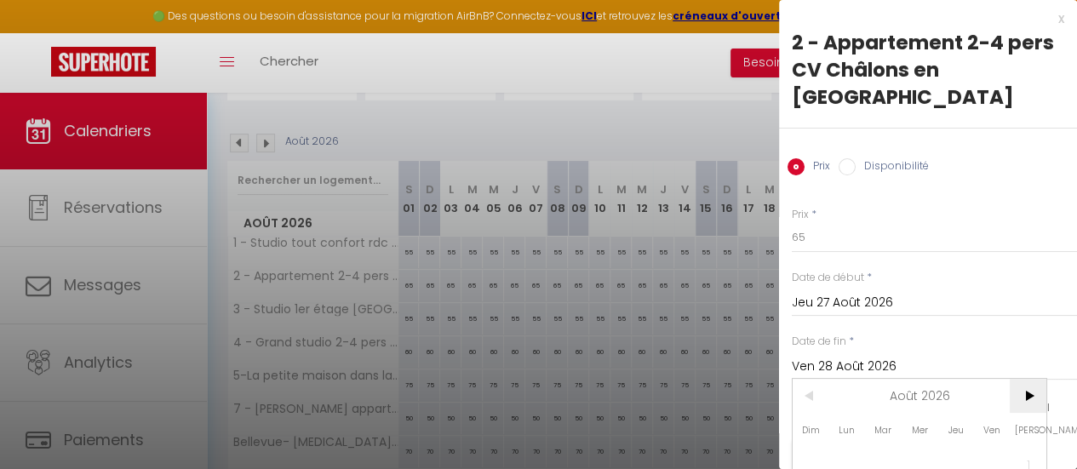
click at [1034, 379] on span ">" at bounding box center [1028, 396] width 37 height 34
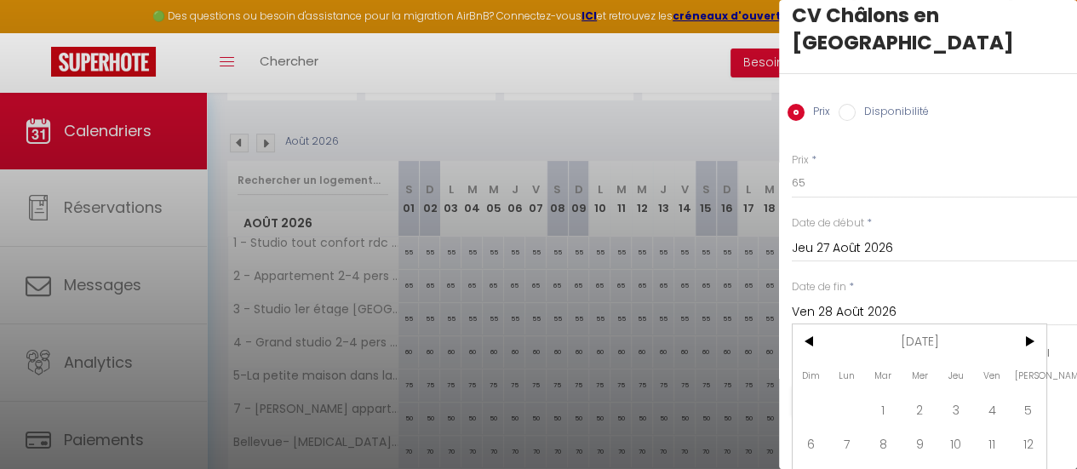
scroll to position [58, 0]
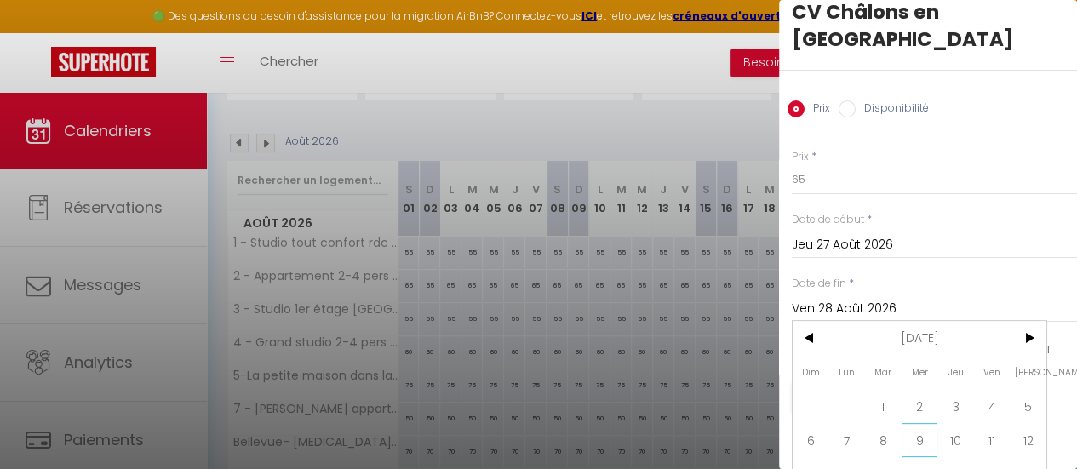
click at [911, 423] on span "9" at bounding box center [920, 440] width 37 height 34
type input "Mer 09 Septembre 2026"
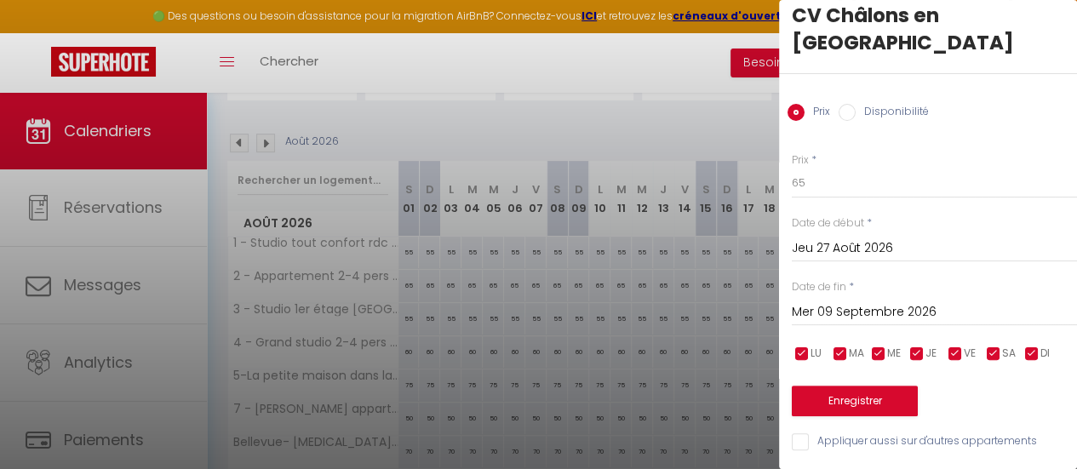
scroll to position [39, 0]
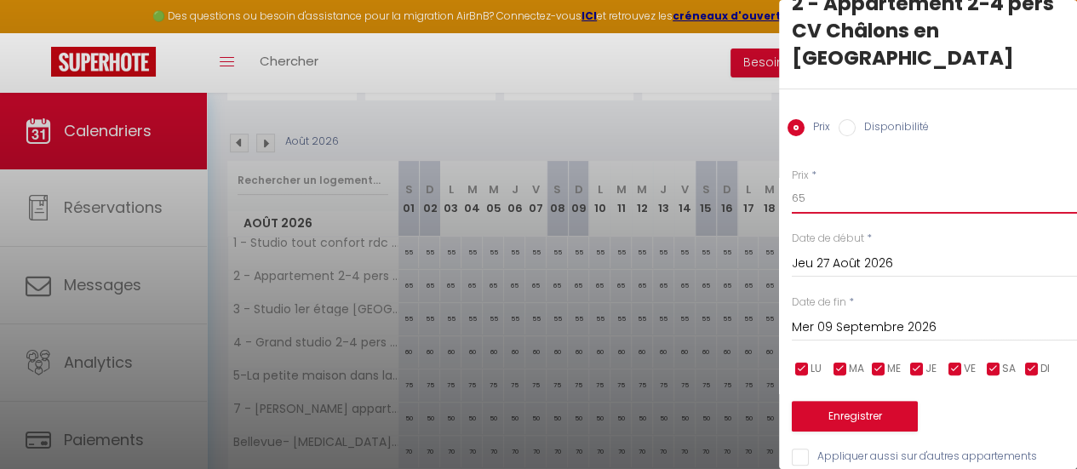
click at [893, 183] on input "65" at bounding box center [934, 198] width 285 height 31
type input "80"
click at [850, 401] on button "Enregistrer" at bounding box center [855, 416] width 126 height 31
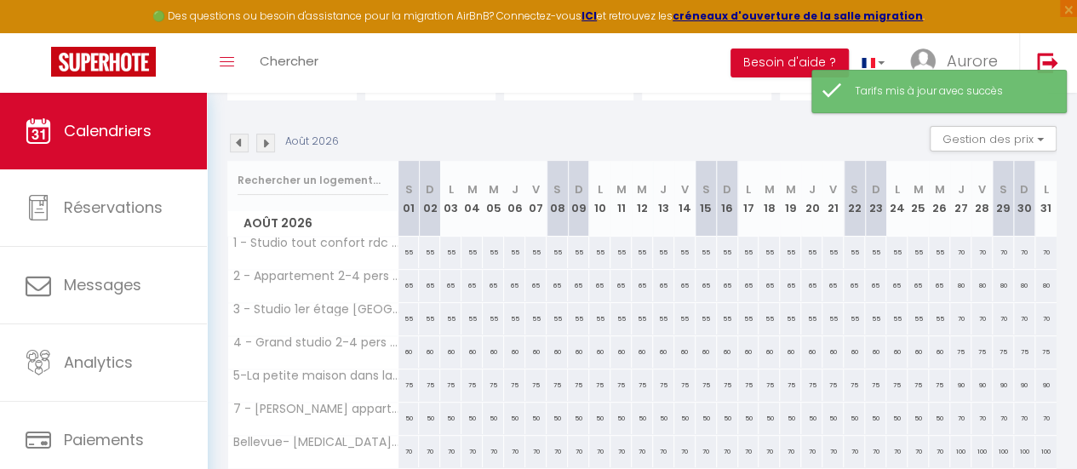
click at [950, 284] on div "80" at bounding box center [960, 286] width 21 height 32
type input "80"
type input "Jeu 27 Août 2026"
type input "Ven 28 Août 2026"
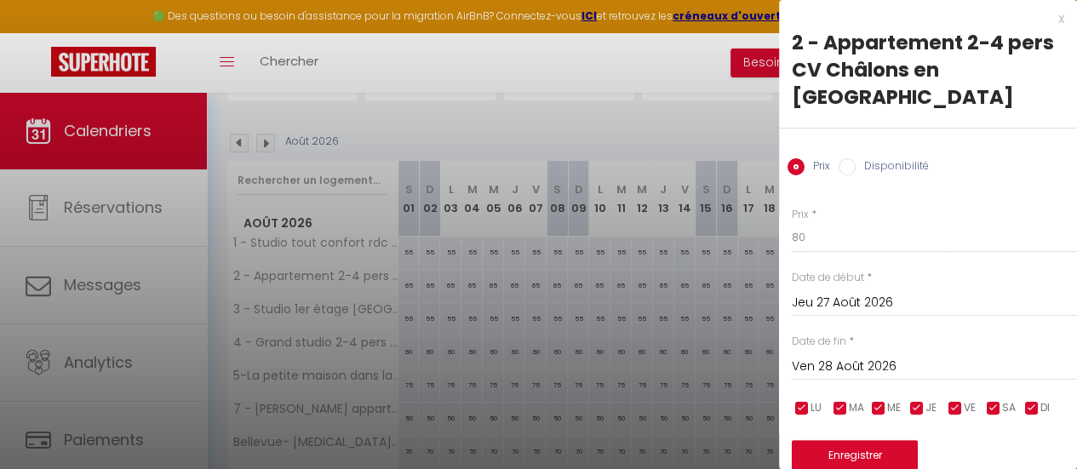
click at [1049, 20] on div "x" at bounding box center [921, 19] width 285 height 20
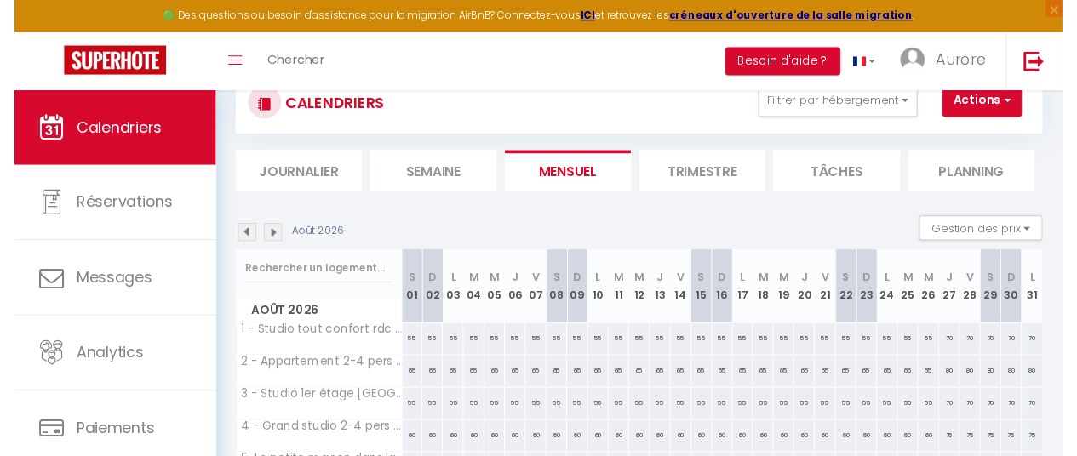
scroll to position [53, 0]
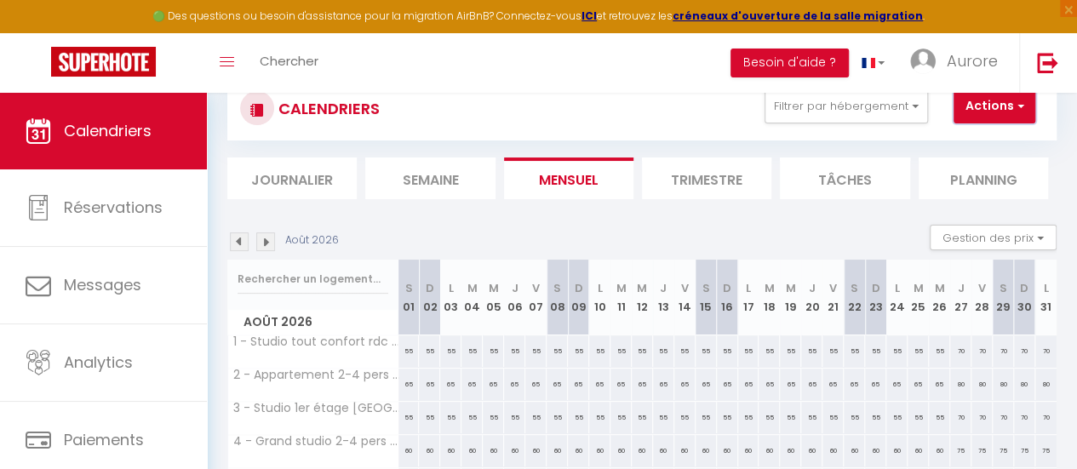
click at [1000, 106] on button "Actions" at bounding box center [995, 106] width 82 height 34
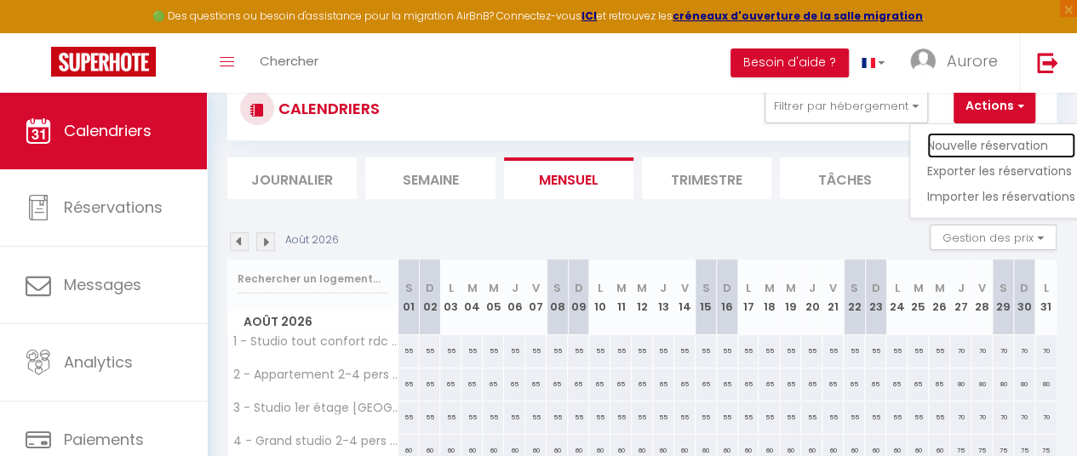
click at [979, 135] on link "Nouvelle réservation" at bounding box center [1001, 146] width 148 height 26
select select
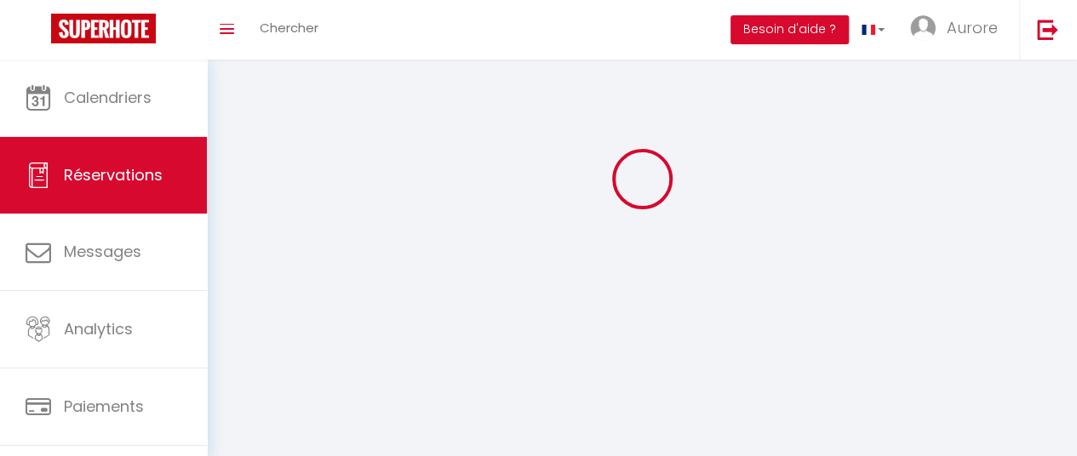
select select
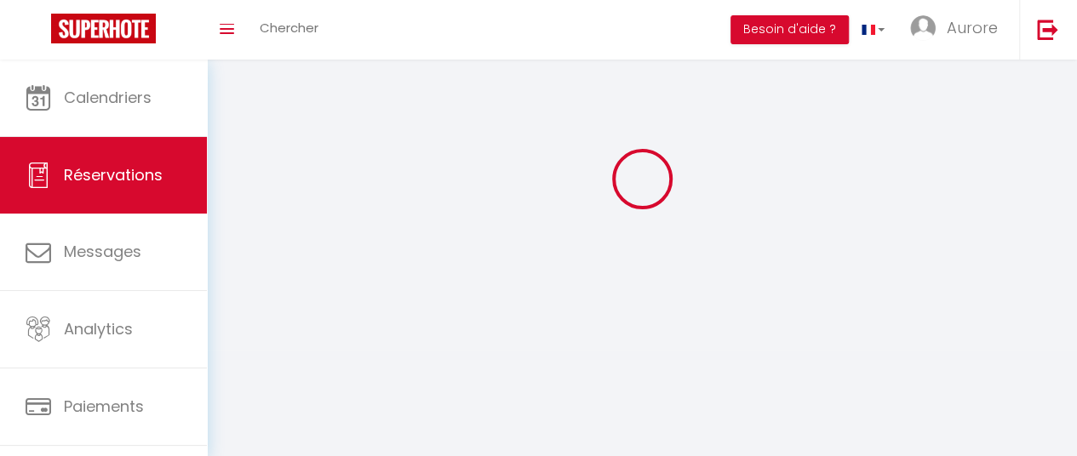
select select
checkbox input "false"
select select
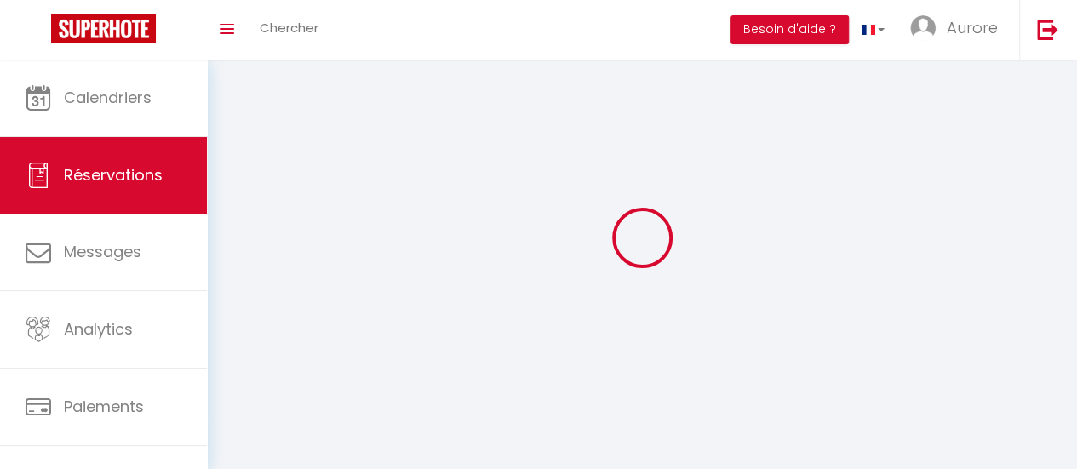
select select
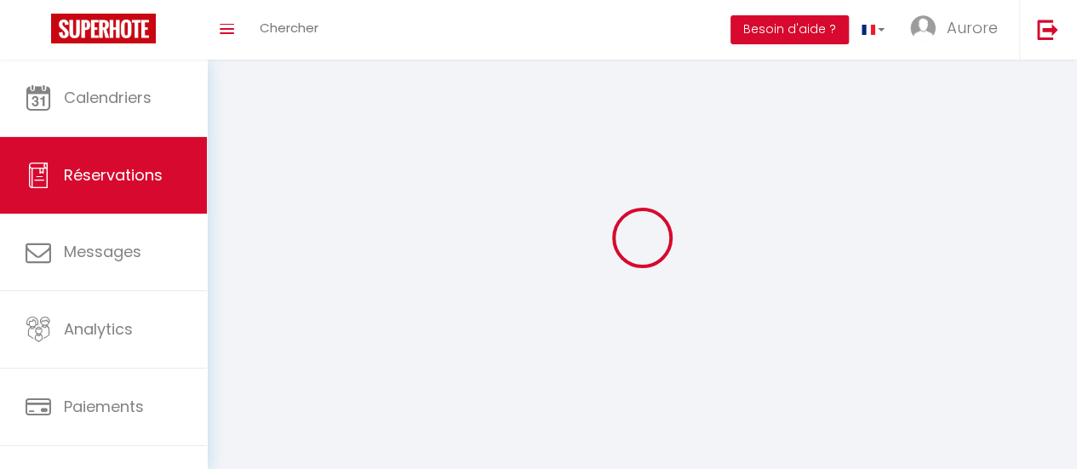
select select
checkbox input "false"
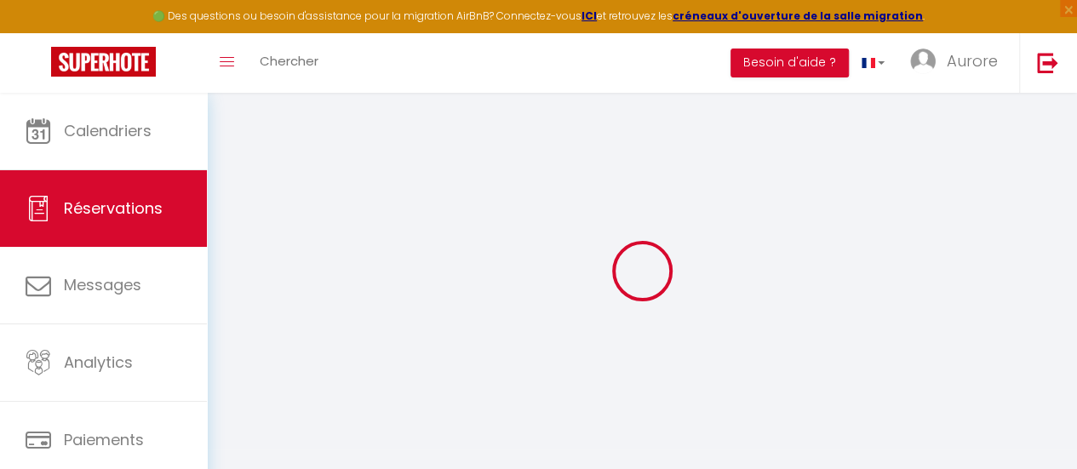
select select
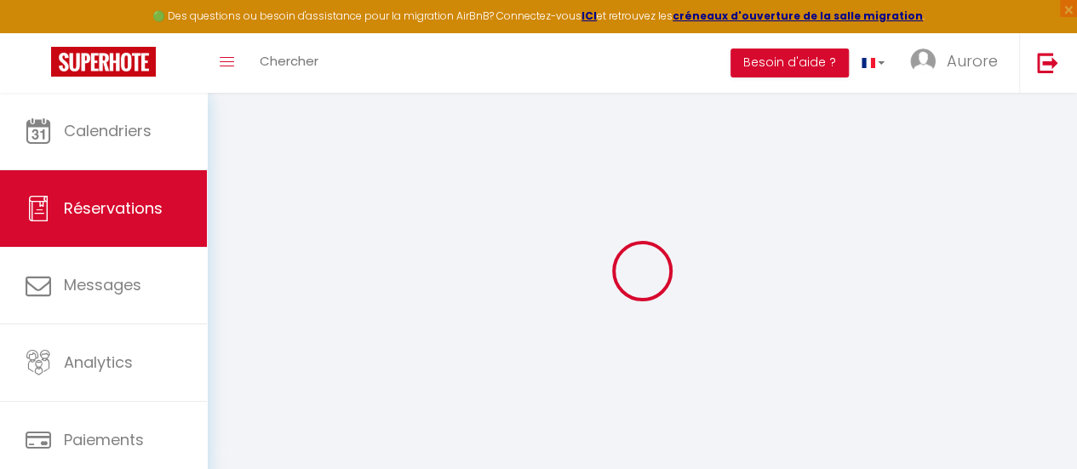
select select
checkbox input "false"
select select
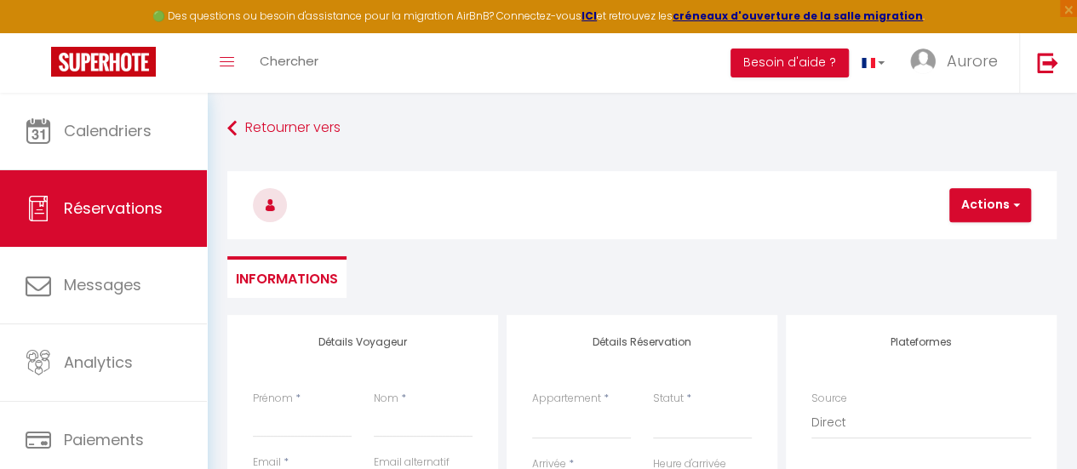
select select
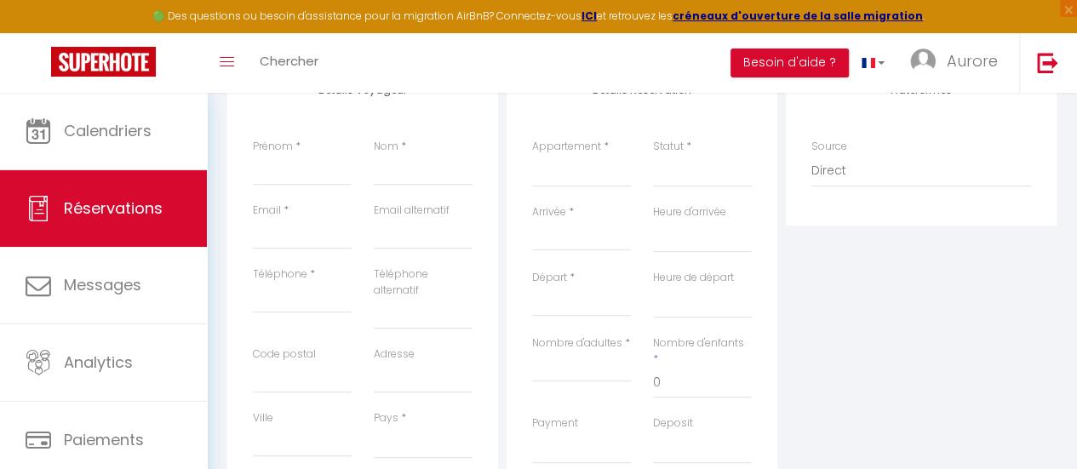
scroll to position [249, 0]
click at [265, 172] on input "Prénom" at bounding box center [302, 173] width 99 height 31
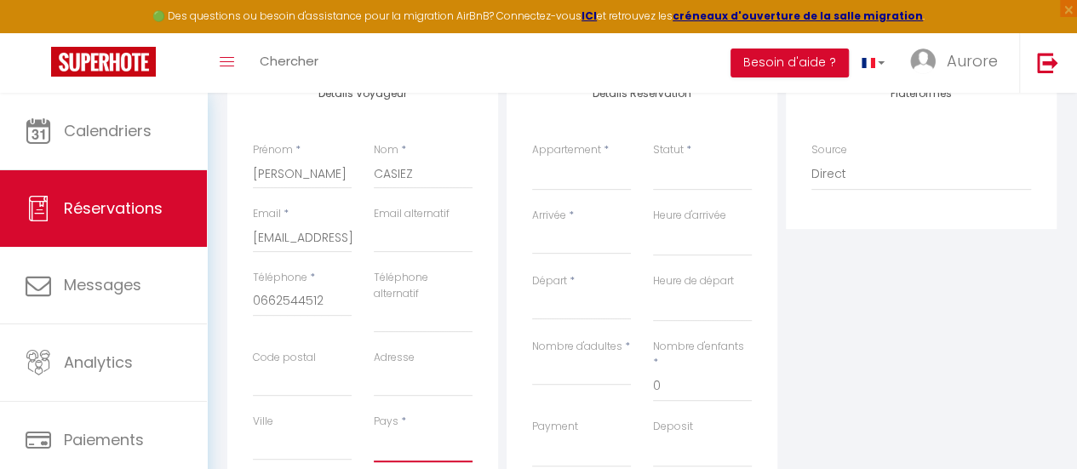
click at [398, 442] on select "[GEOGRAPHIC_DATA] [GEOGRAPHIC_DATA] [GEOGRAPHIC_DATA] [GEOGRAPHIC_DATA] [GEOGRA…" at bounding box center [423, 446] width 99 height 32
click at [374, 430] on select "[GEOGRAPHIC_DATA] [GEOGRAPHIC_DATA] [GEOGRAPHIC_DATA] [GEOGRAPHIC_DATA] [GEOGRA…" at bounding box center [423, 446] width 99 height 32
click at [318, 379] on input "Code postal" at bounding box center [302, 381] width 99 height 31
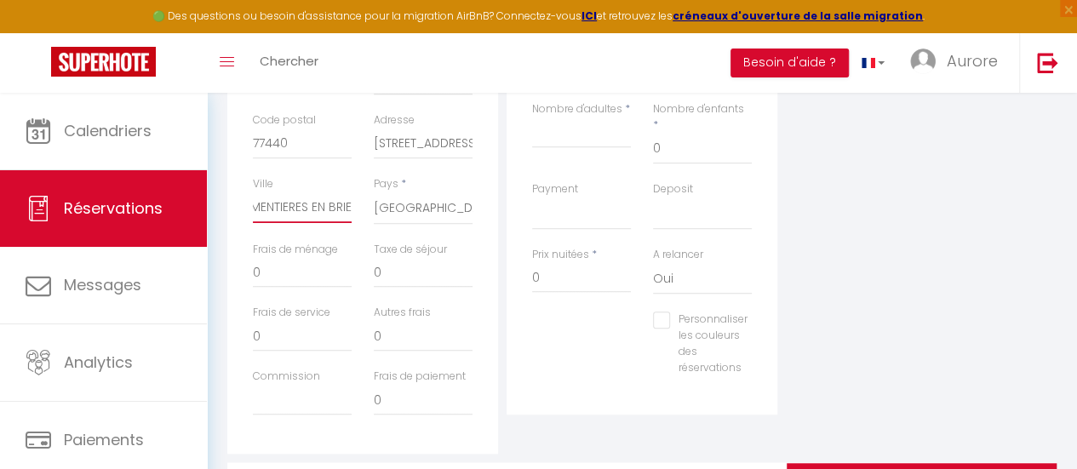
scroll to position [490, 0]
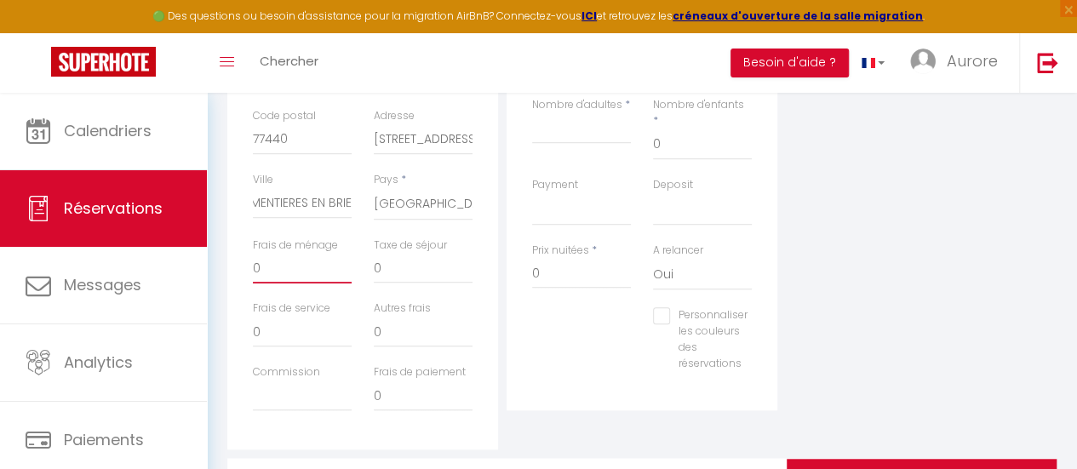
click at [291, 277] on input "0" at bounding box center [302, 268] width 99 height 31
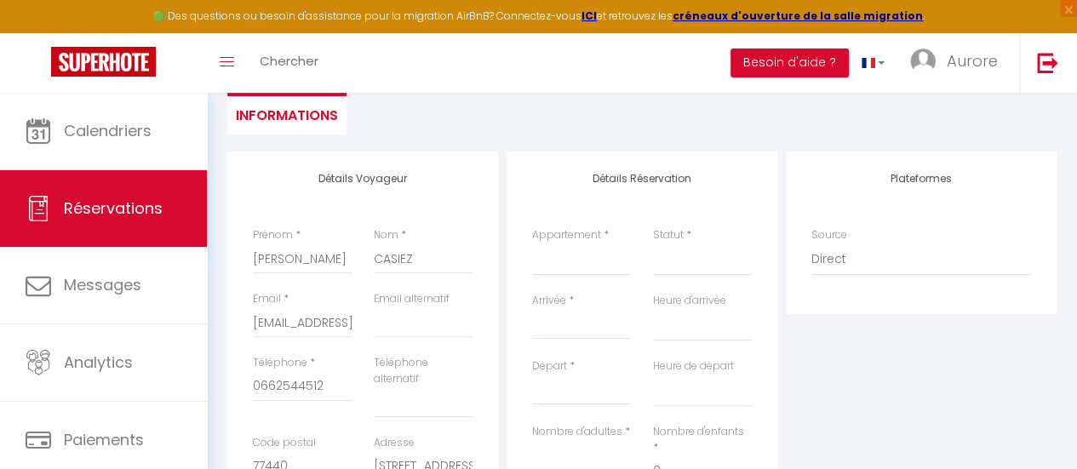
scroll to position [158, 0]
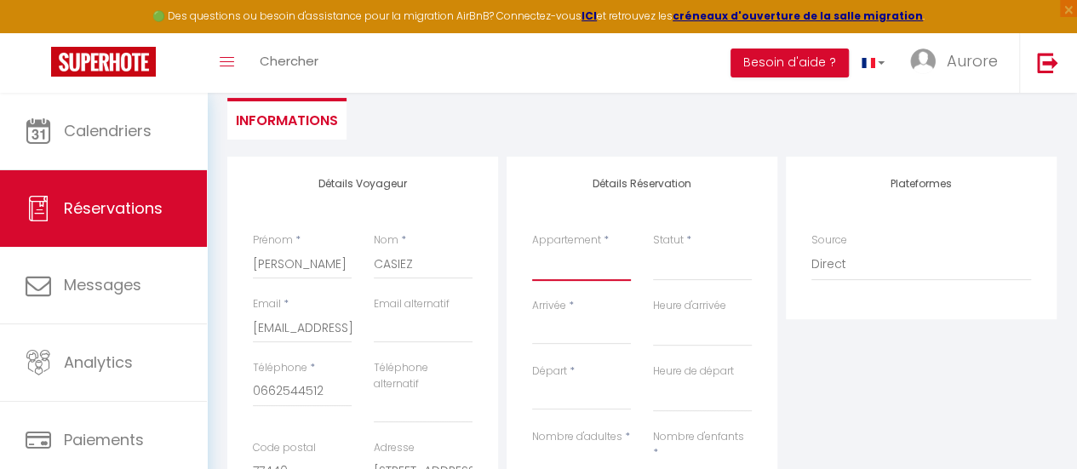
click at [606, 272] on select "1 - Studio tout confort rdc Châlons en Champagne 2 - Appartement 2-4 pers CV Ch…" at bounding box center [581, 265] width 99 height 32
click at [532, 249] on select "1 - Studio tout confort rdc Châlons en Champagne 2 - Appartement 2-4 pers CV Ch…" at bounding box center [581, 265] width 99 height 32
click at [712, 267] on select "Confirmé Non Confirmé [PERSON_NAME] par le voyageur No Show Request" at bounding box center [702, 265] width 99 height 32
click at [700, 278] on select "Confirmé Non Confirmé [PERSON_NAME] par le voyageur No Show Request" at bounding box center [702, 265] width 99 height 32
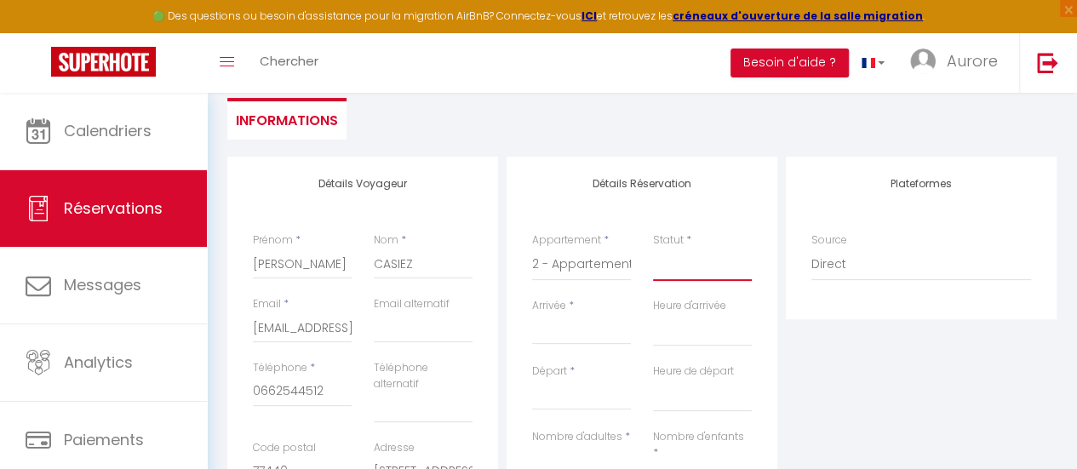
click at [653, 249] on select "Confirmé Non Confirmé [PERSON_NAME] par le voyageur No Show Request" at bounding box center [702, 265] width 99 height 32
click at [620, 337] on input "Arrivée" at bounding box center [581, 331] width 99 height 22
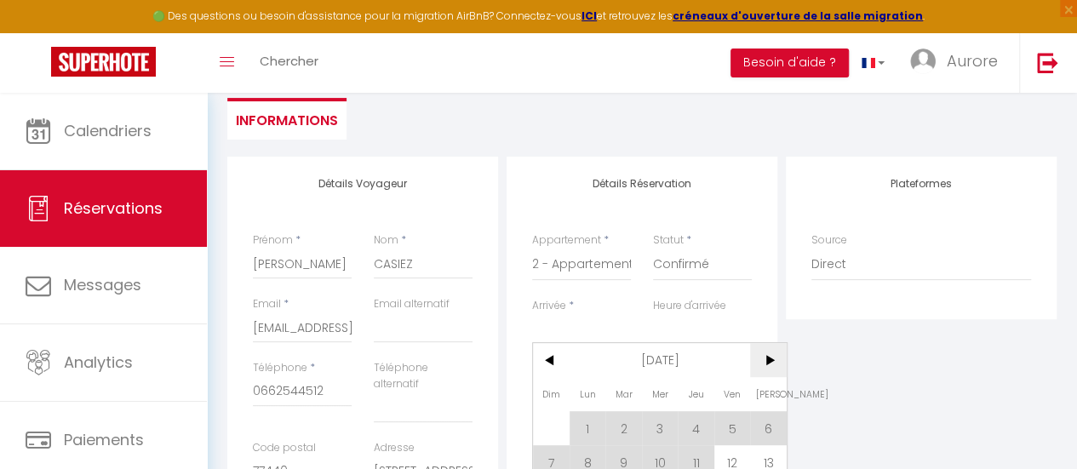
click at [756, 365] on span ">" at bounding box center [768, 360] width 37 height 34
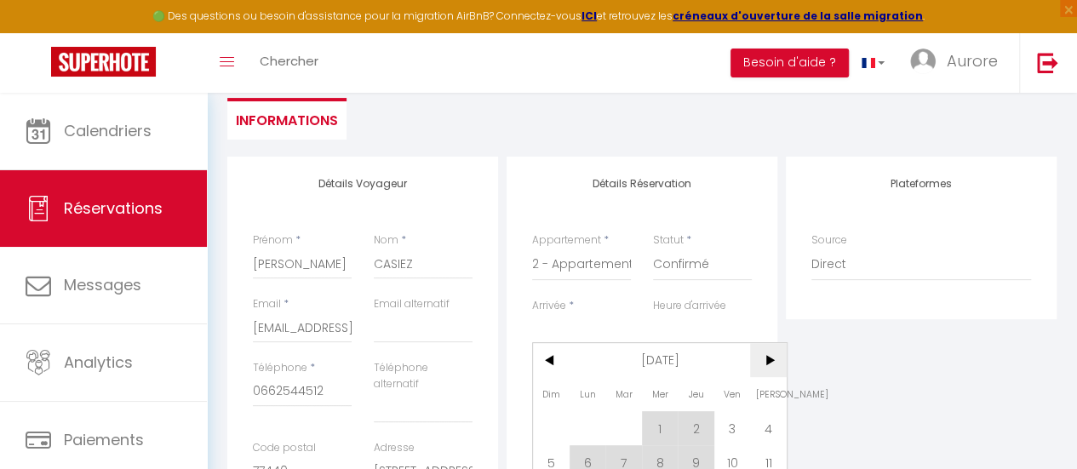
click at [776, 364] on span ">" at bounding box center [768, 360] width 37 height 34
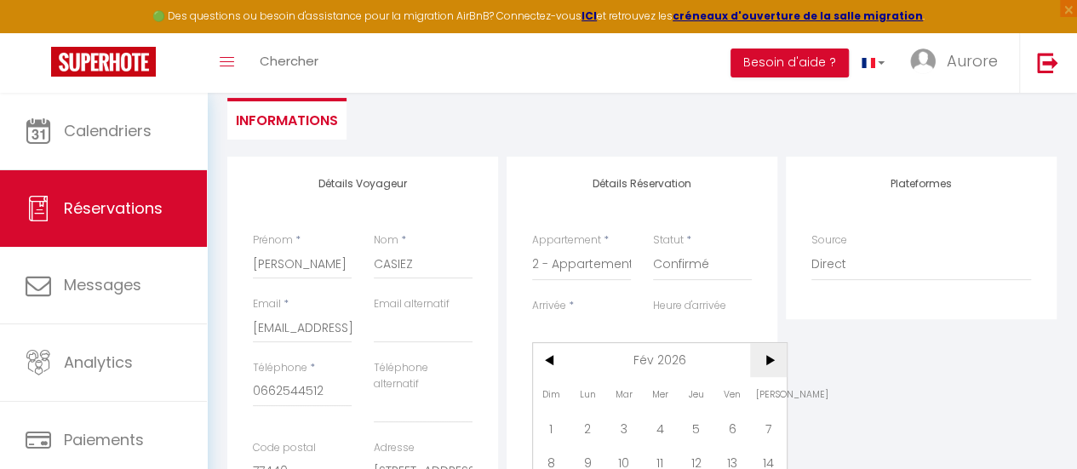
click at [776, 364] on span ">" at bounding box center [768, 360] width 37 height 34
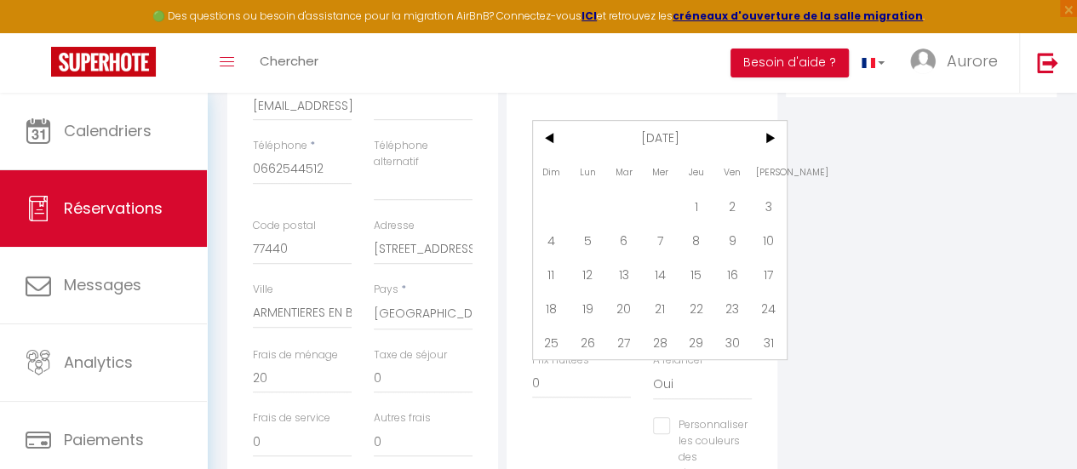
scroll to position [376, 0]
click at [544, 137] on span "<" at bounding box center [551, 142] width 37 height 34
click at [691, 335] on span "27" at bounding box center [696, 346] width 37 height 34
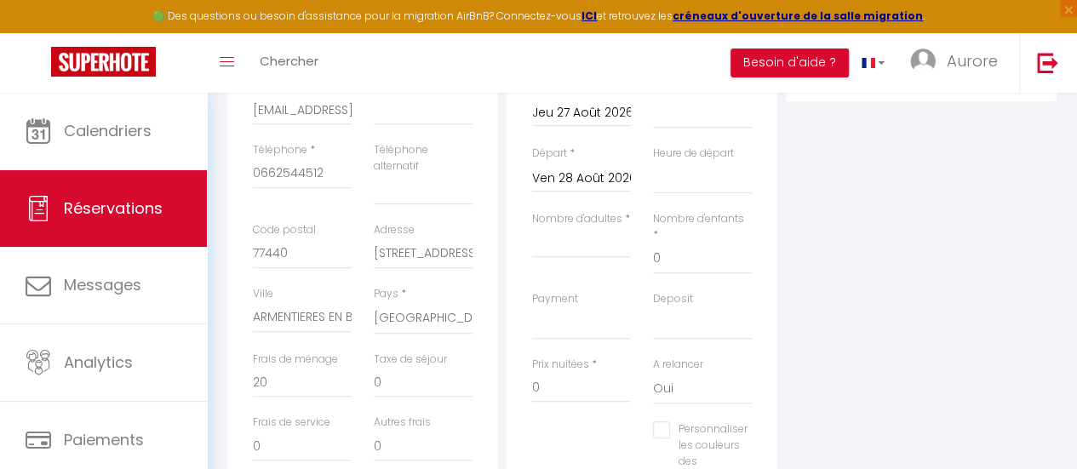
click at [627, 176] on input "Ven 28 Août 2026" at bounding box center [581, 179] width 99 height 22
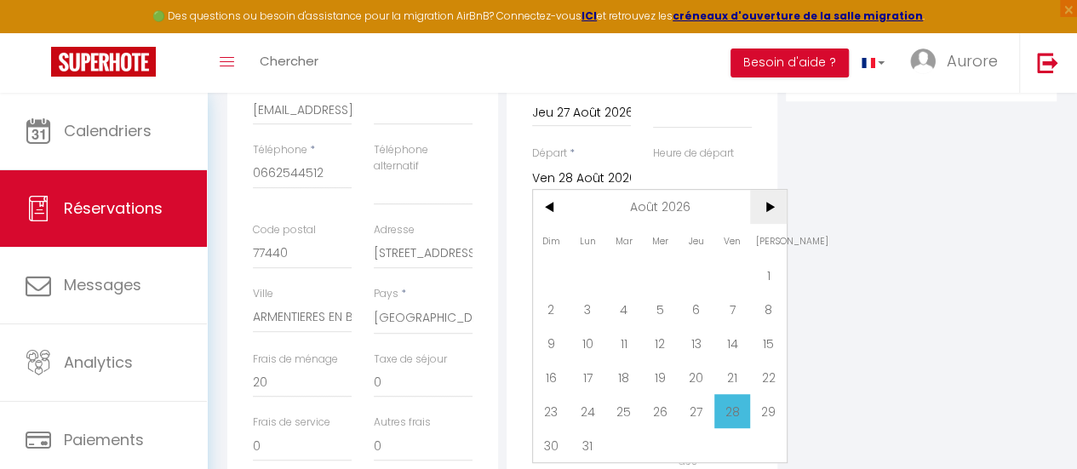
click at [766, 203] on span ">" at bounding box center [768, 207] width 37 height 34
click at [656, 305] on span "9" at bounding box center [660, 309] width 37 height 34
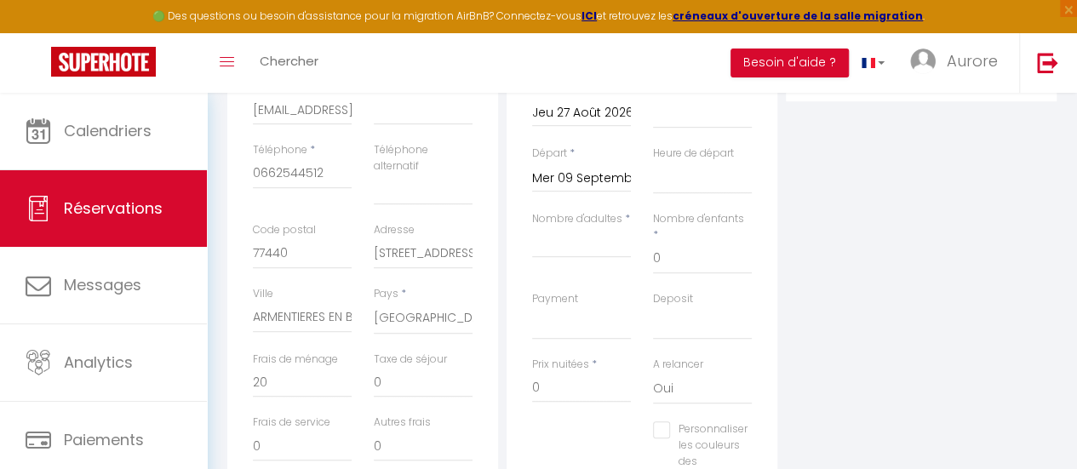
click at [613, 175] on input "Mer 09 Septembre 2026" at bounding box center [581, 179] width 99 height 22
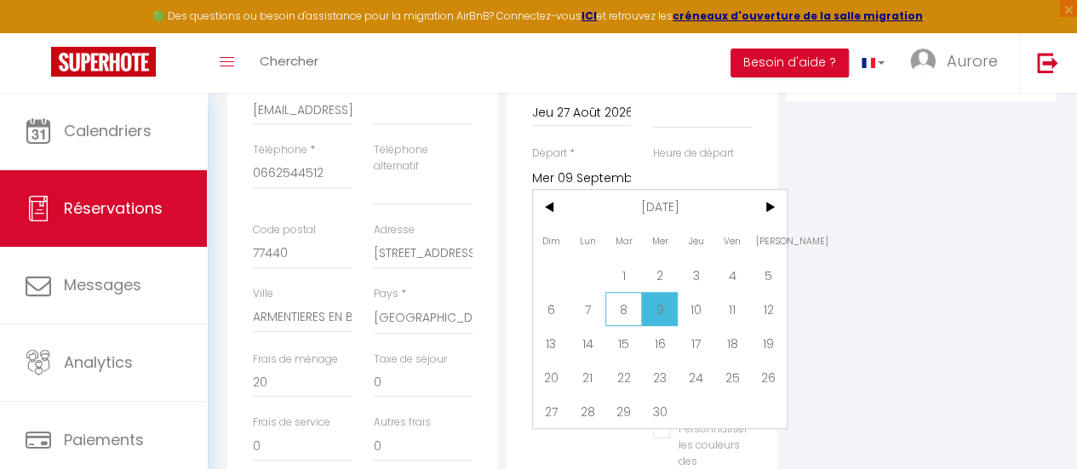
click at [625, 304] on span "8" at bounding box center [623, 309] width 37 height 34
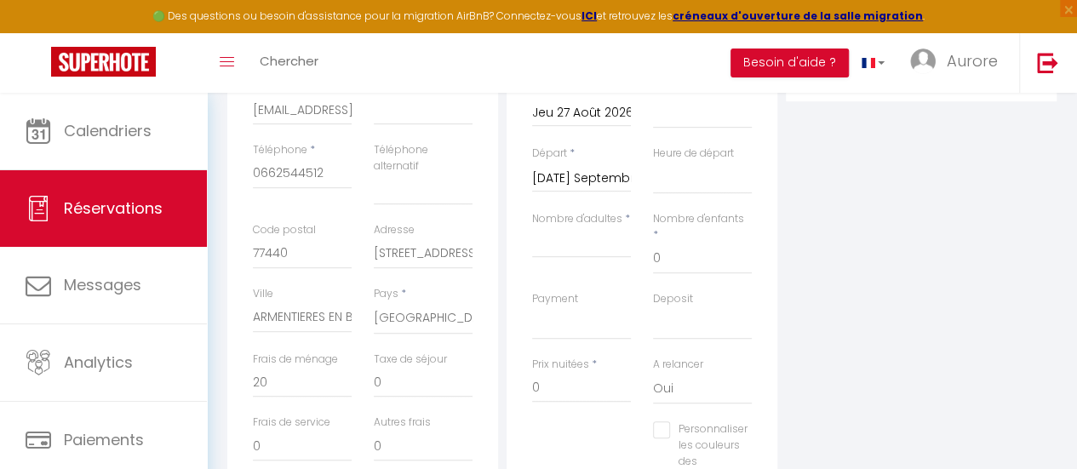
click at [616, 109] on input "Jeu 27 Août 2026" at bounding box center [581, 113] width 99 height 22
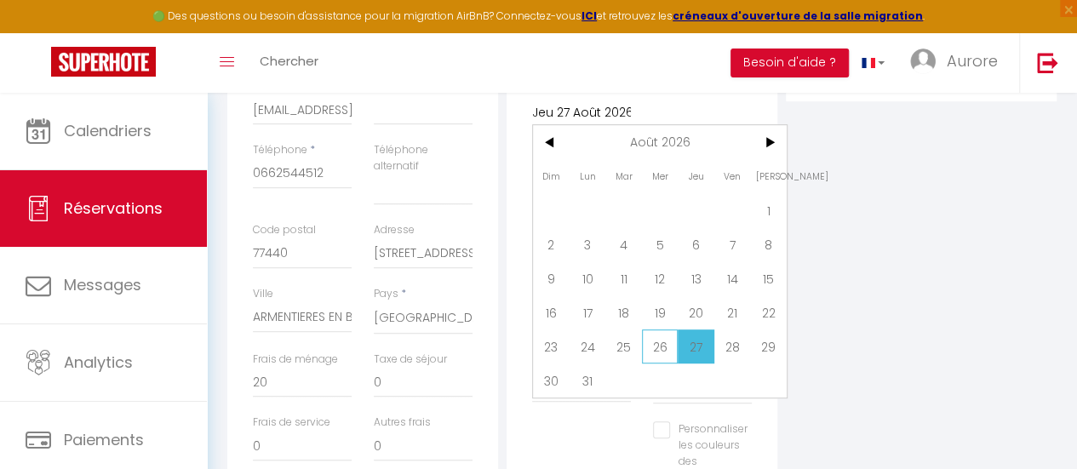
click at [662, 341] on span "26" at bounding box center [660, 346] width 37 height 34
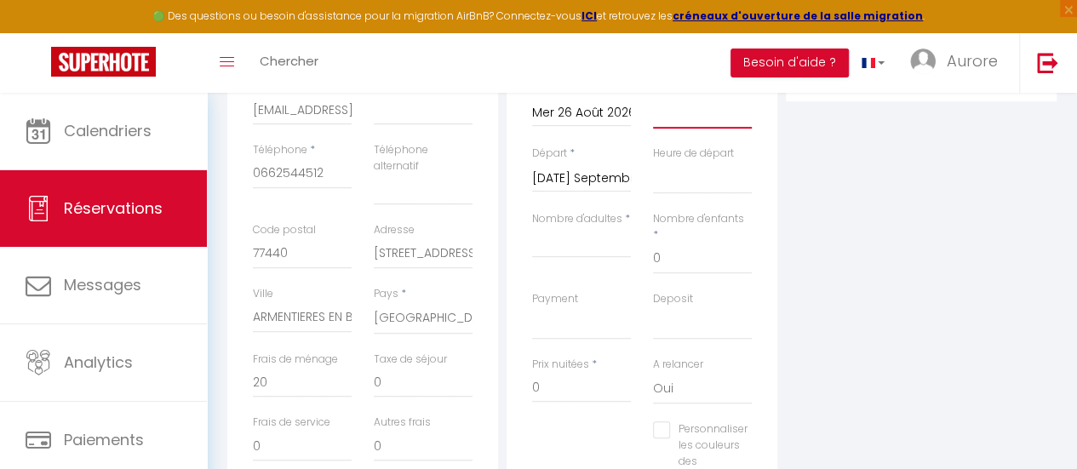
click at [734, 125] on select "00:00 00:30 01:00 01:30 02:00 02:30 03:00 03:30 04:00 04:30 05:00 05:30 06:00 0…" at bounding box center [702, 112] width 99 height 32
click at [653, 96] on select "00:00 00:30 01:00 01:30 02:00 02:30 03:00 03:30 04:00 04:30 05:00 05:30 06:00 0…" at bounding box center [702, 112] width 99 height 32
click at [731, 177] on select "00:00 00:30 01:00 01:30 02:00 02:30 03:00 03:30 04:00 04:30 05:00 05:30 06:00 0…" at bounding box center [702, 178] width 99 height 32
click at [653, 162] on select "00:00 00:30 01:00 01:30 02:00 02:30 03:00 03:30 04:00 04:30 05:00 05:30 06:00 0…" at bounding box center [702, 178] width 99 height 32
click at [598, 251] on input "Nombre d'adultes" at bounding box center [581, 242] width 99 height 31
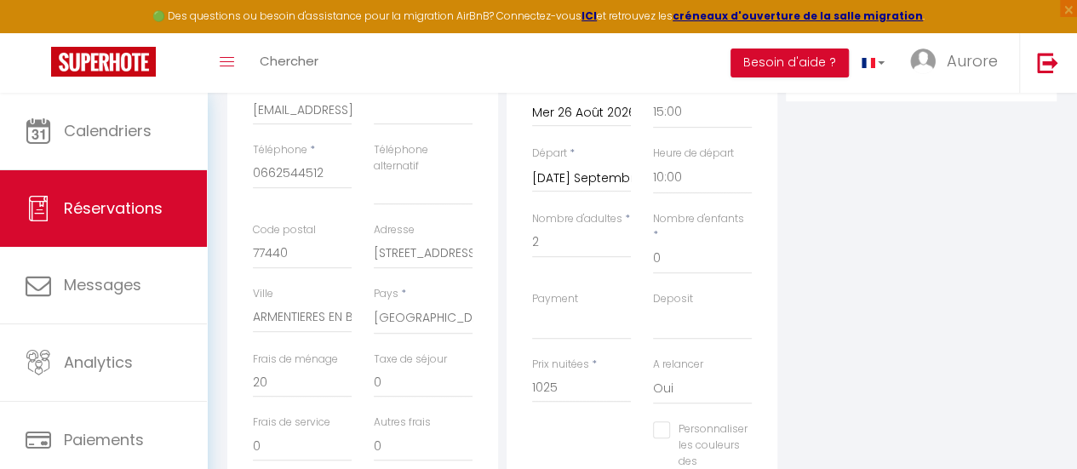
click at [800, 314] on div "Plateformes Source Direct [DOMAIN_NAME] [DOMAIN_NAME] Chalet montagne Expedia G…" at bounding box center [921, 251] width 279 height 625
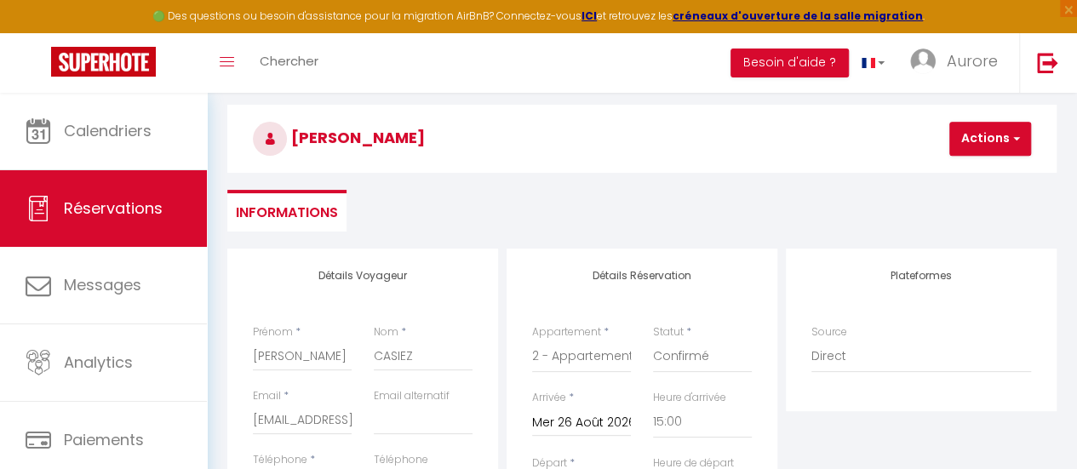
scroll to position [0, 0]
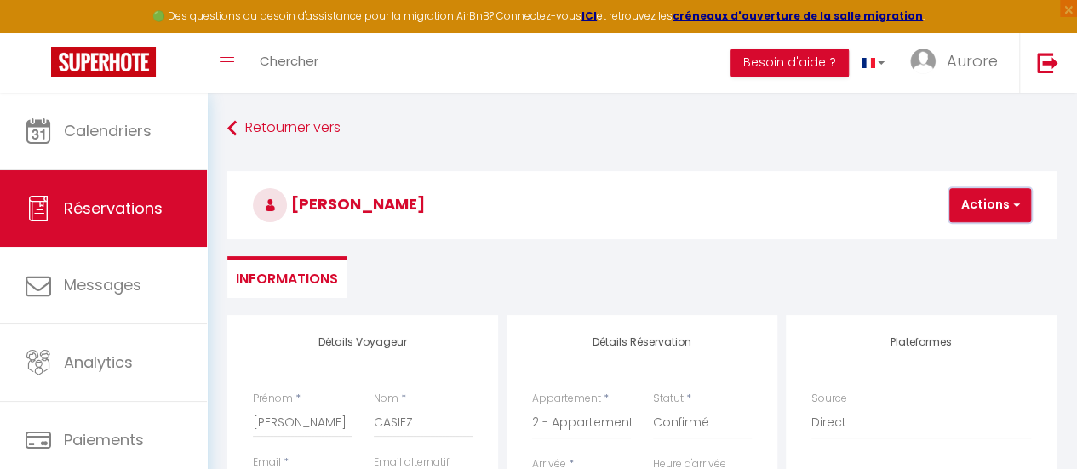
click at [967, 208] on button "Actions" at bounding box center [990, 205] width 82 height 34
click at [964, 236] on link "Enregistrer" at bounding box center [1004, 243] width 135 height 22
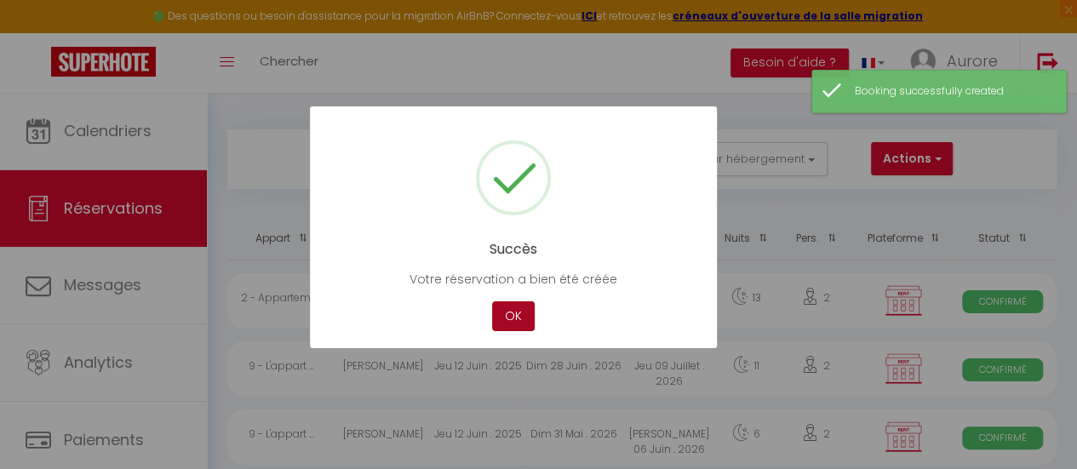
click at [531, 304] on button "OK" at bounding box center [513, 316] width 43 height 30
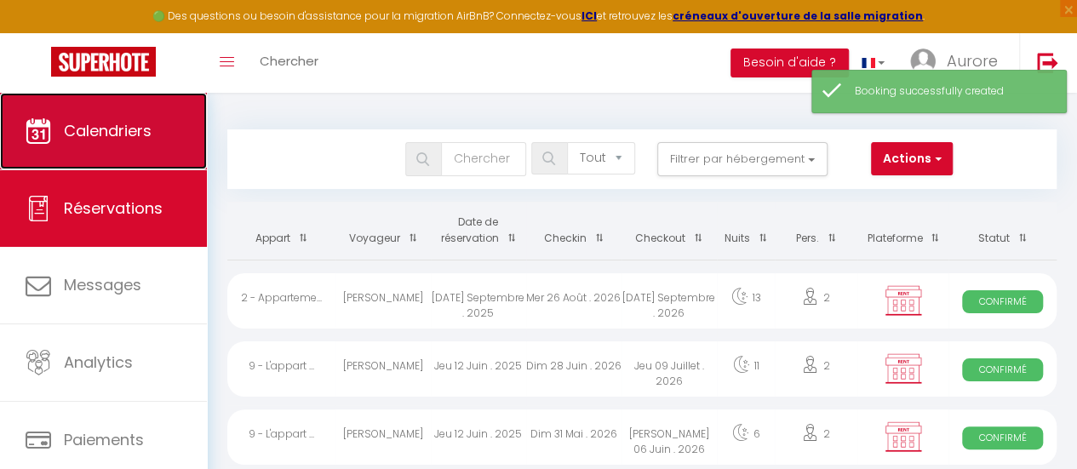
click at [133, 129] on span "Calendriers" at bounding box center [108, 130] width 88 height 21
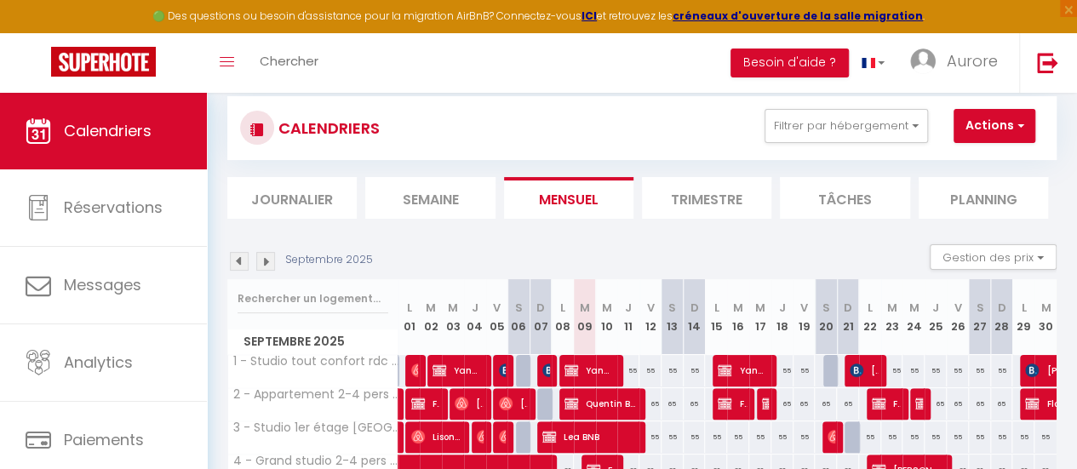
scroll to position [9, 0]
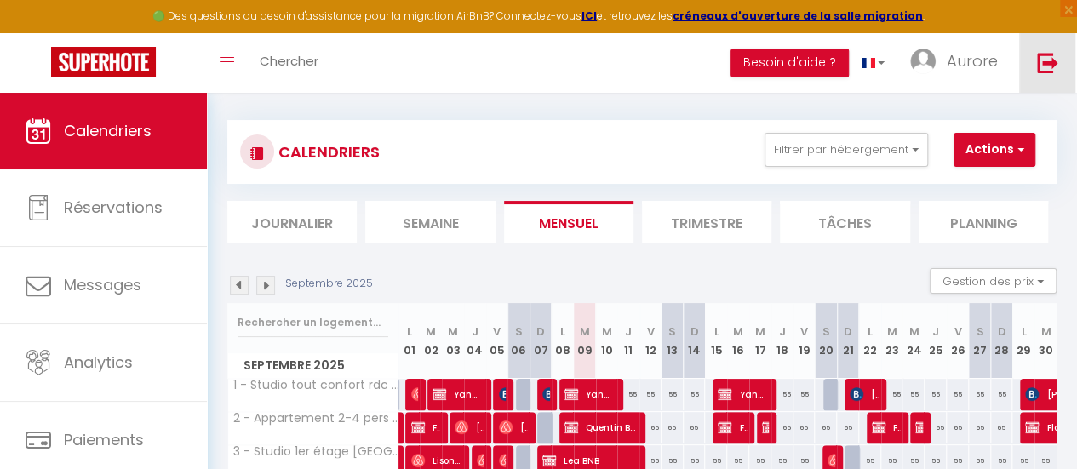
click at [1042, 72] on img at bounding box center [1047, 62] width 21 height 21
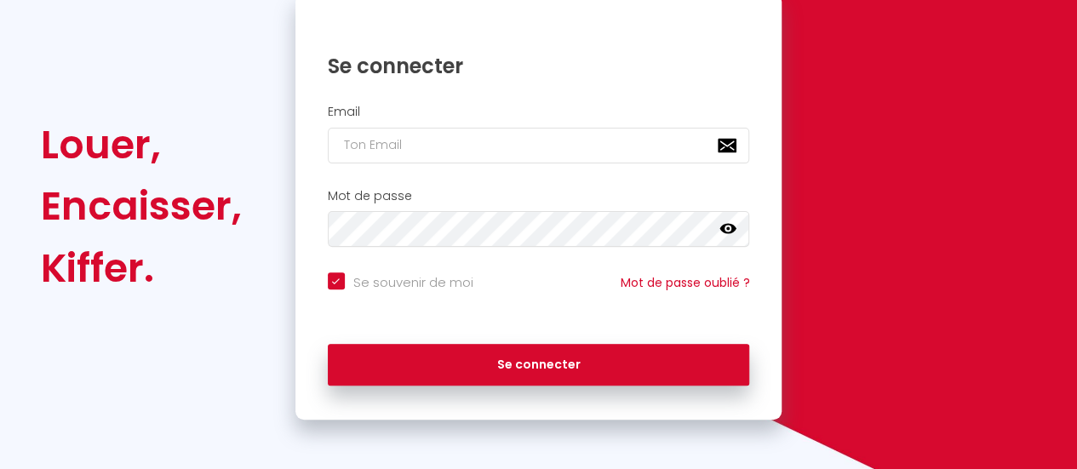
scroll to position [191, 0]
